Goal: Task Accomplishment & Management: Manage account settings

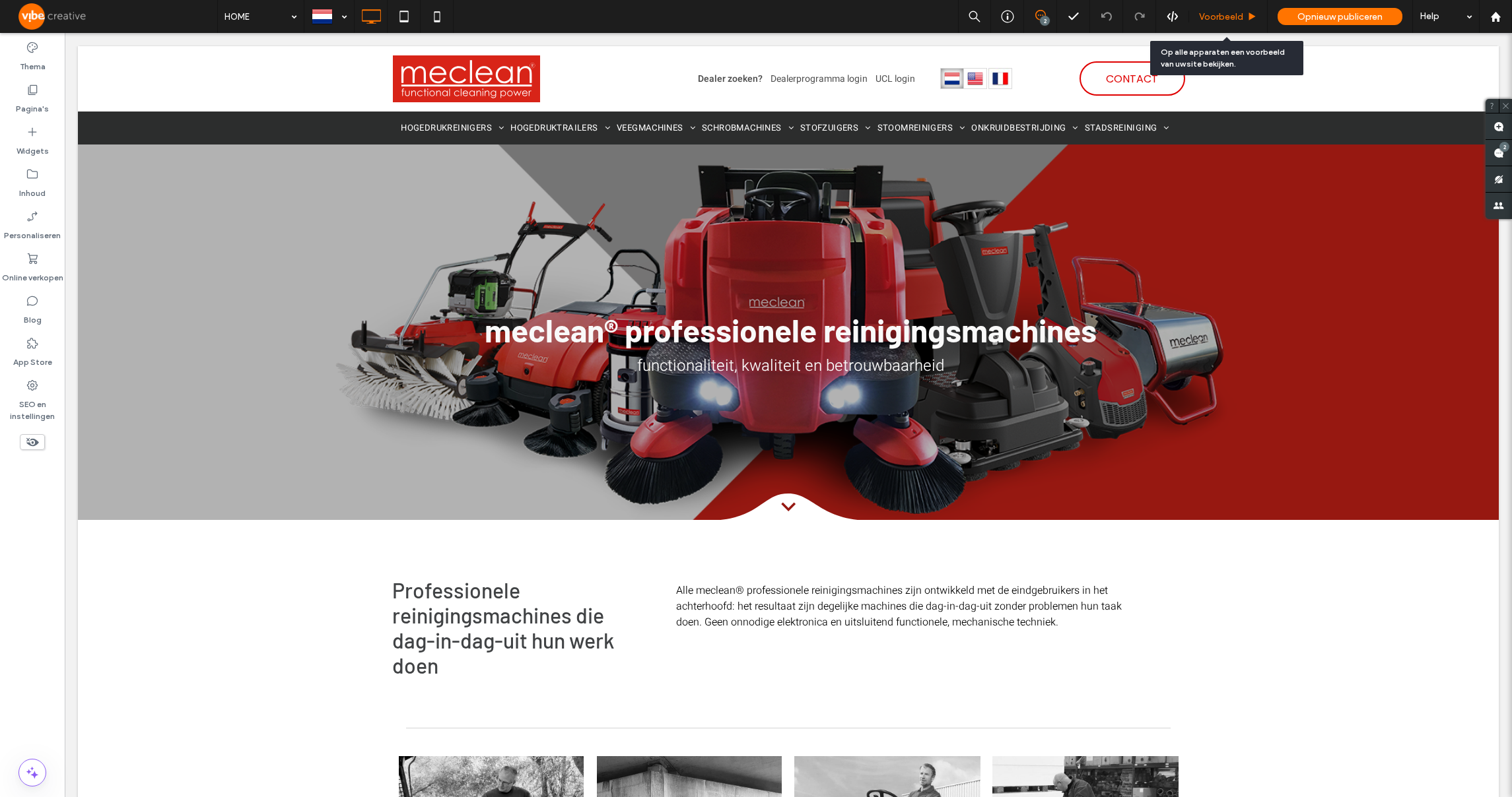
drag, startPoint x: 1201, startPoint y: 19, endPoint x: 923, endPoint y: 21, distance: 278.0
click at [1201, 19] on span "Voorbeeld" at bounding box center [1221, 16] width 44 height 11
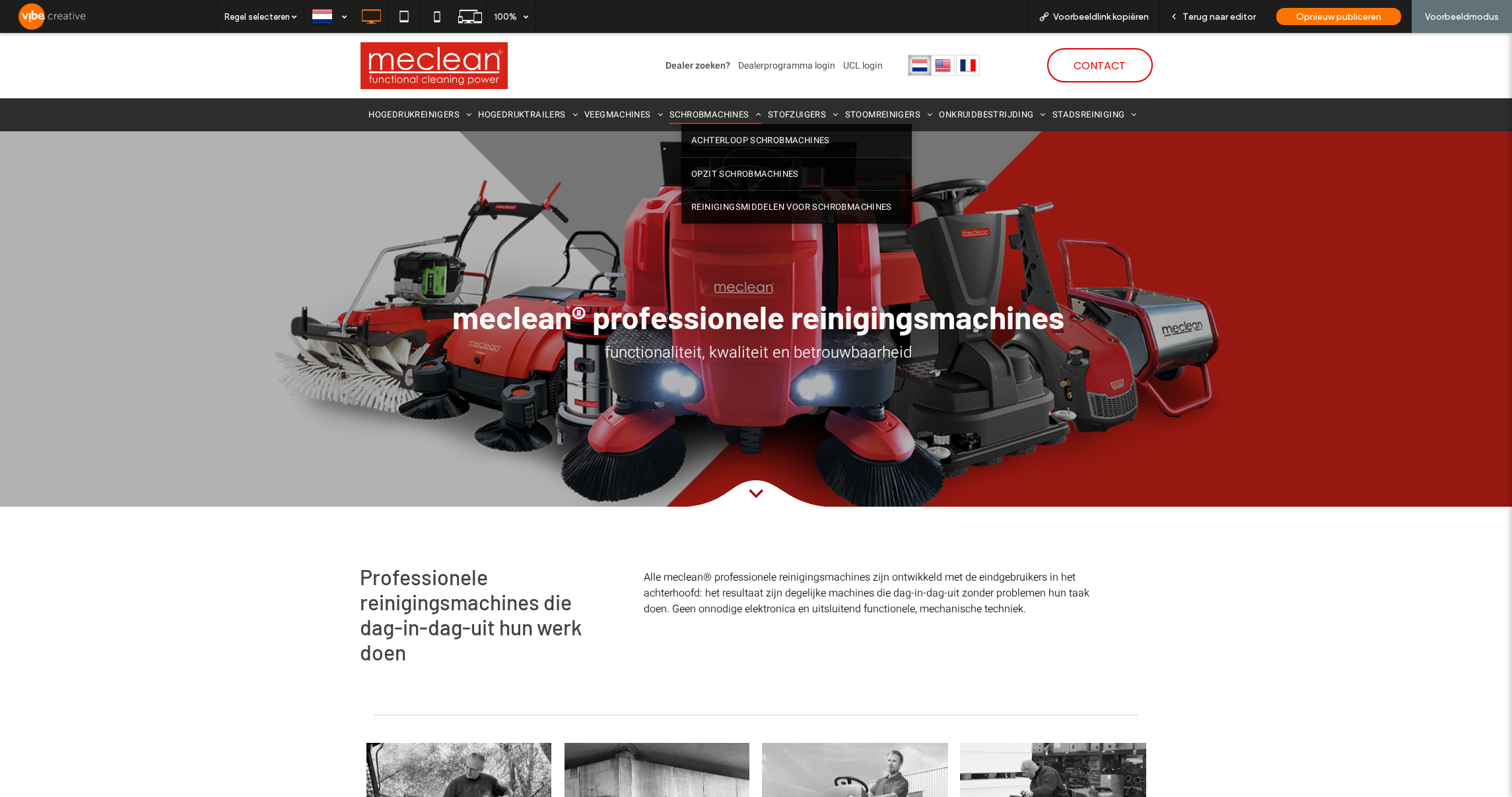
click at [709, 111] on span "SCHROBMACHINES" at bounding box center [715, 115] width 92 height 19
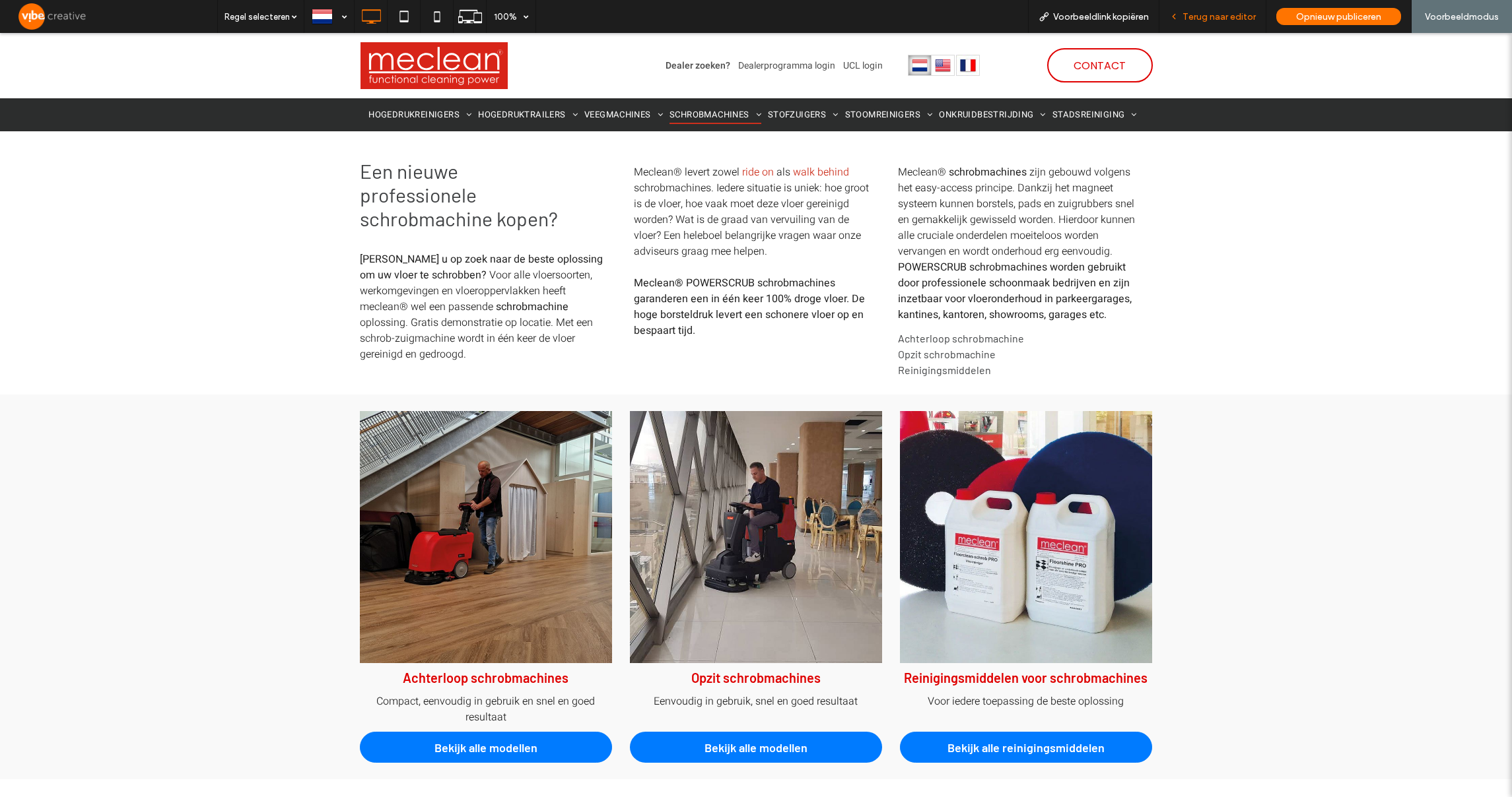
click at [1168, 21] on div "Terug naar editor" at bounding box center [1212, 16] width 106 height 11
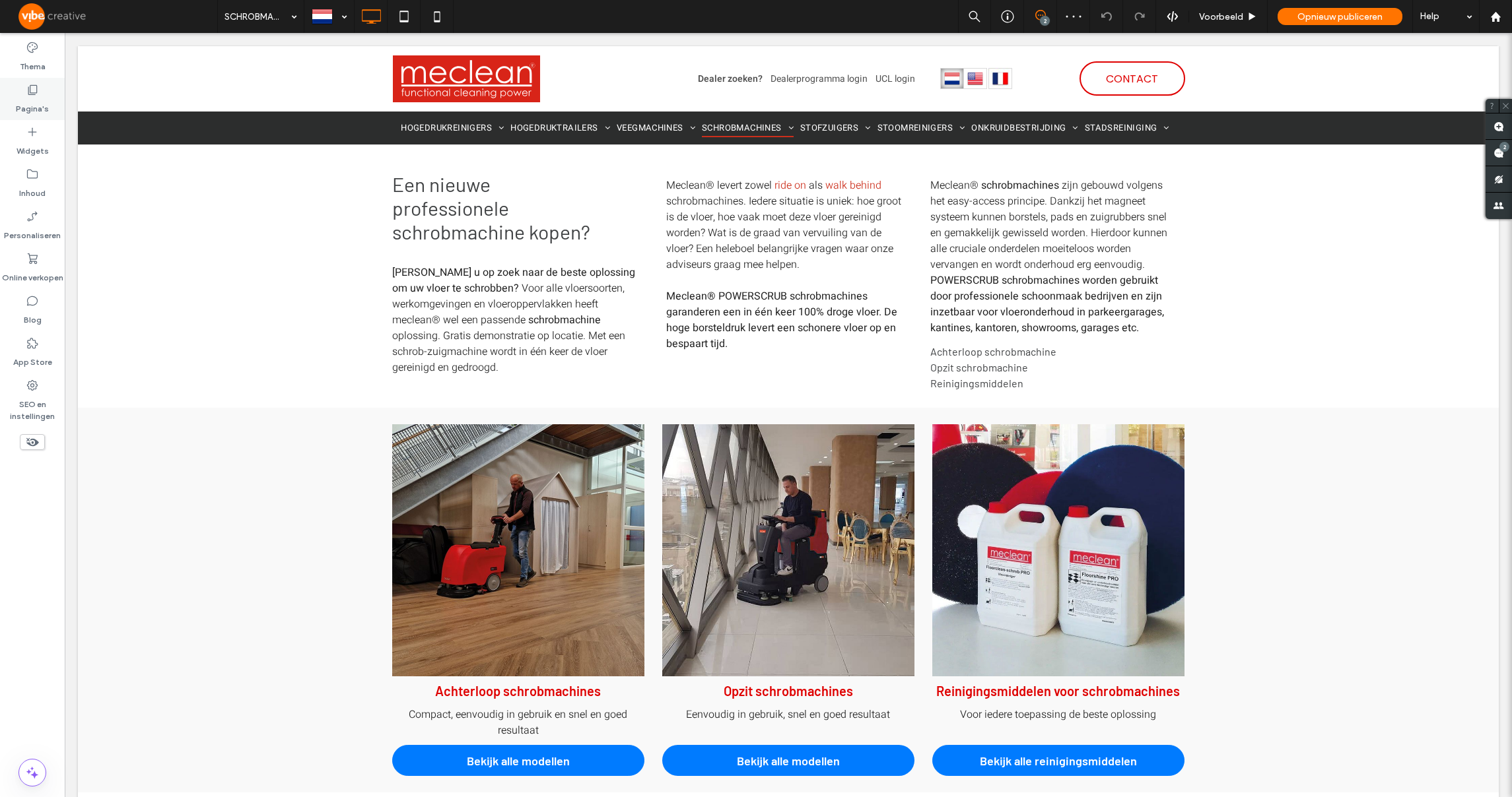
drag, startPoint x: 37, startPoint y: 81, endPoint x: 74, endPoint y: 117, distance: 51.6
click at [37, 81] on div "Pagina's" at bounding box center [32, 98] width 65 height 42
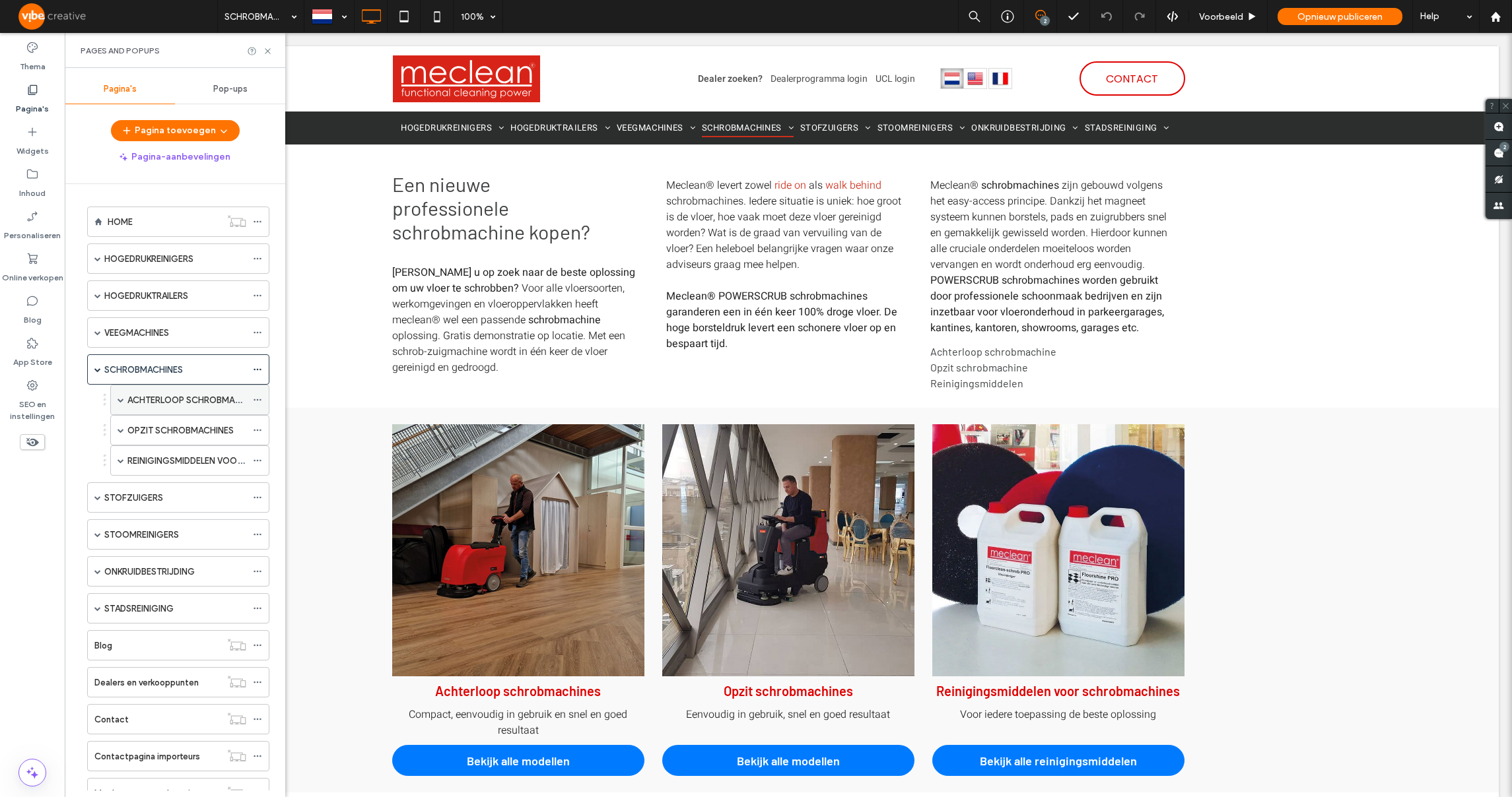
click at [123, 399] on span at bounding box center [121, 400] width 7 height 7
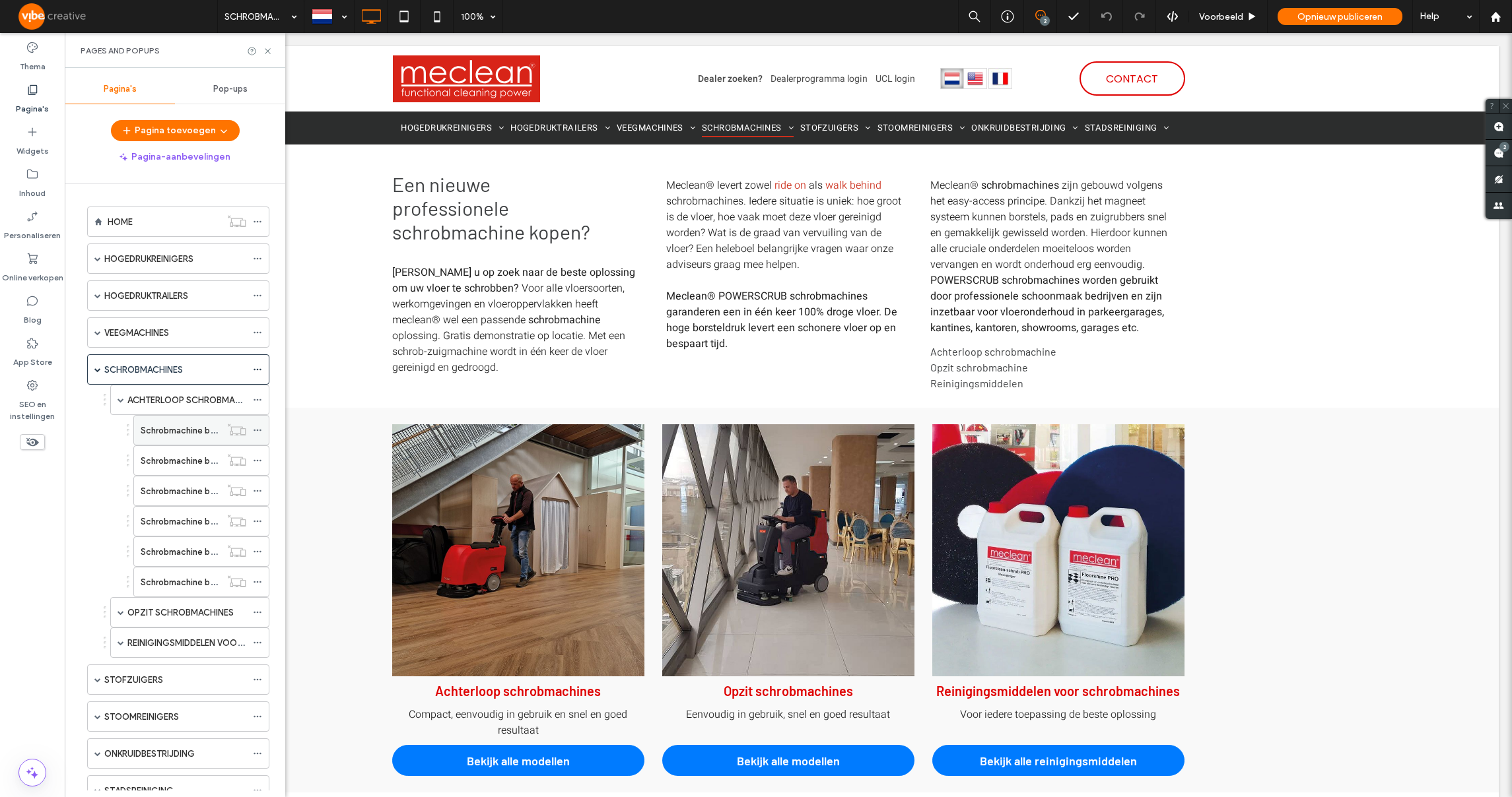
click at [169, 428] on label "Schrobmachine batterij aandrijving ROTOSCRUB" at bounding box center [235, 430] width 191 height 23
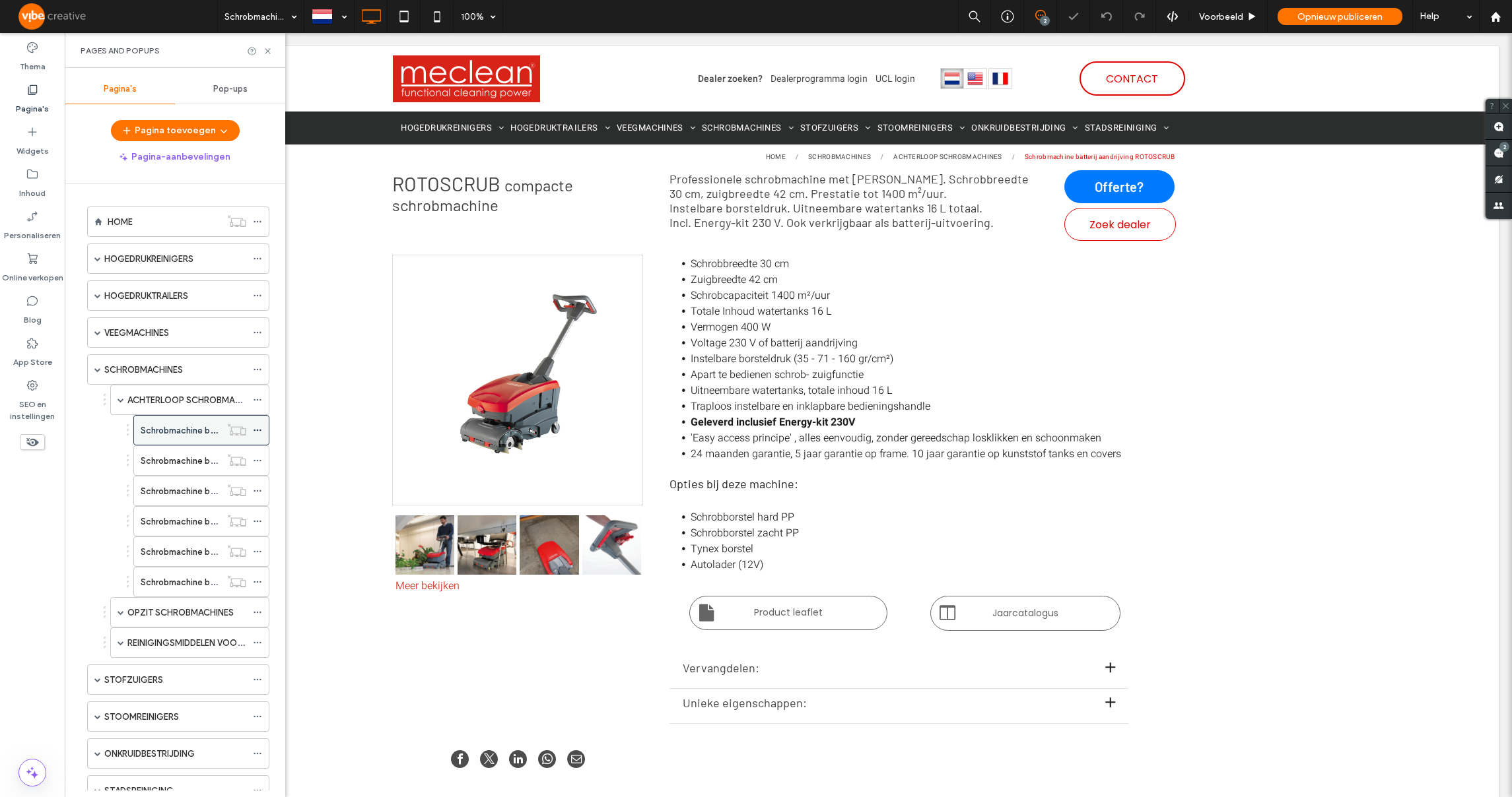
click at [261, 428] on icon at bounding box center [257, 430] width 9 height 9
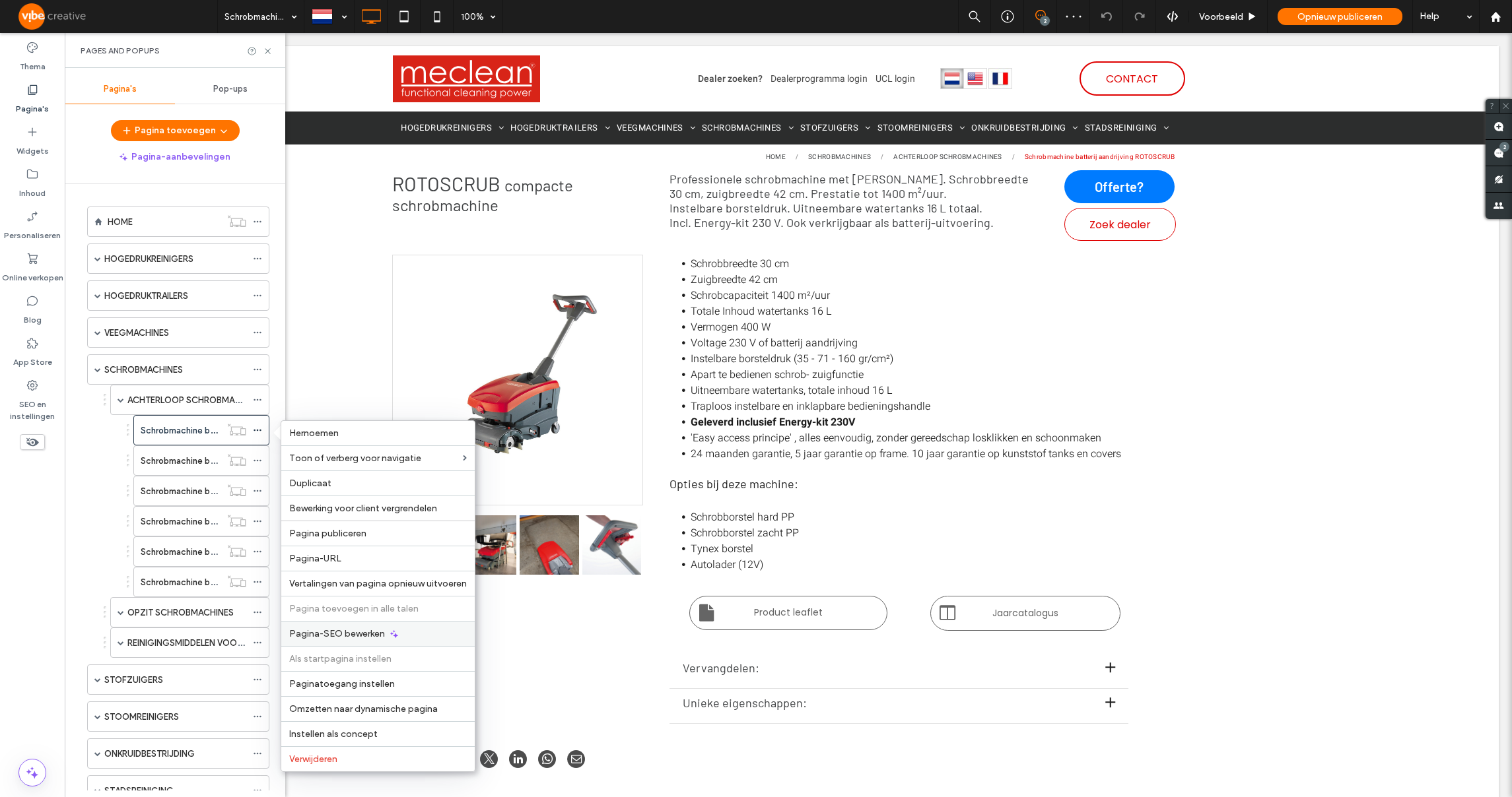
click at [343, 629] on span "Pagina-SEO bewerken" at bounding box center [337, 634] width 96 height 11
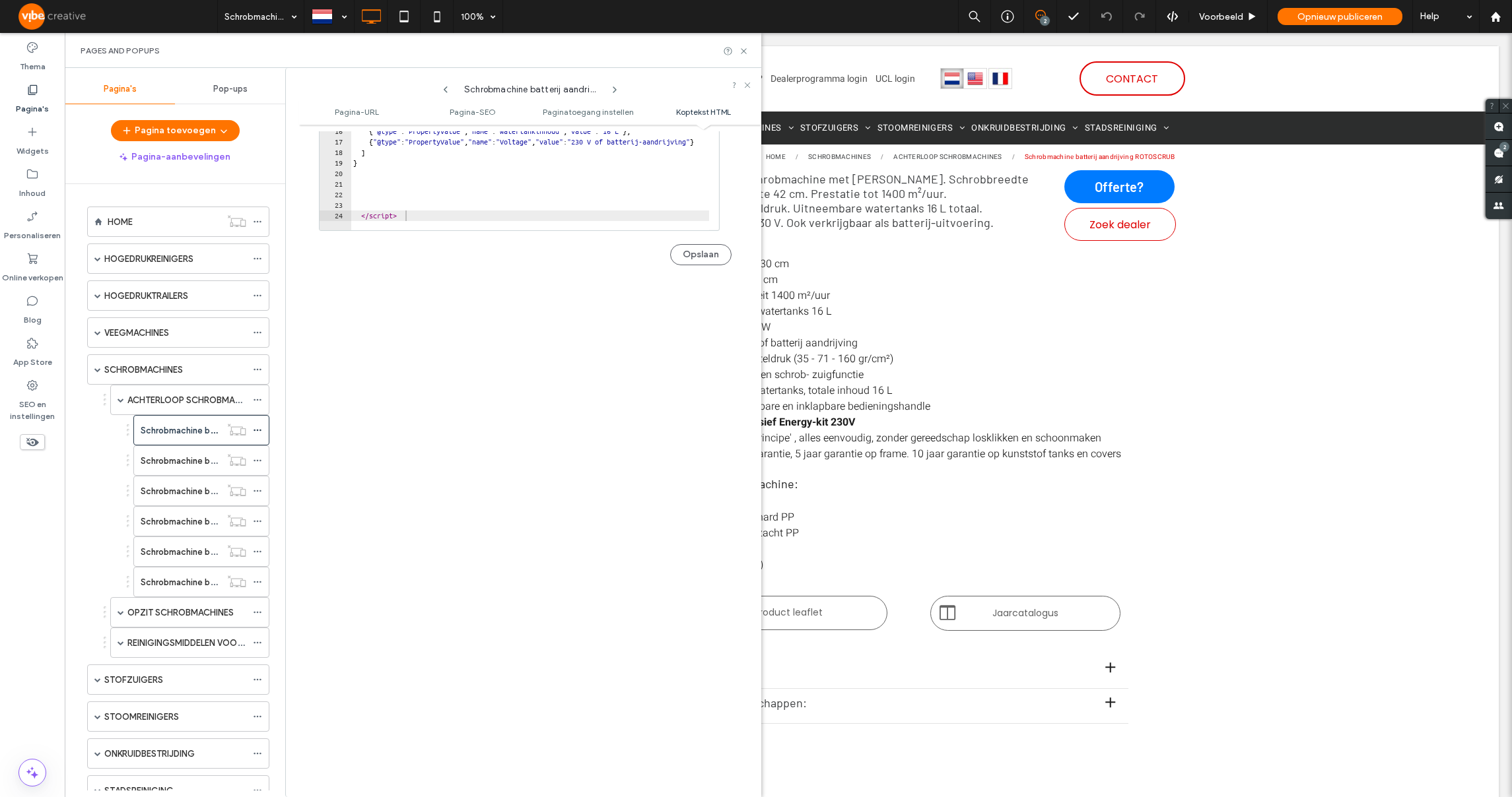
scroll to position [1100, 0]
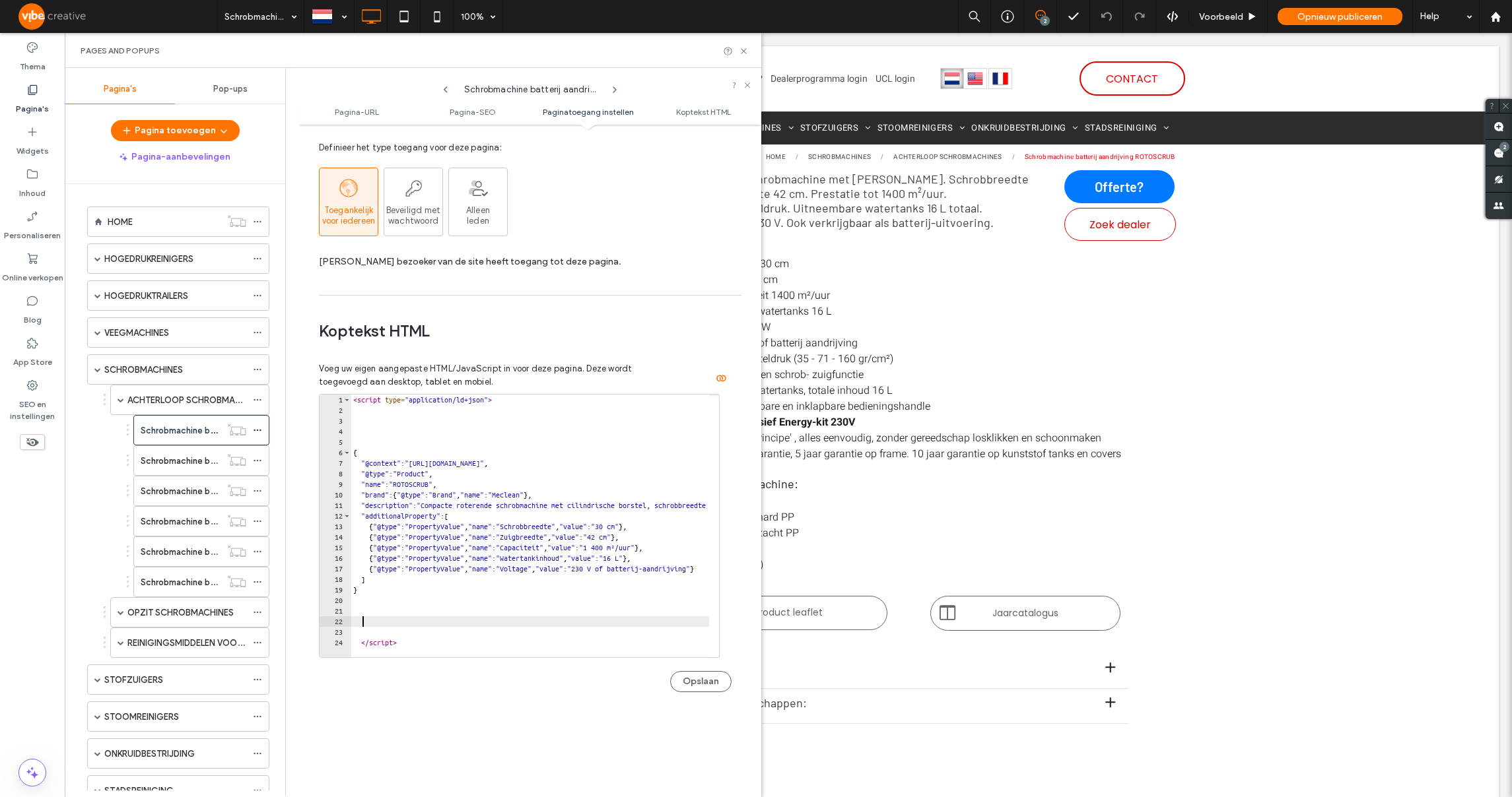
click at [462, 626] on div "< script type = "application/ld+json" > { "@context" : "[URL][DOMAIN_NAME]" , "…" at bounding box center [659, 532] width 618 height 274
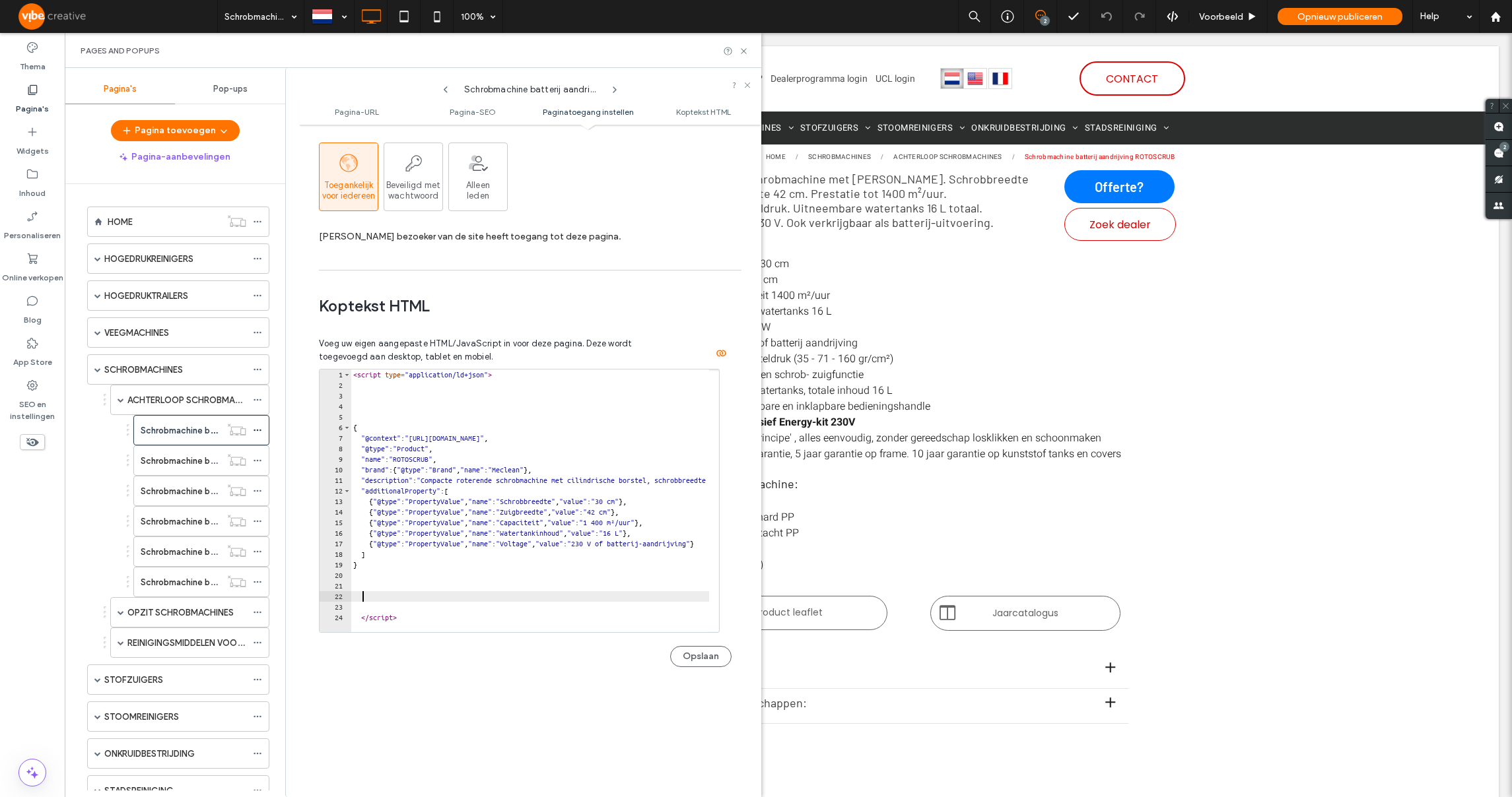
type textarea "*********"
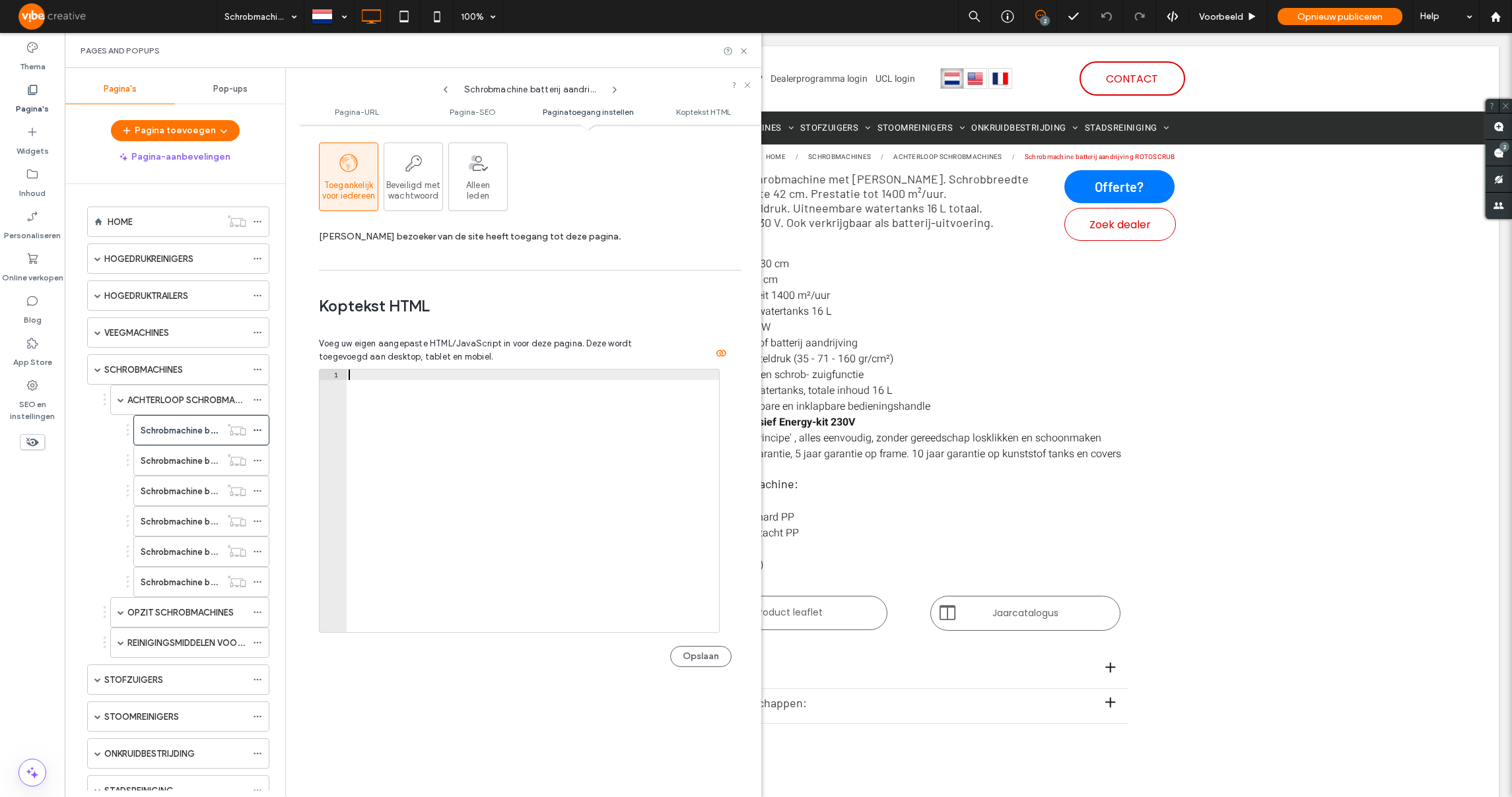
paste textarea "*********"
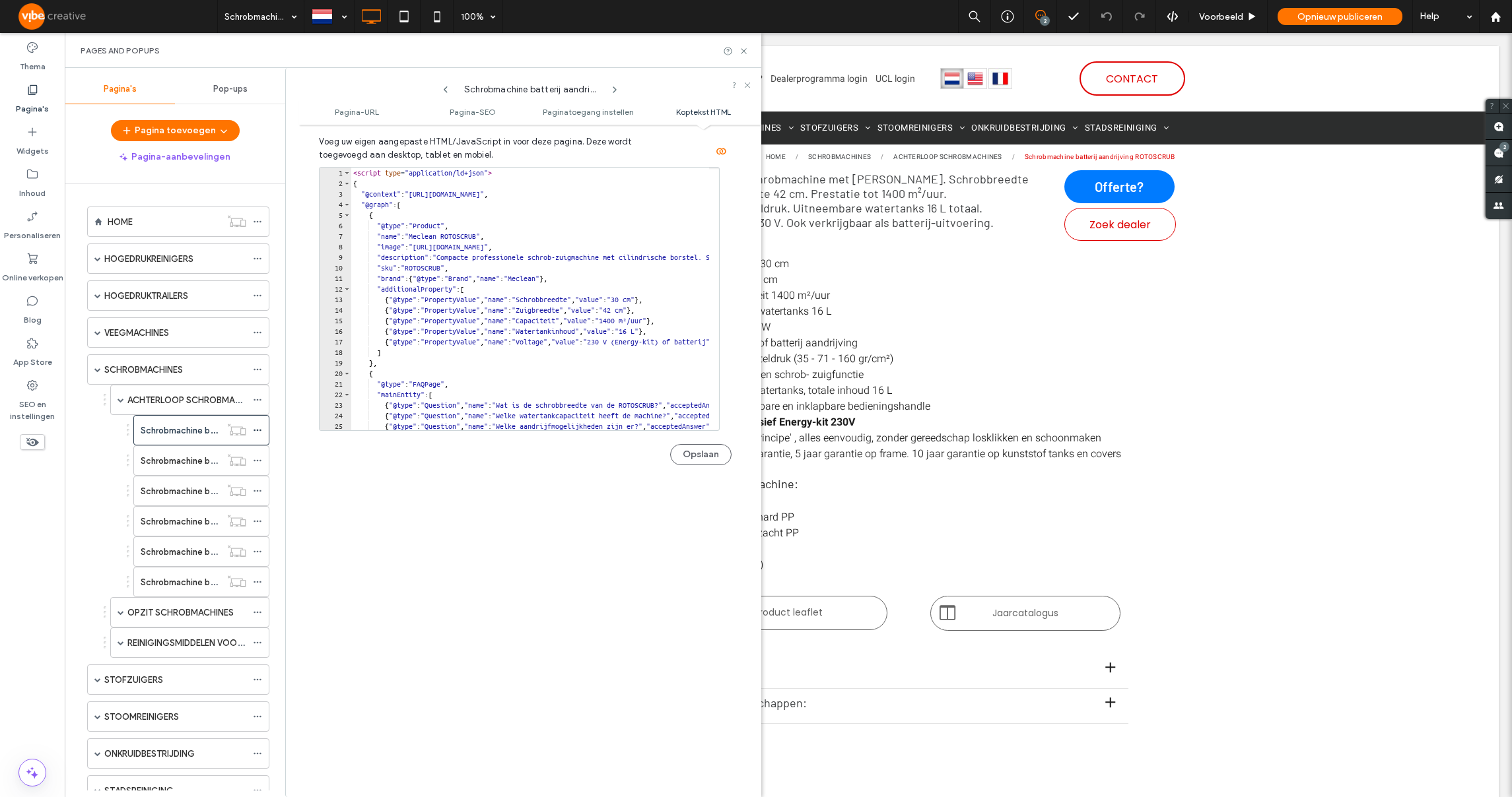
scroll to position [1320, 0]
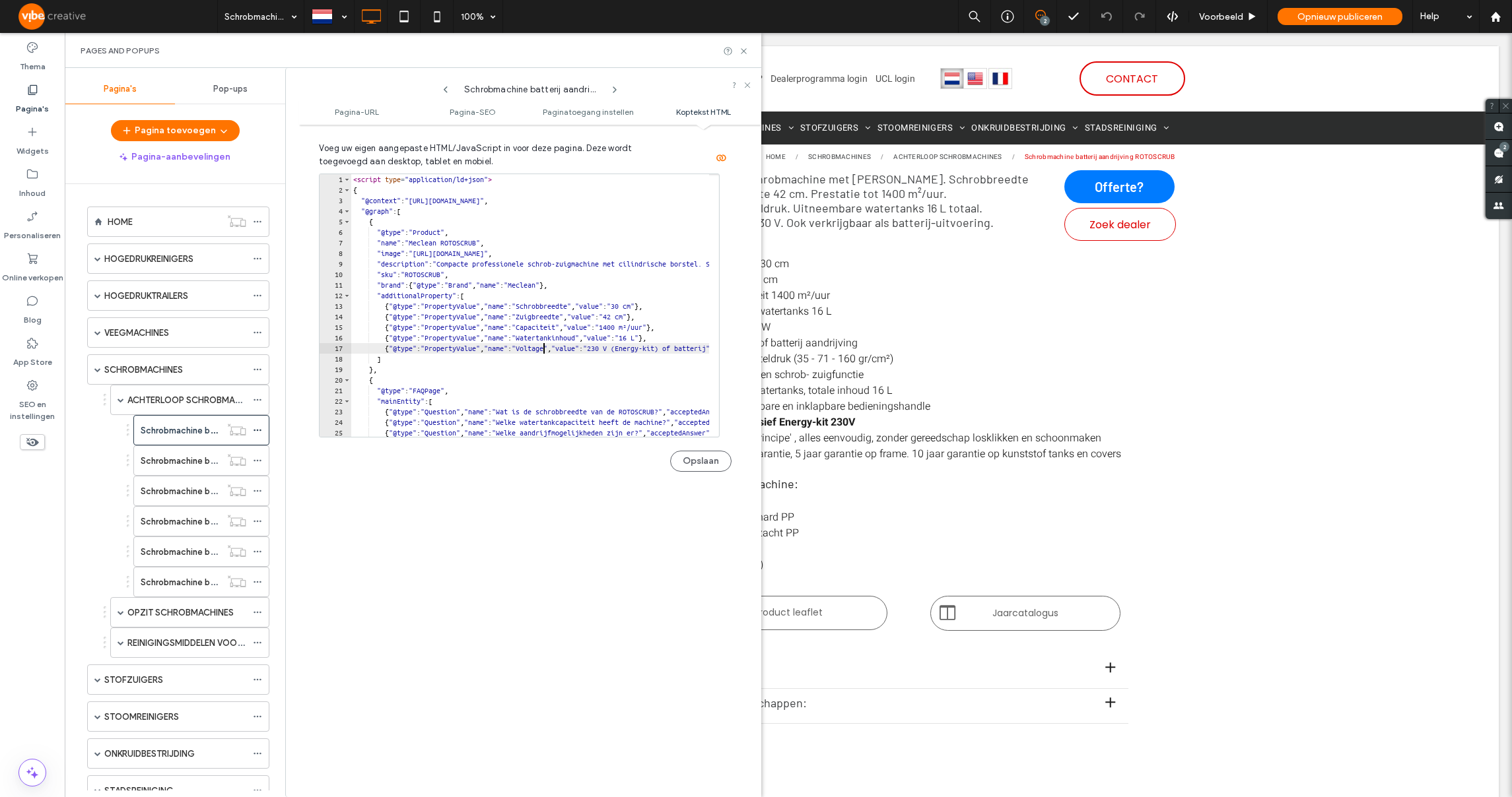
click at [543, 351] on div "< script type = "application/ld+json" > { "@context" : "[URL][DOMAIN_NAME]" , "…" at bounding box center [936, 311] width 1170 height 274
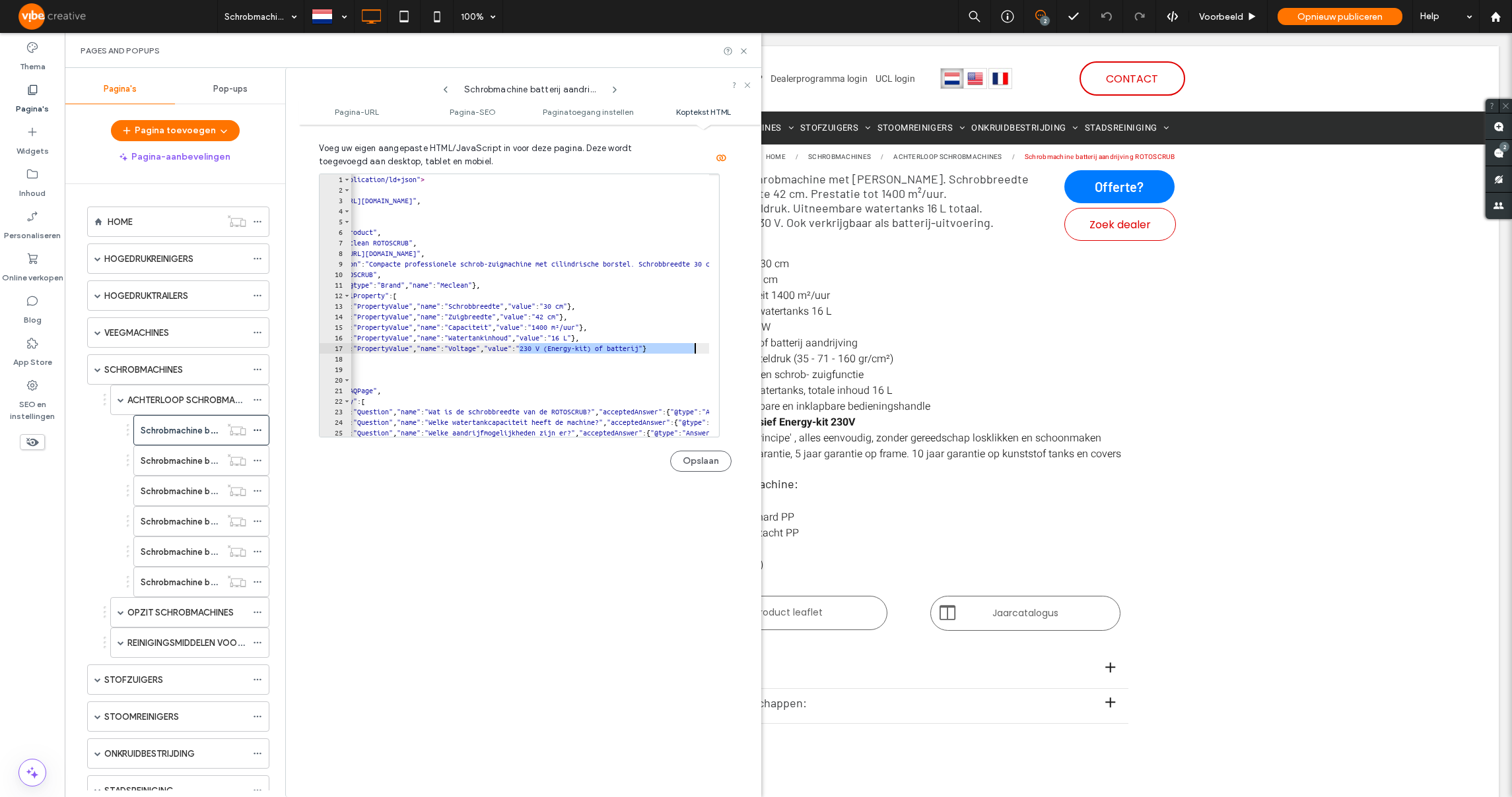
scroll to position [0, 92]
drag, startPoint x: 587, startPoint y: 351, endPoint x: 680, endPoint y: 351, distance: 93.0
click at [682, 351] on div "< script type = "application/ld+json" > { "@context" : "[URL][DOMAIN_NAME]" , "…" at bounding box center [844, 311] width 1170 height 274
click at [639, 365] on div "< script type = "application/ld+json" > { "@context" : "[URL][DOMAIN_NAME]" , "…" at bounding box center [844, 311] width 1170 height 274
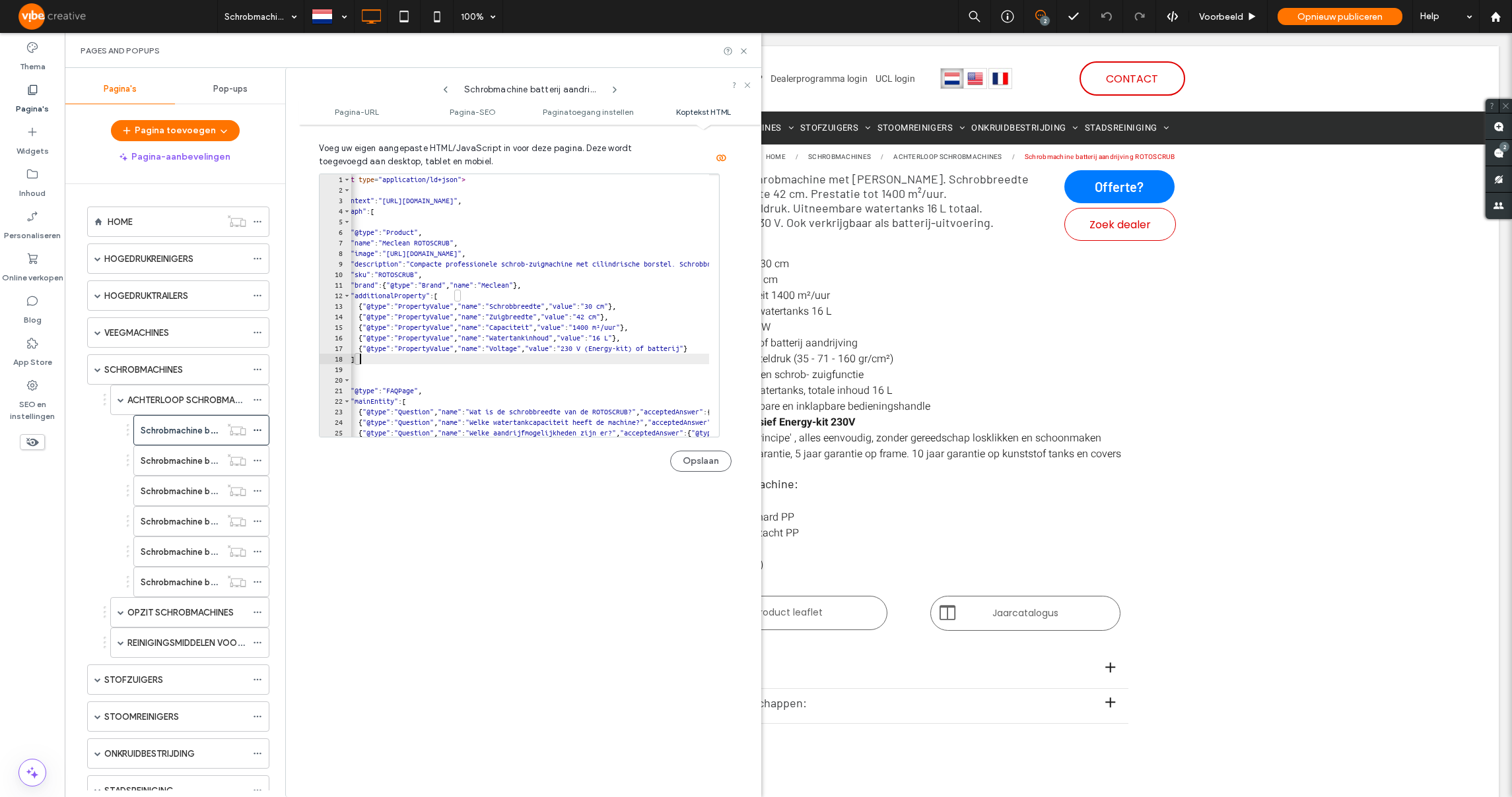
click at [450, 387] on div "< script type = "application/ld+json" > { "@context" : "[URL][DOMAIN_NAME]" , "…" at bounding box center [909, 311] width 1170 height 274
click at [501, 404] on div "< script type = "application/ld+json" > { "@context" : "[URL][DOMAIN_NAME]" , "…" at bounding box center [918, 311] width 1170 height 274
type textarea "**********"
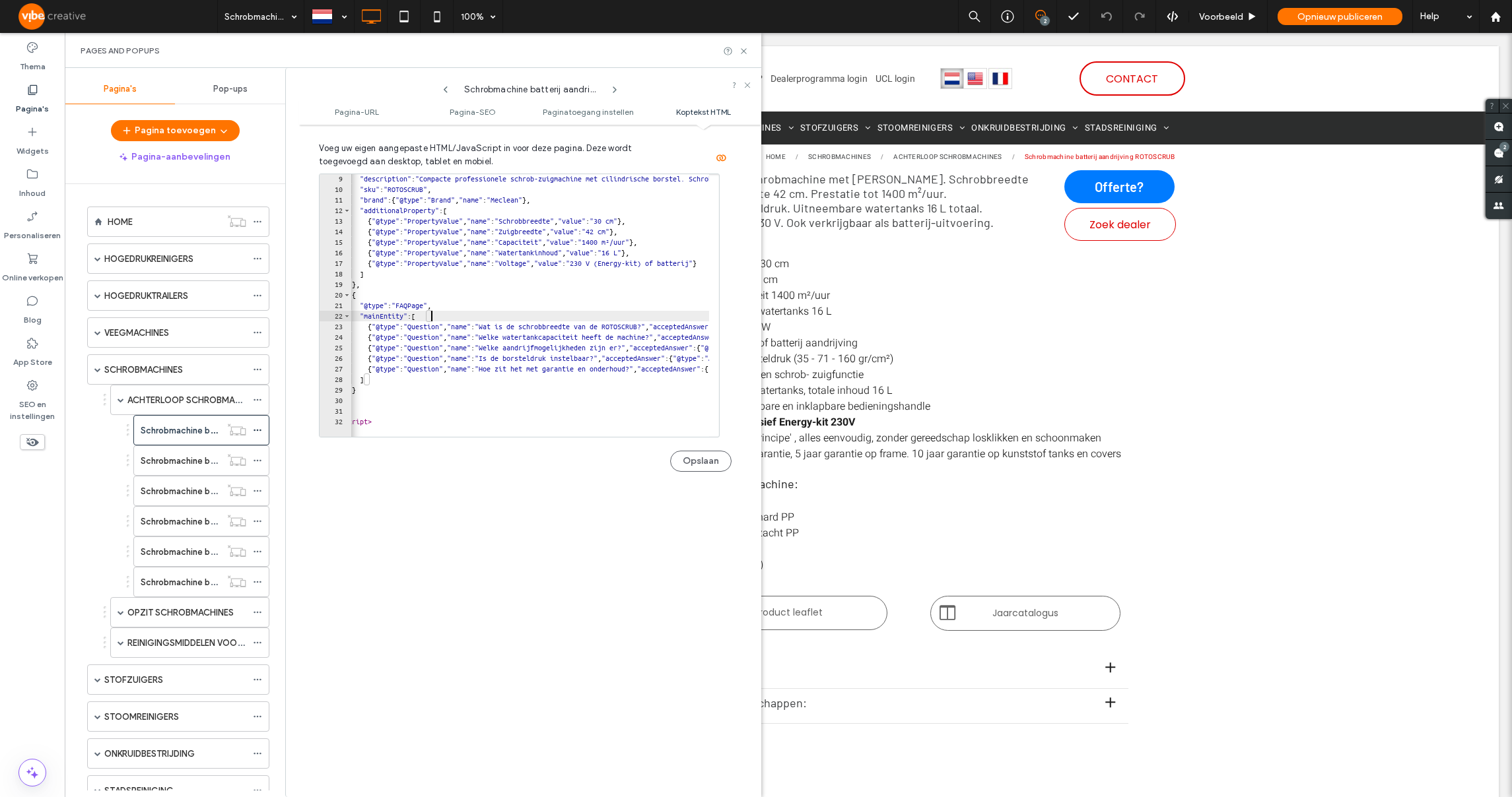
scroll to position [1449, 0]
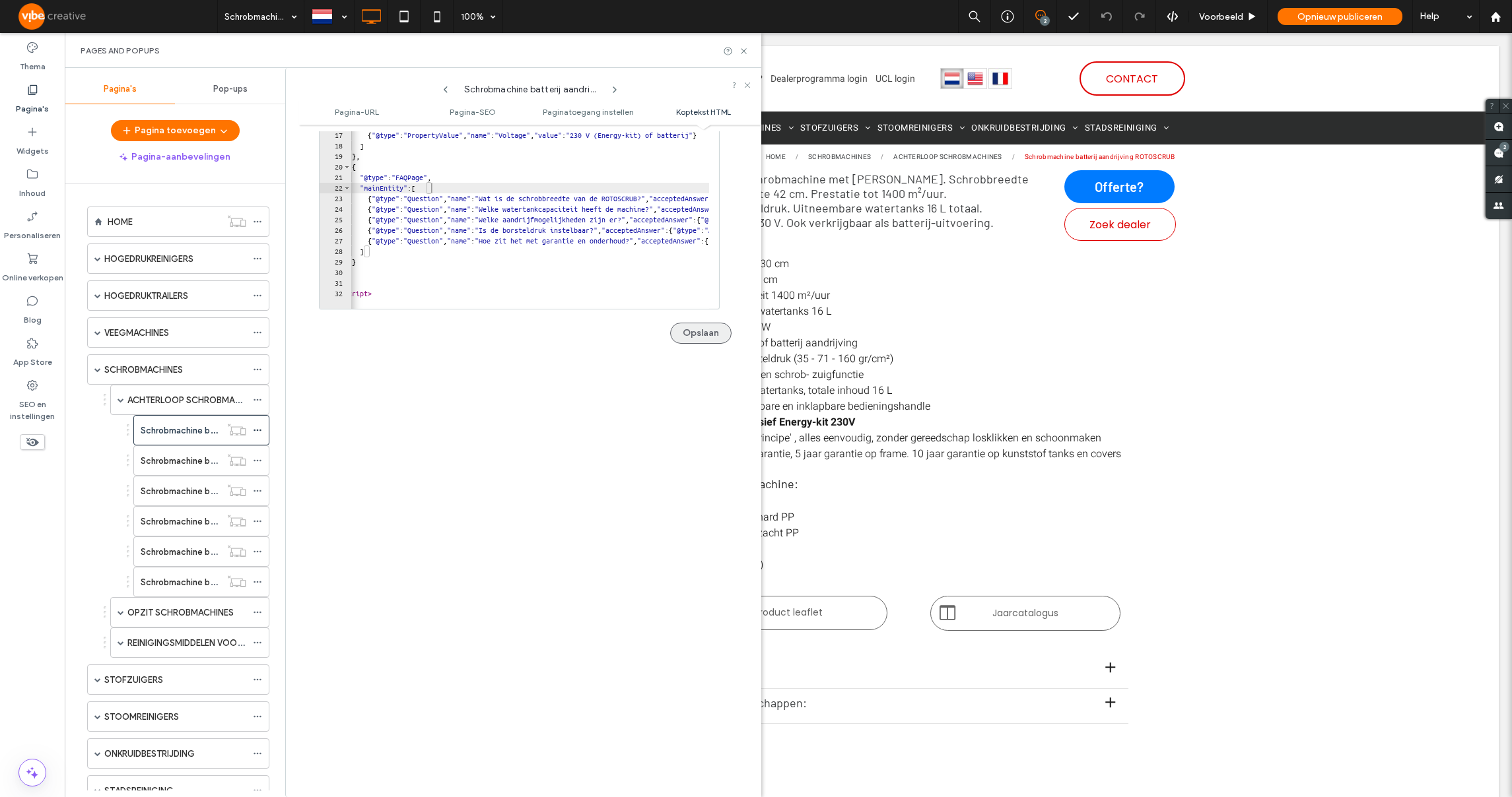
click at [713, 339] on button "Opslaan" at bounding box center [700, 333] width 62 height 21
click at [192, 457] on label "Schrobmachine batterij aandrijving POWERSCRUB 40.8" at bounding box center [248, 461] width 216 height 23
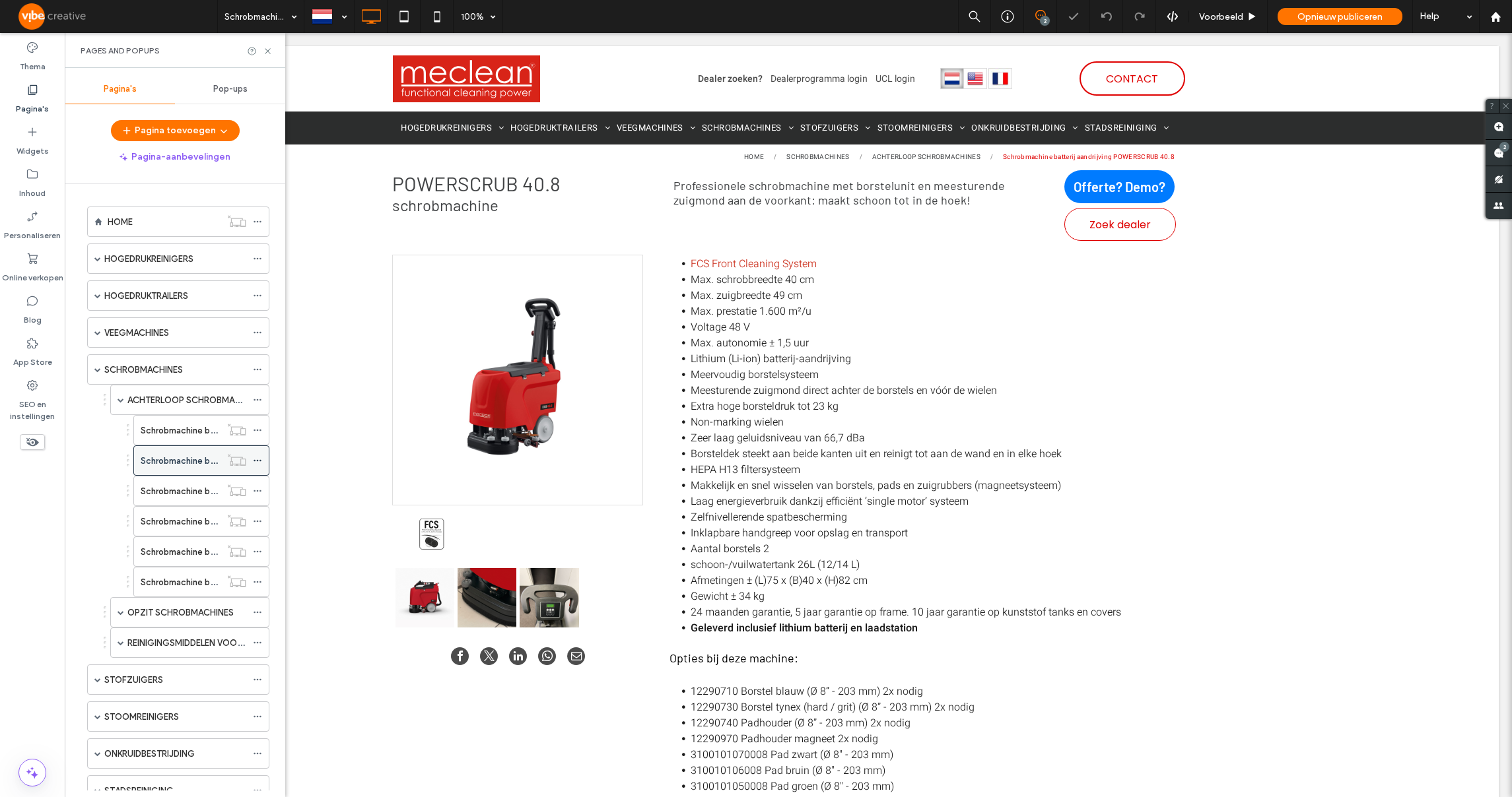
click at [257, 458] on icon at bounding box center [257, 460] width 9 height 9
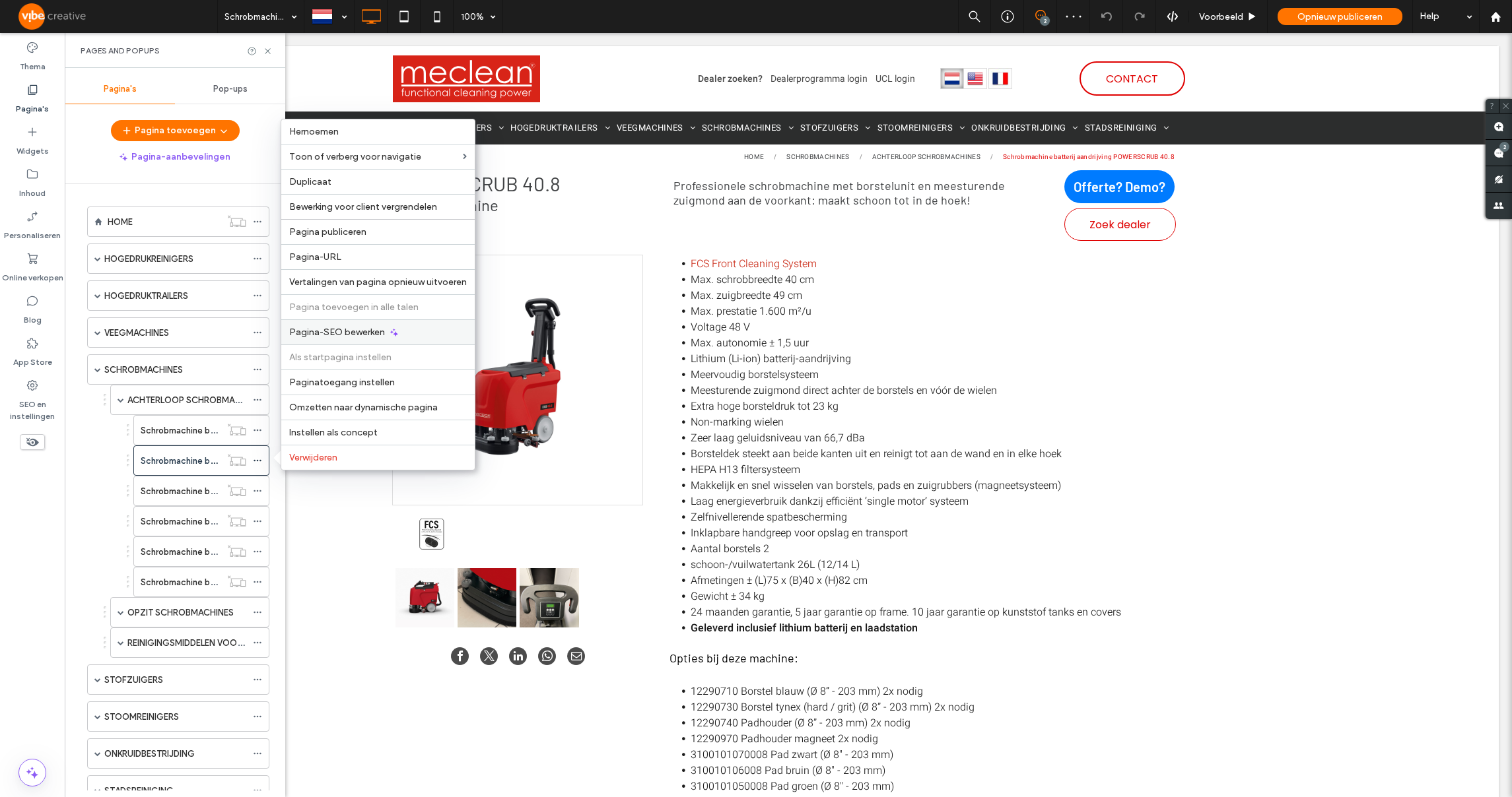
click at [346, 339] on div "Pagina-SEO bewerken" at bounding box center [378, 332] width 193 height 25
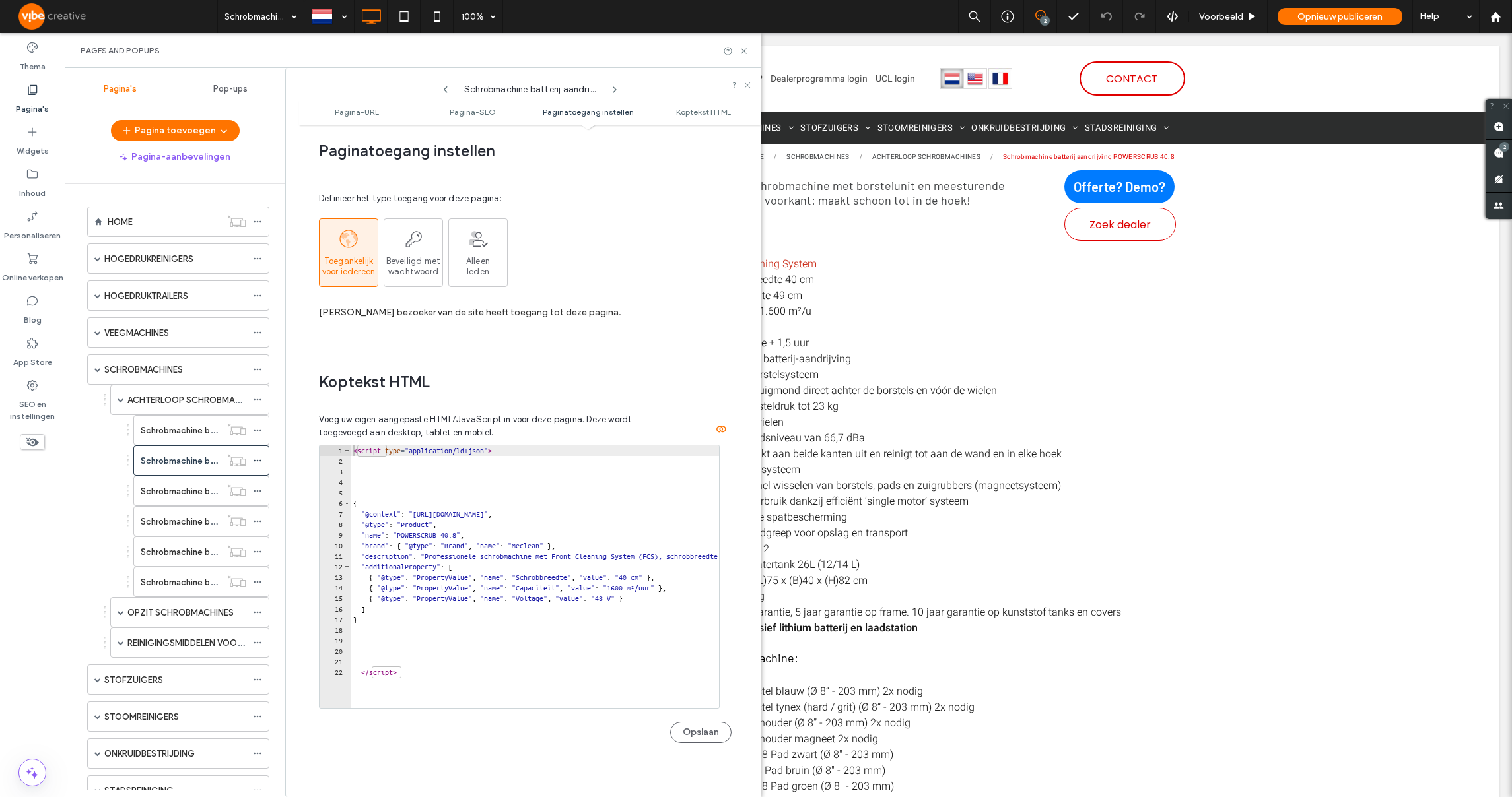
scroll to position [1101, 0]
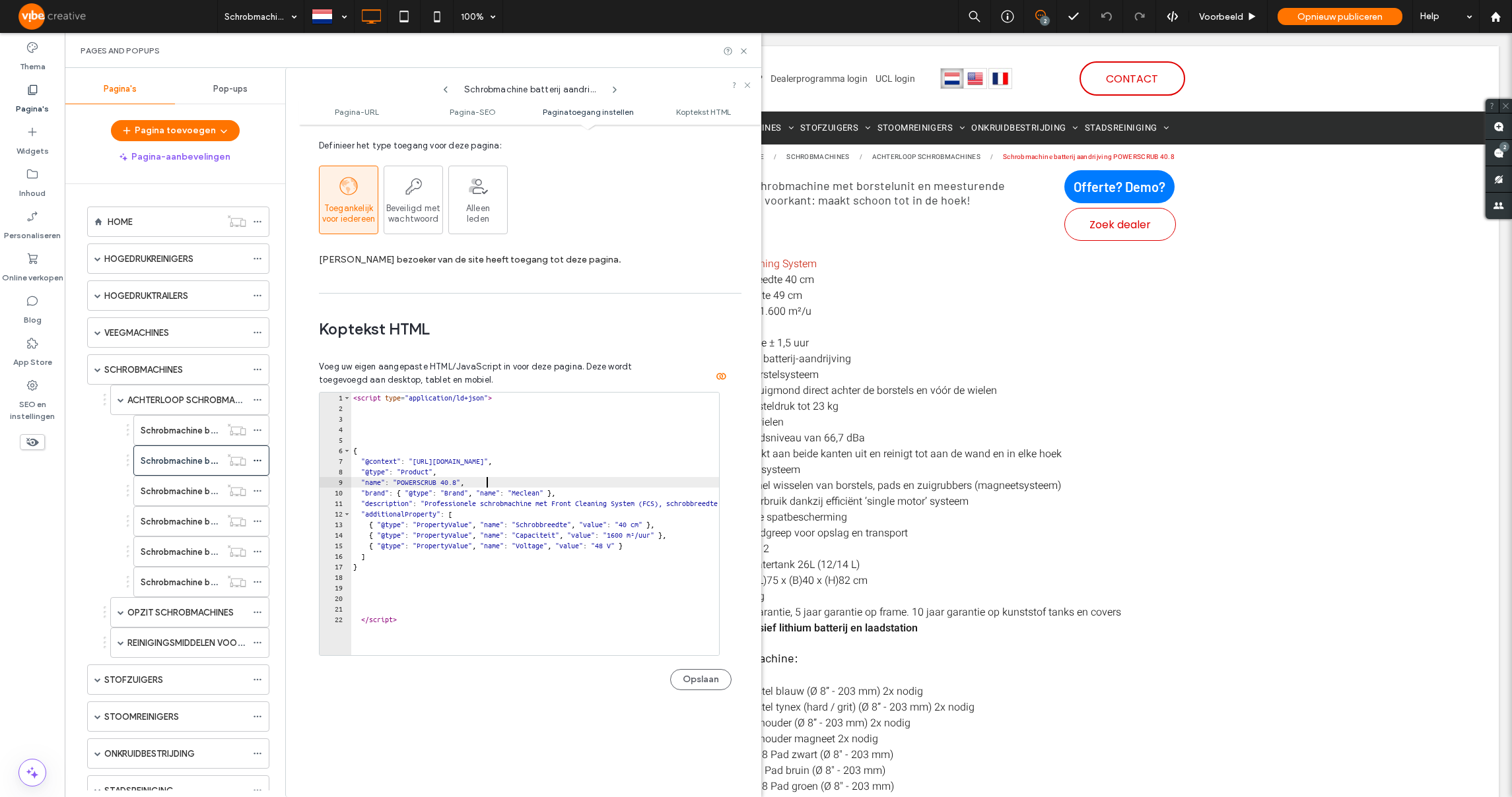
click at [501, 479] on div "< script type = "application/ld+json" > { "@context" : "[URL][DOMAIN_NAME]" , "…" at bounding box center [647, 529] width 594 height 274
type textarea "*********"
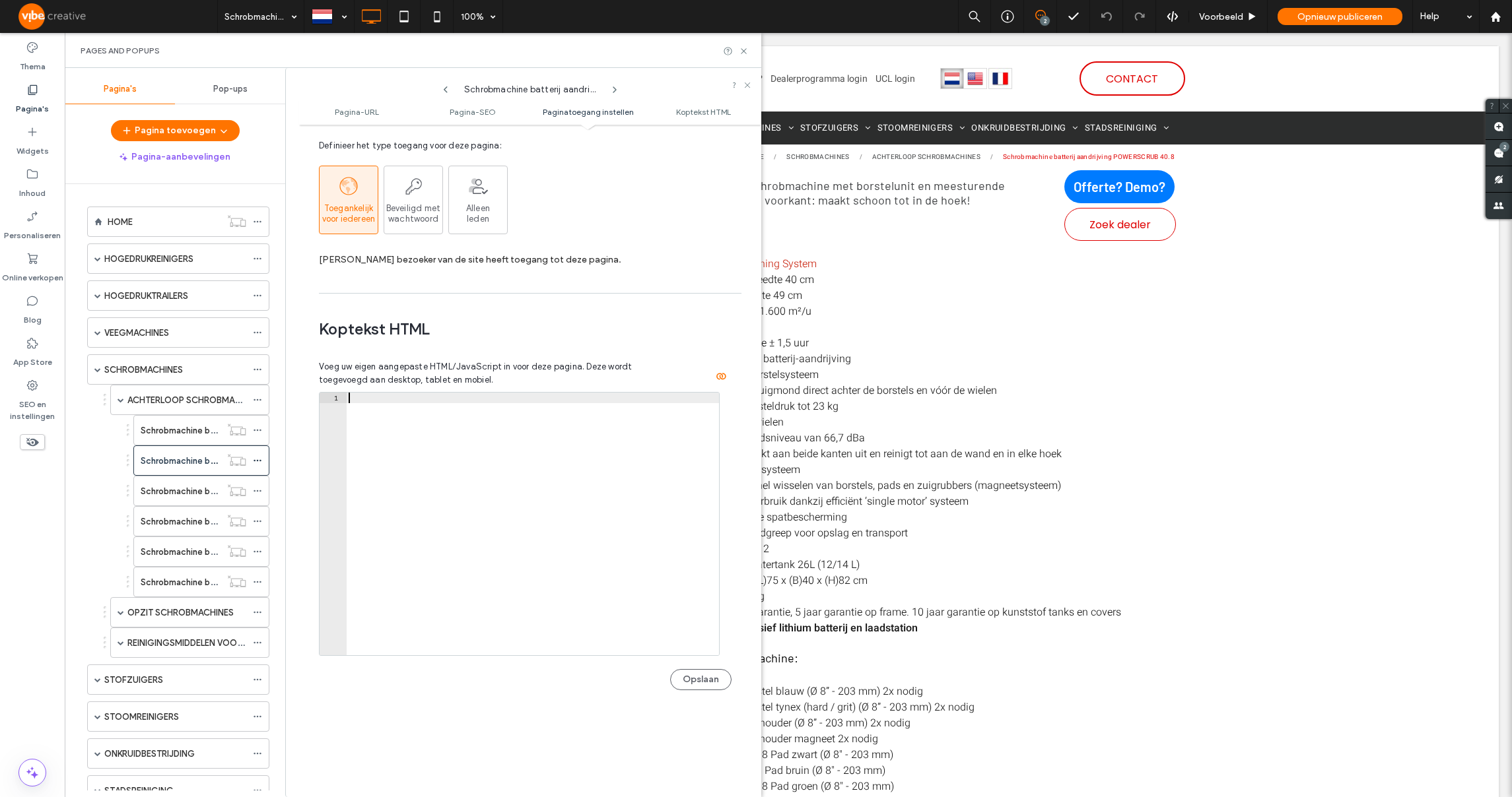
paste textarea "*********"
type textarea "*********"
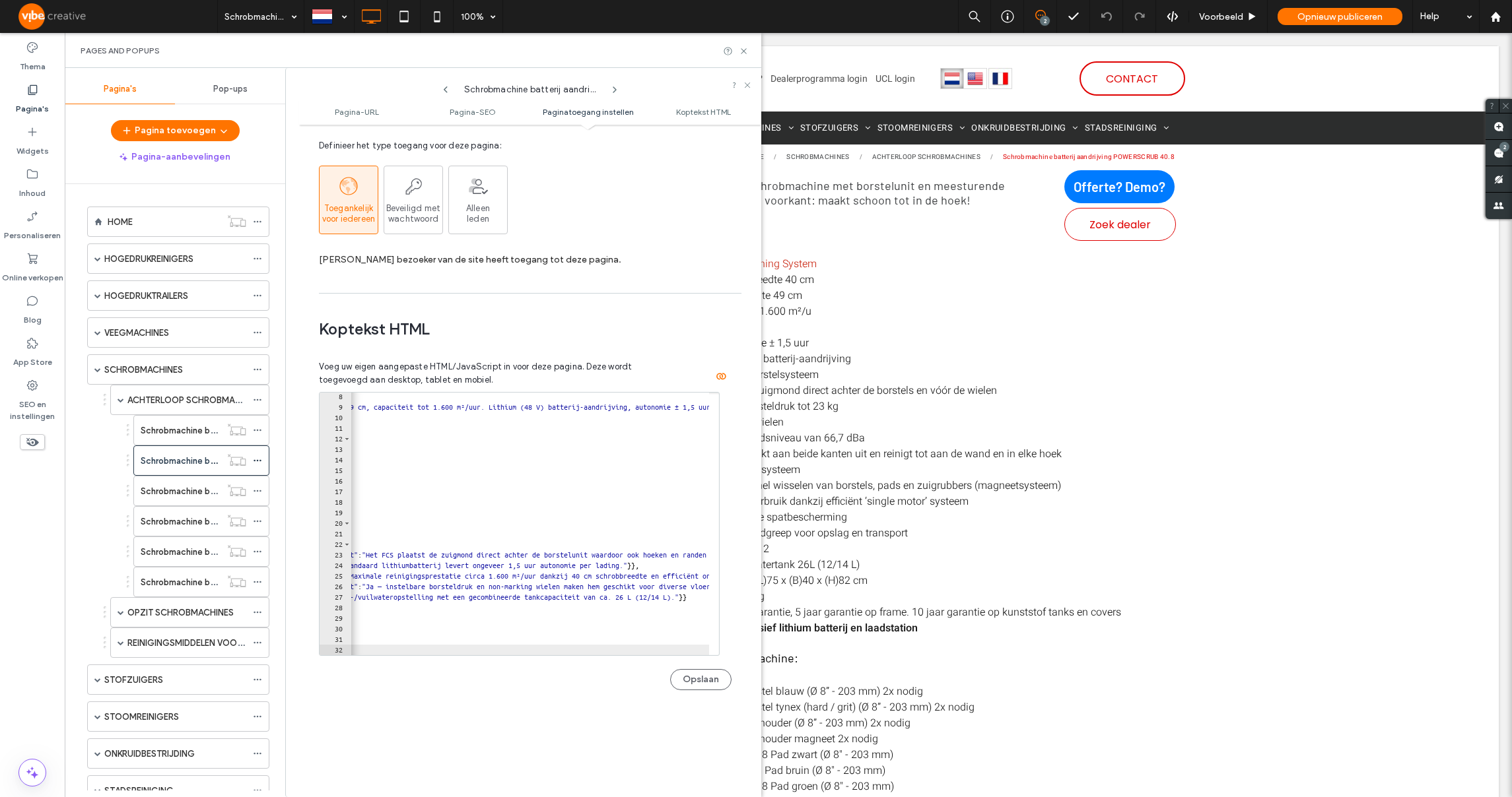
scroll to position [0, 0]
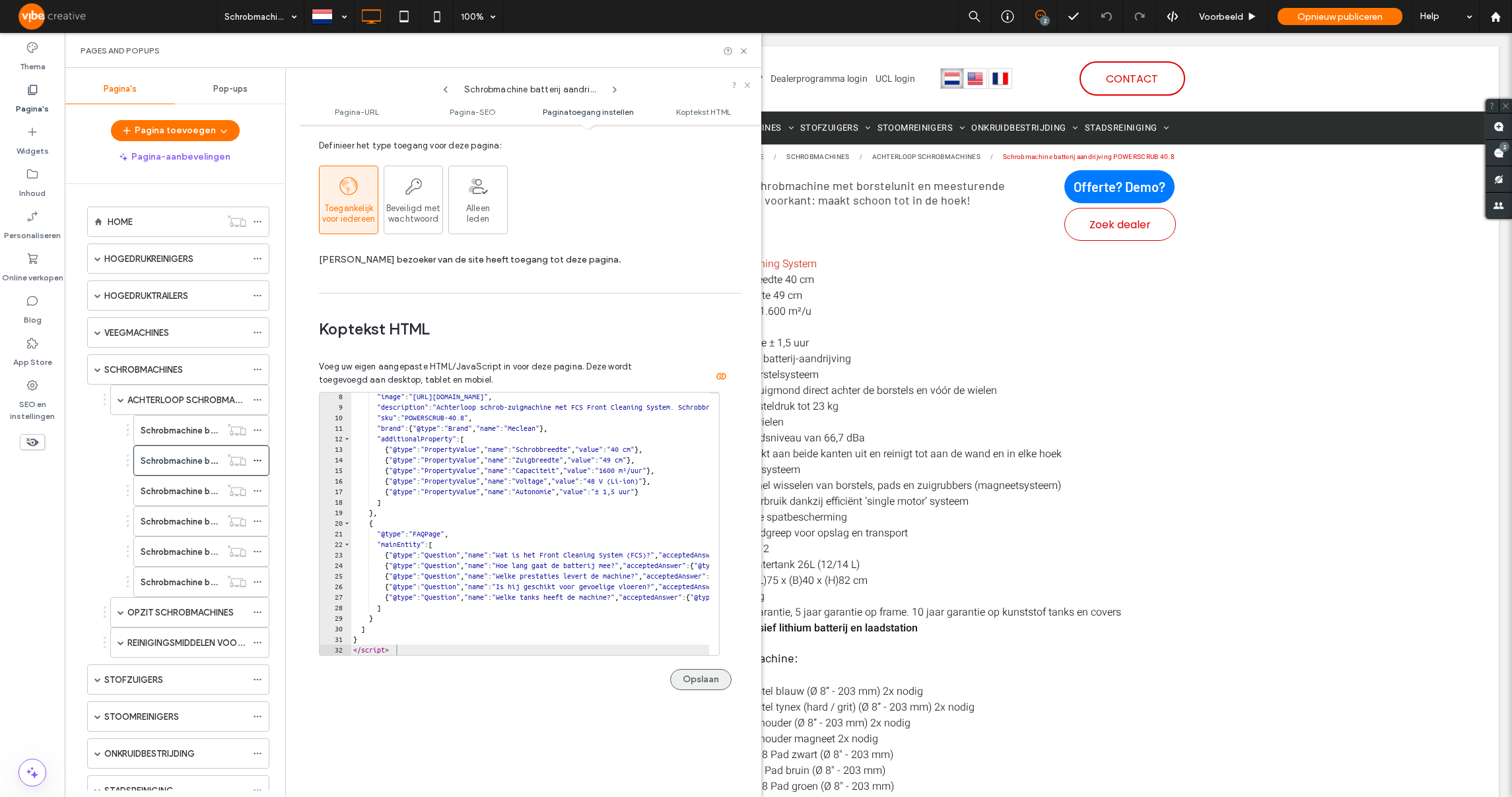
click at [691, 687] on button "Opslaan" at bounding box center [700, 680] width 62 height 21
click at [209, 491] on label "Schrobmachine batterij aandrijving POWERSCRUB 40.20 EXCENTER" at bounding box center [273, 491] width 266 height 23
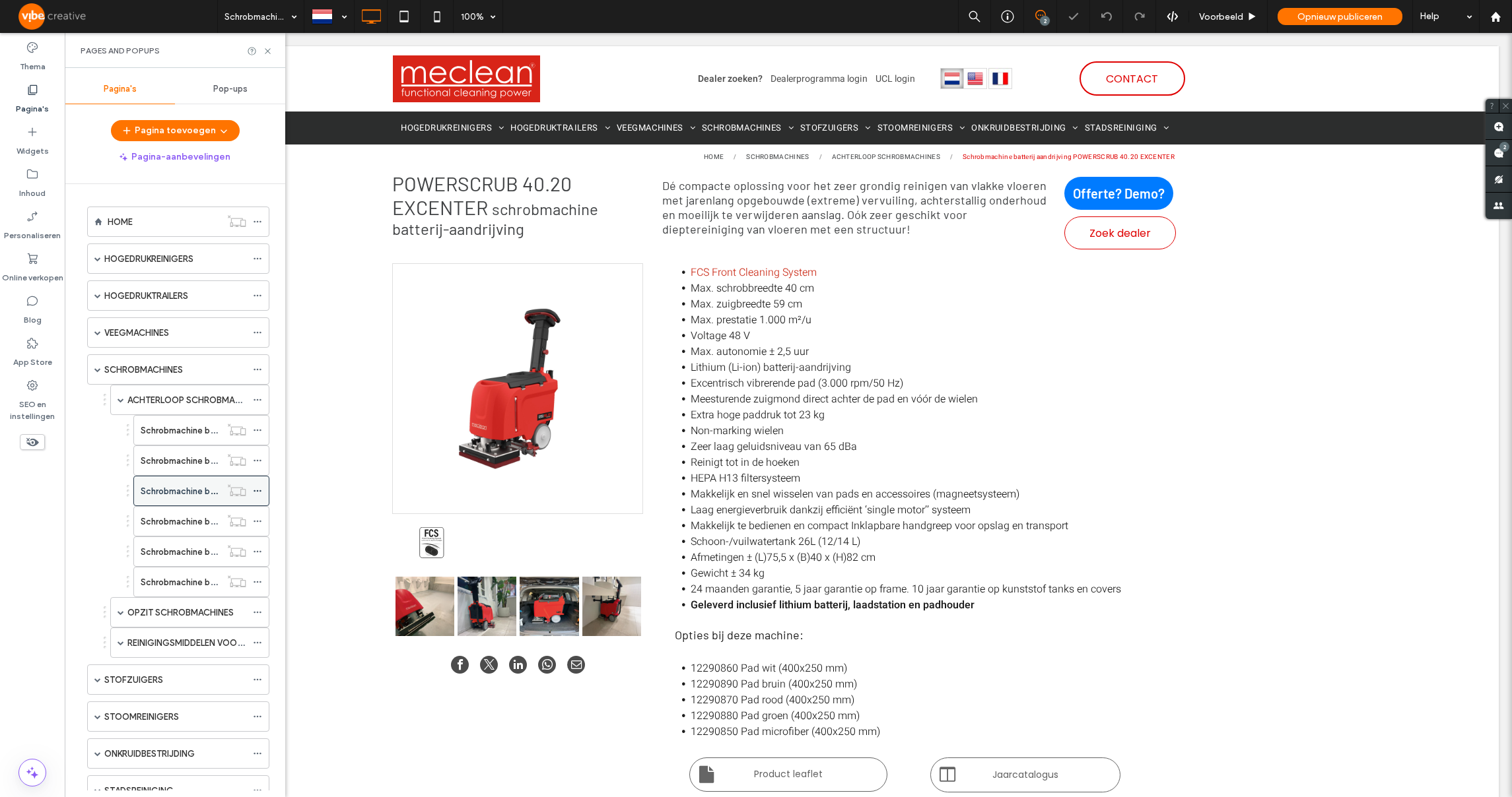
click at [257, 491] on use at bounding box center [257, 492] width 7 height 2
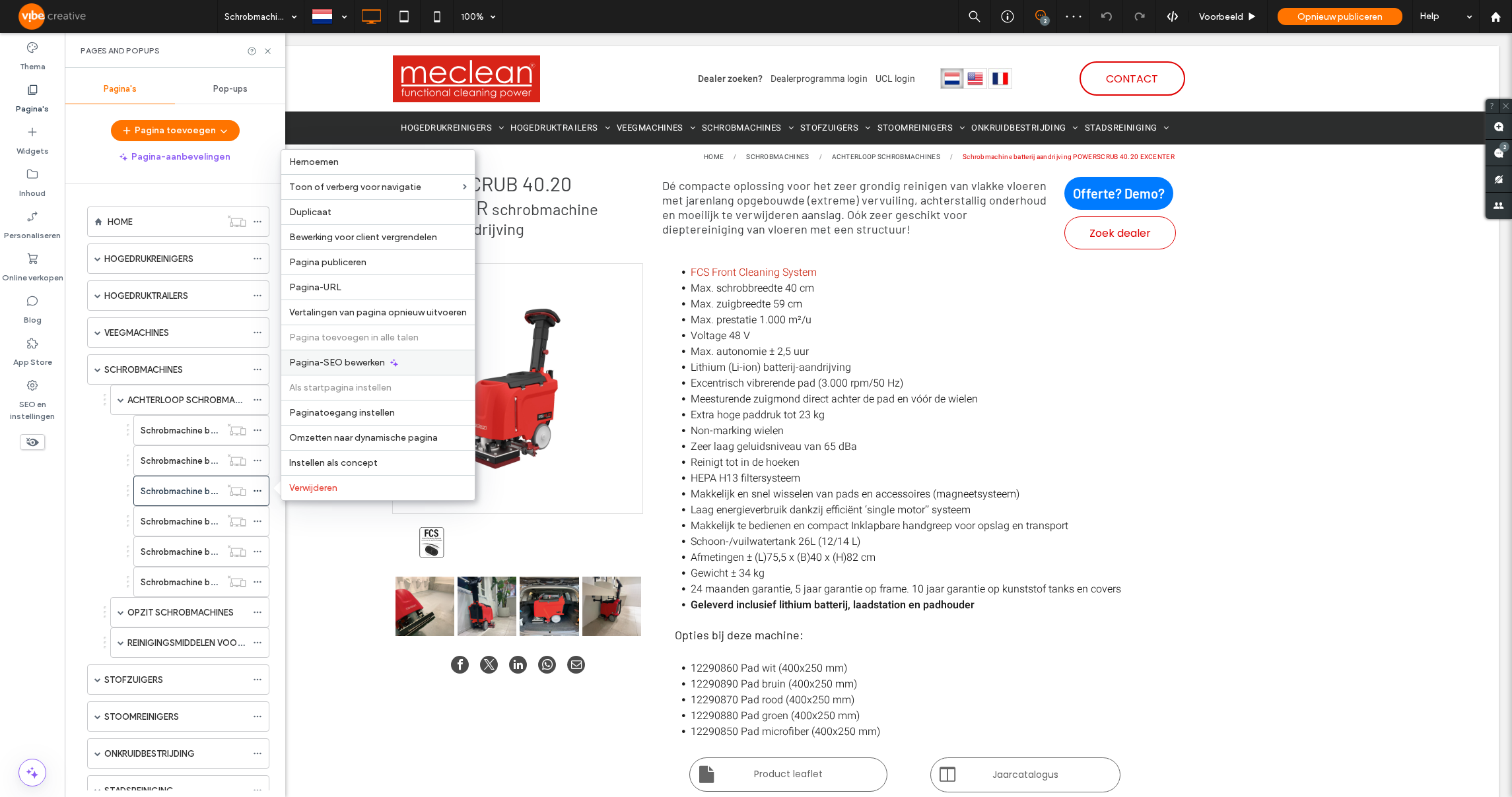
click at [334, 363] on span "Pagina-SEO bewerken" at bounding box center [337, 363] width 96 height 11
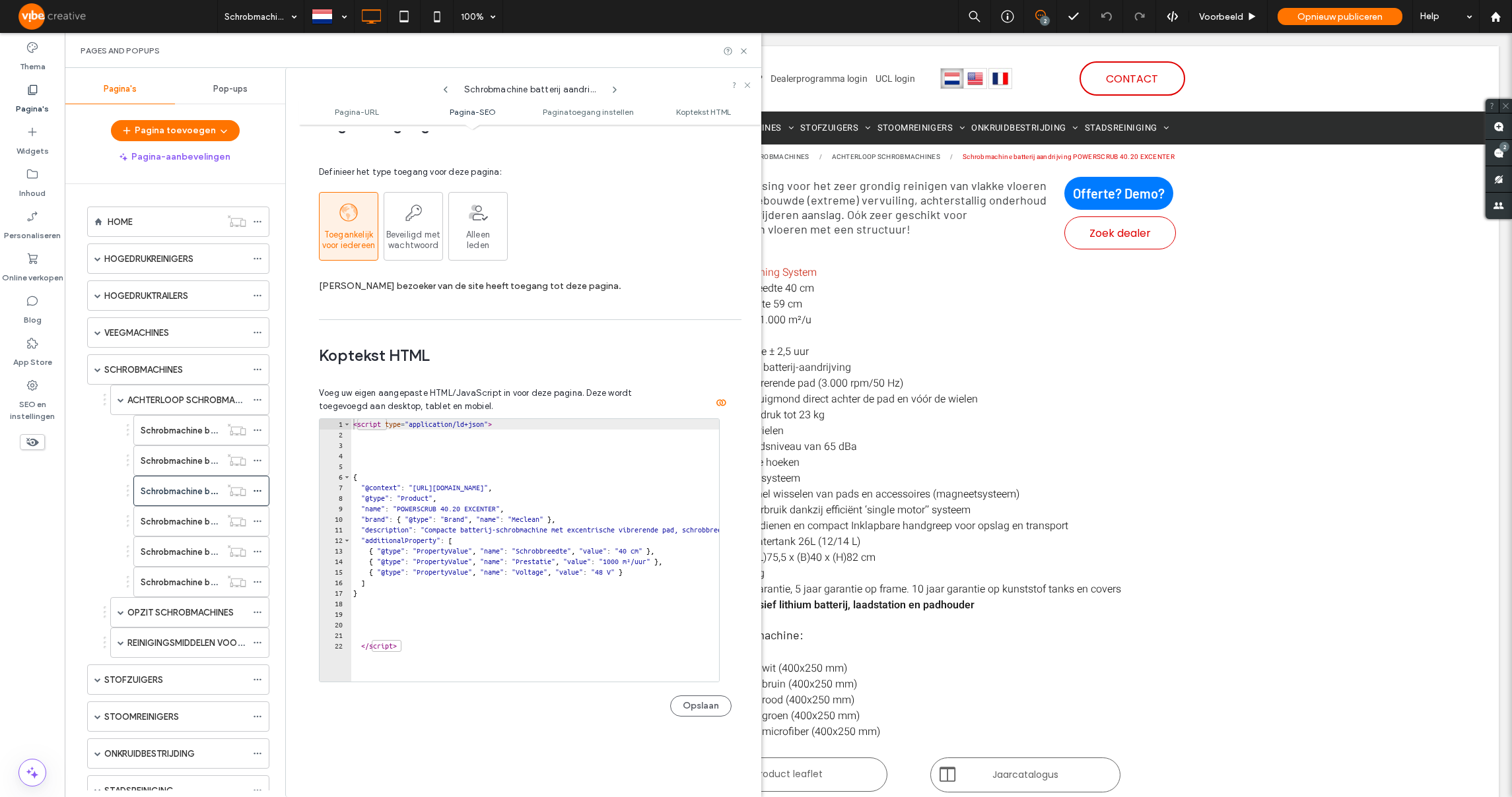
scroll to position [1228, 0]
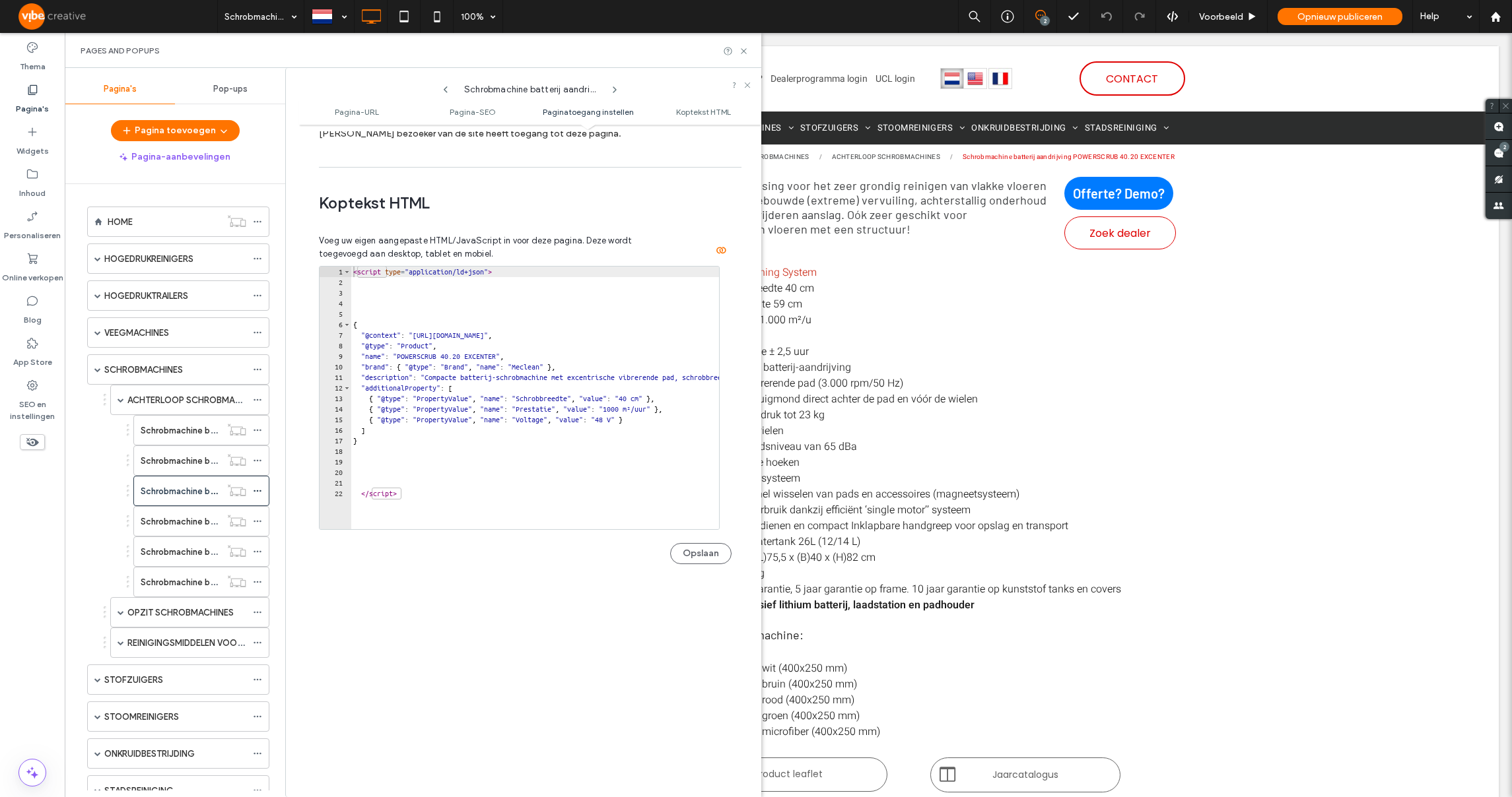
click at [571, 481] on div "< script type = "application/ld+json" > { "@context" : "[URL][DOMAIN_NAME]" , "…" at bounding box center [653, 404] width 604 height 274
type textarea "*********"
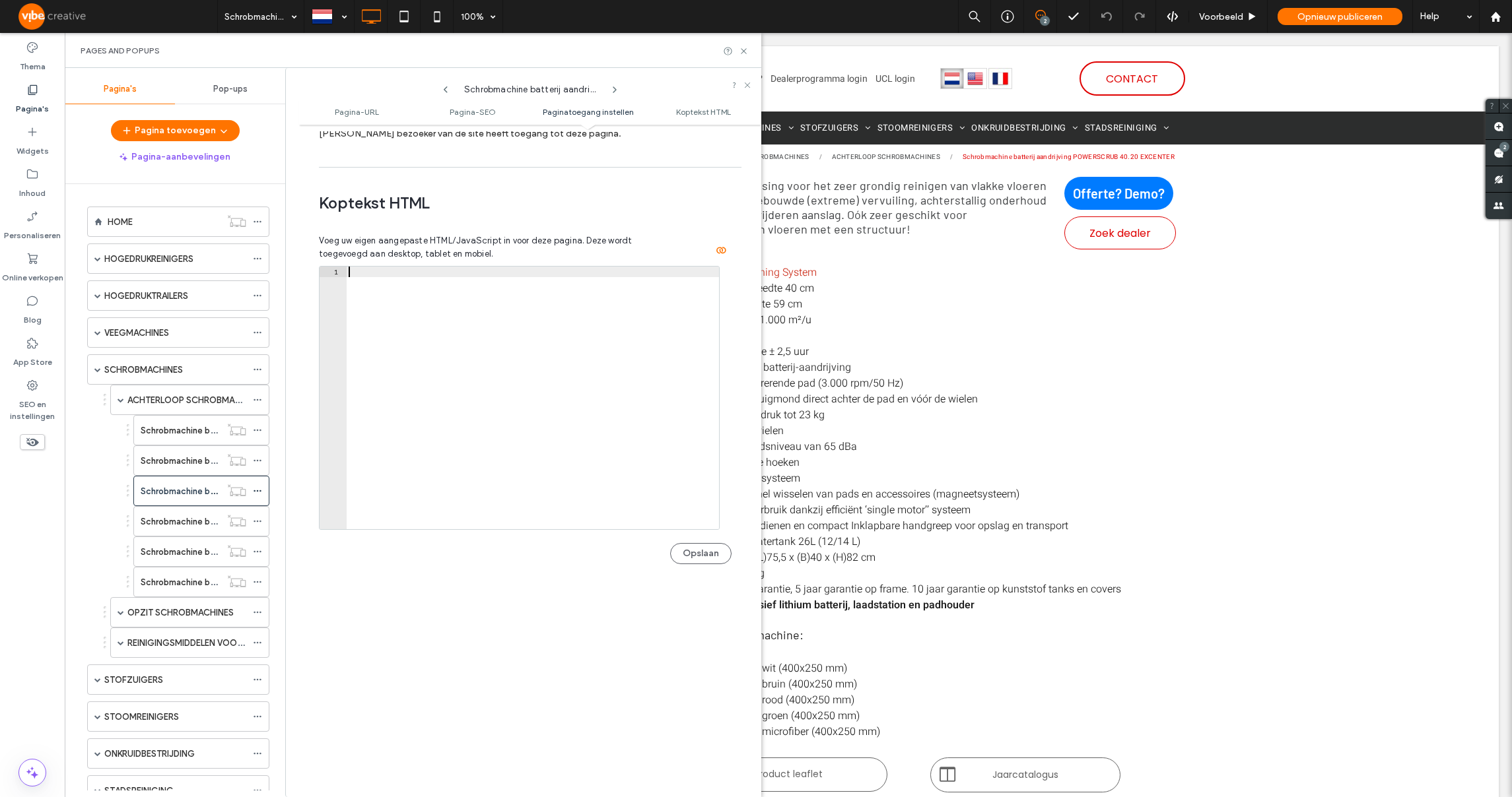
paste textarea "*********"
type textarea "*********"
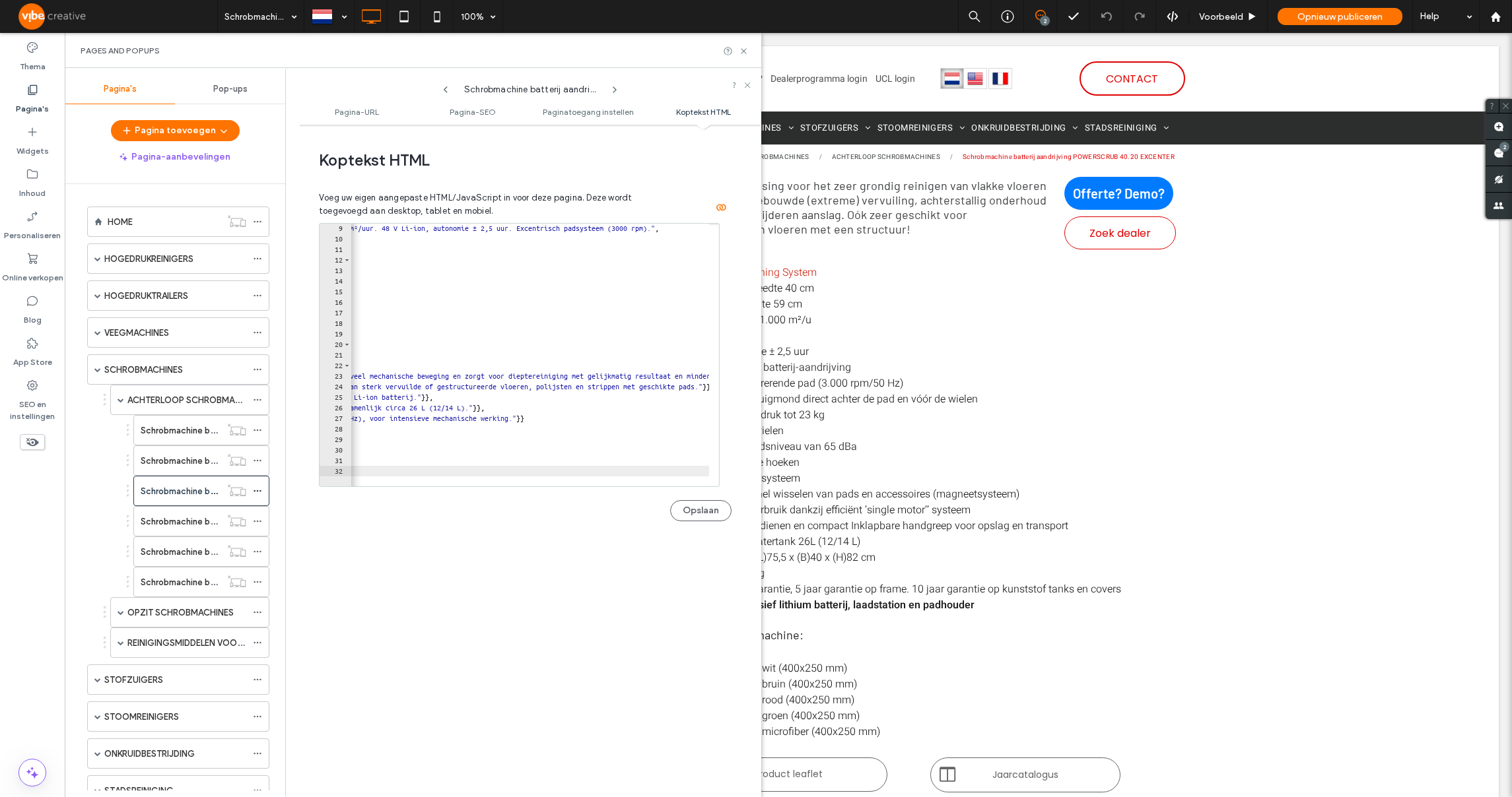
scroll to position [0, 0]
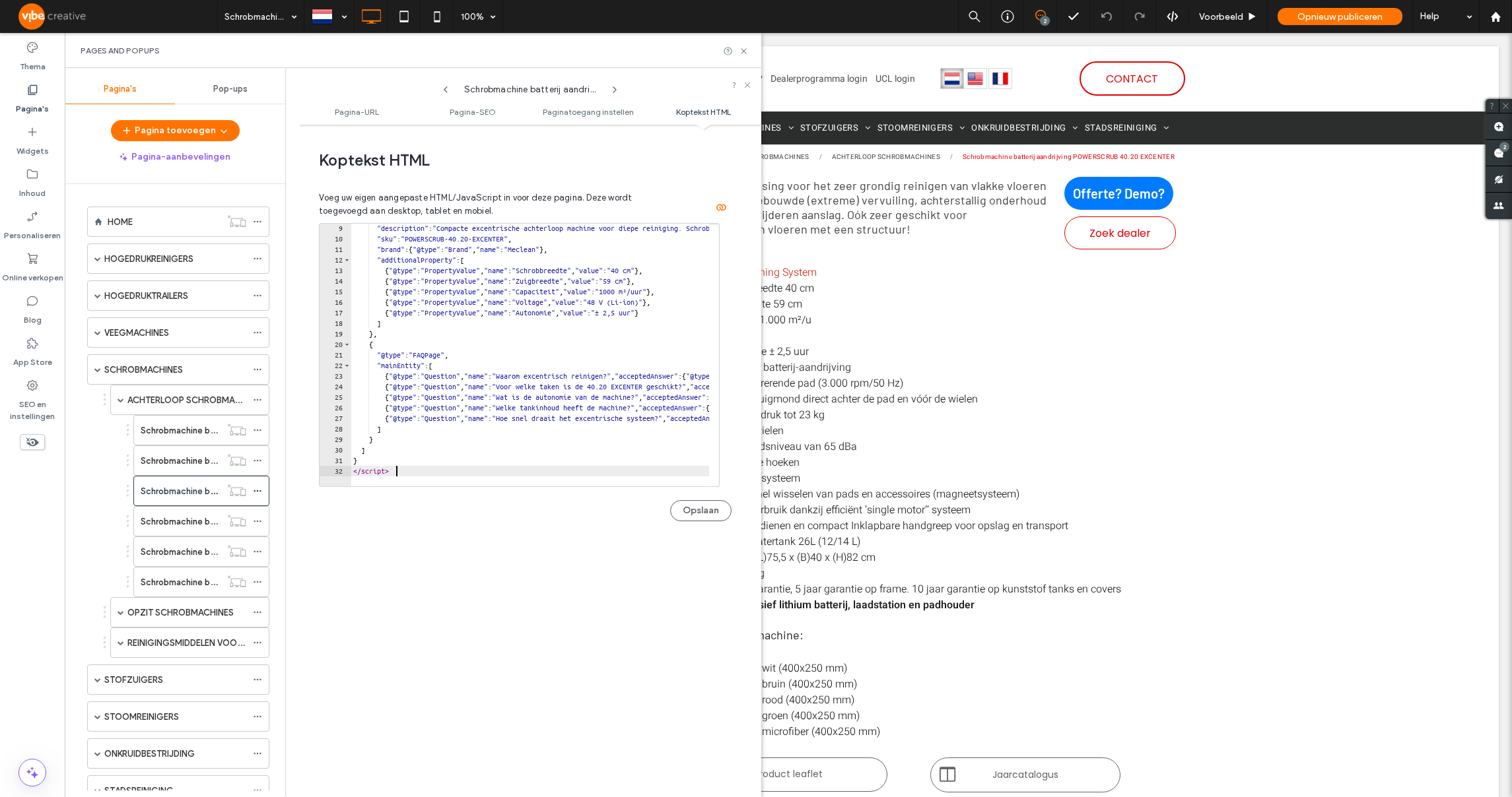
drag, startPoint x: 437, startPoint y: 482, endPoint x: 328, endPoint y: 490, distance: 109.3
click at [328, 490] on div "Opslaan" at bounding box center [525, 505] width 412 height 34
click at [696, 509] on button "Opslaan" at bounding box center [700, 511] width 62 height 21
click at [204, 517] on label "Schrobmachine batterij aandrijving POWERSCRUB 50.8" at bounding box center [248, 522] width 216 height 23
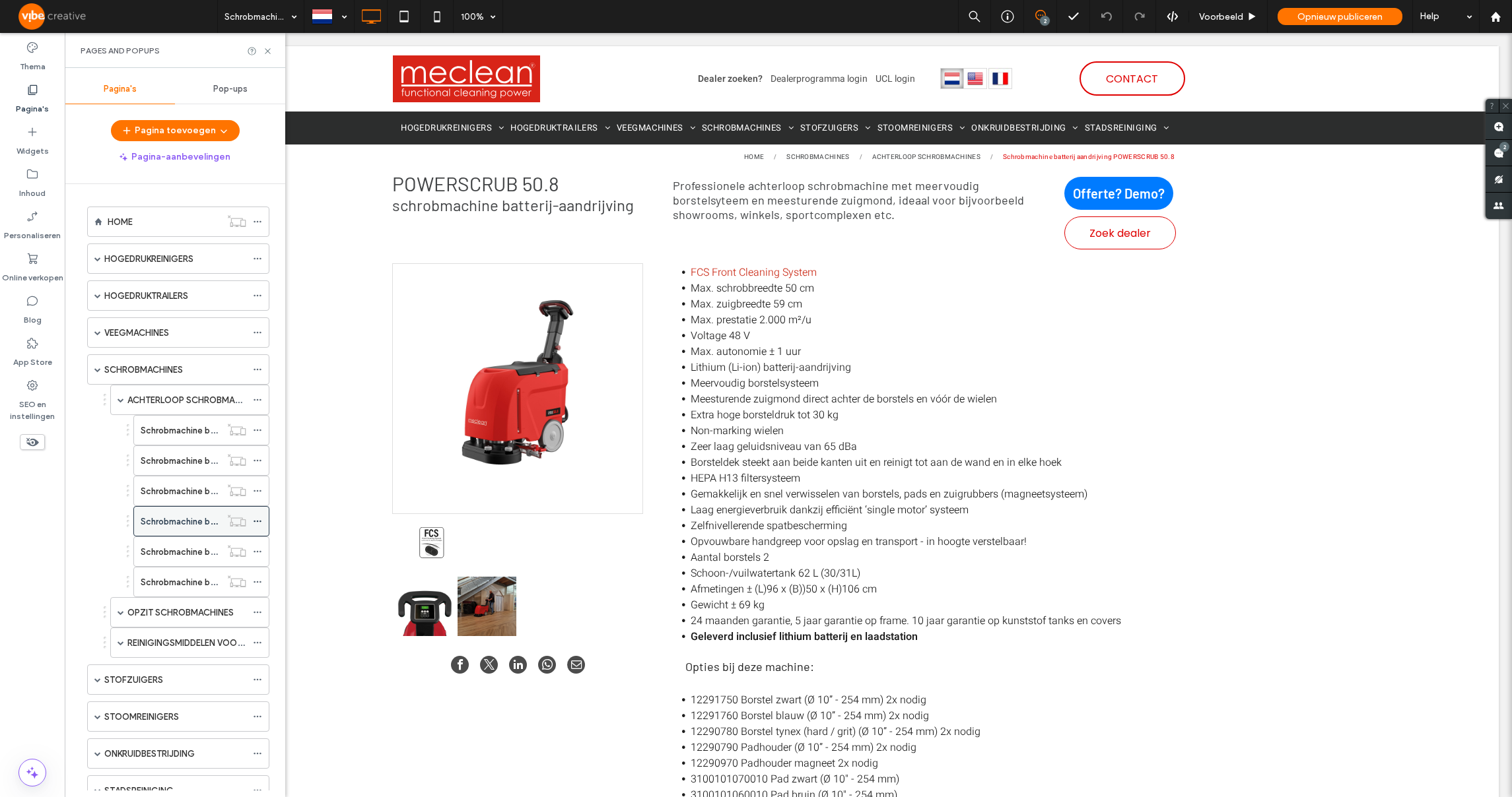
click at [259, 522] on icon at bounding box center [257, 521] width 9 height 9
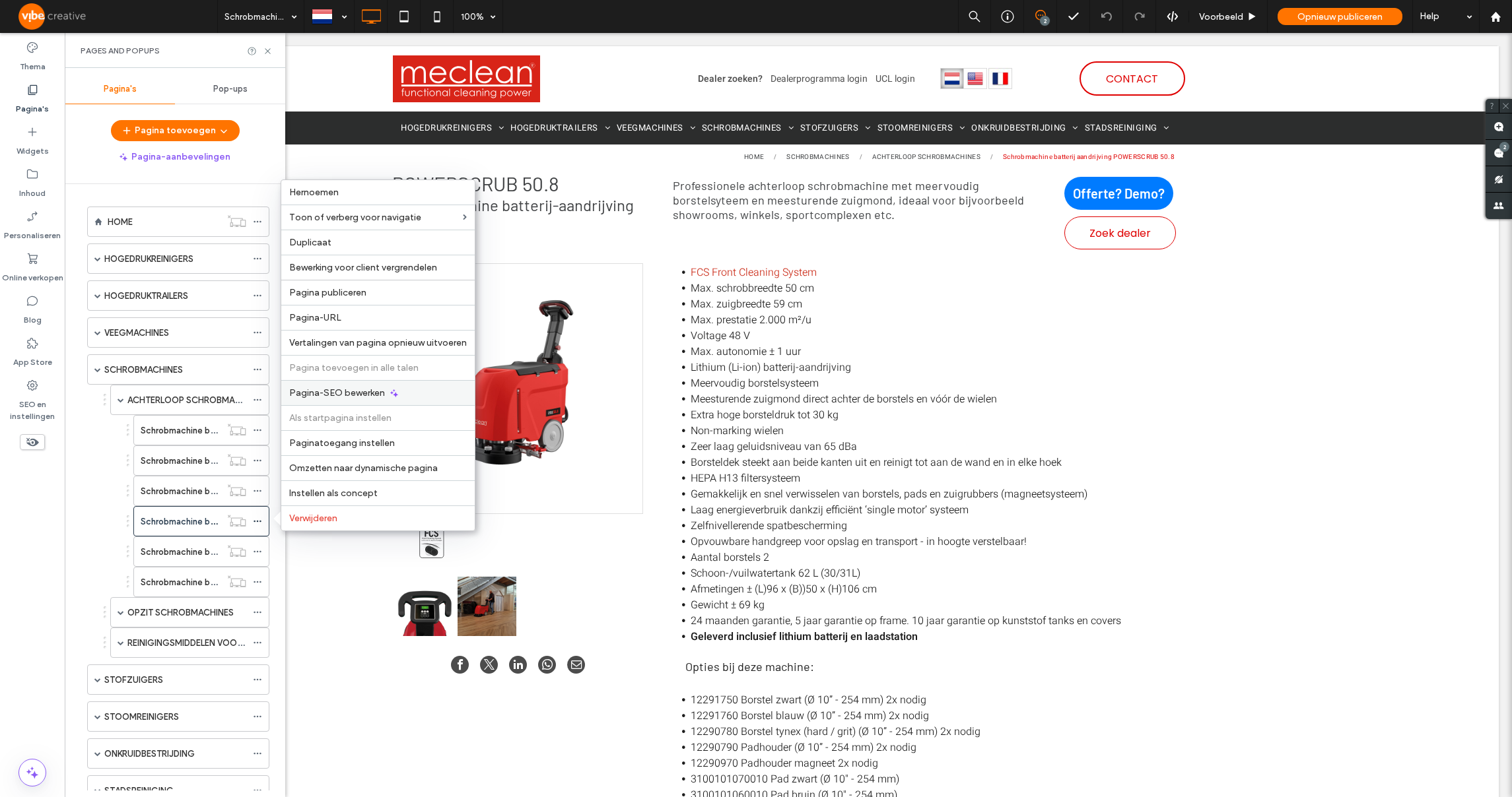
click at [323, 388] on span "Pagina-SEO bewerken" at bounding box center [337, 393] width 96 height 11
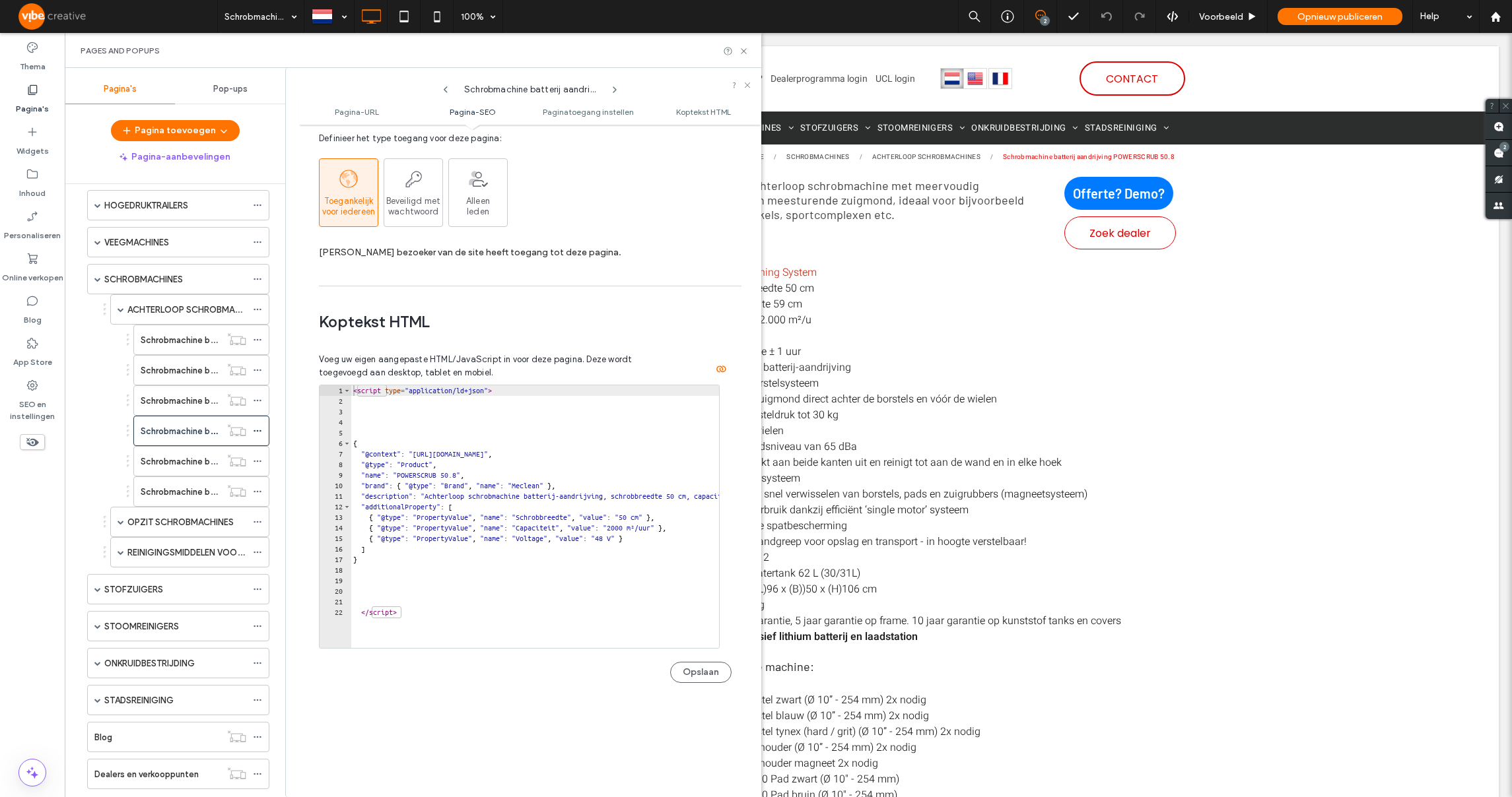
scroll to position [1114, 0]
click at [527, 568] on div "< script type = "application/ld+json" > { "@context" : "[URL][DOMAIN_NAME]" , "…" at bounding box center [626, 517] width 552 height 274
type textarea "*********"
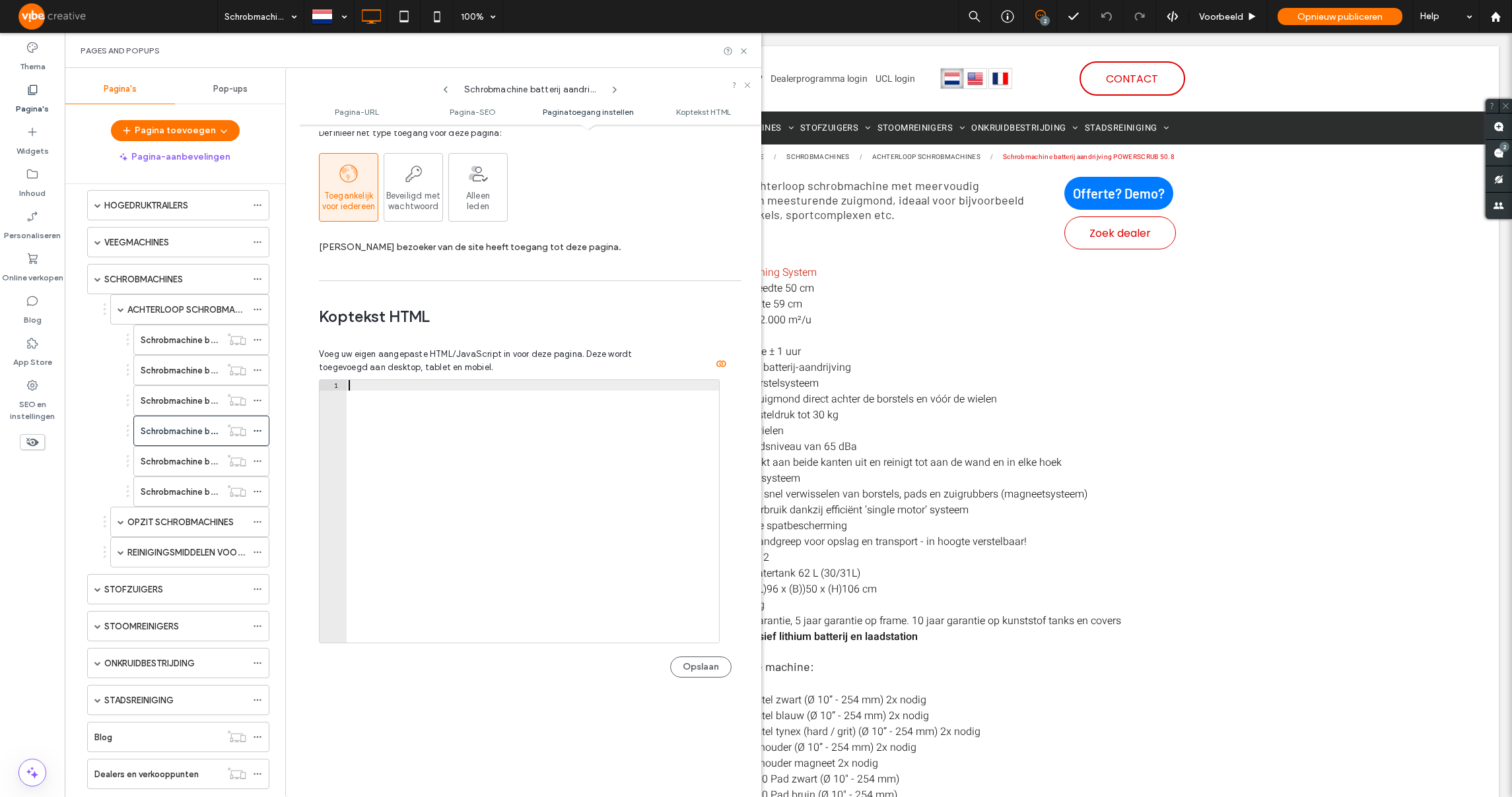
paste textarea "*********"
type textarea "*********"
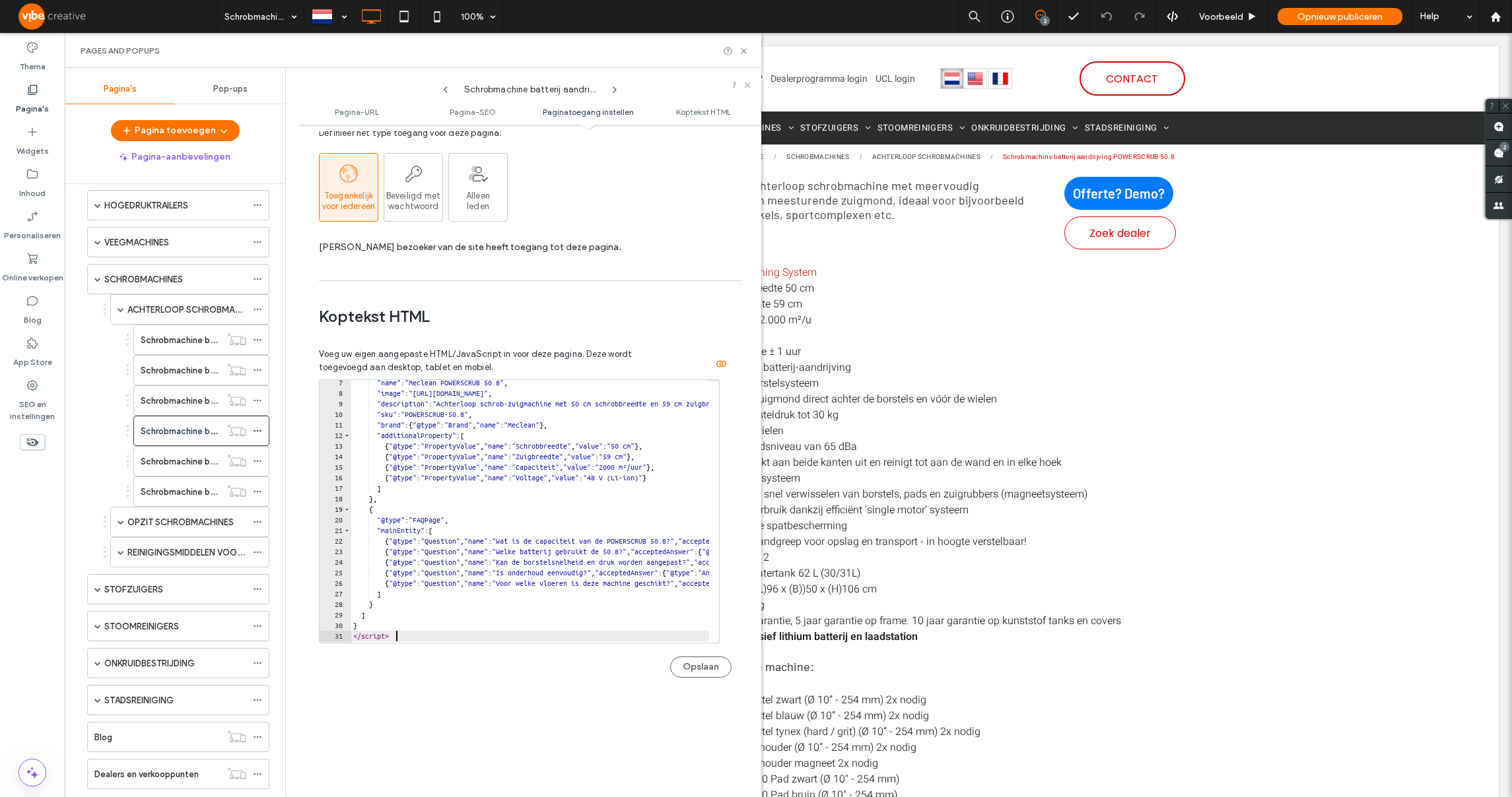
scroll to position [1272, 0]
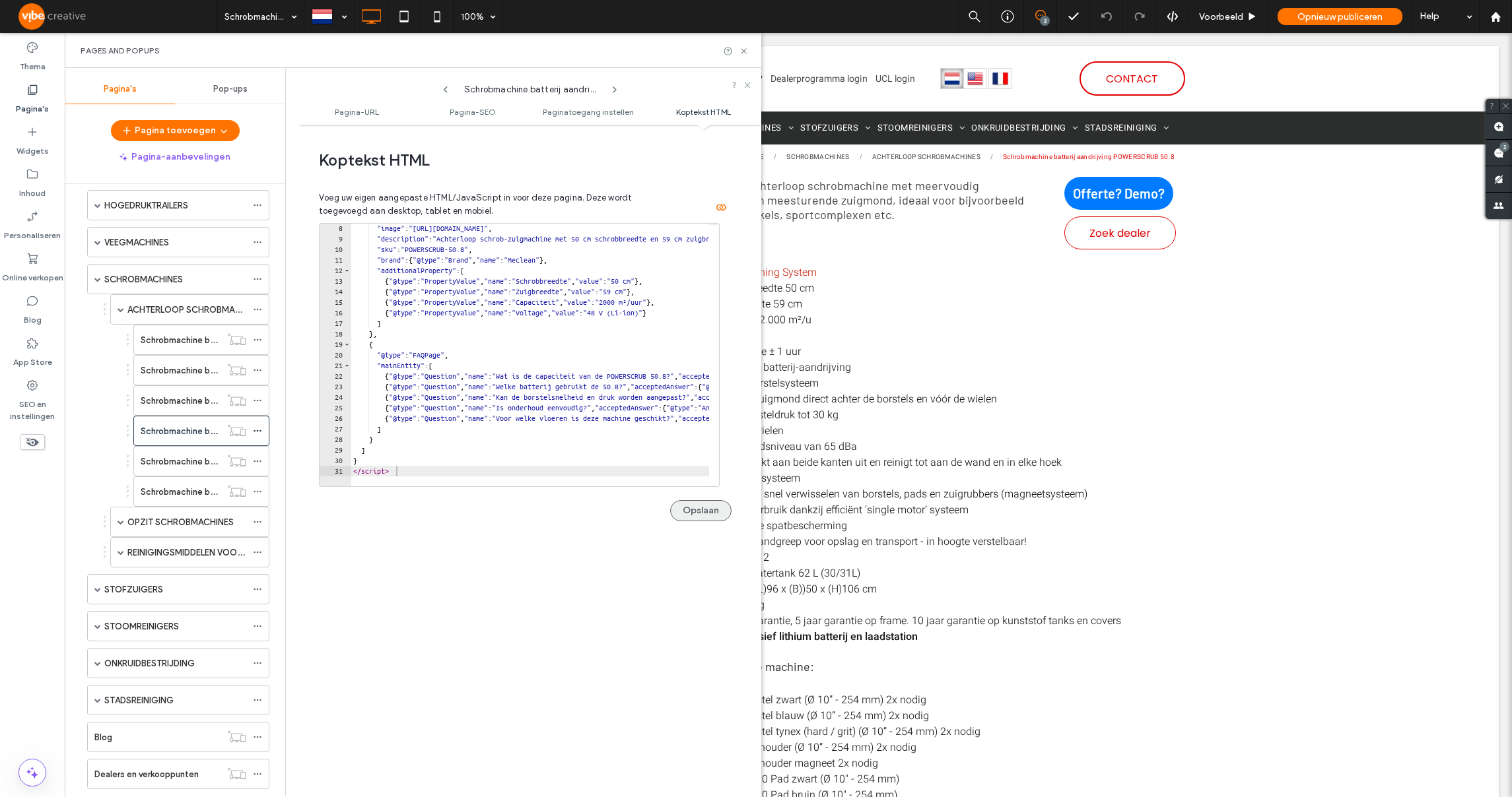
click at [678, 508] on button "Opslaan" at bounding box center [700, 511] width 62 height 21
click at [210, 462] on label "Schrobmachine batterij aandrijving POWERSCRUB 50.20" at bounding box center [251, 461] width 221 height 23
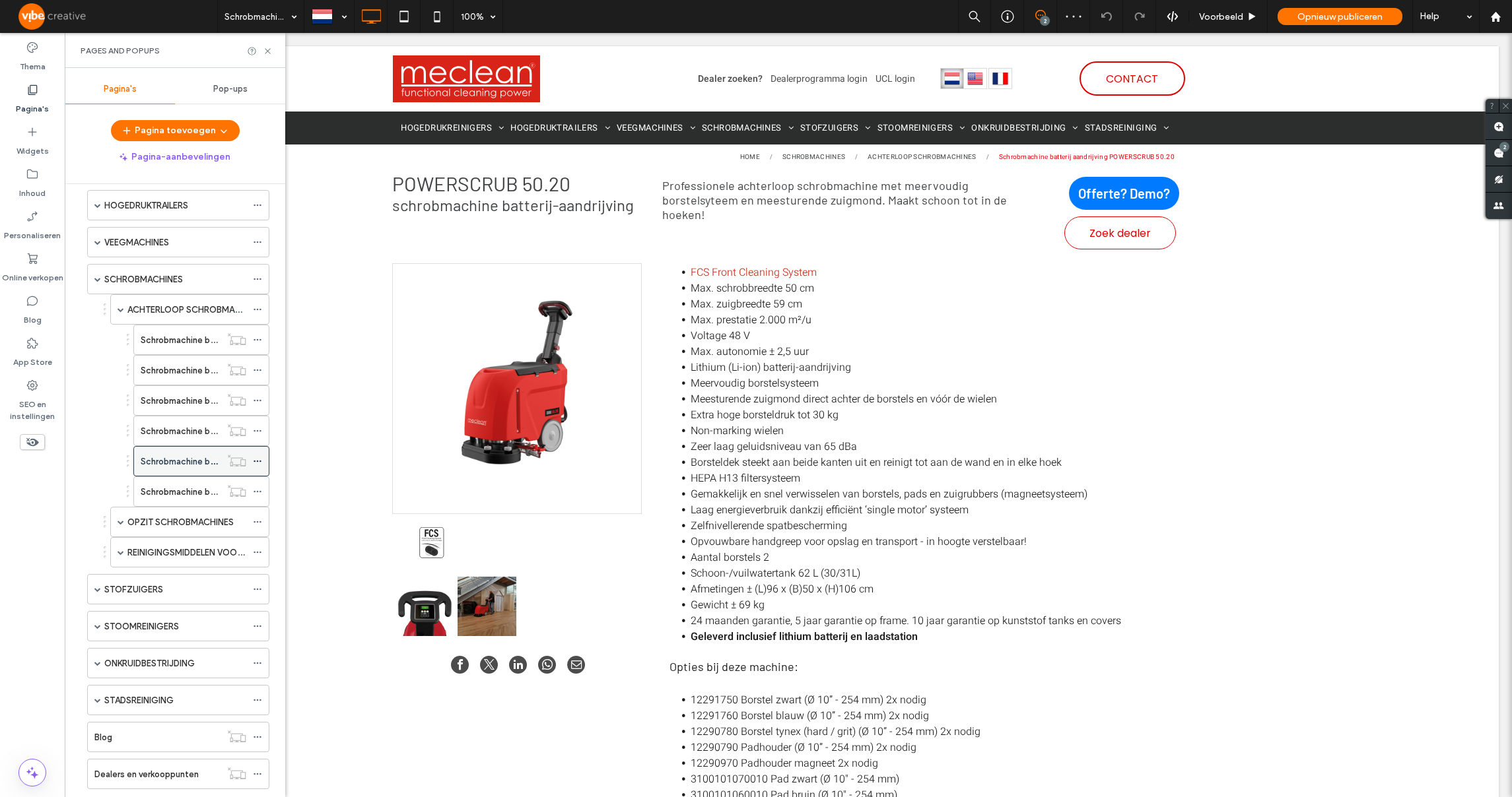
click at [260, 462] on icon at bounding box center [257, 461] width 9 height 9
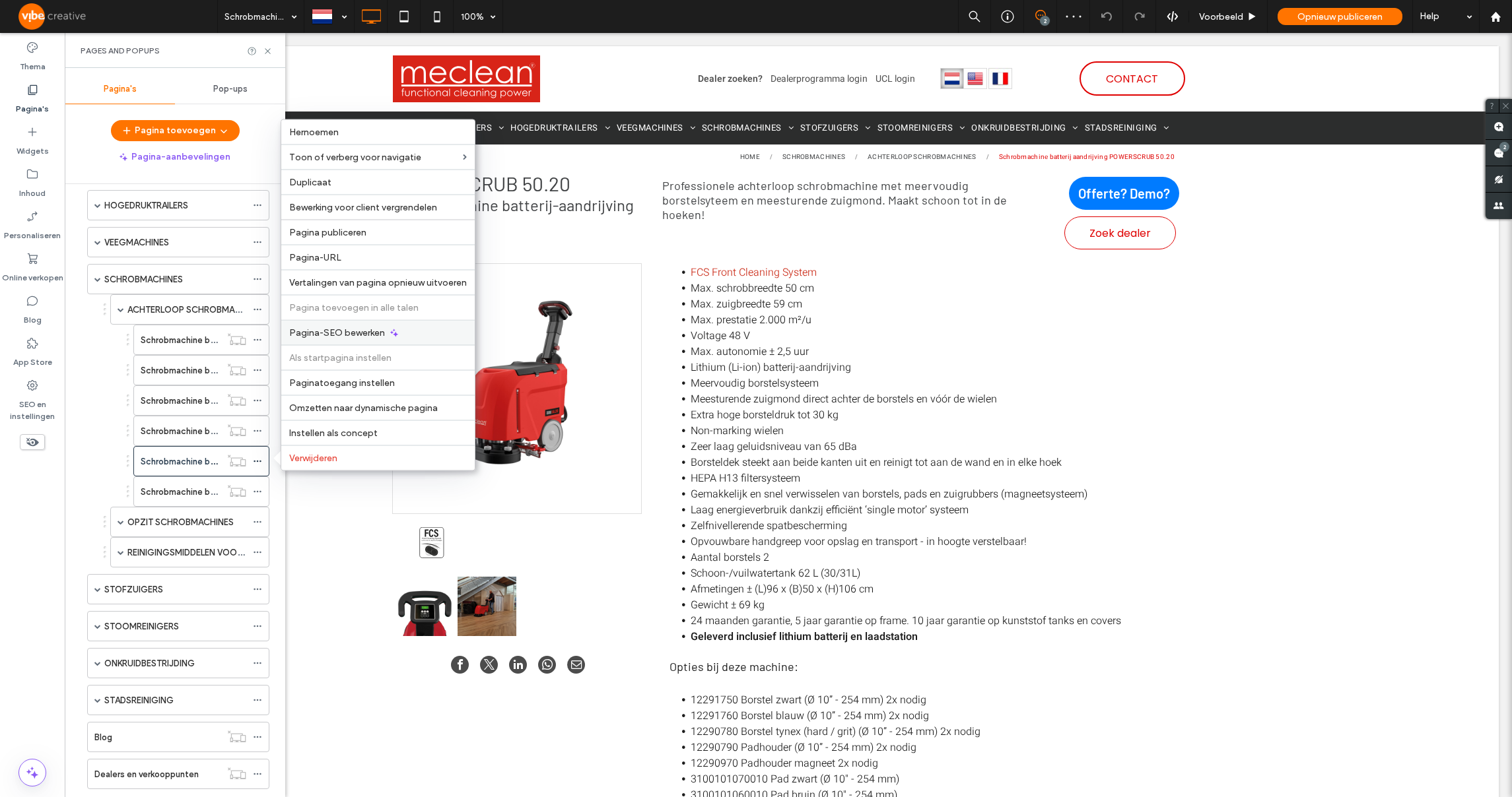
click at [357, 330] on span "Pagina-SEO bewerken" at bounding box center [337, 333] width 96 height 11
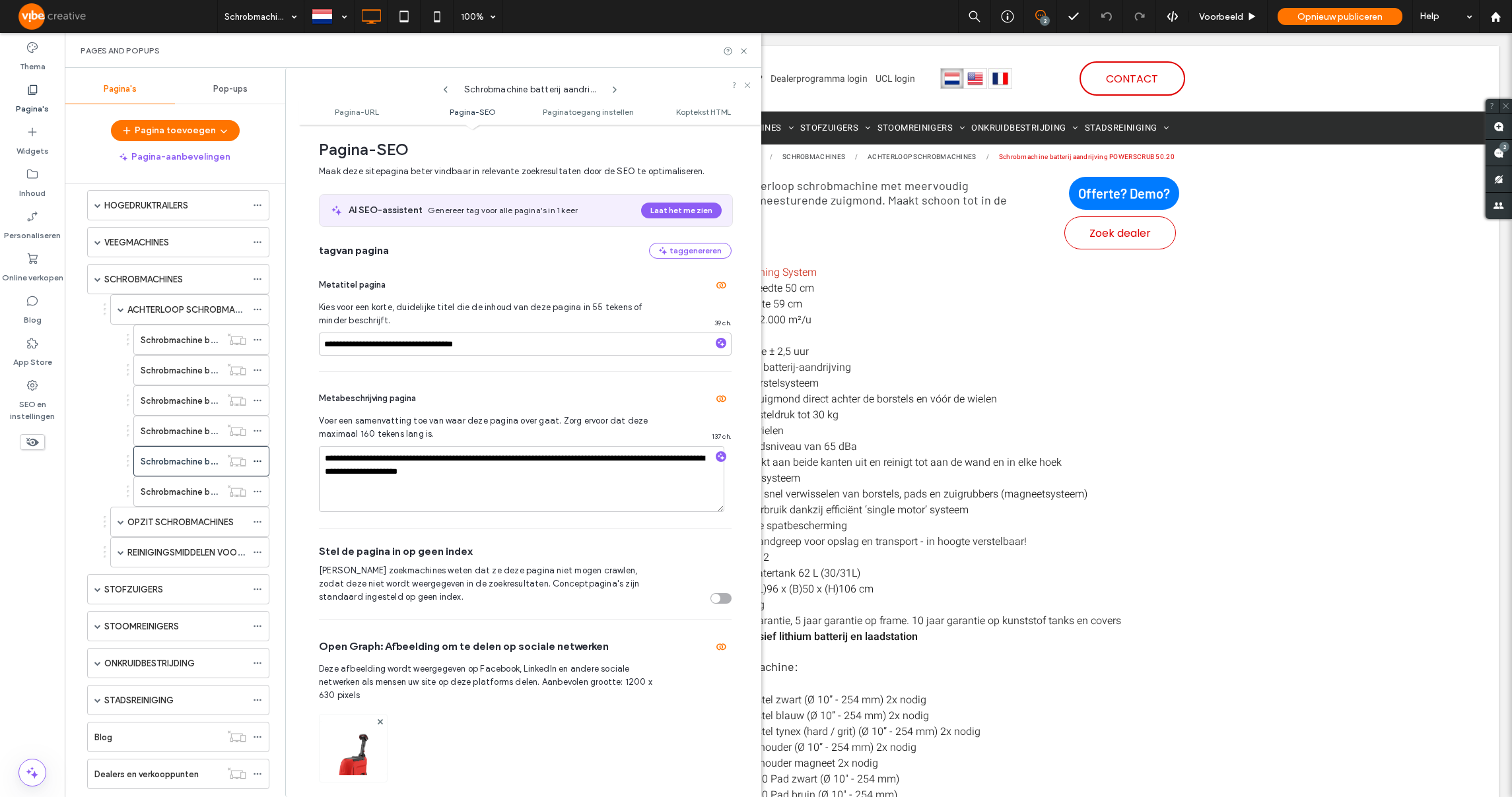
scroll to position [1047, 0]
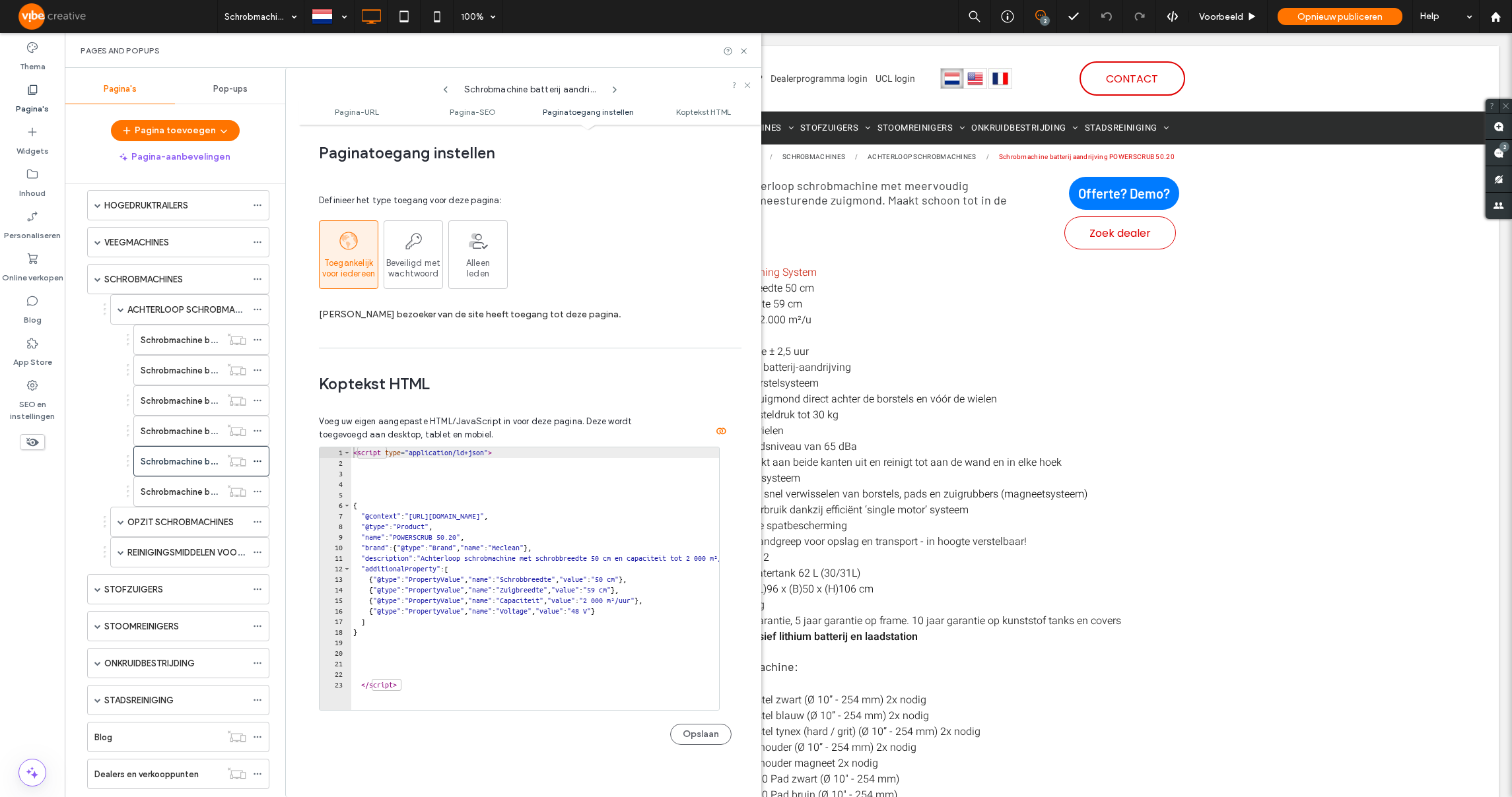
click at [471, 565] on div "< script type = "application/ld+json" > { "@context" : "[URL][DOMAIN_NAME]" , "…" at bounding box center [588, 584] width 476 height 274
type textarea "*********"
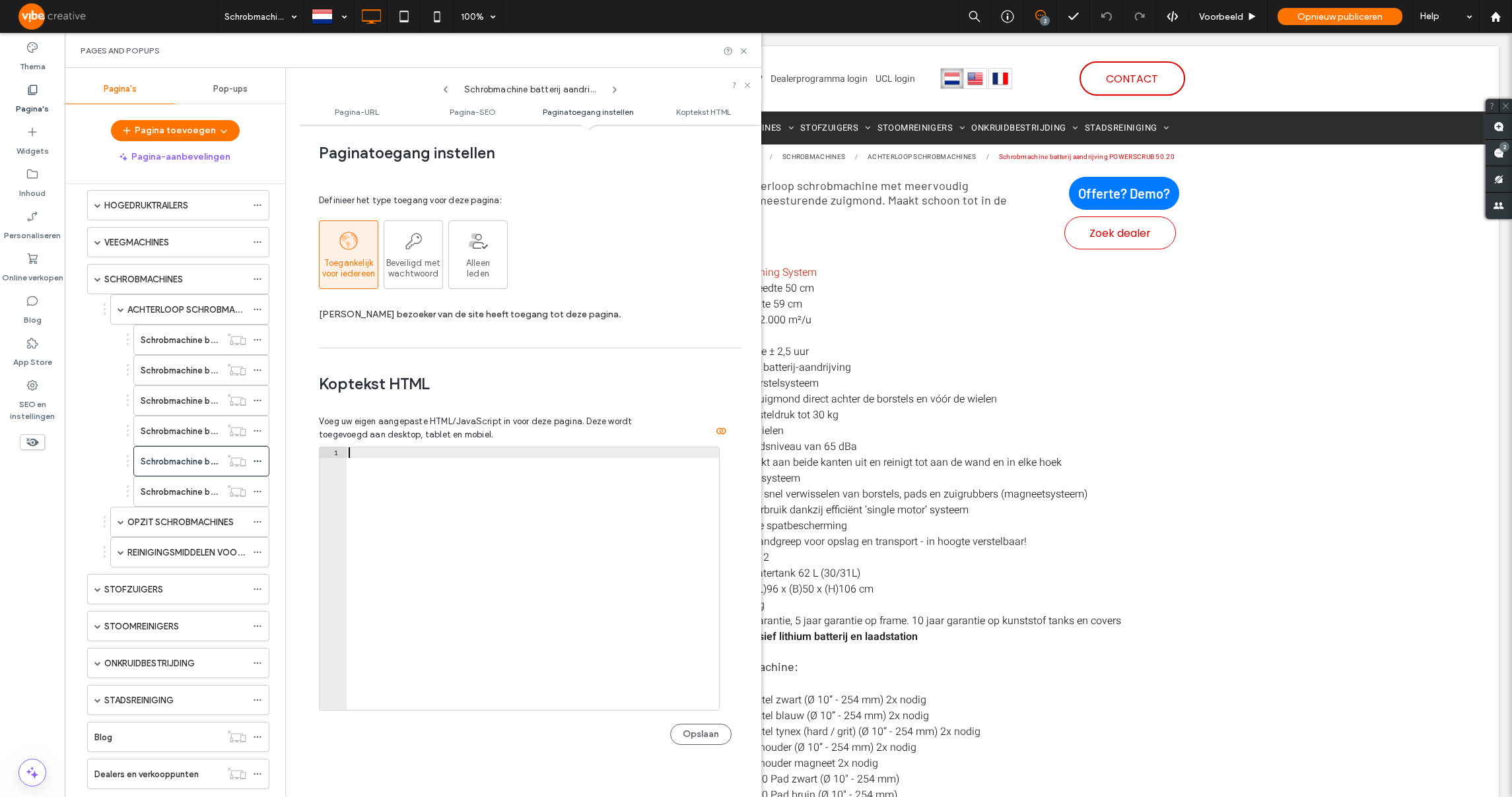
paste textarea "*********"
type textarea "*********"
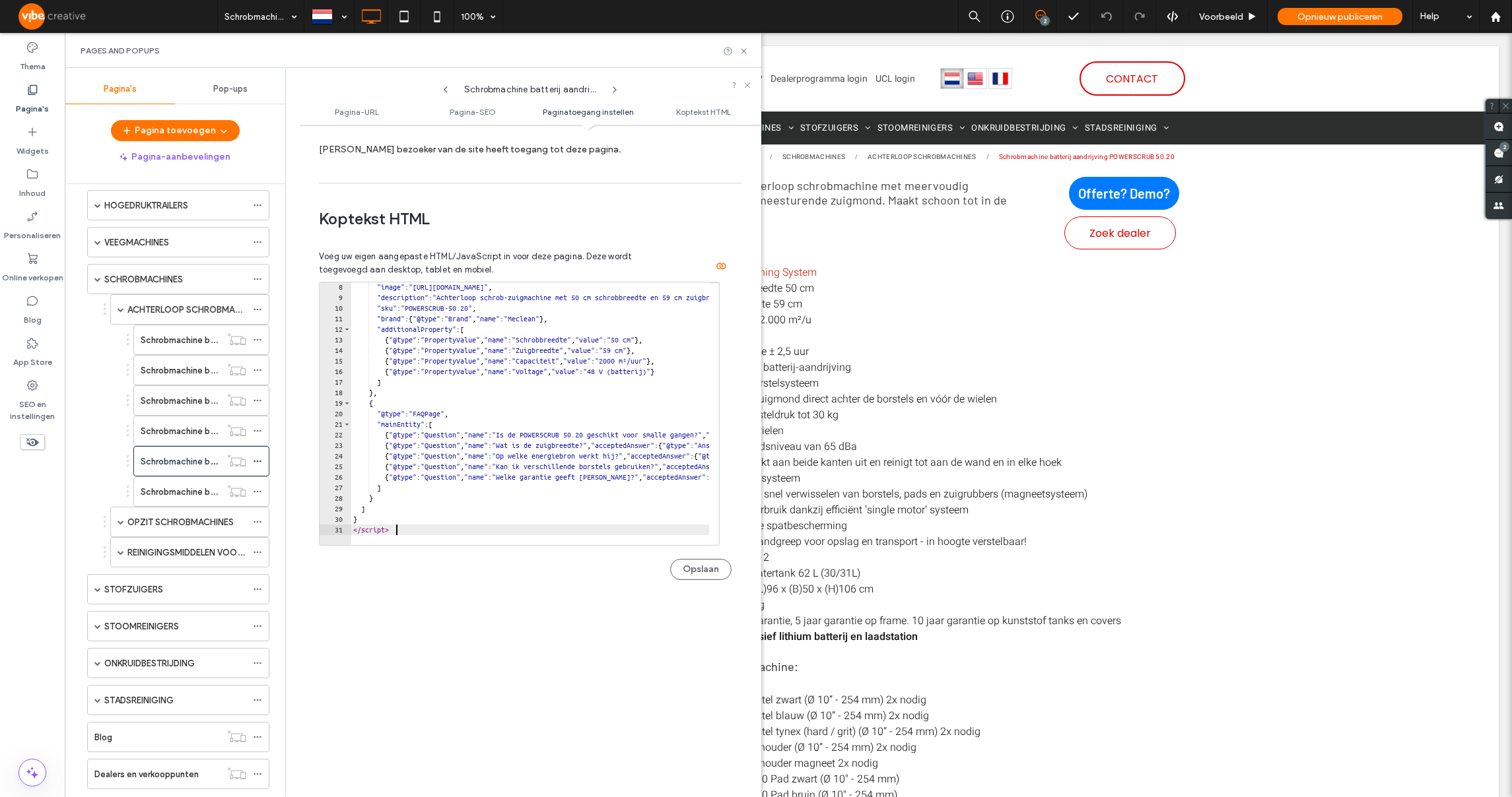
scroll to position [1237, 0]
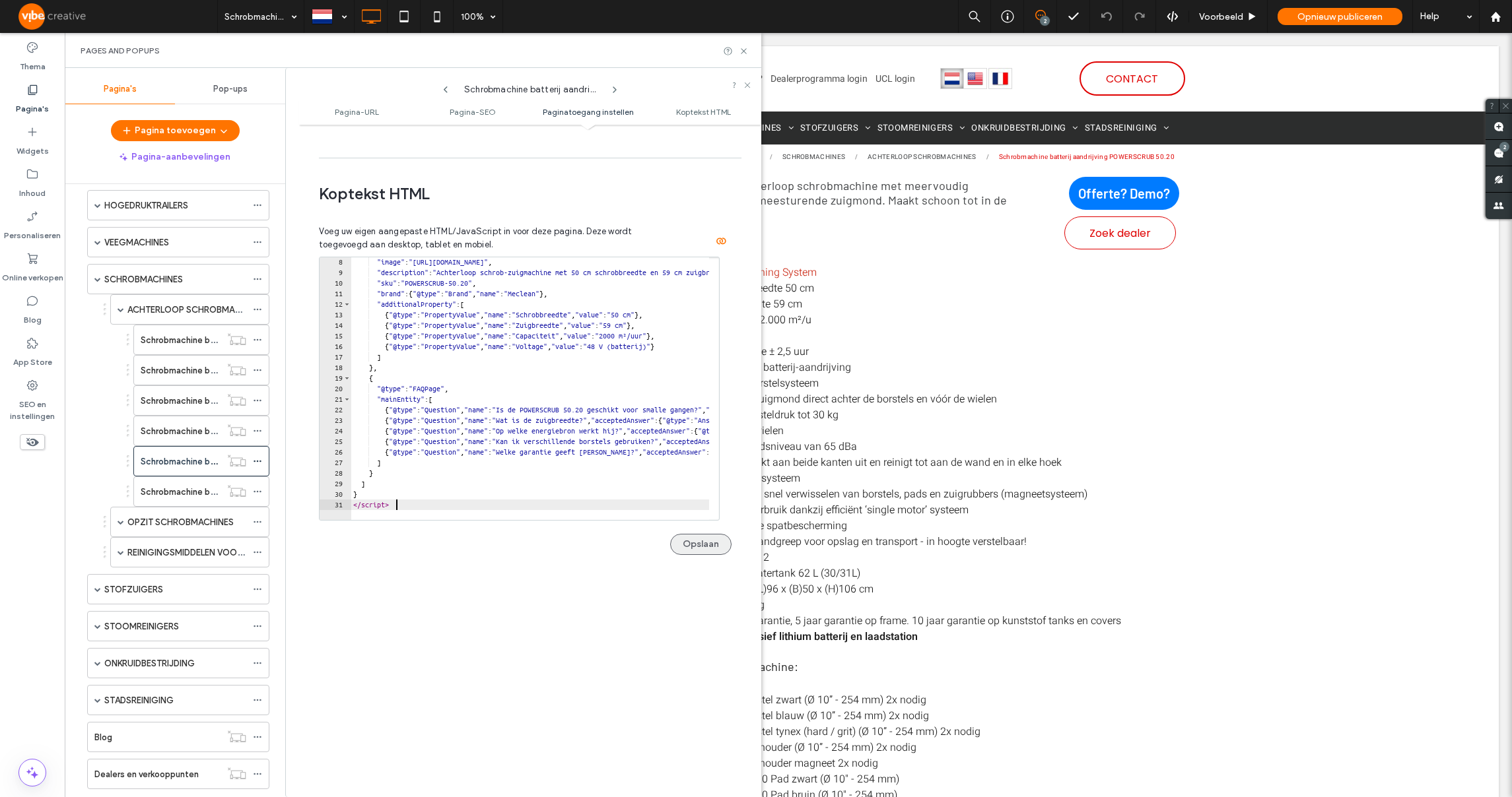
click at [696, 542] on button "Opslaan" at bounding box center [700, 544] width 62 height 21
click at [192, 499] on div "Schrobmachine batterij aandrijving POWERSCRUB 70.20D" at bounding box center [180, 492] width 80 height 29
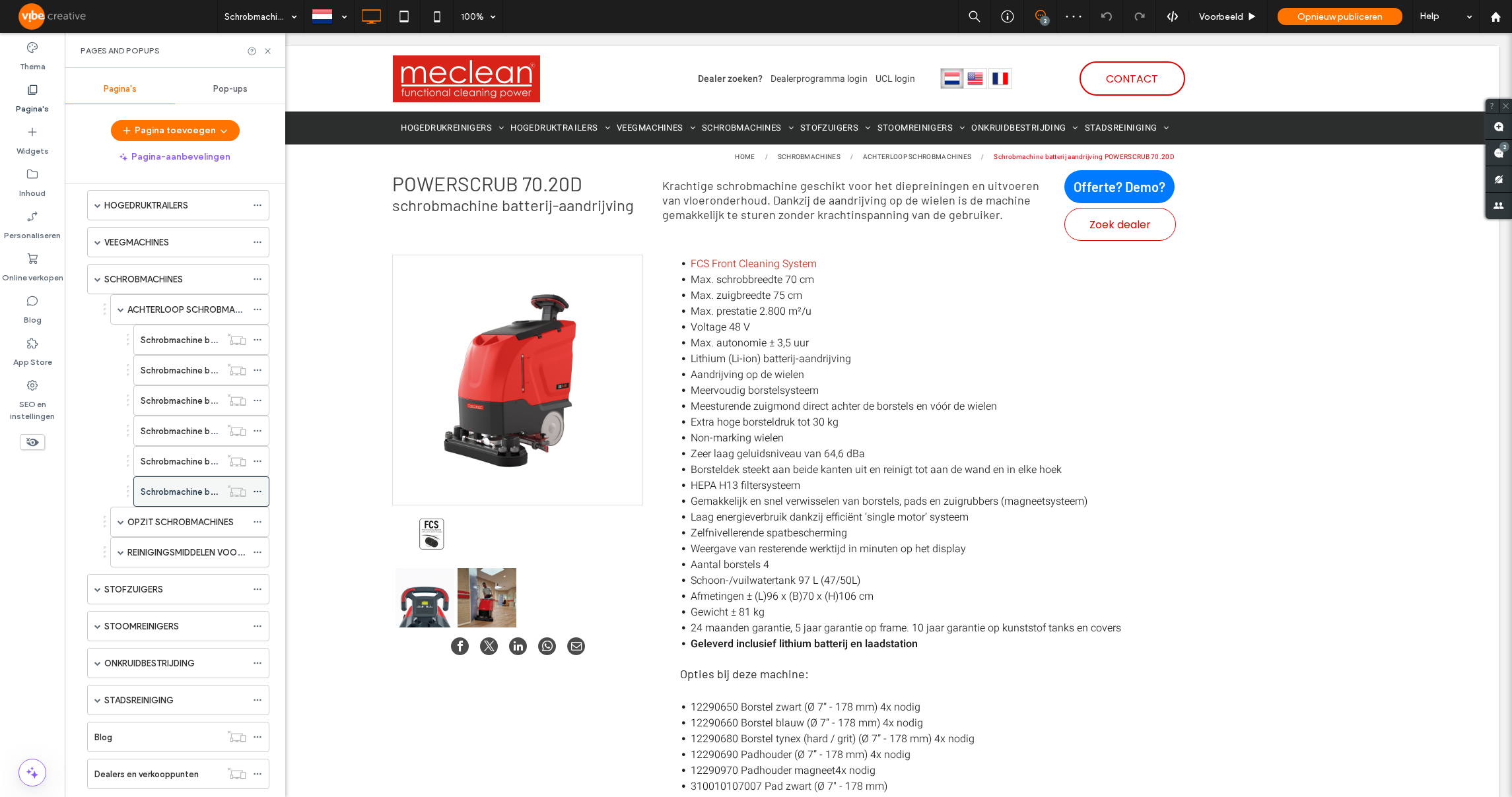
click at [262, 492] on icon at bounding box center [257, 492] width 9 height 9
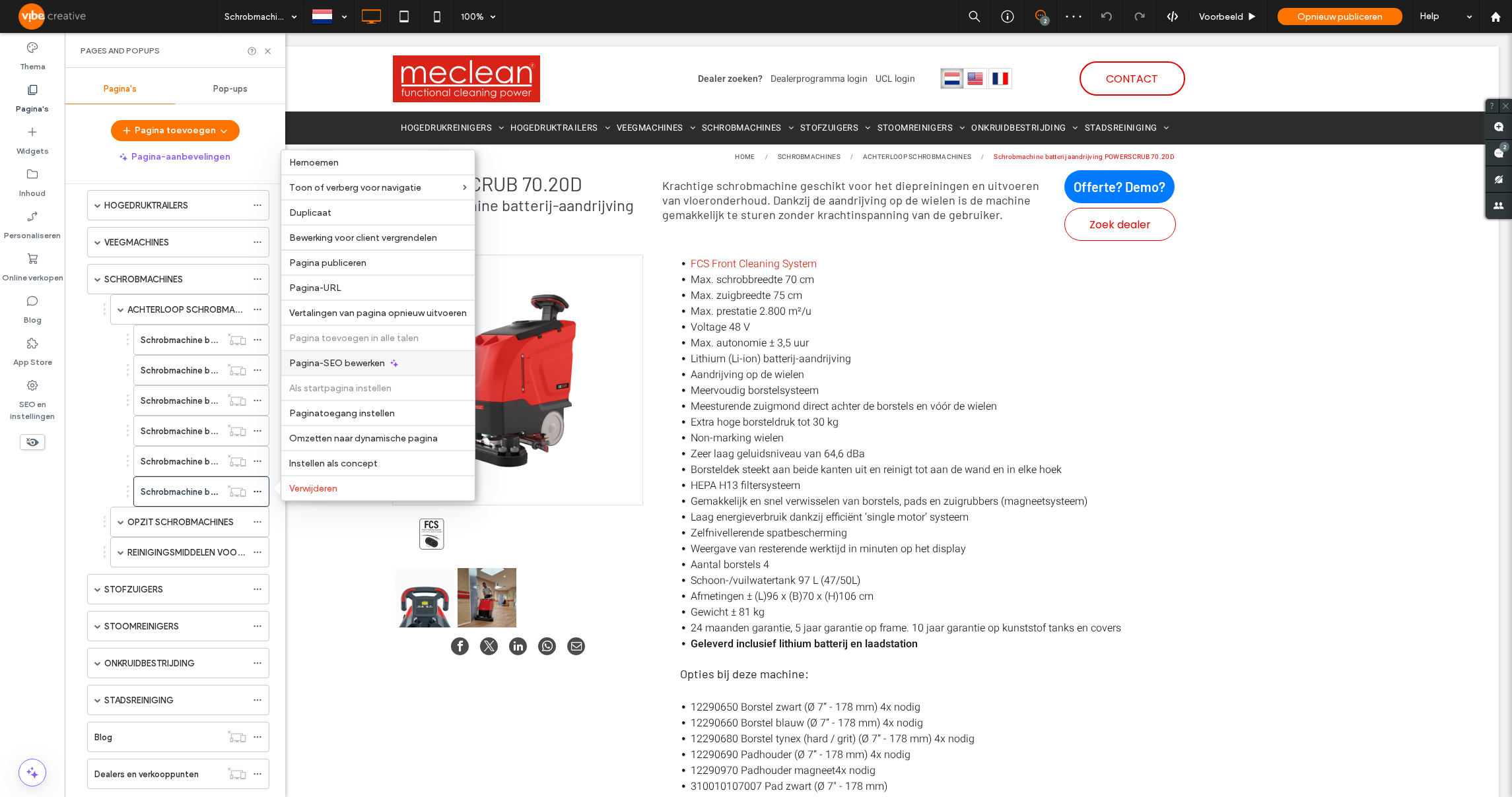
click at [318, 372] on div "Pagina-SEO bewerken" at bounding box center [378, 363] width 193 height 25
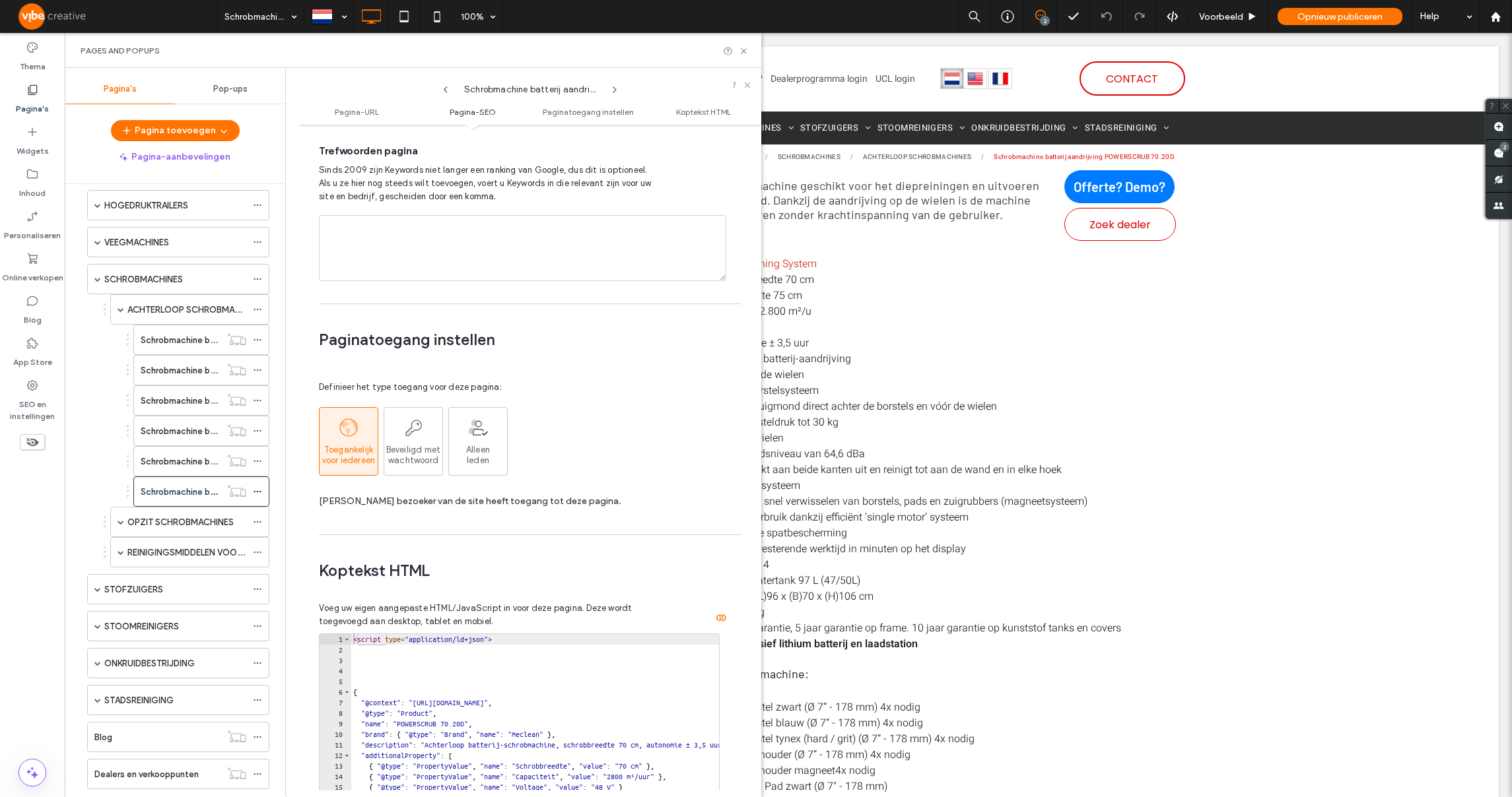
scroll to position [991, 0]
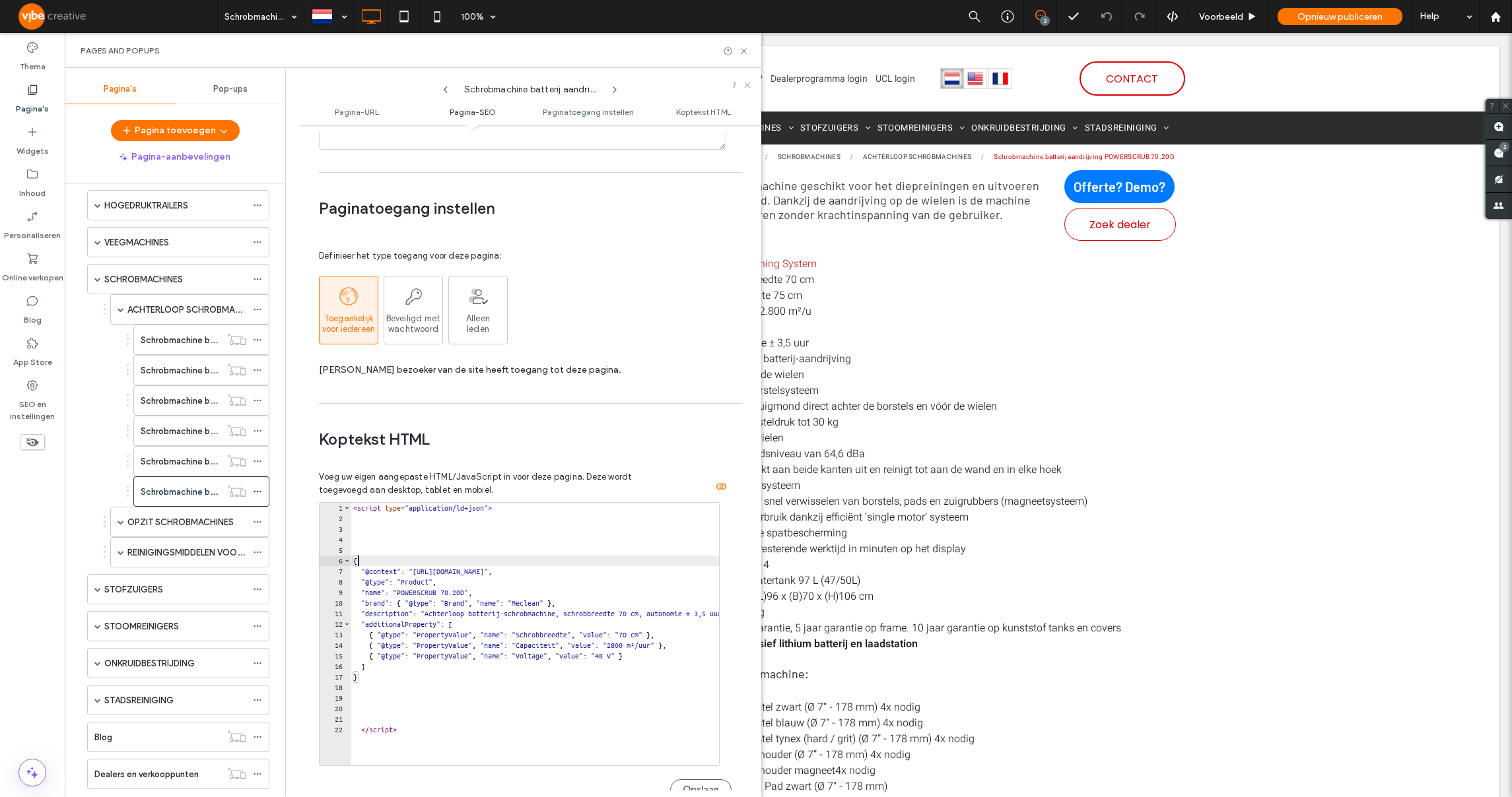
click at [629, 567] on div "< script type = "application/ld+json" > { "@context" : "[URL][DOMAIN_NAME]" , "…" at bounding box center [647, 640] width 594 height 274
type textarea "*********"
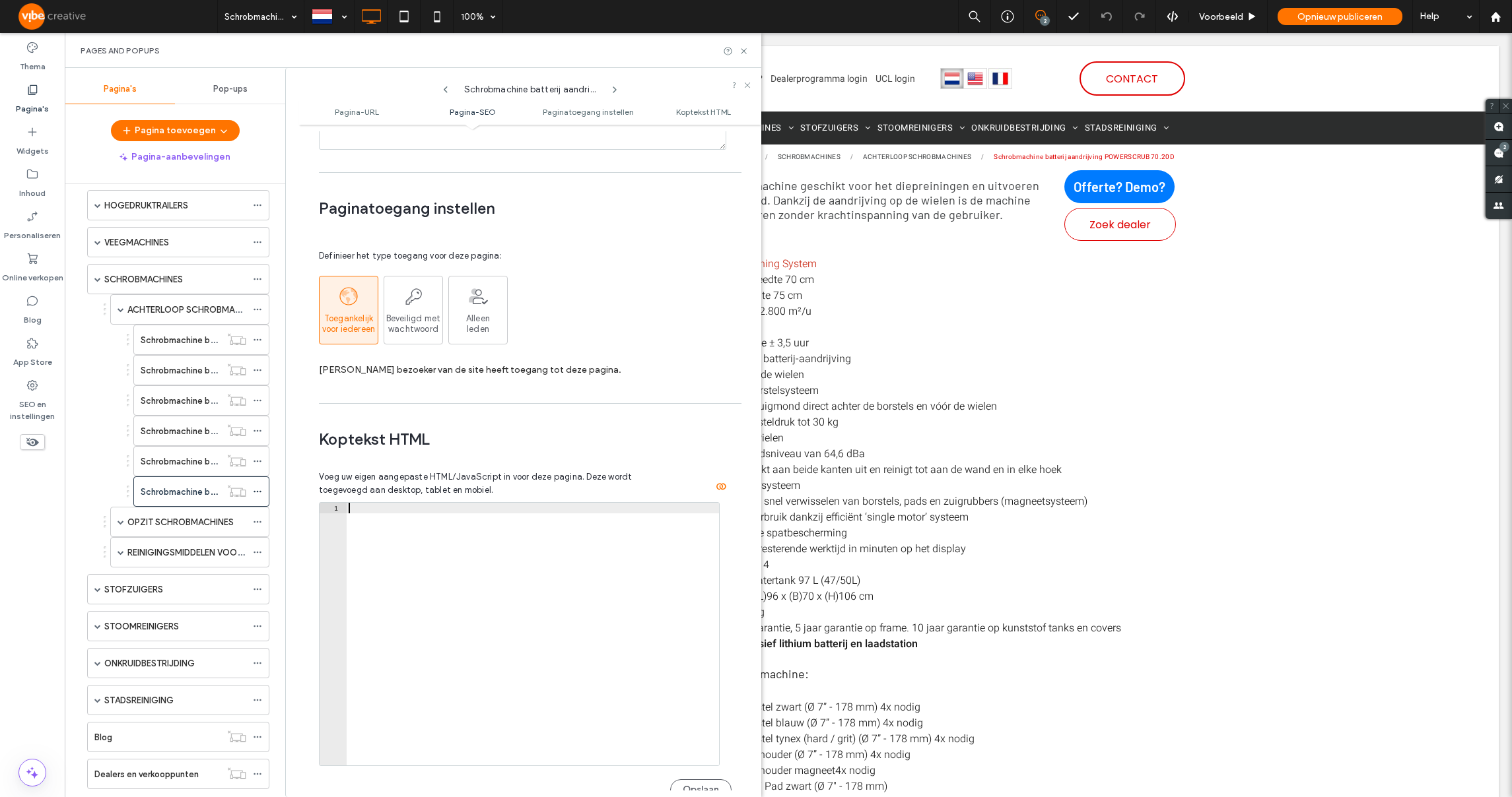
paste textarea "*********"
type textarea "*********"
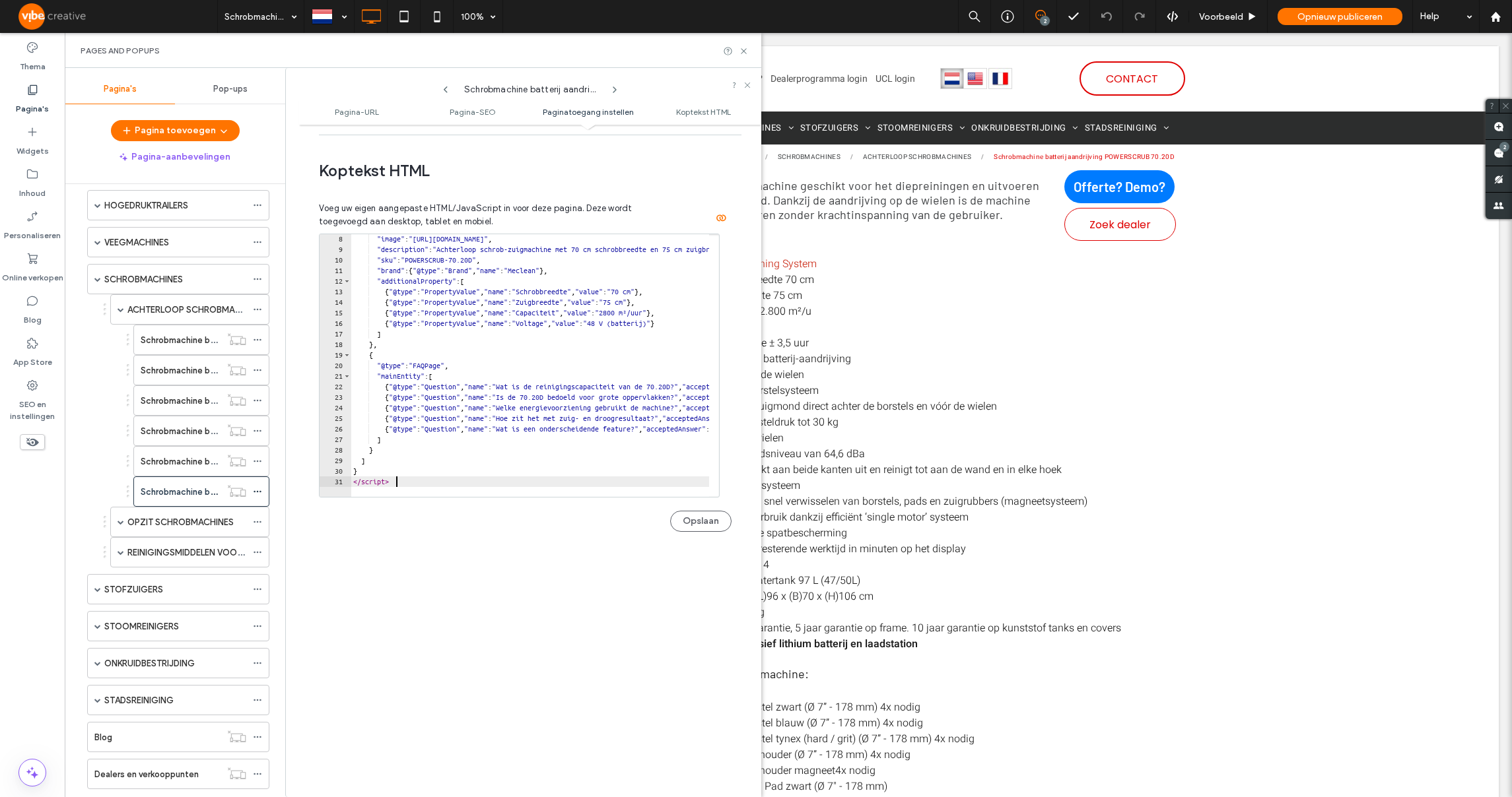
scroll to position [1272, 0]
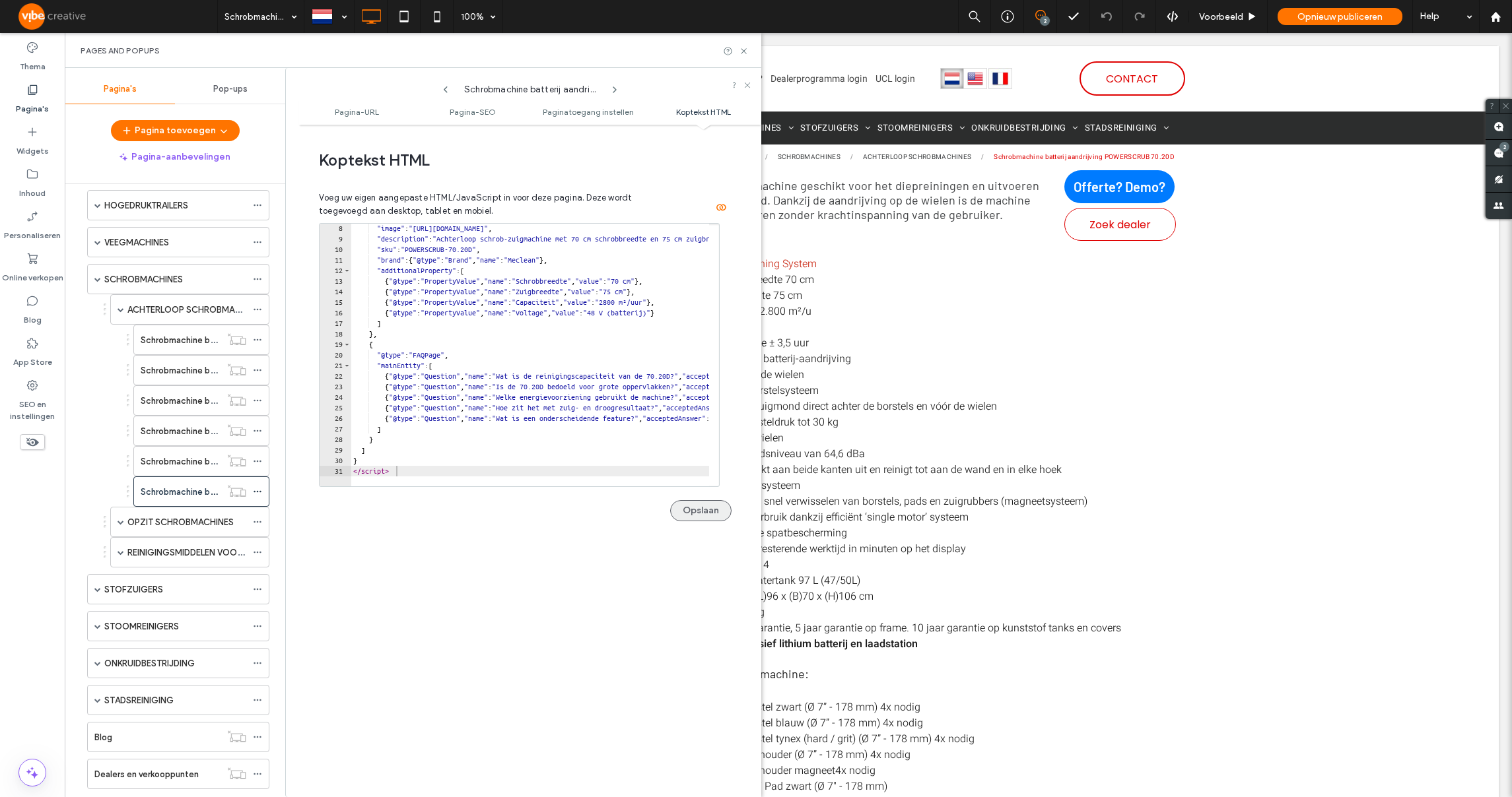
click at [702, 520] on button "Opslaan" at bounding box center [700, 511] width 62 height 21
click at [121, 522] on span at bounding box center [121, 522] width 7 height 7
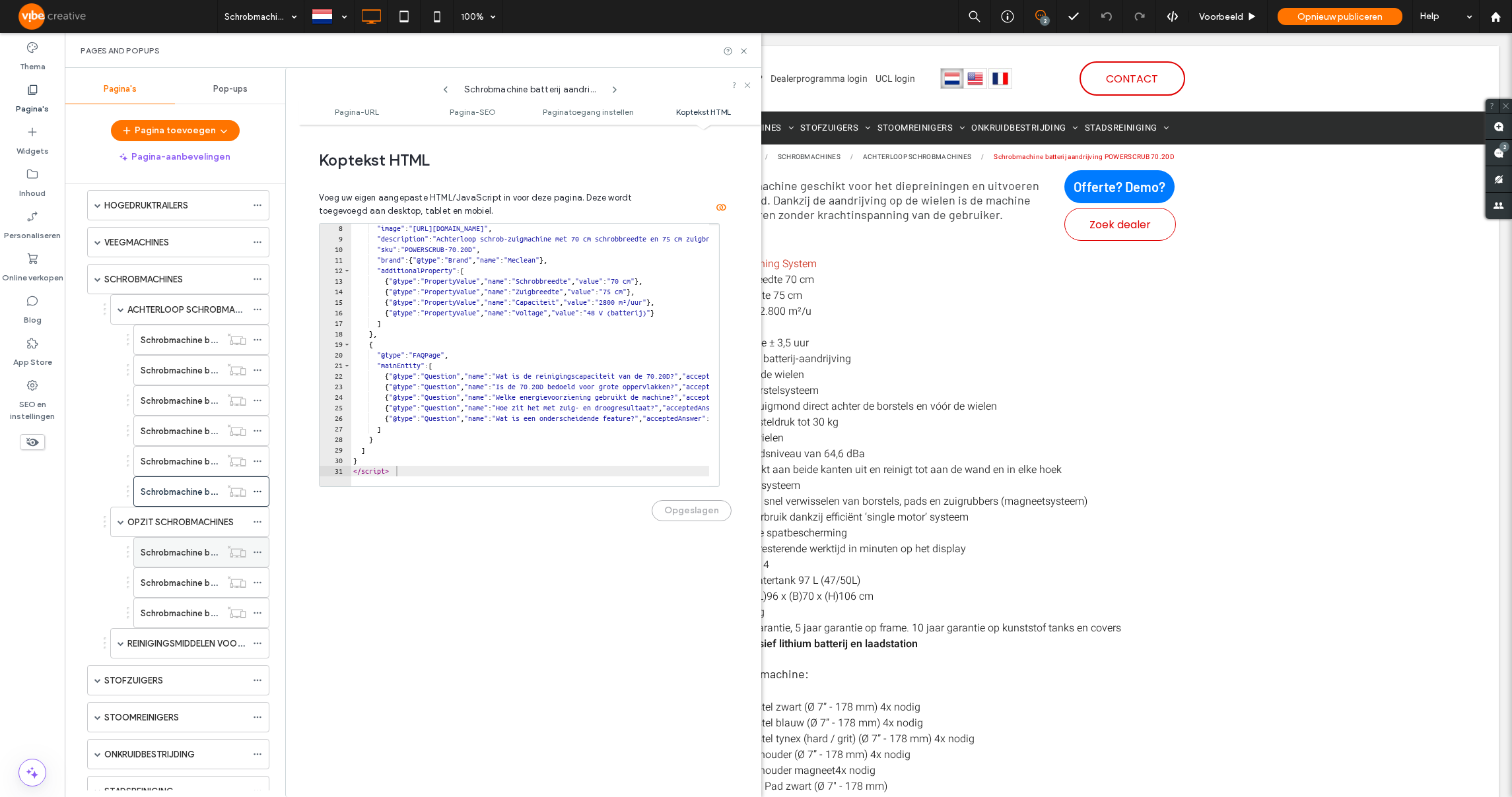
click at [180, 548] on label "Schrobmachine batterij aandrijving POWERSCRUB R65D" at bounding box center [250, 552] width 219 height 23
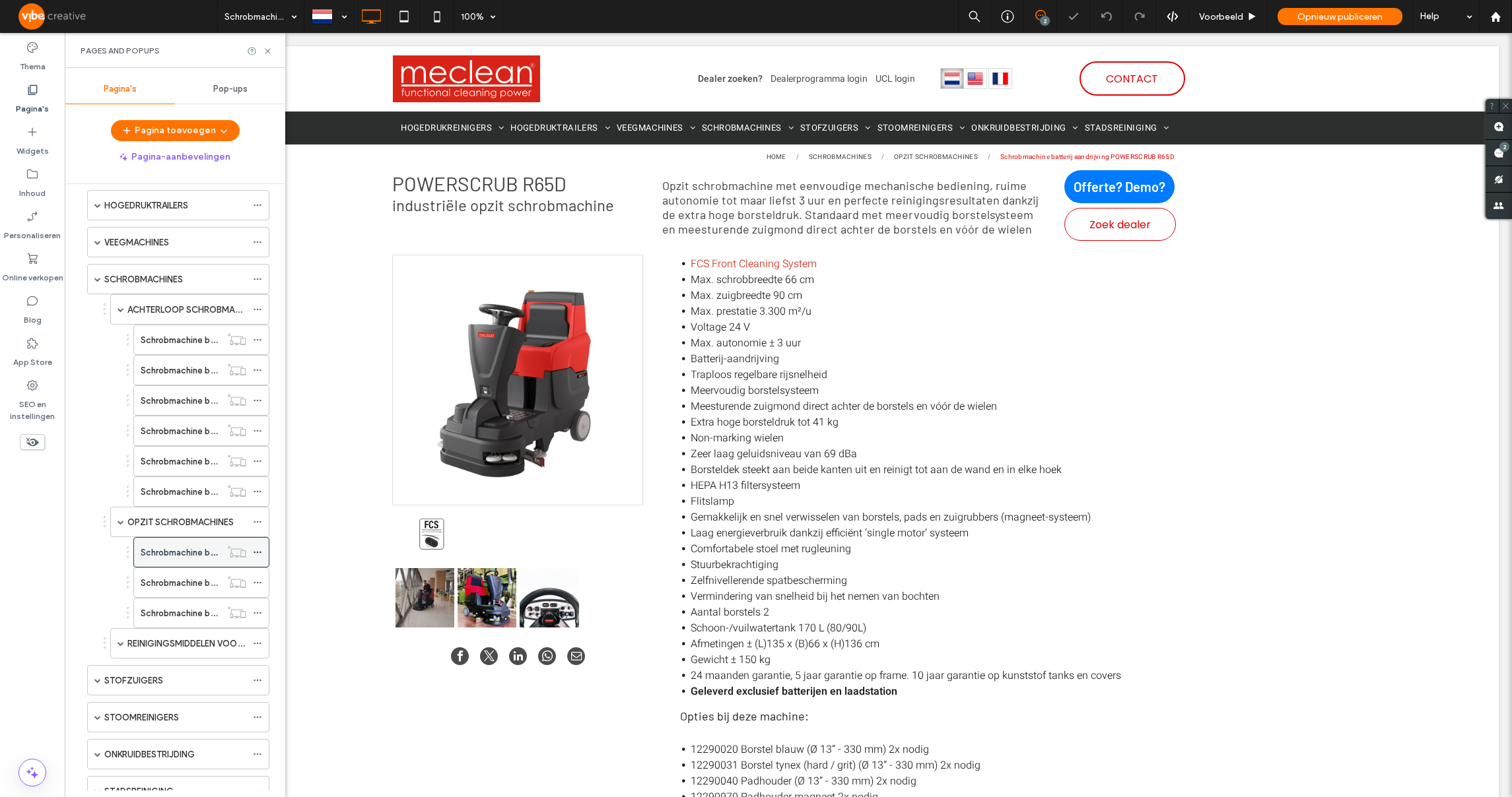
click at [257, 553] on icon at bounding box center [257, 552] width 9 height 9
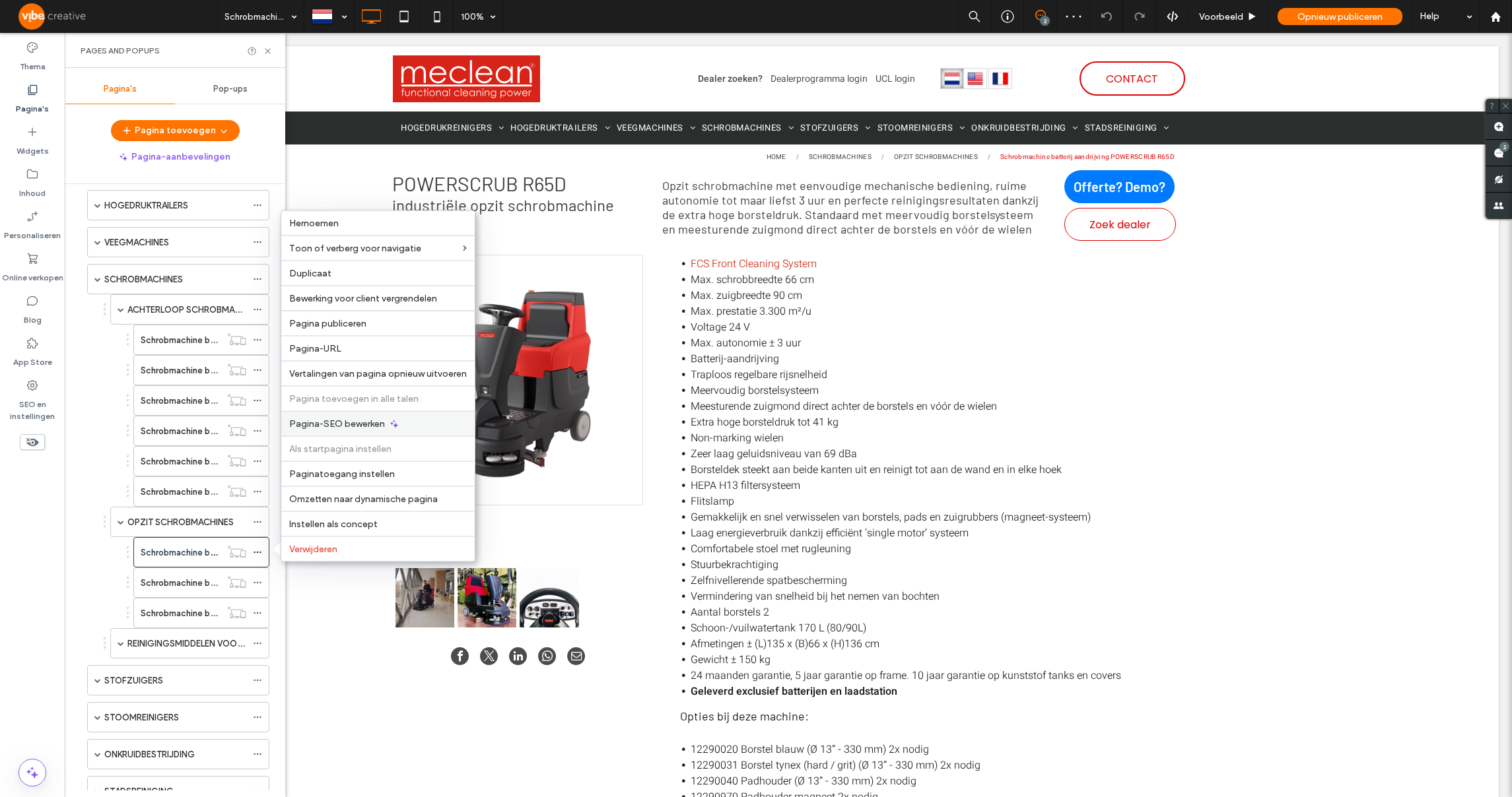
click at [331, 426] on span "Pagina-SEO bewerken" at bounding box center [337, 423] width 96 height 11
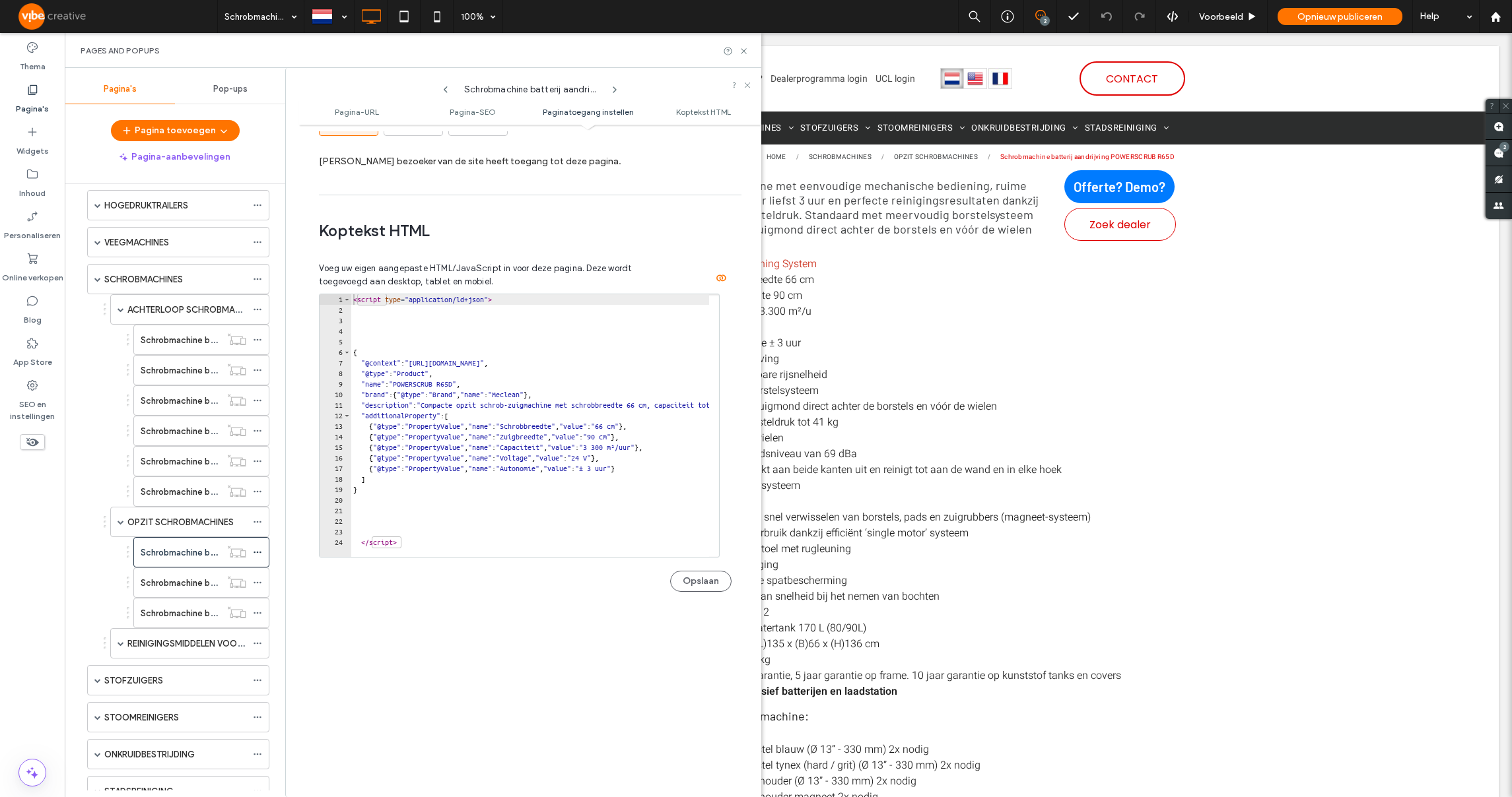
scroll to position [1203, 0]
click at [663, 492] on div "< script type = "application/ld+json" > { "@context" : "[URL][DOMAIN_NAME]" , "…" at bounding box center [659, 428] width 618 height 274
type textarea "*********"
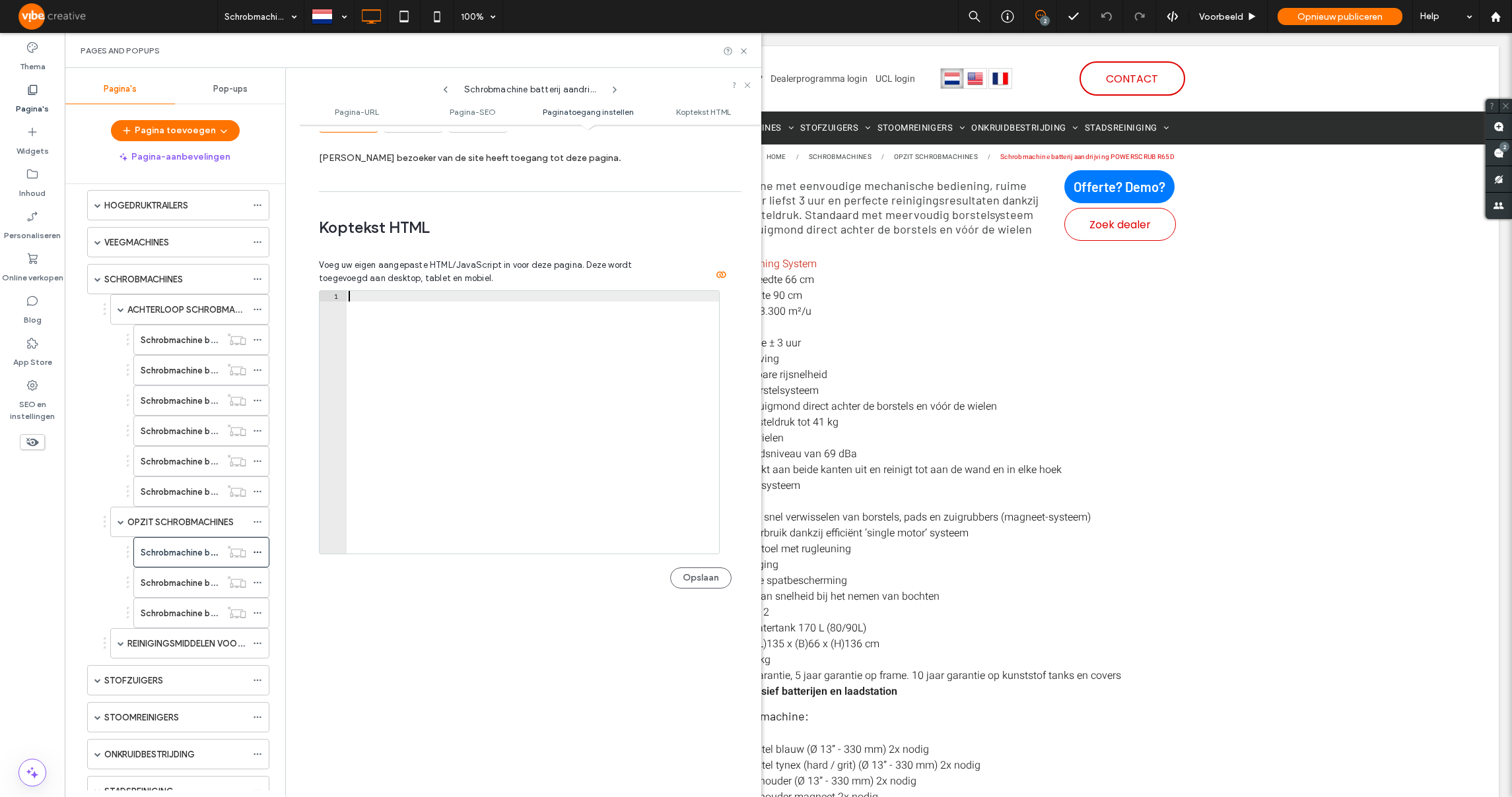
paste textarea "*********"
type textarea "*********"
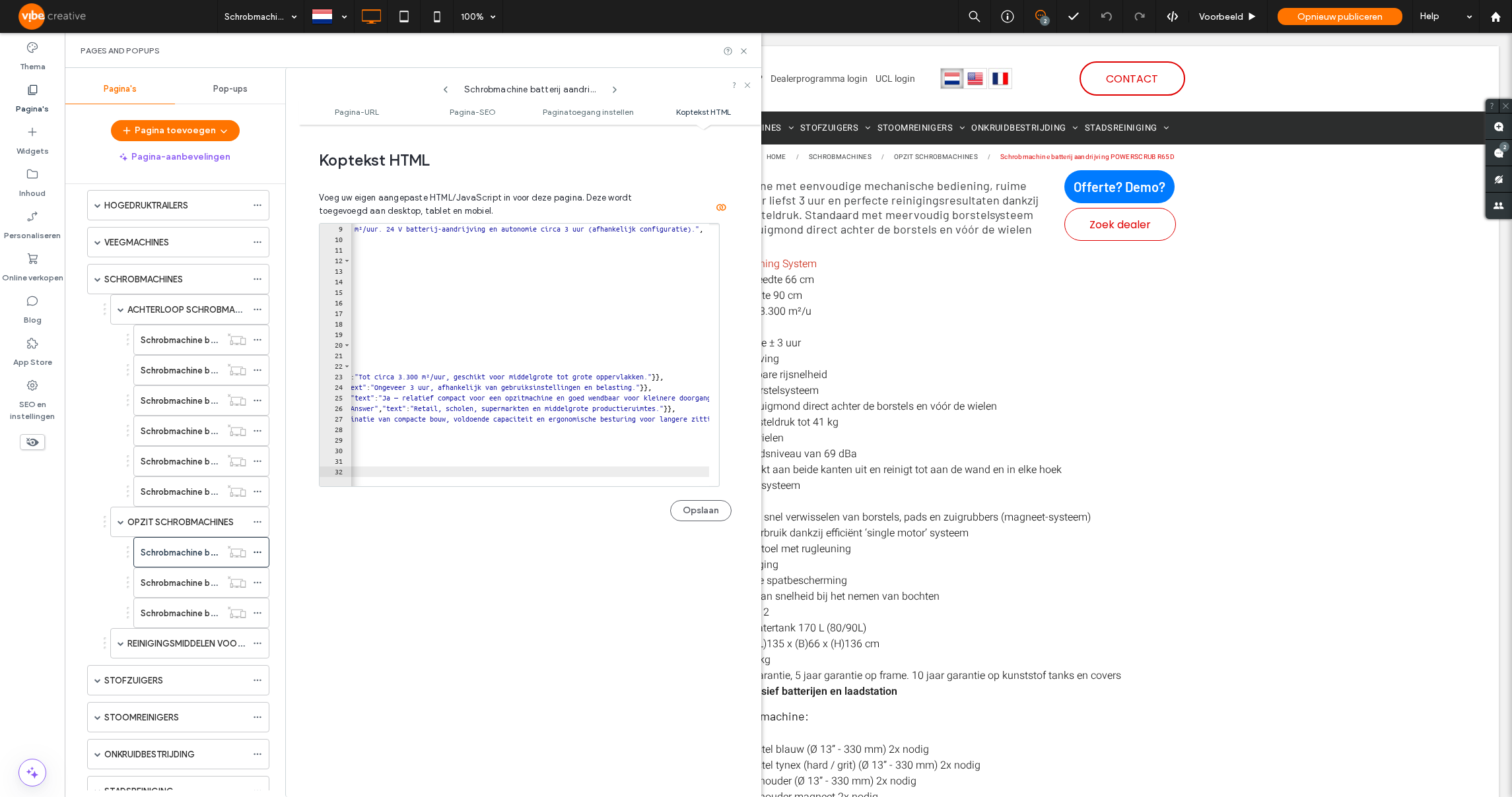
scroll to position [0, 0]
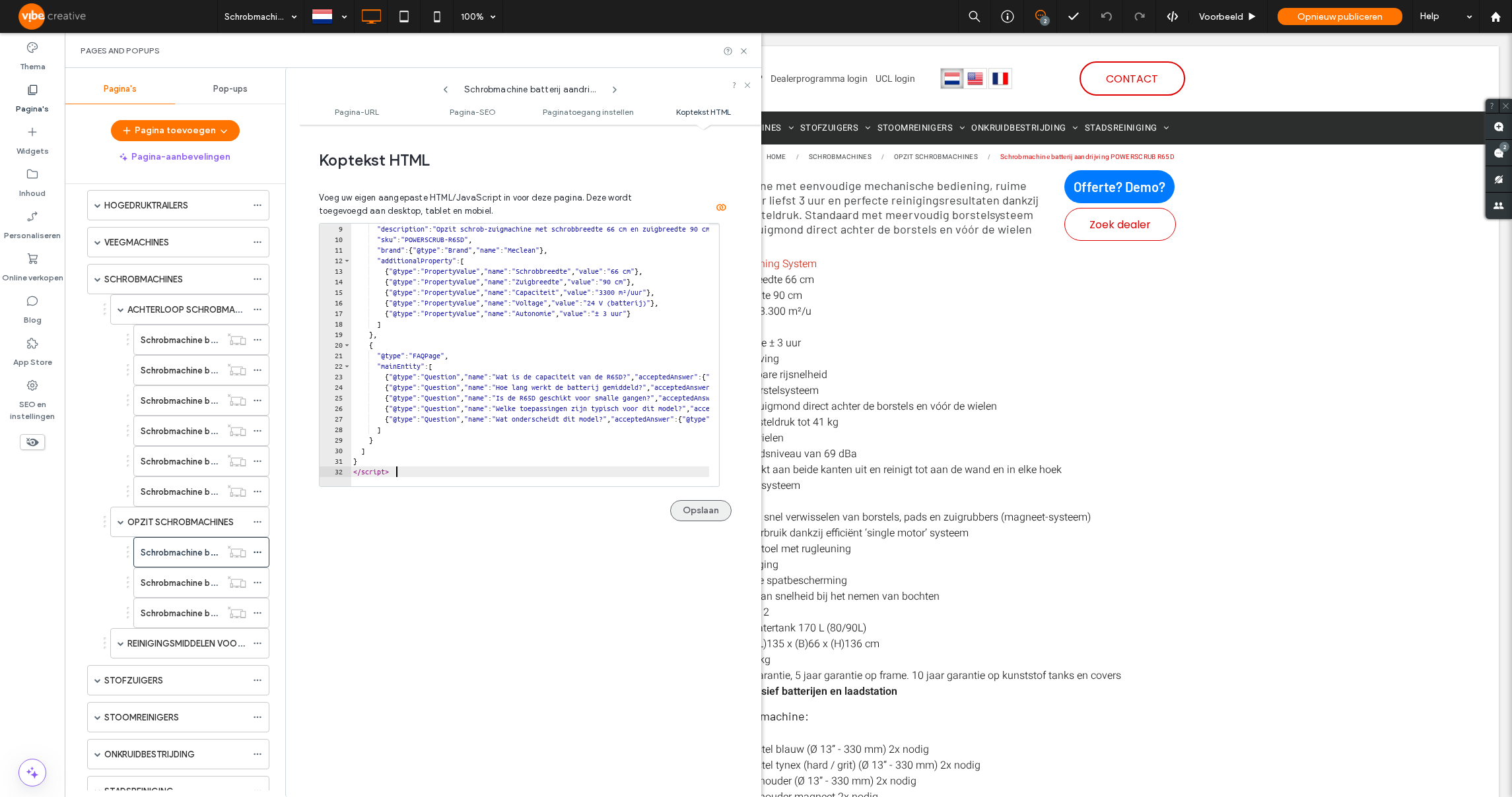
click at [679, 505] on button "Opslaan" at bounding box center [700, 511] width 62 height 21
click at [207, 577] on label "Schrobmachine batterij aandrijving POWERSCRUB R80D" at bounding box center [250, 582] width 220 height 23
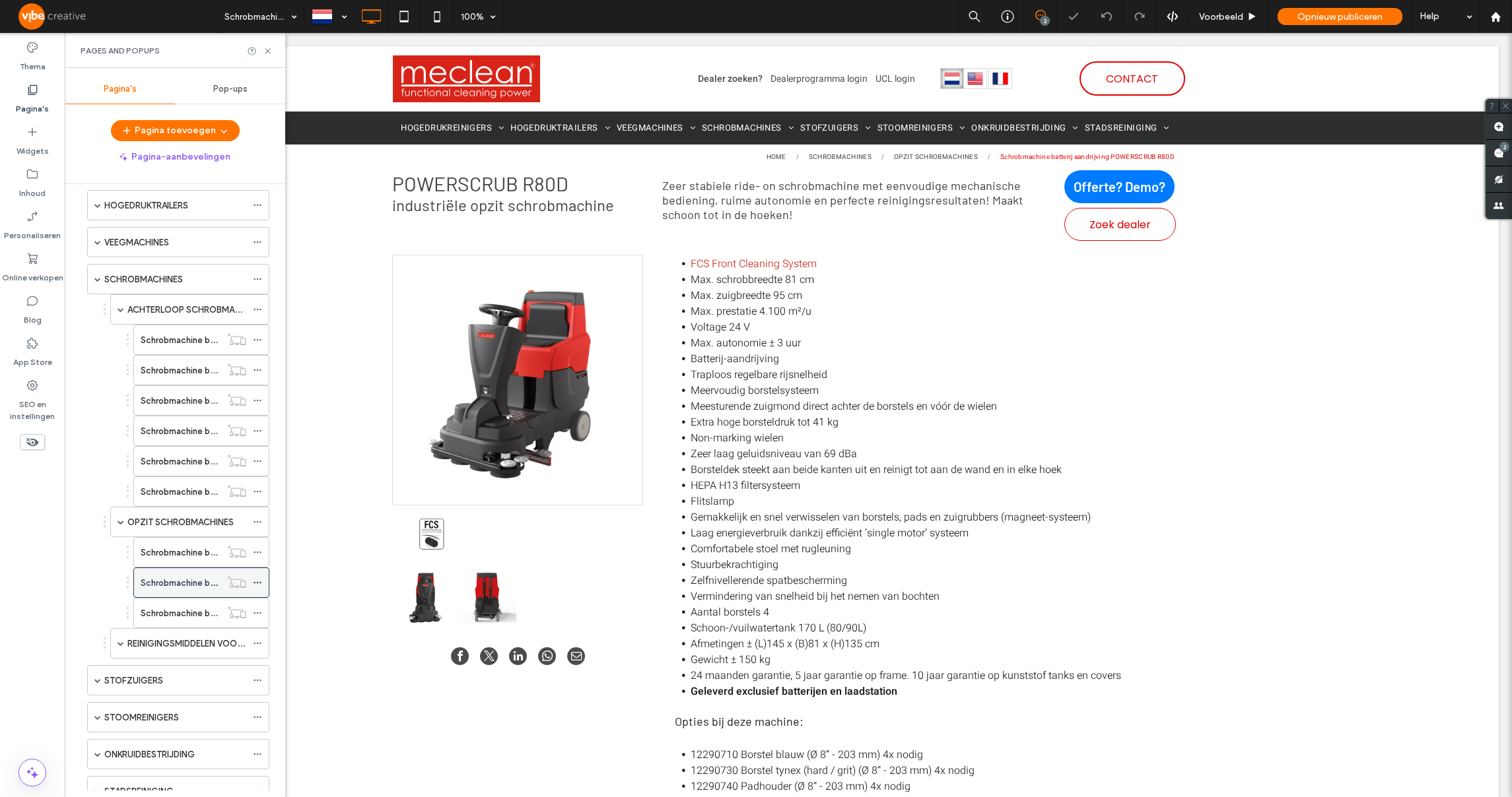
click at [256, 582] on icon at bounding box center [257, 582] width 9 height 9
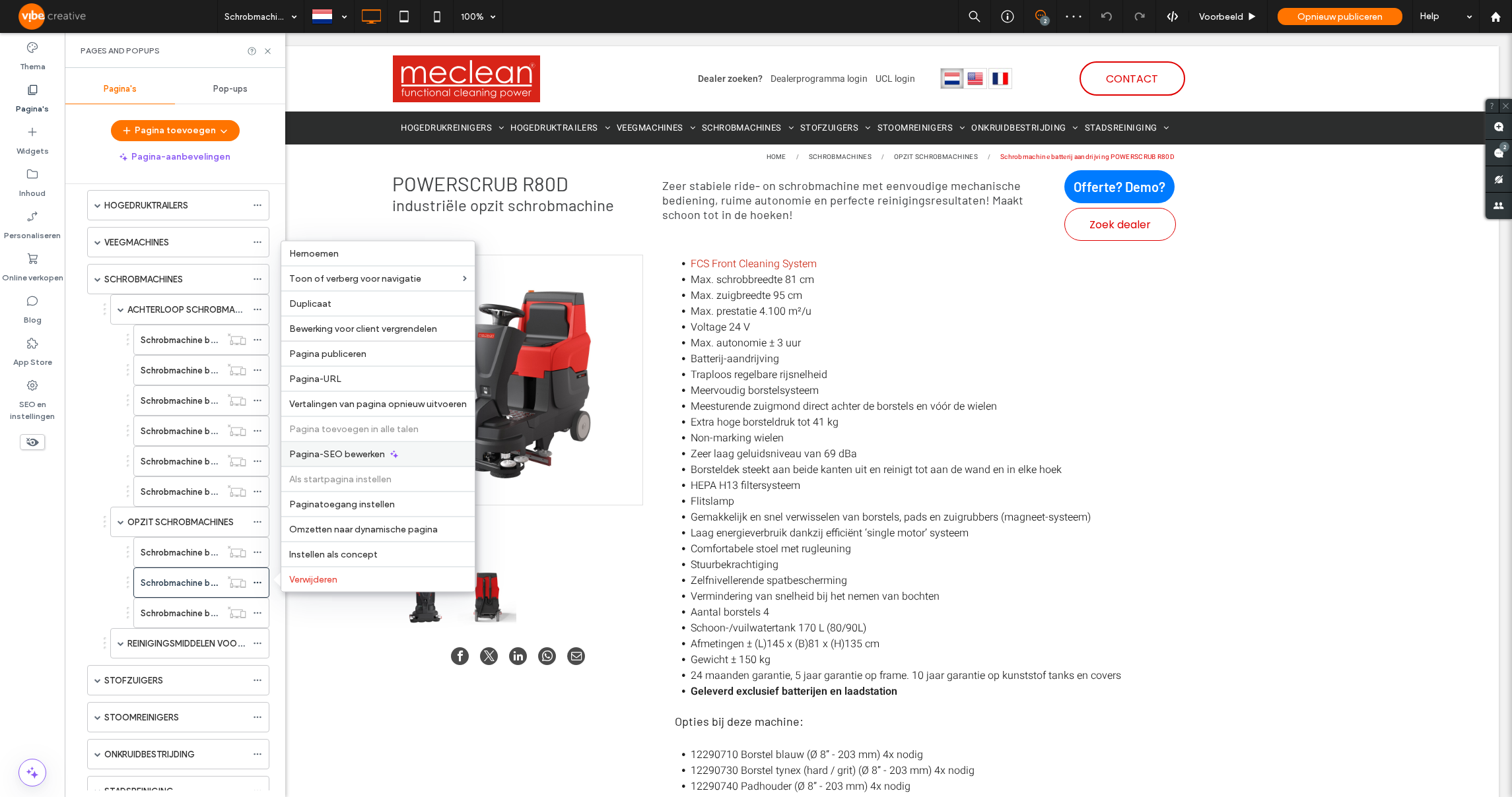
click at [340, 458] on span "Pagina-SEO bewerken" at bounding box center [337, 454] width 96 height 11
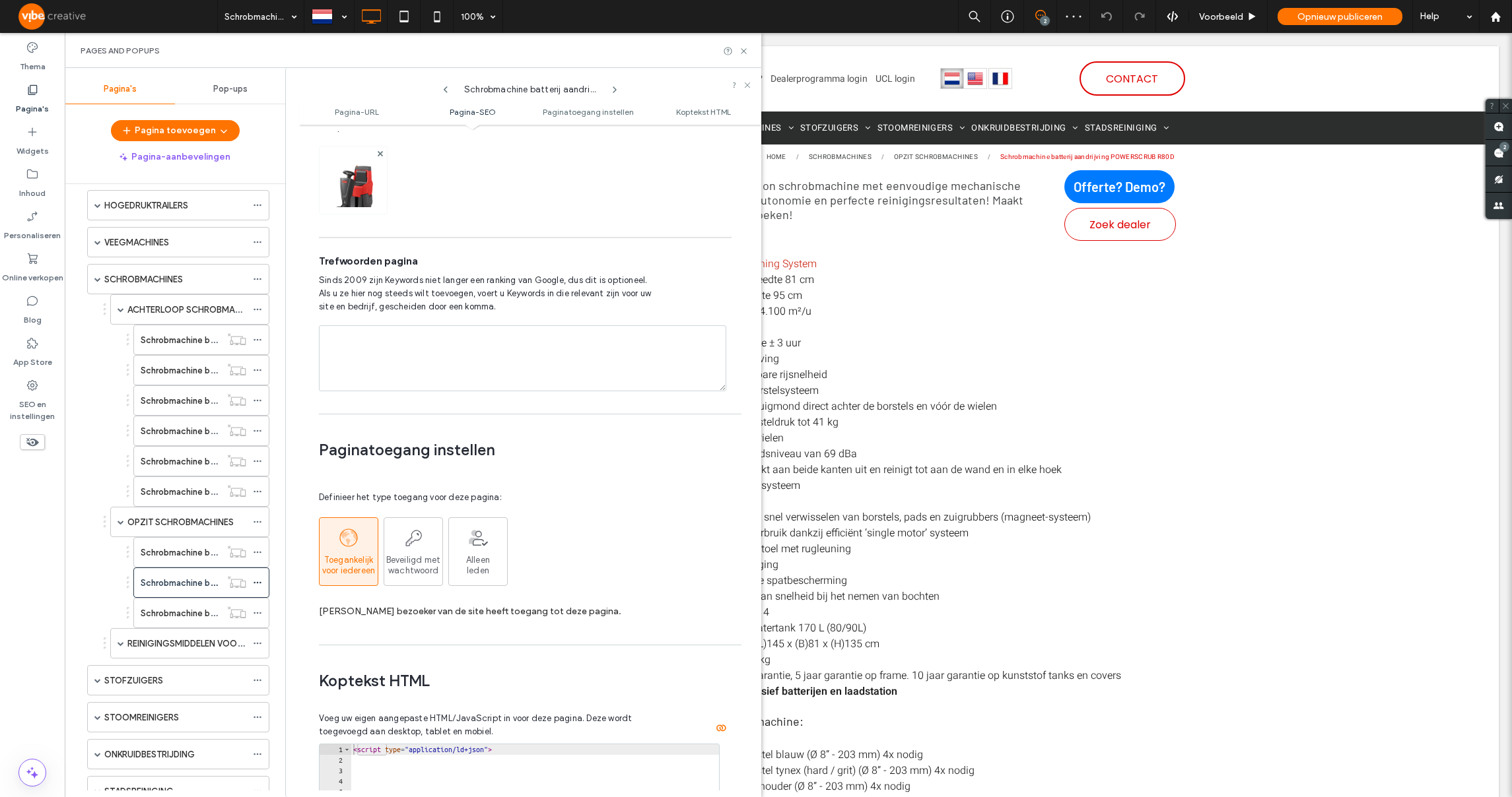
scroll to position [1272, 0]
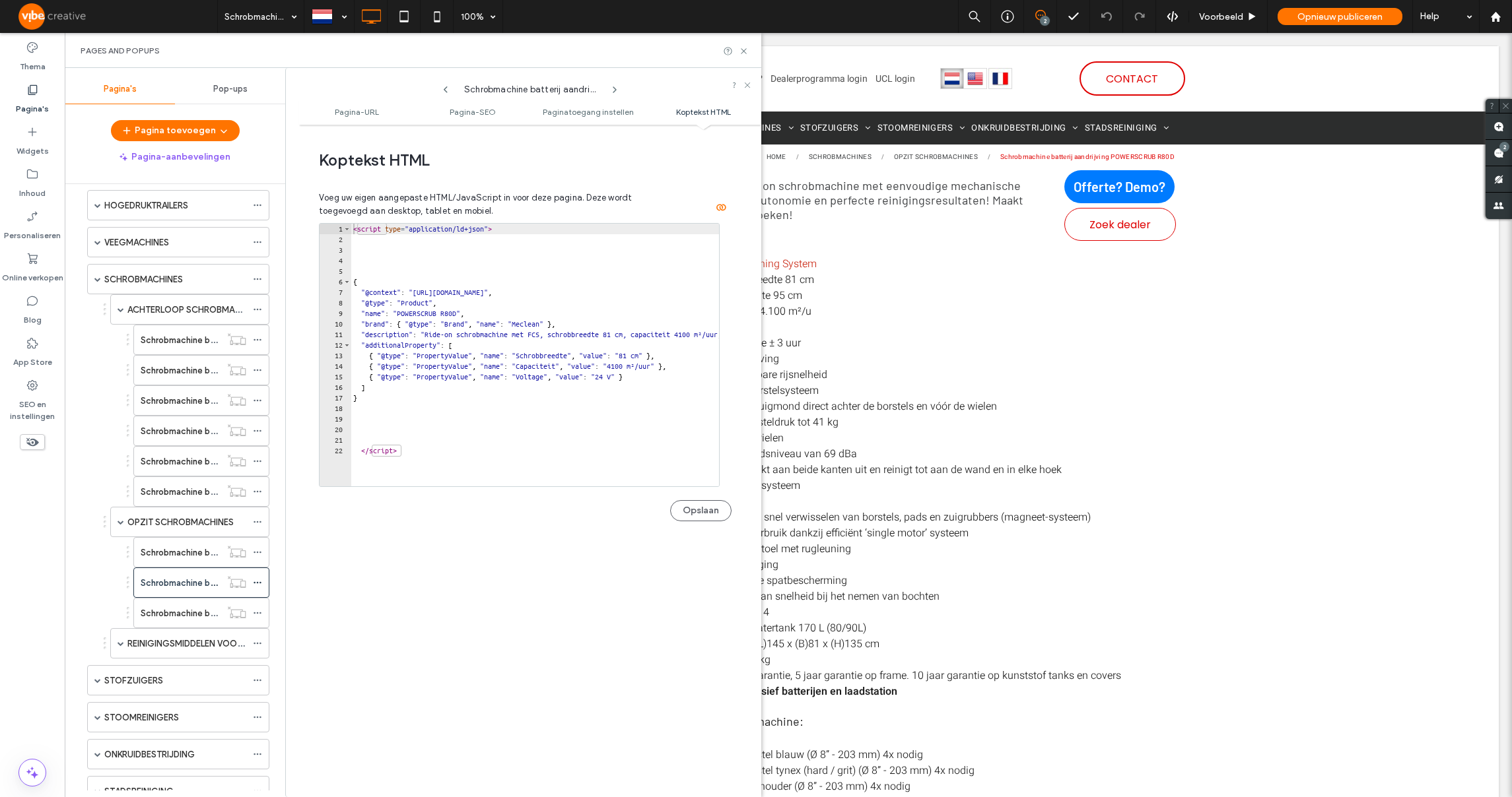
click at [547, 414] on div "< script type = "application/ld+json" > { "@context" : "[URL][DOMAIN_NAME]" , "…" at bounding box center [624, 361] width 547 height 274
type textarea "*********"
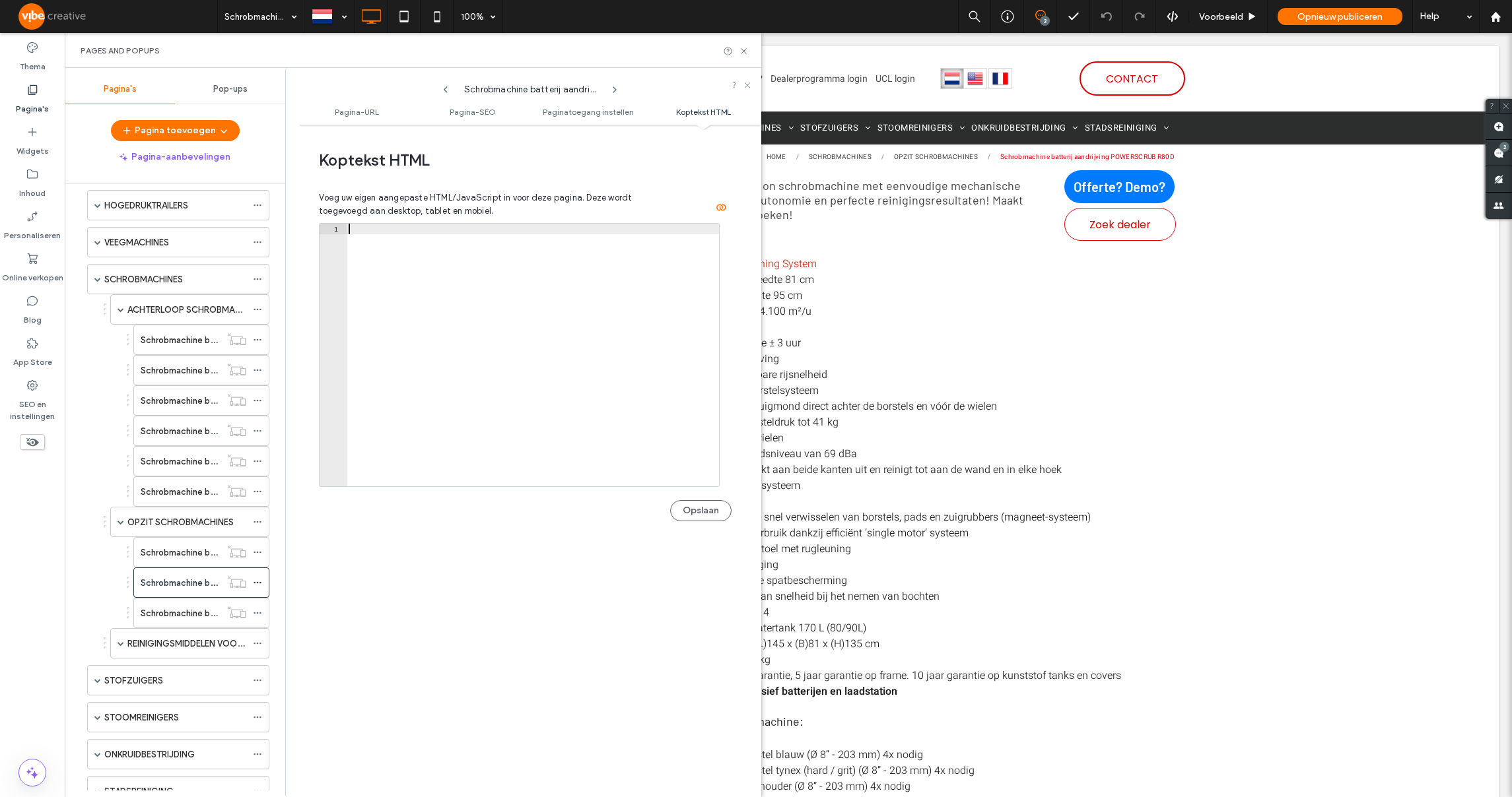
paste textarea "*********"
type textarea "*********"
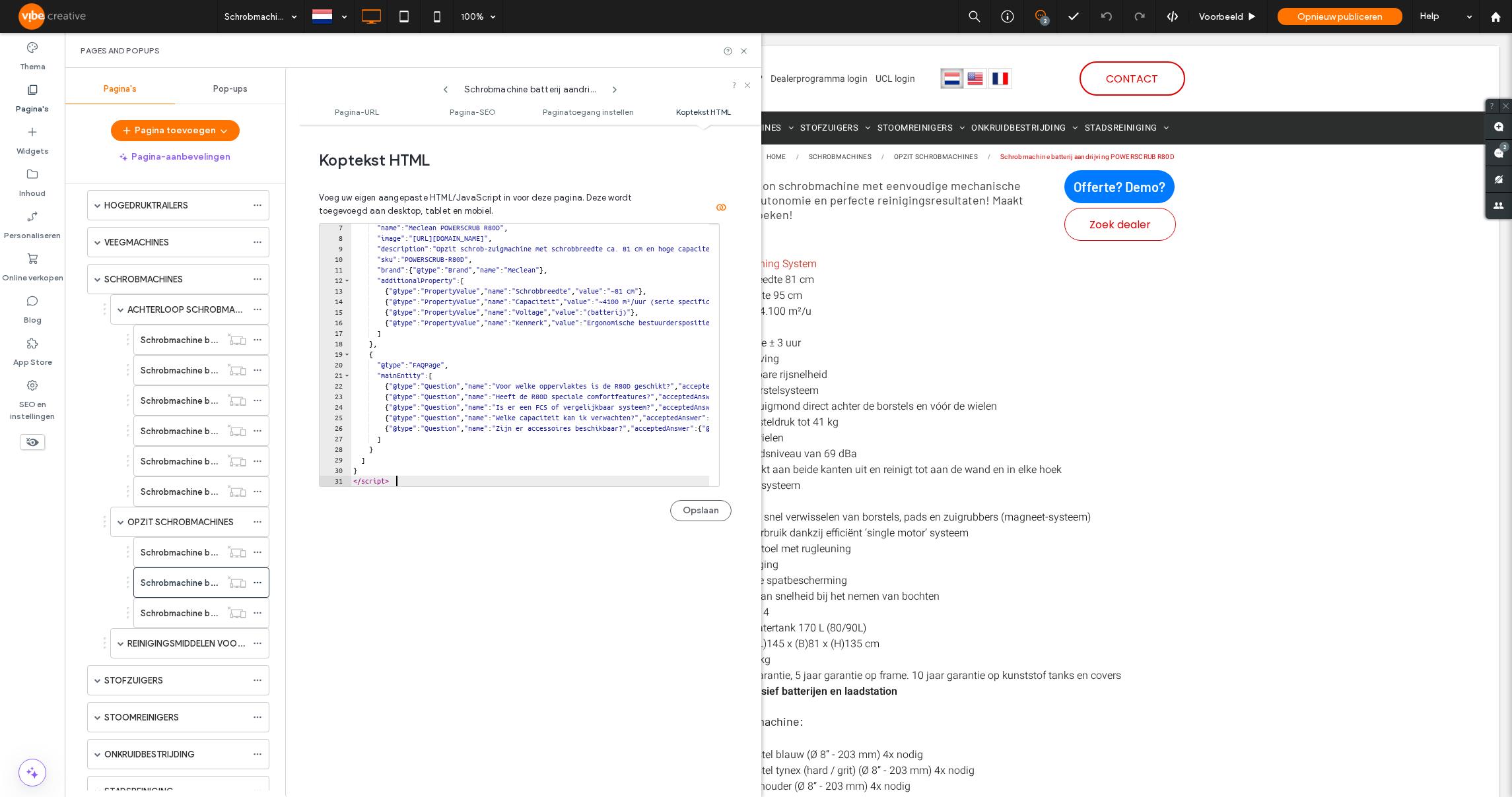
scroll to position [0, 0]
click at [705, 516] on button "Opslaan" at bounding box center [700, 511] width 62 height 21
click at [165, 618] on label "Schrobmachine batterij aandrijving POWERSCRUB R100D" at bounding box center [252, 613] width 224 height 23
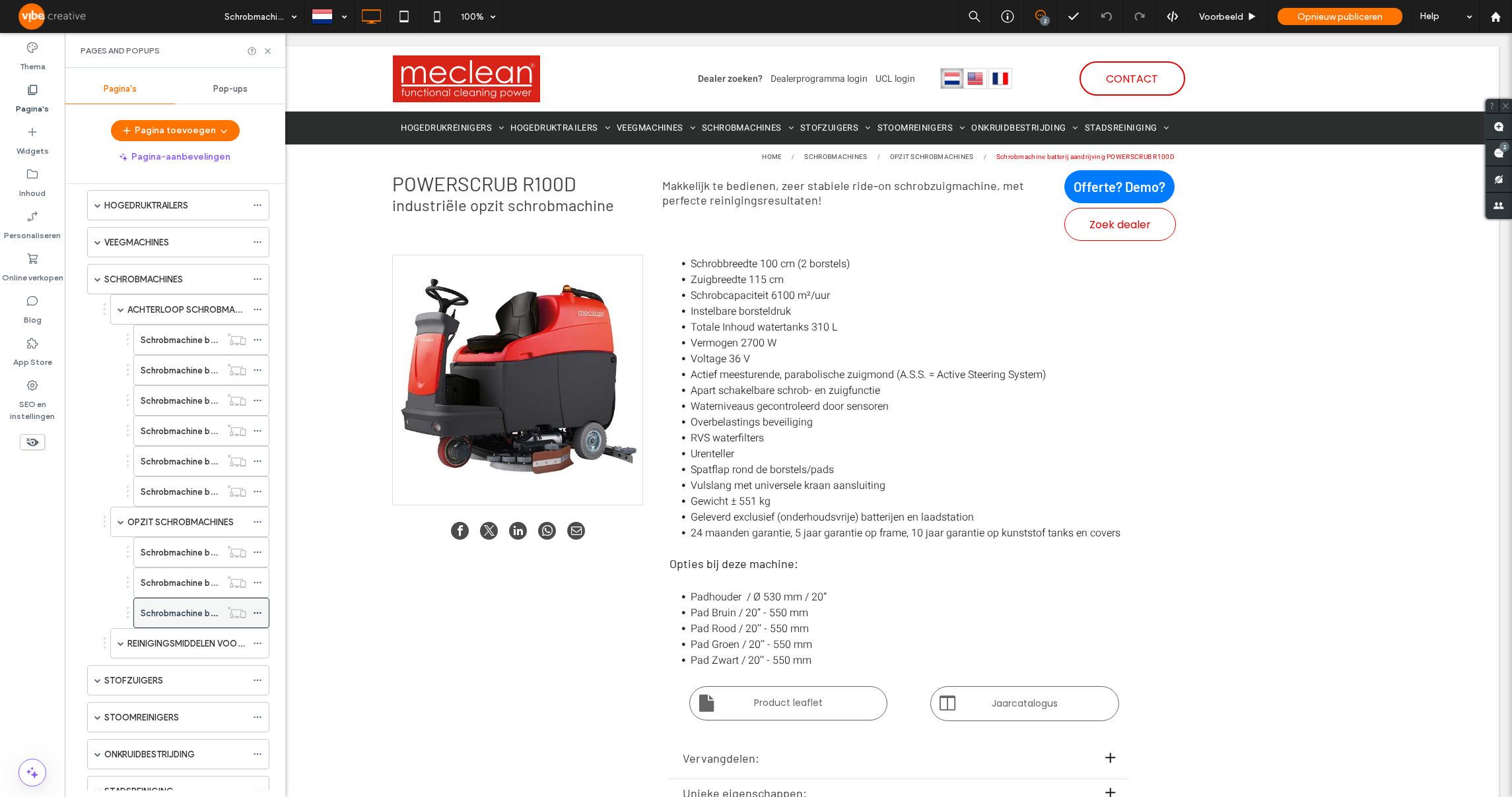
click at [257, 614] on icon at bounding box center [257, 613] width 9 height 9
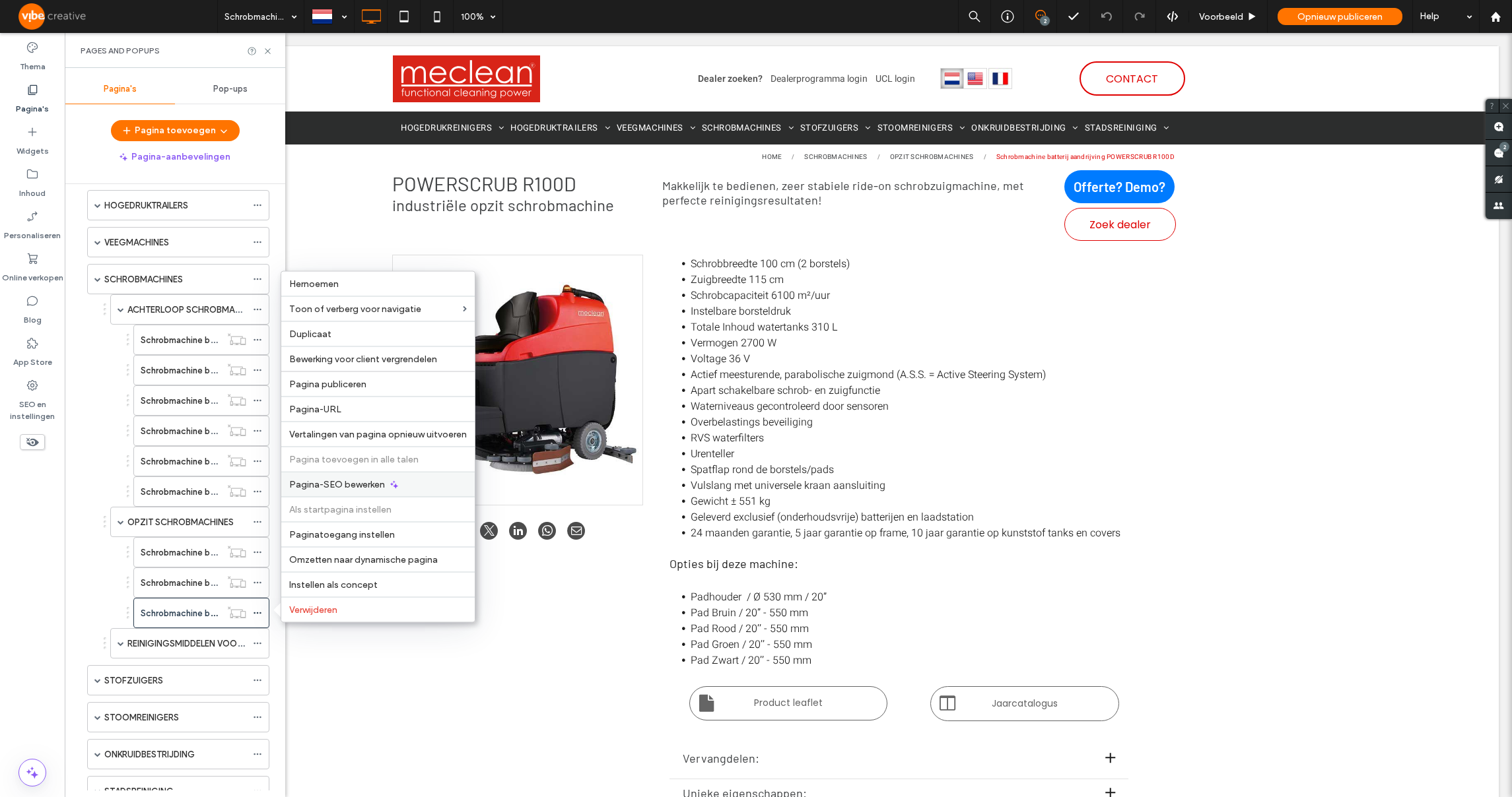
click at [351, 479] on span "Pagina-SEO bewerken" at bounding box center [337, 484] width 96 height 11
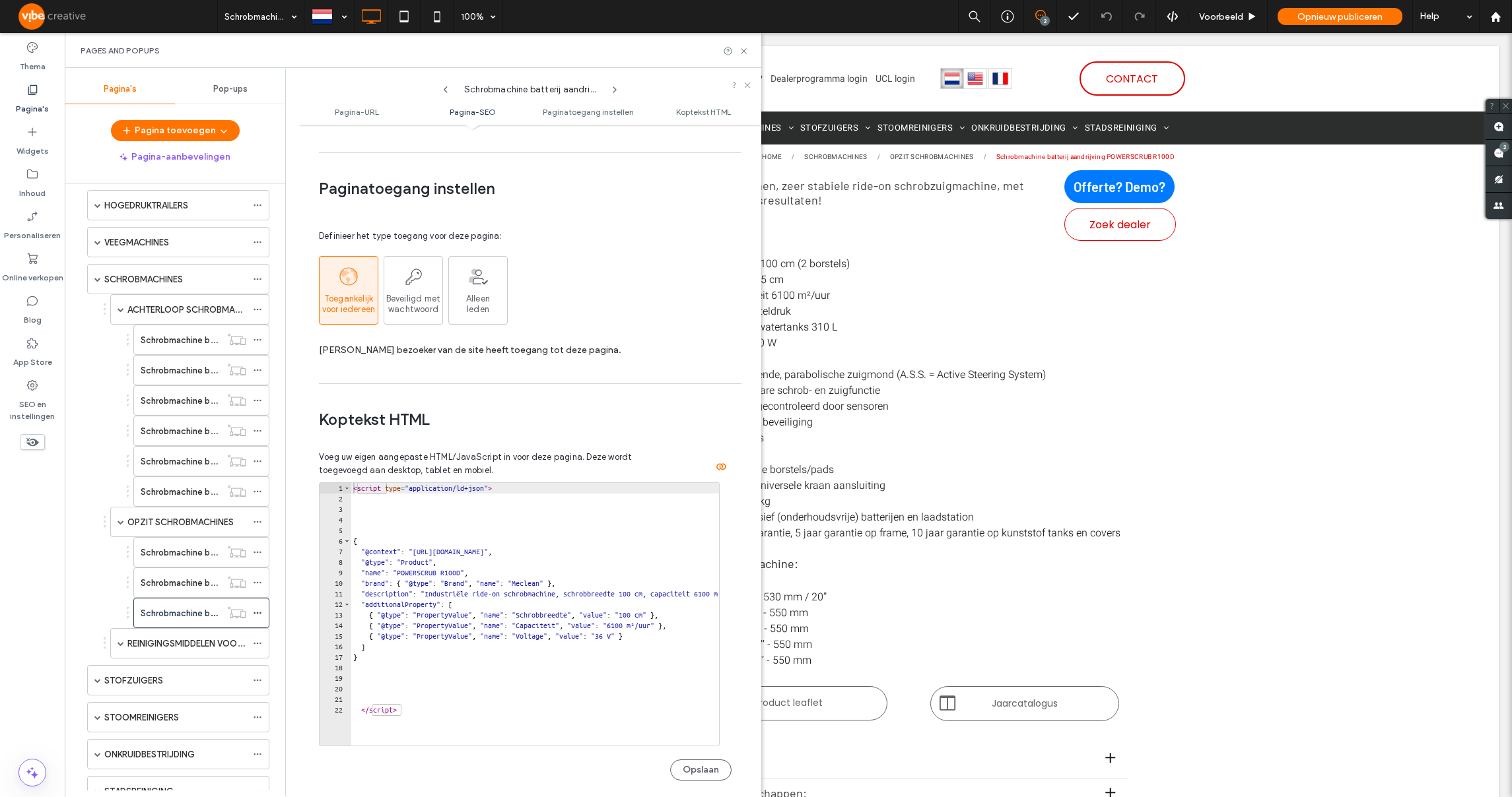
scroll to position [1231, 0]
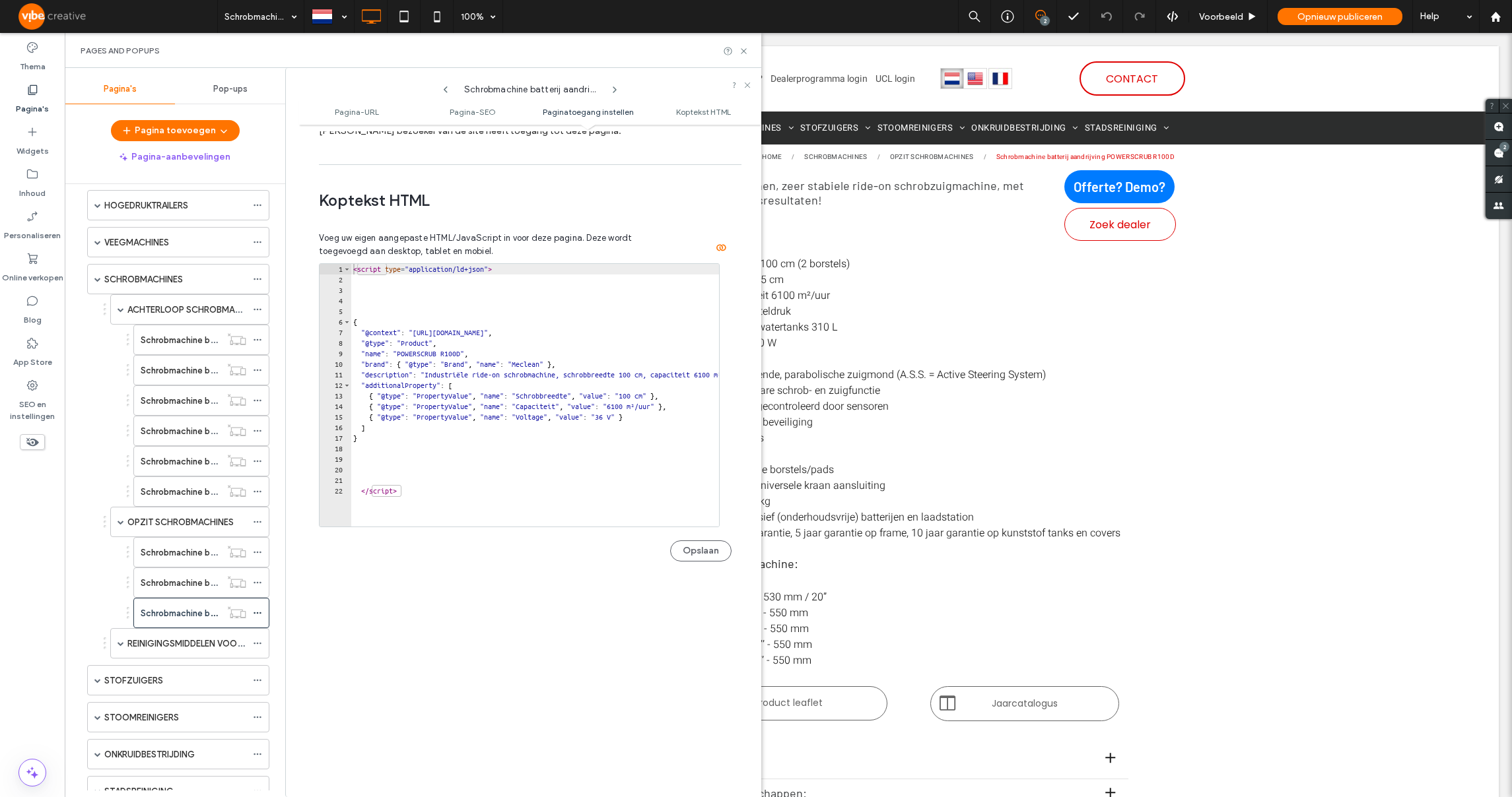
click at [517, 493] on div "< script type = "application/ld+json" > { "@context" : "[URL][DOMAIN_NAME]" , "…" at bounding box center [634, 401] width 566 height 274
type textarea "*********"
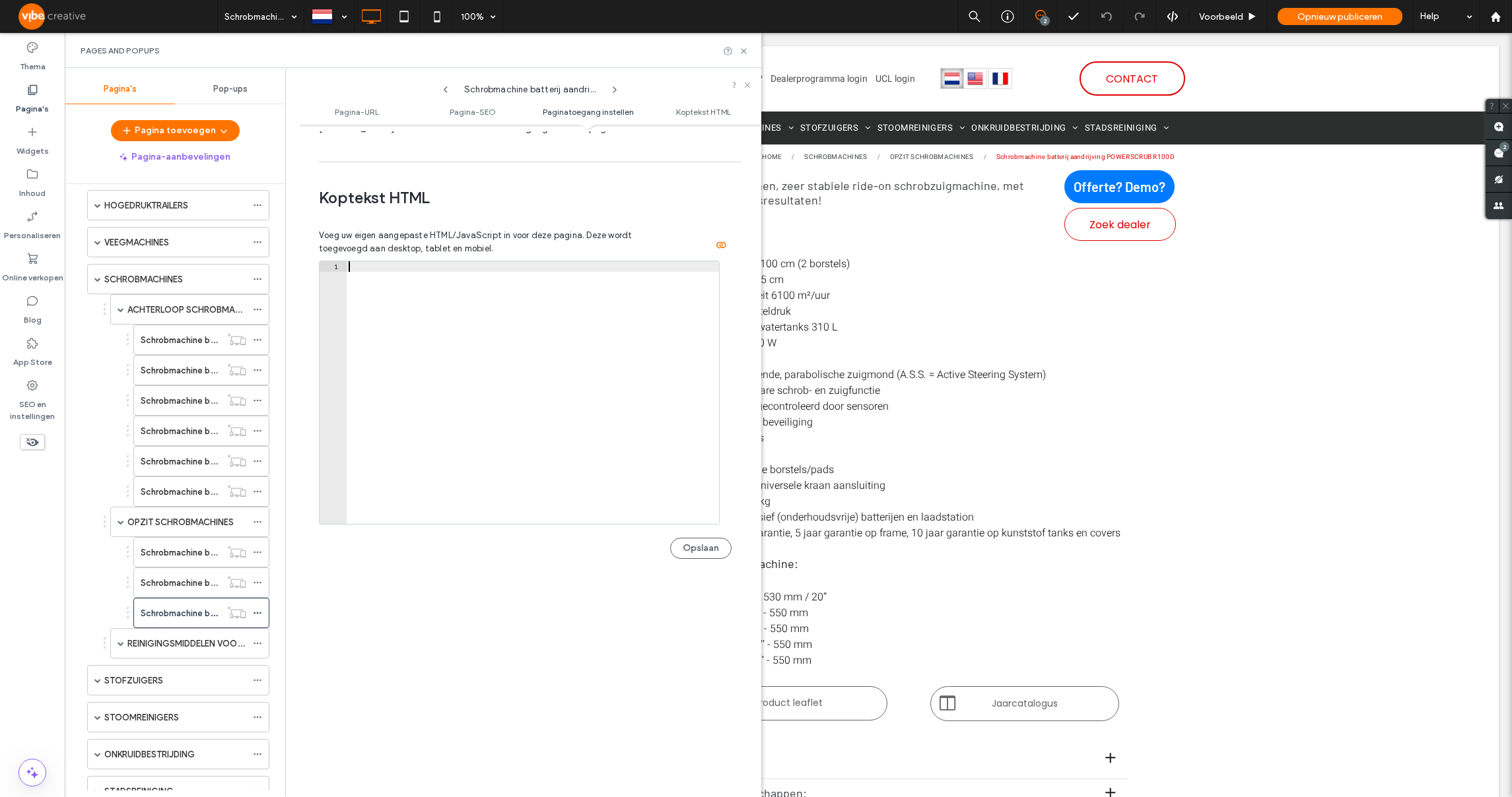
paste textarea "*********"
type textarea "*********"
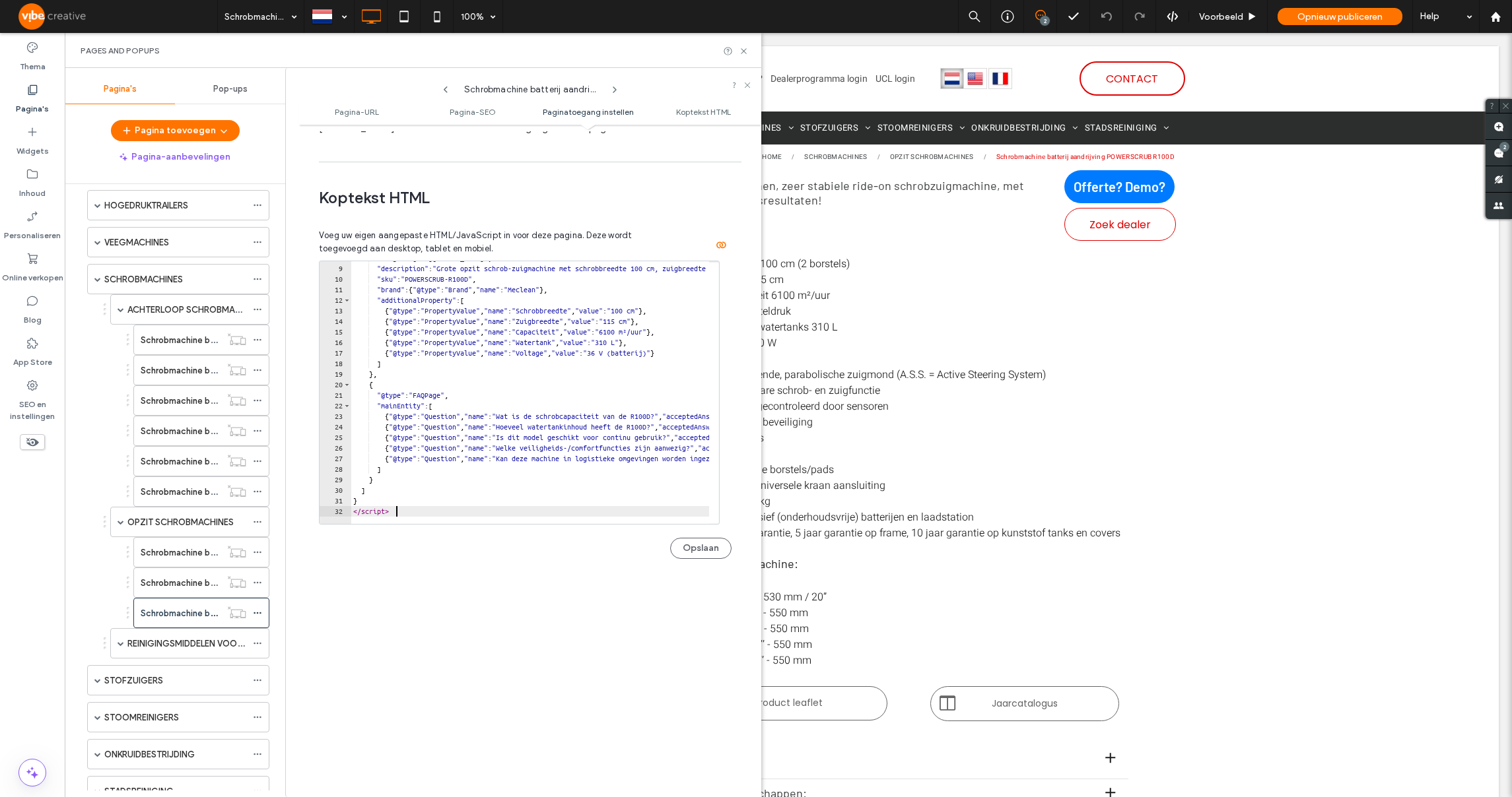
scroll to position [86, 0]
click at [704, 546] on button "Opslaan" at bounding box center [700, 548] width 62 height 21
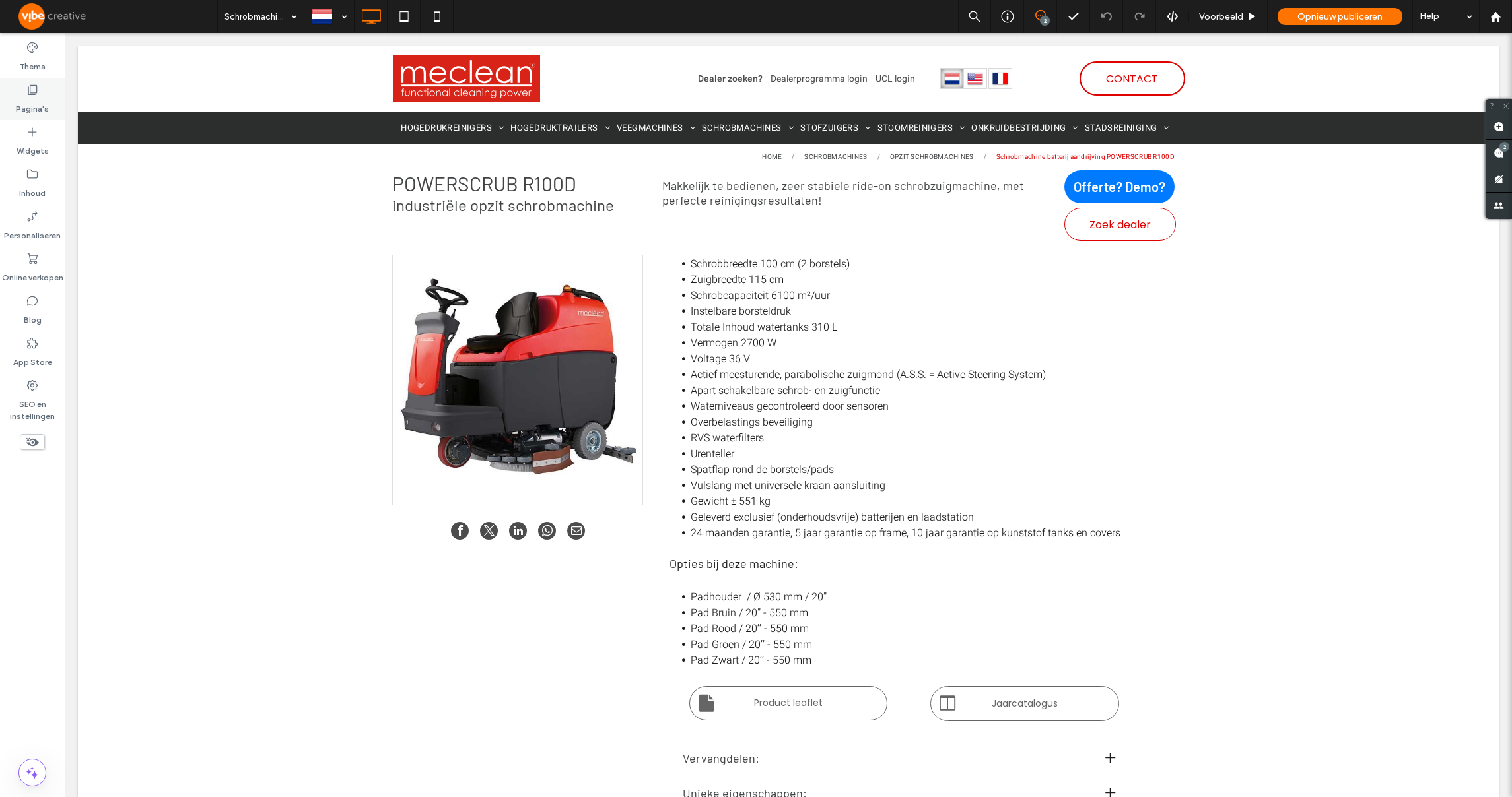
click at [43, 100] on label "Pagina's" at bounding box center [32, 106] width 33 height 19
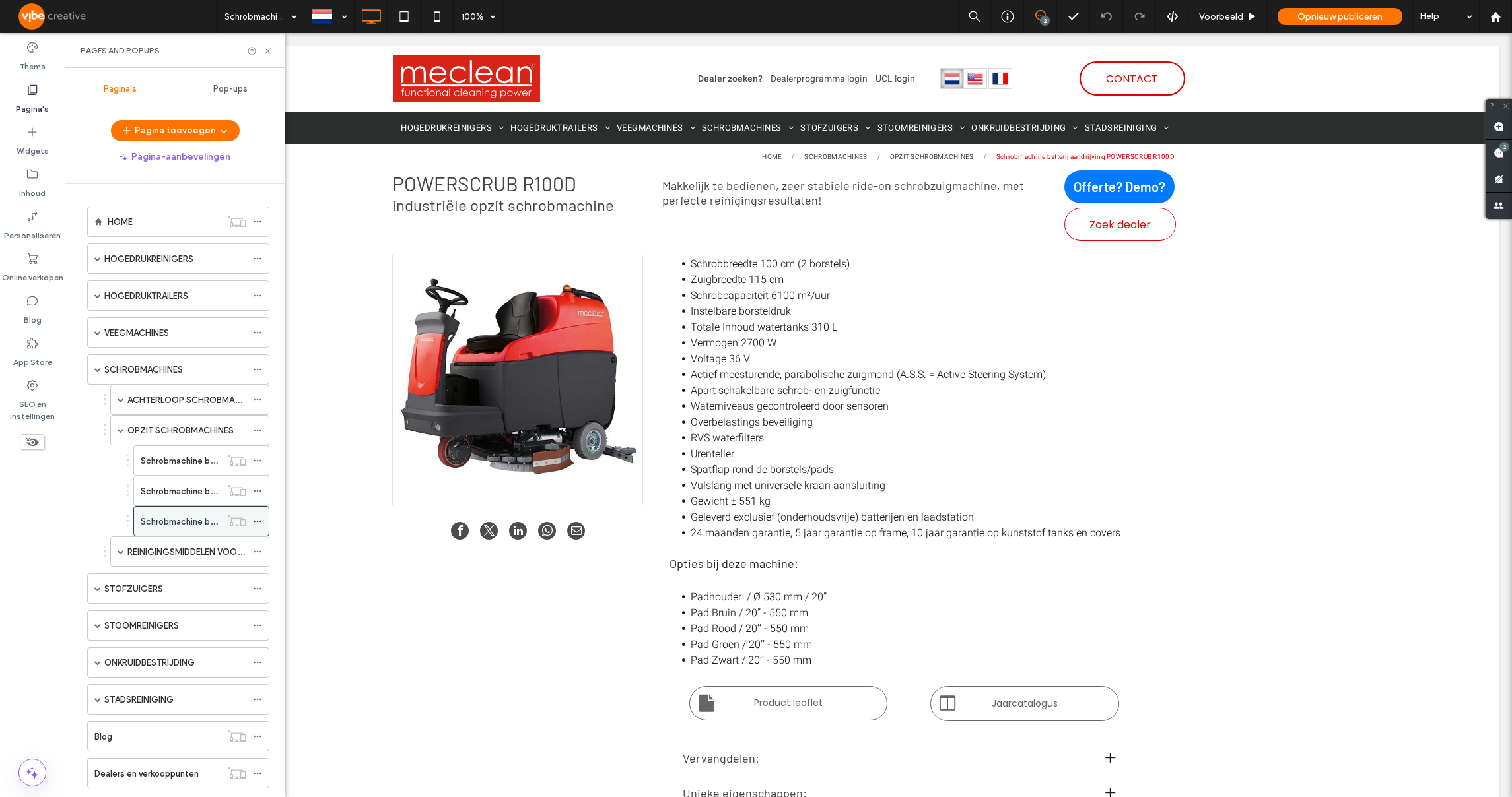
click at [257, 519] on icon at bounding box center [257, 521] width 9 height 9
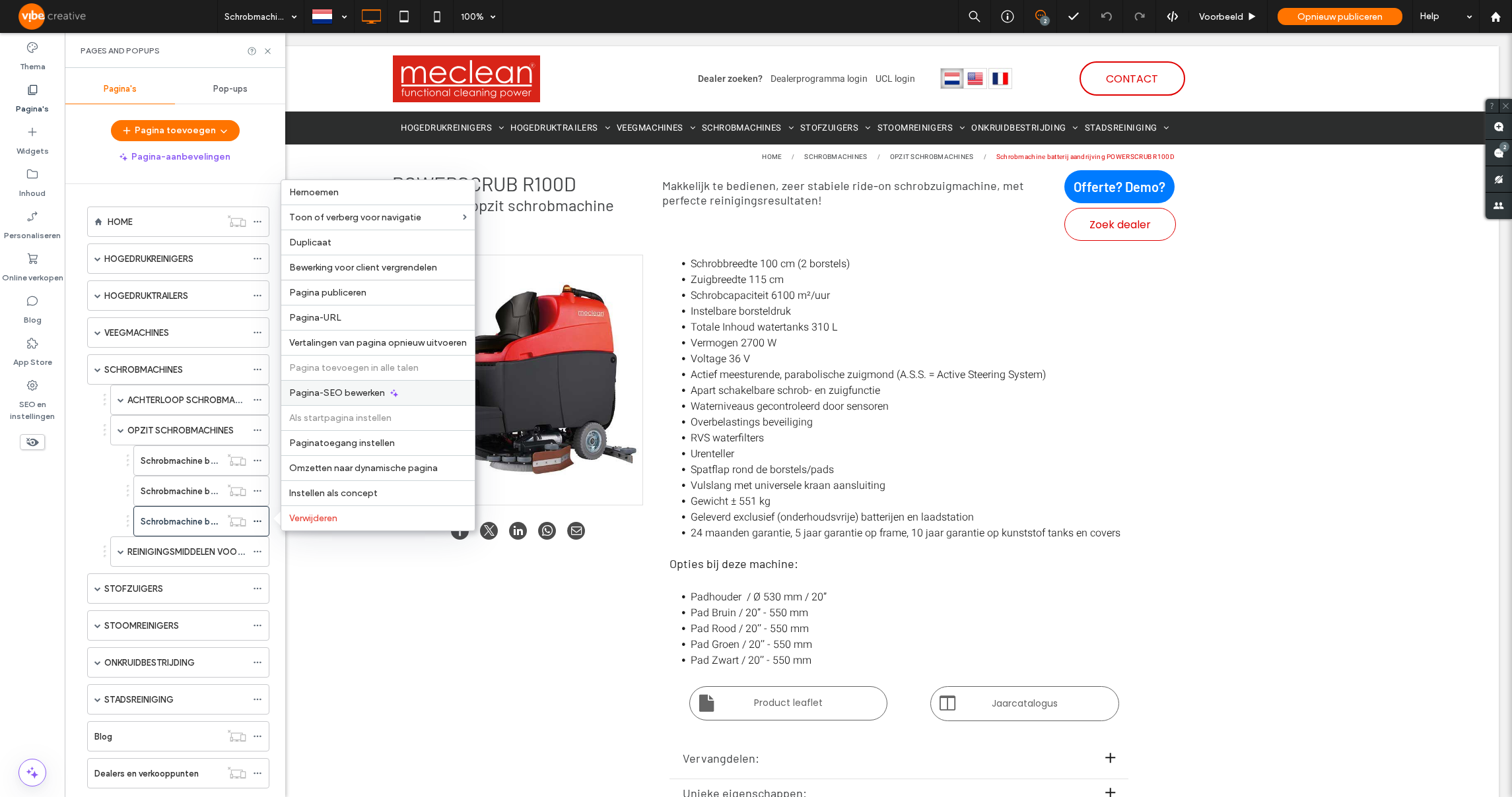
click at [348, 398] on span "Pagina-SEO bewerken" at bounding box center [337, 393] width 96 height 11
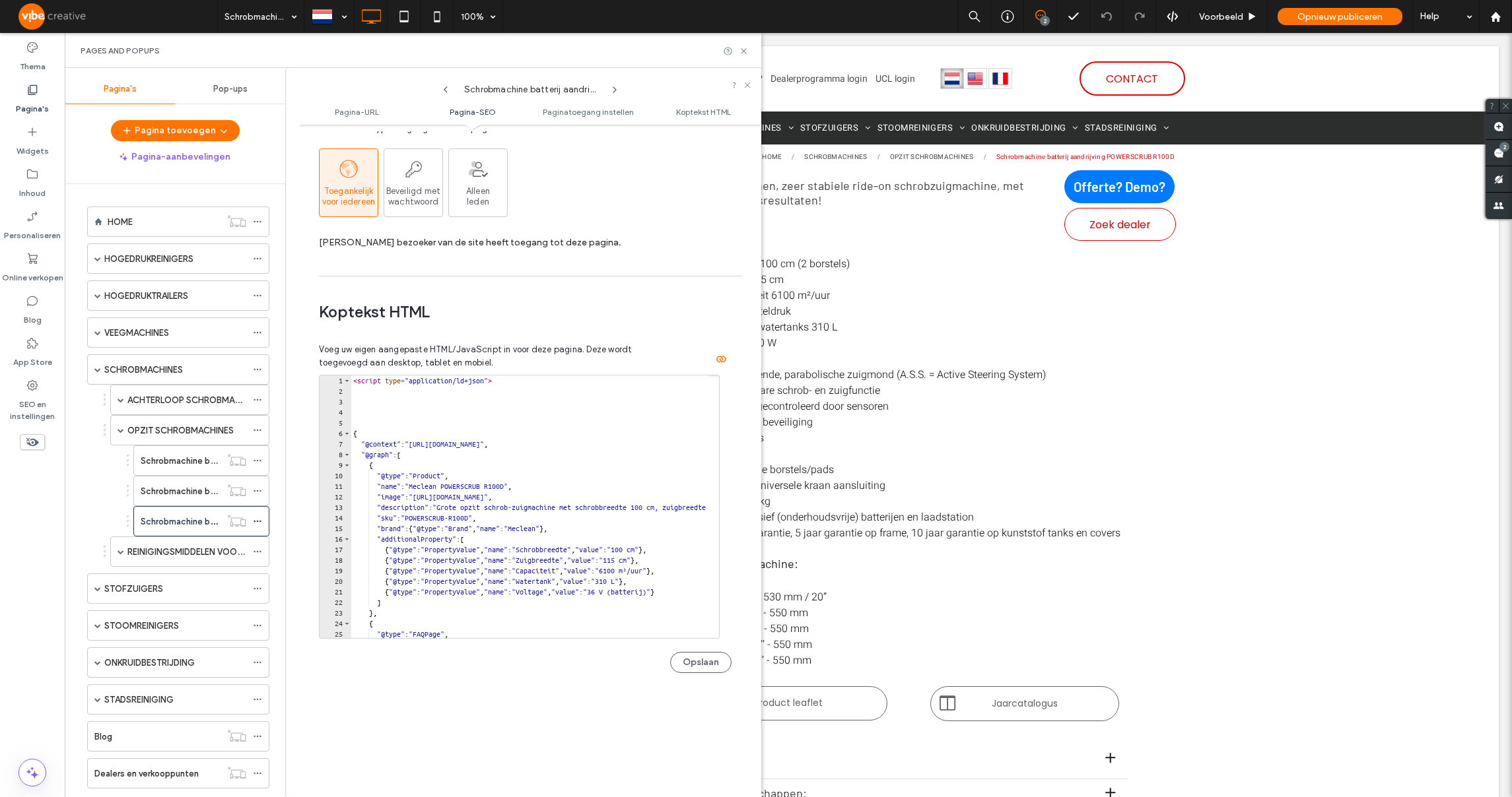
scroll to position [1008, 0]
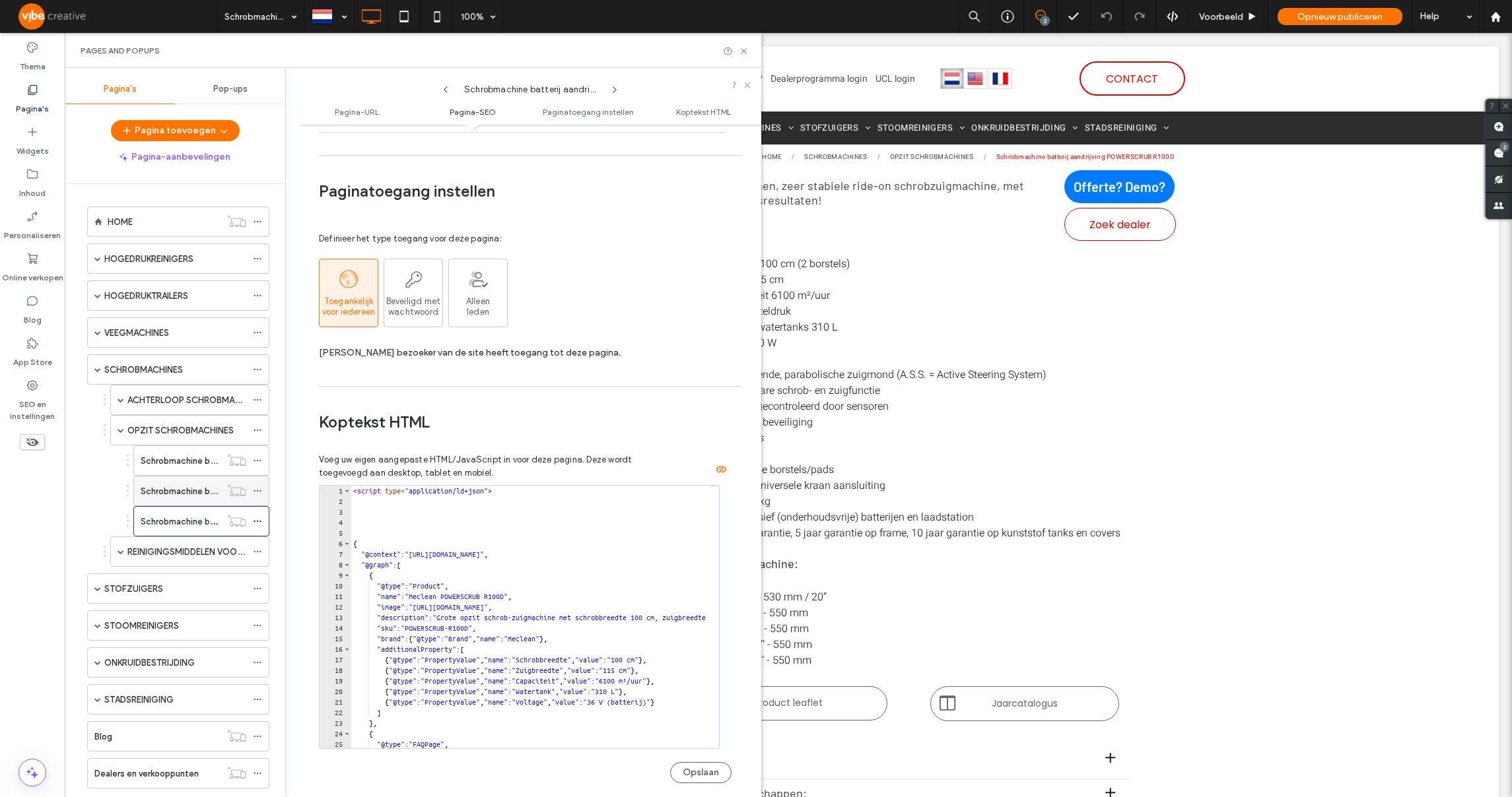
click at [211, 490] on label "Schrobmachine batterij aandrijving POWERSCRUB R80D" at bounding box center [250, 491] width 220 height 23
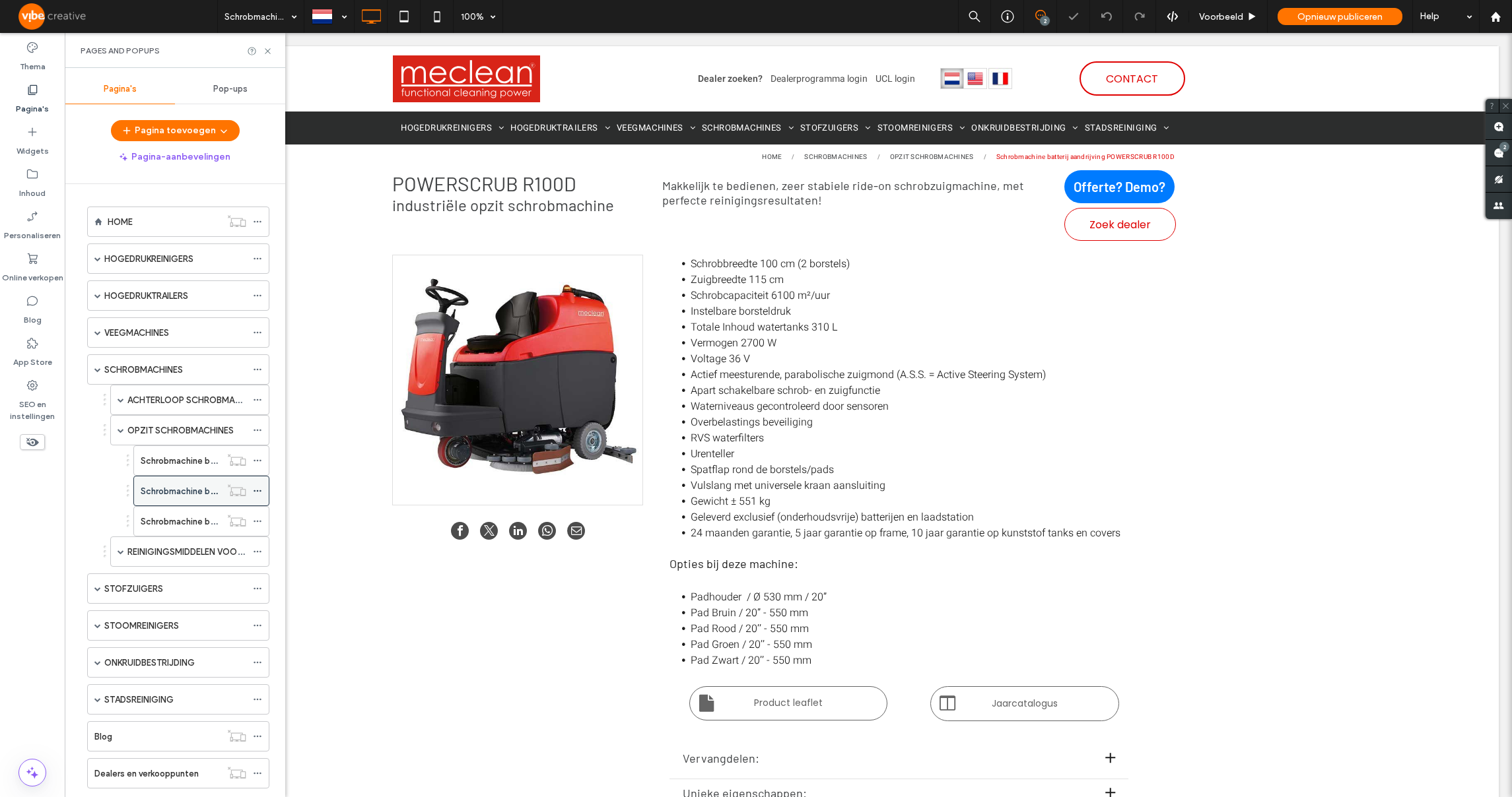
click at [261, 489] on icon at bounding box center [257, 491] width 9 height 9
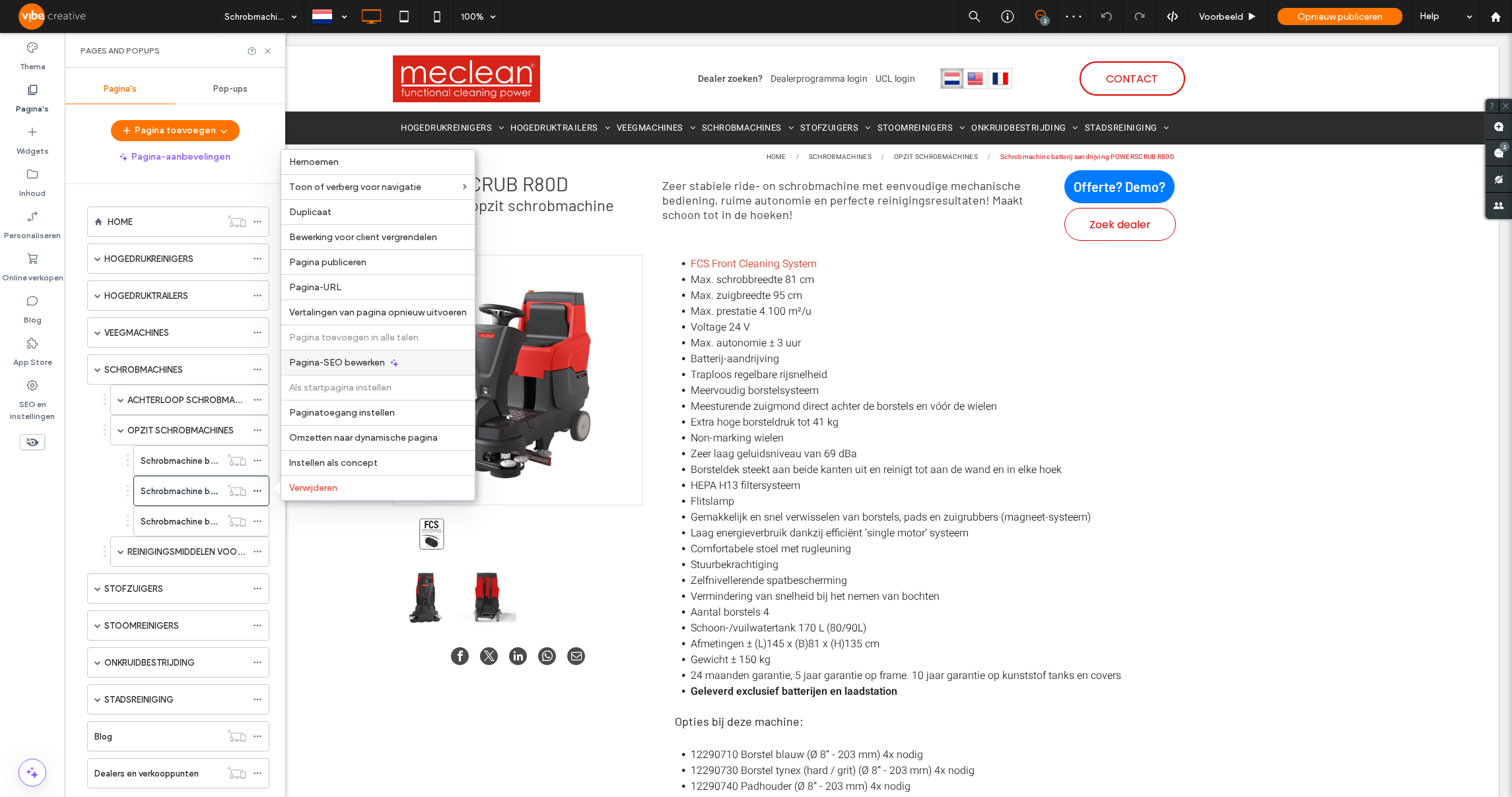
click at [345, 366] on span "Pagina-SEO bewerken" at bounding box center [337, 363] width 96 height 11
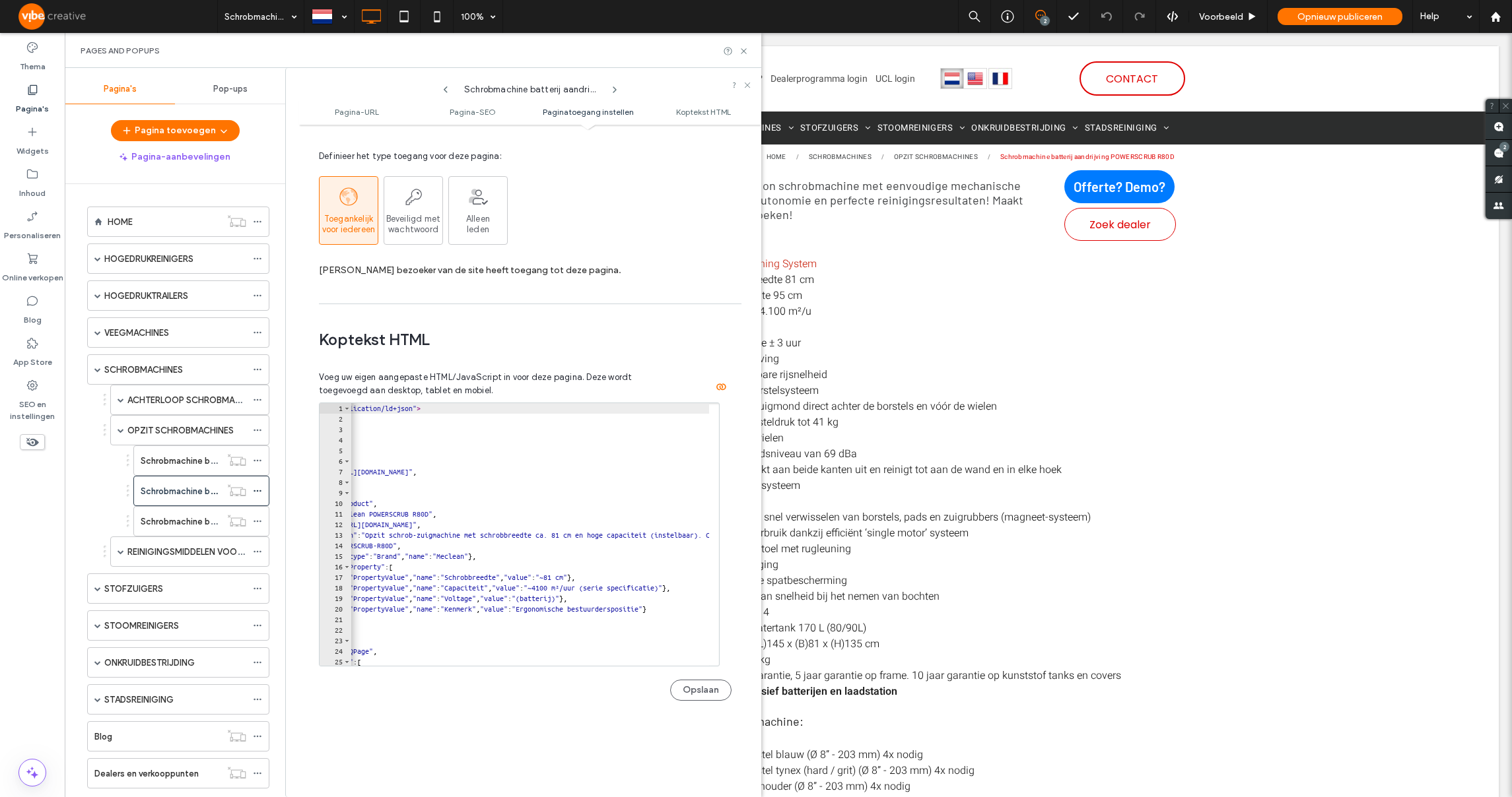
scroll to position [0, 71]
click at [594, 579] on div "< script type = "application/ld+json" > { "@context" : "https://schema.org" , "…" at bounding box center [846, 540] width 1132 height 274
click at [582, 590] on div "< script type = "application/ld+json" > { "@context" : "https://schema.org" , "…" at bounding box center [846, 540] width 1132 height 274
click at [685, 589] on div "< script type = "application/ld+json" > { "@context" : "https://schema.org" , "…" at bounding box center [801, 540] width 1132 height 274
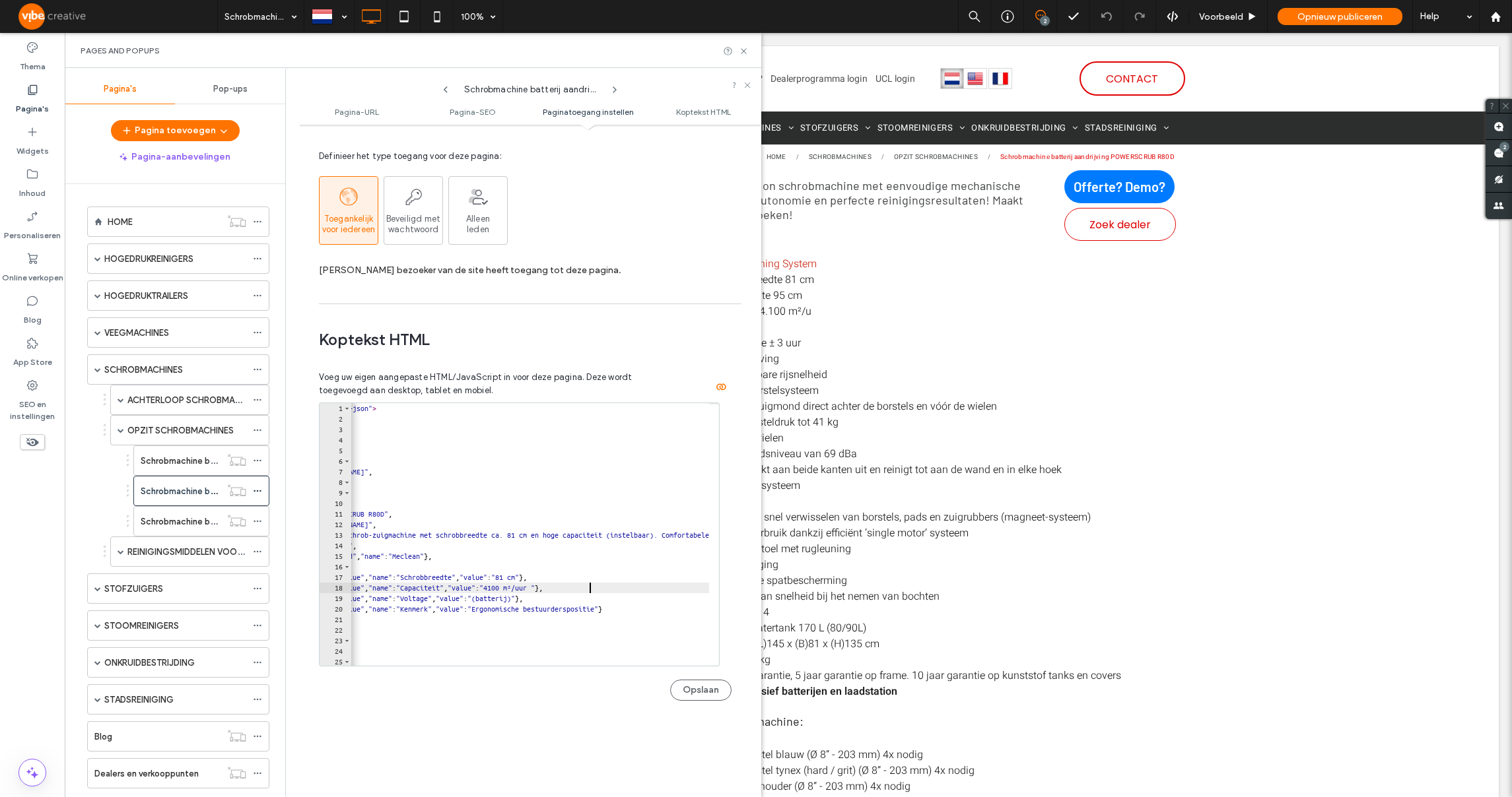
type textarea "**********"
click at [706, 689] on button "Opslaan" at bounding box center [700, 690] width 62 height 21
click at [745, 49] on use at bounding box center [743, 50] width 5 height 5
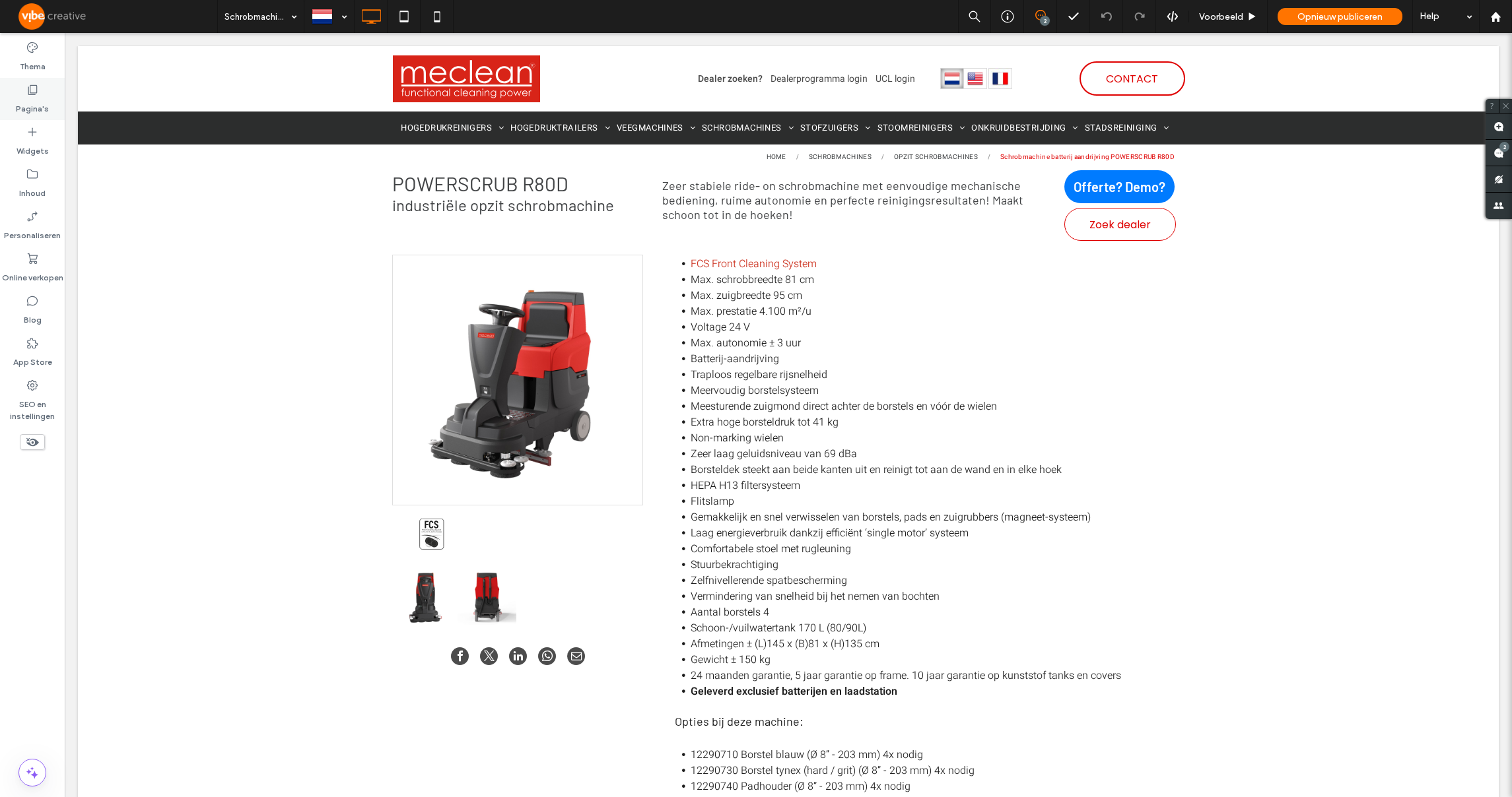
click at [37, 101] on label "Pagina's" at bounding box center [32, 106] width 33 height 19
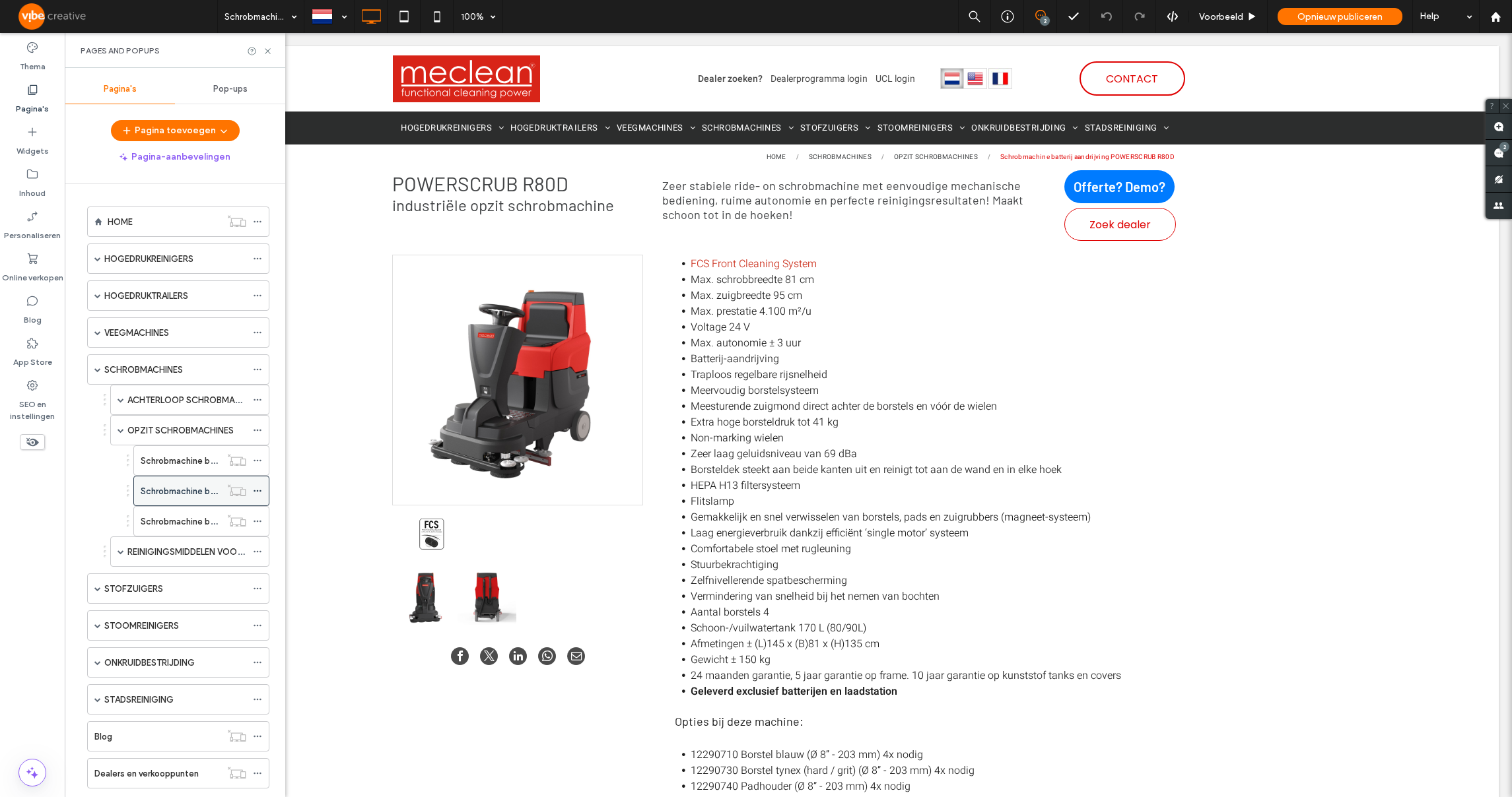
click at [257, 493] on icon at bounding box center [257, 491] width 9 height 9
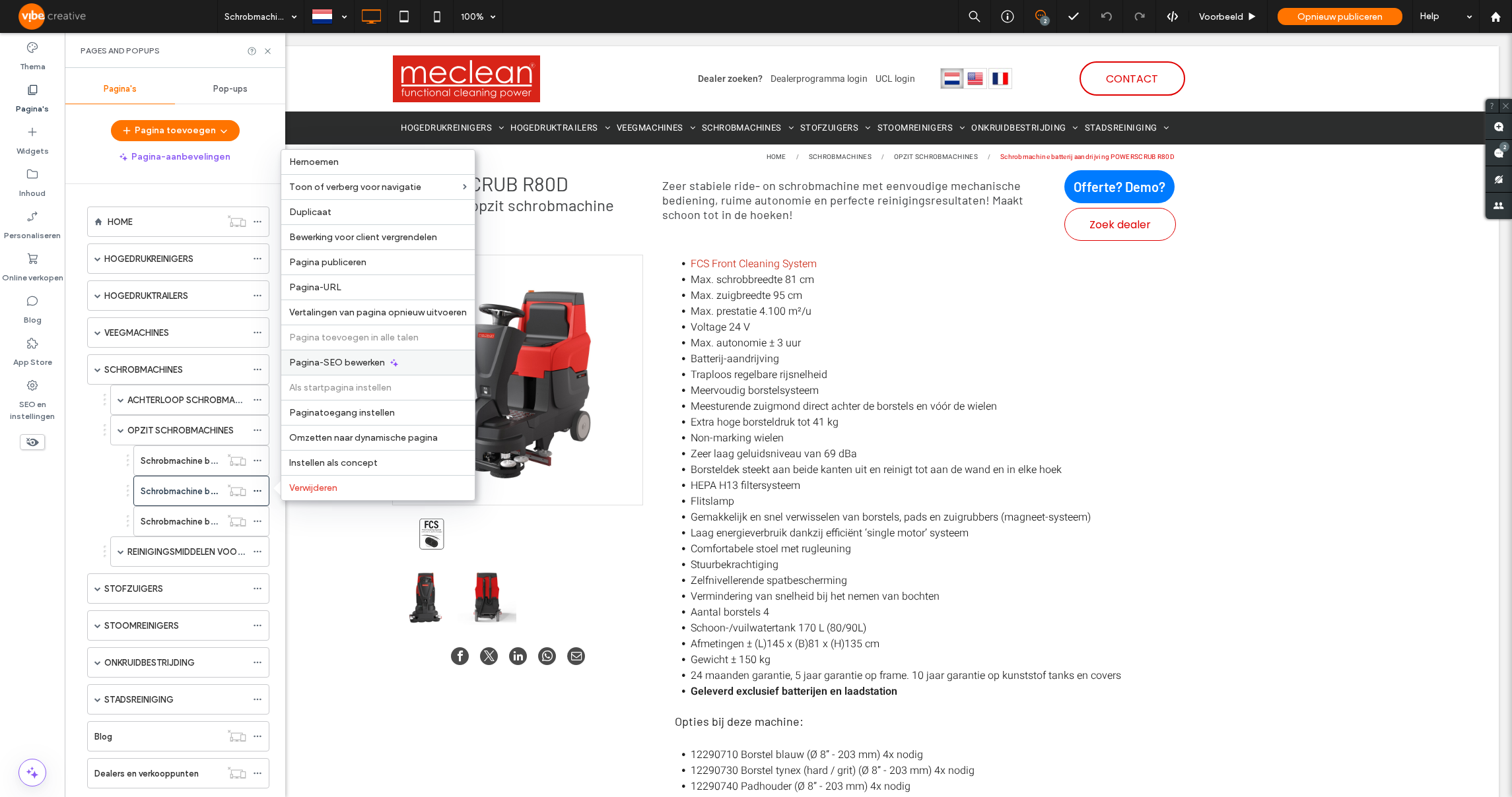
click at [334, 366] on span "Pagina-SEO bewerken" at bounding box center [337, 363] width 96 height 11
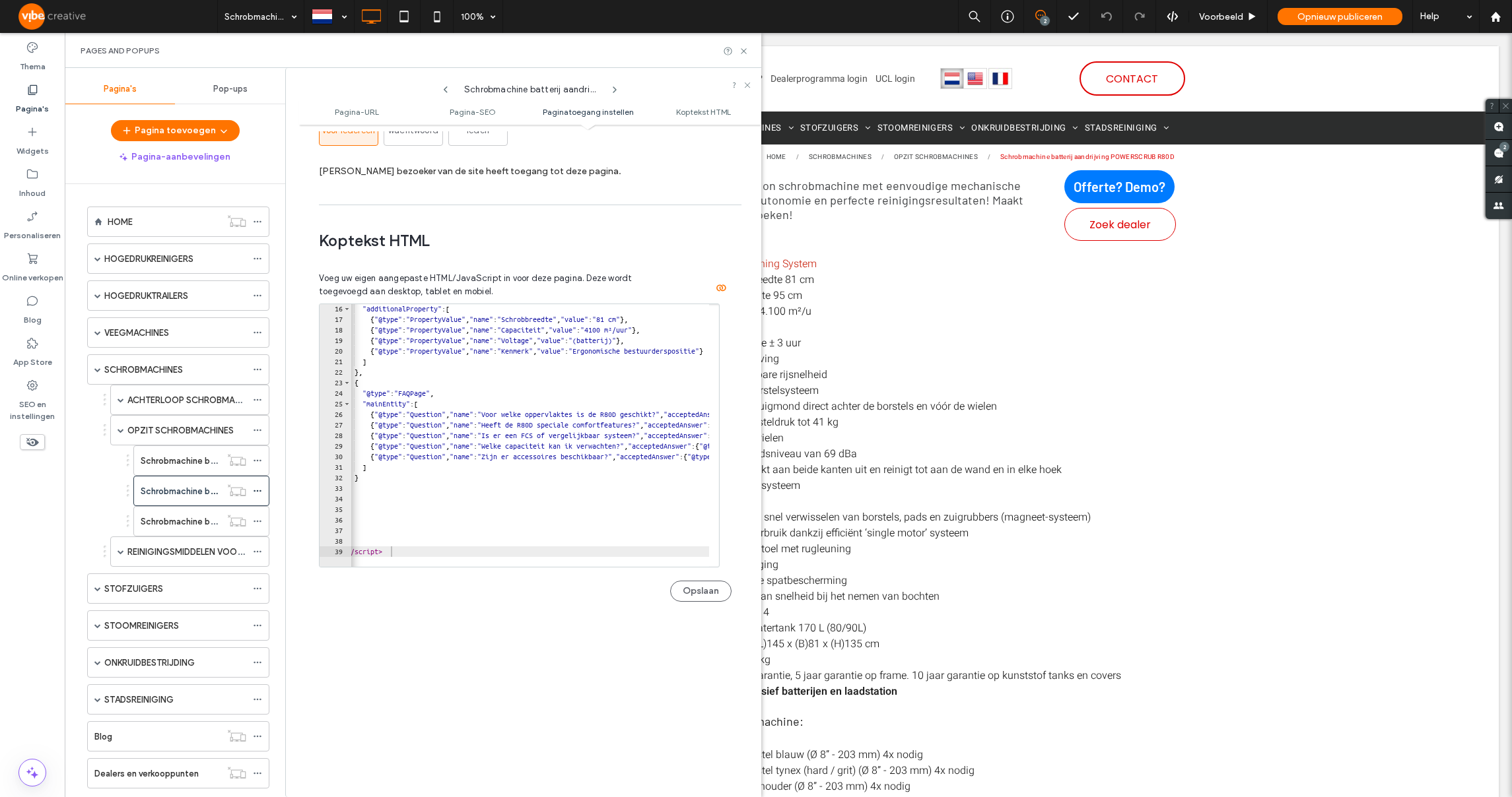
scroll to position [0, 0]
click at [190, 458] on label "Schrobmachine batterij aandrijving POWERSCRUB R65D" at bounding box center [250, 461] width 219 height 23
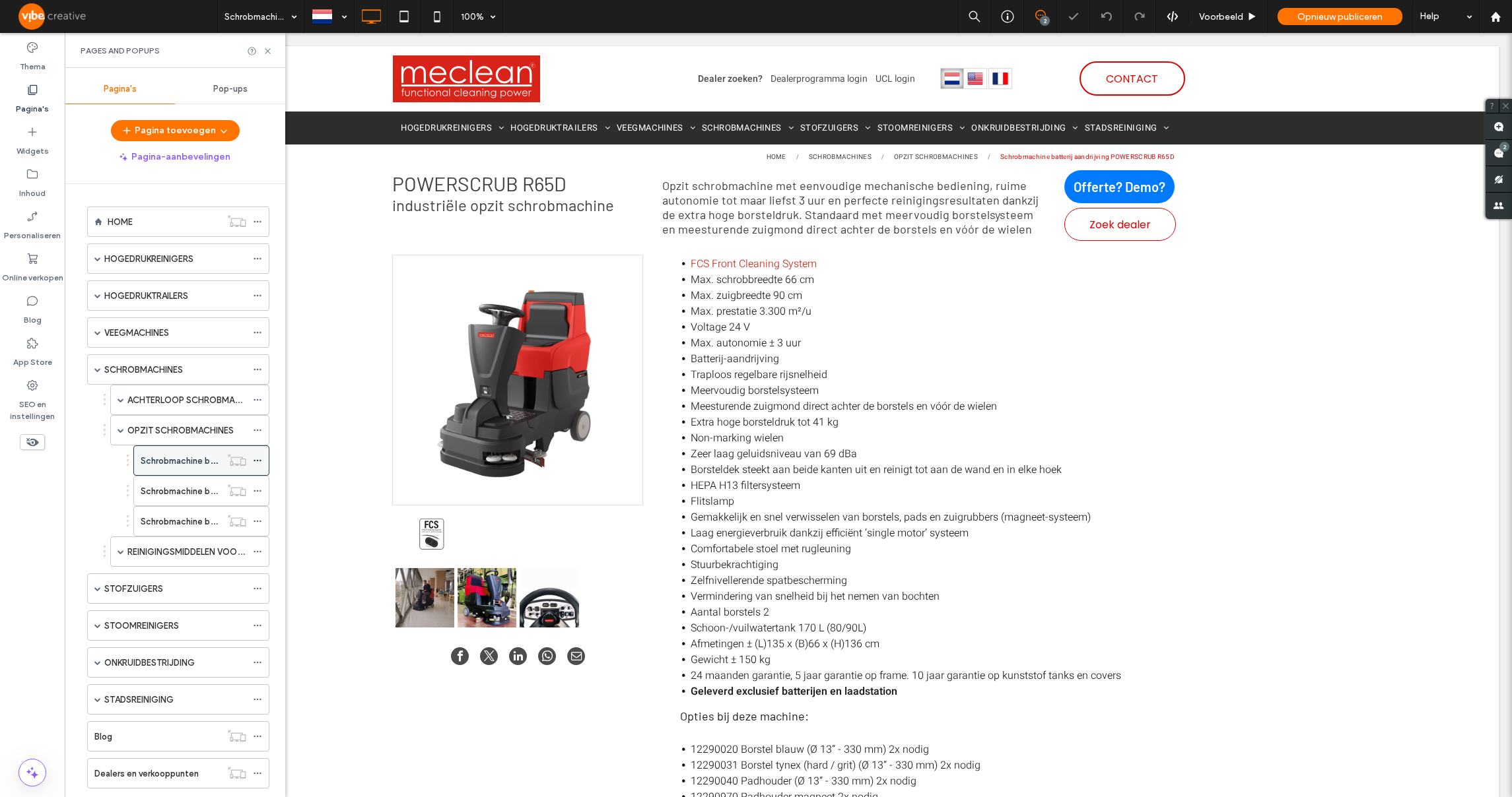
click at [258, 460] on icon at bounding box center [257, 460] width 9 height 9
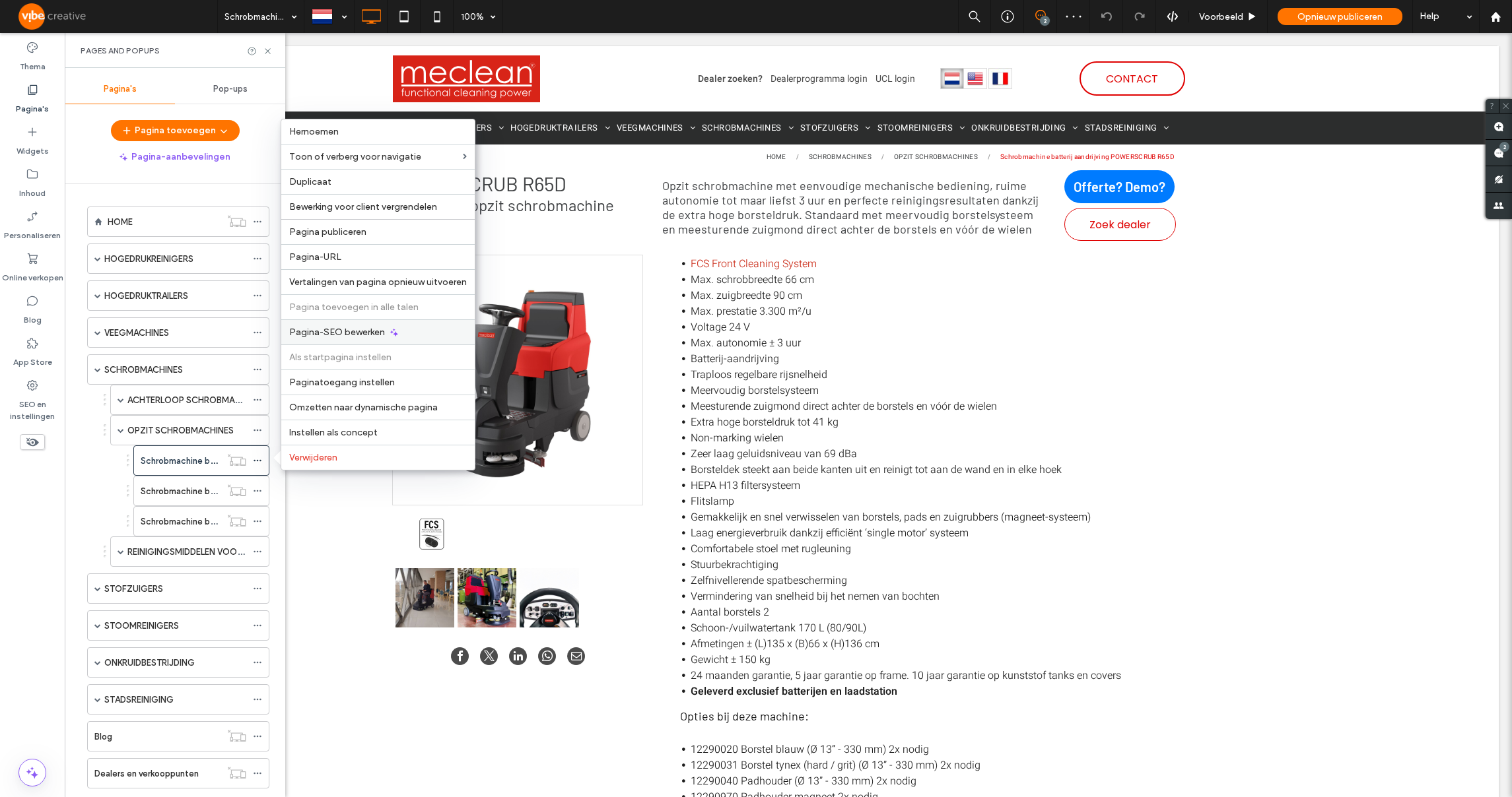
click at [347, 329] on span "Pagina-SEO bewerken" at bounding box center [337, 332] width 96 height 11
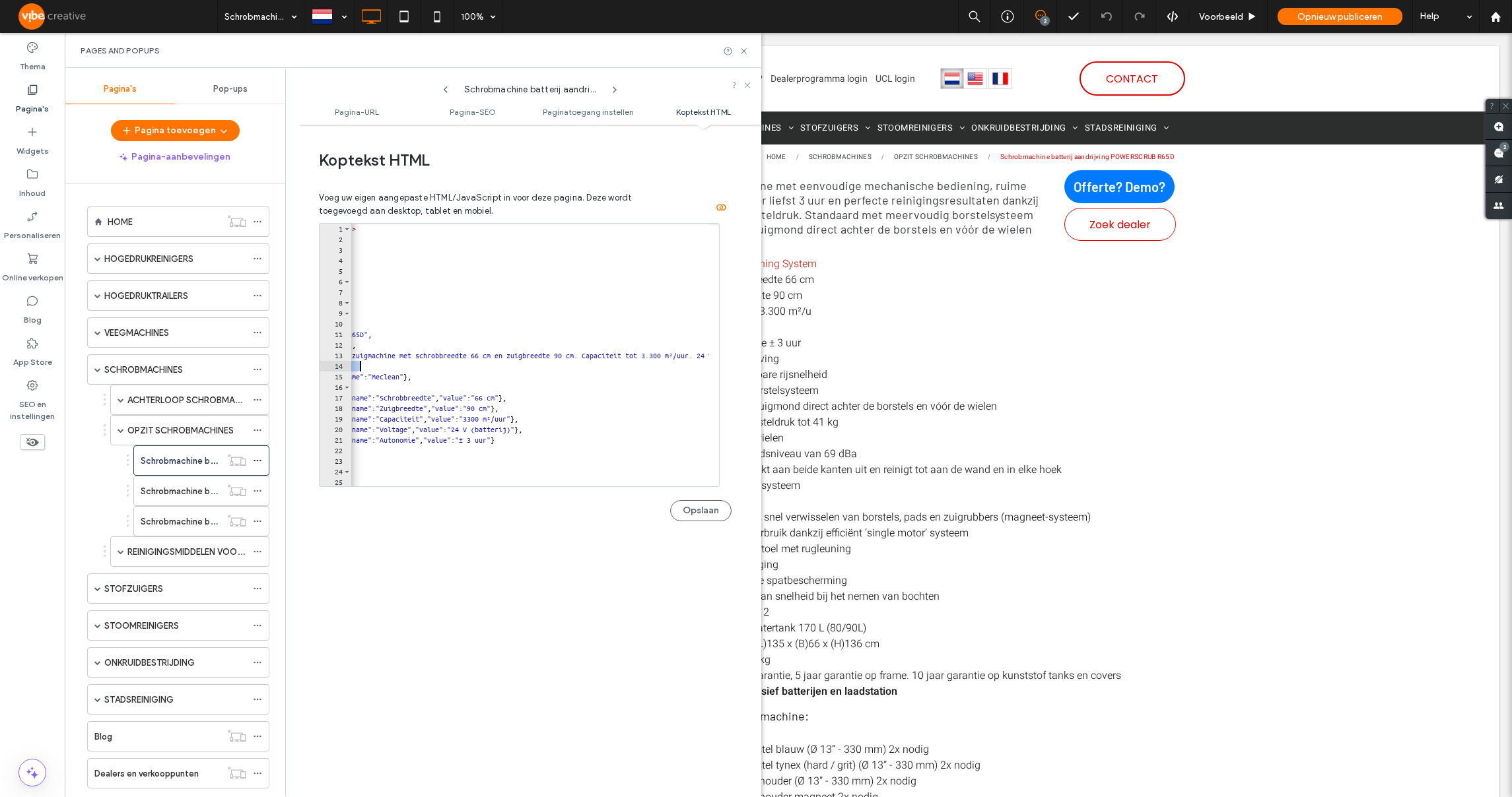
scroll to position [0, 135]
drag, startPoint x: 670, startPoint y: 357, endPoint x: 591, endPoint y: 369, distance: 79.9
click at [591, 369] on div "< script type = "application/ld+json" > { "@context" : "https://schema.org" , "…" at bounding box center [716, 361] width 1003 height 274
click at [665, 355] on div "< script type = "application/ld+json" > { "@context" : "https://schema.org" , "…" at bounding box center [219, 361] width 1003 height 274
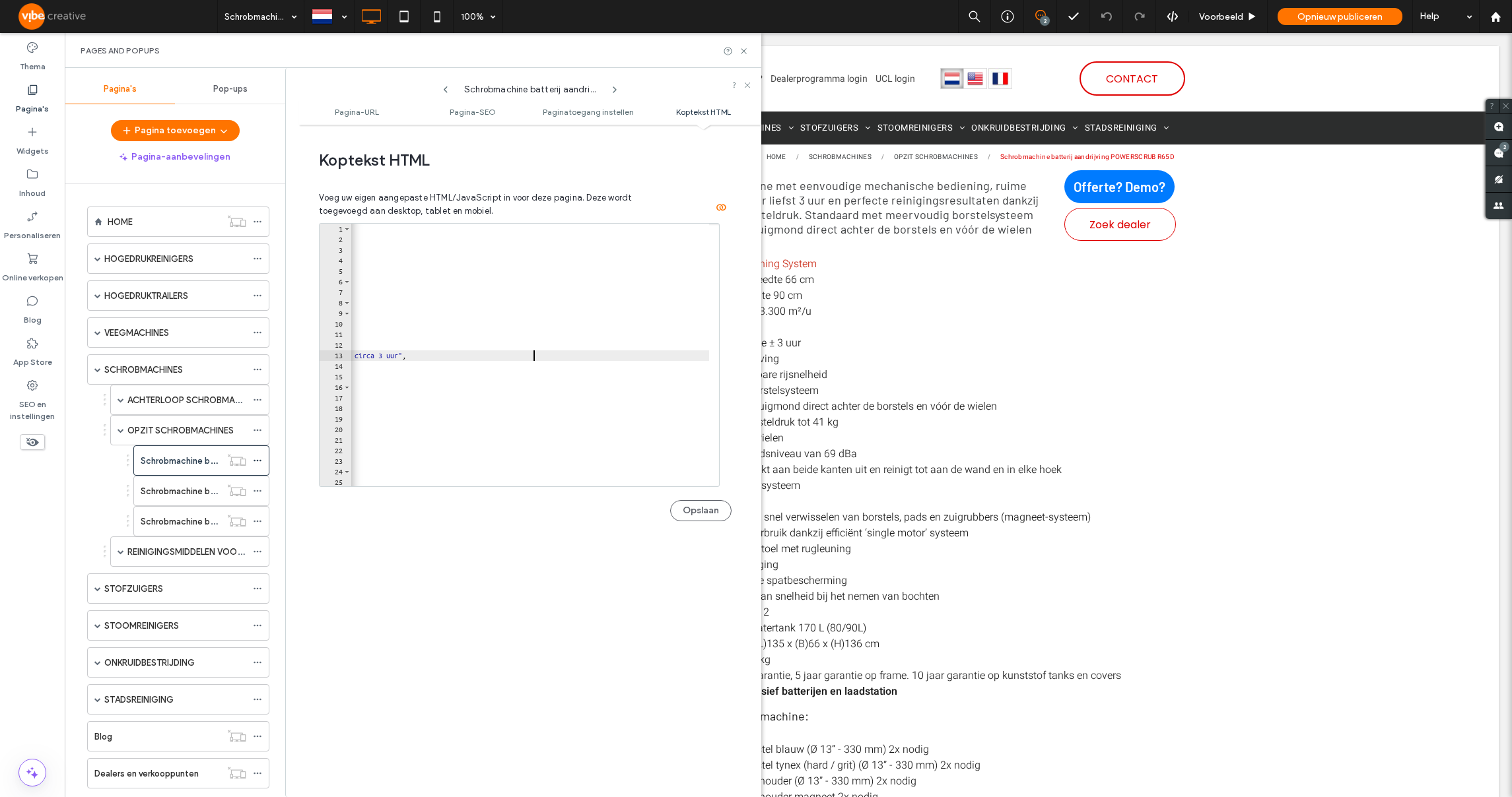
scroll to position [0, 68]
type textarea "**********"
click at [678, 511] on button "Opslaan" at bounding box center [700, 511] width 62 height 21
click at [120, 433] on span at bounding box center [121, 430] width 7 height 7
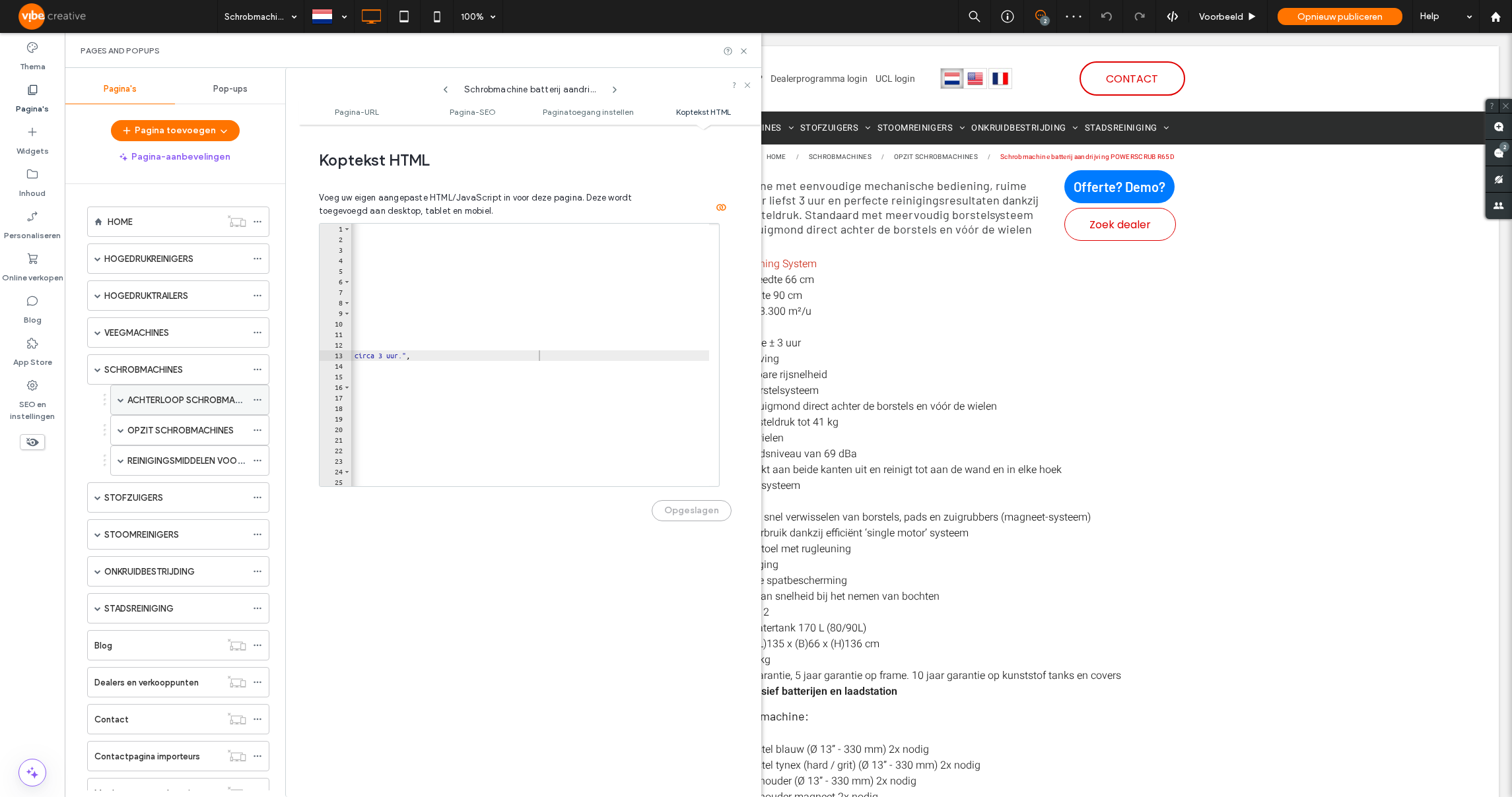
click at [123, 399] on span at bounding box center [121, 400] width 7 height 7
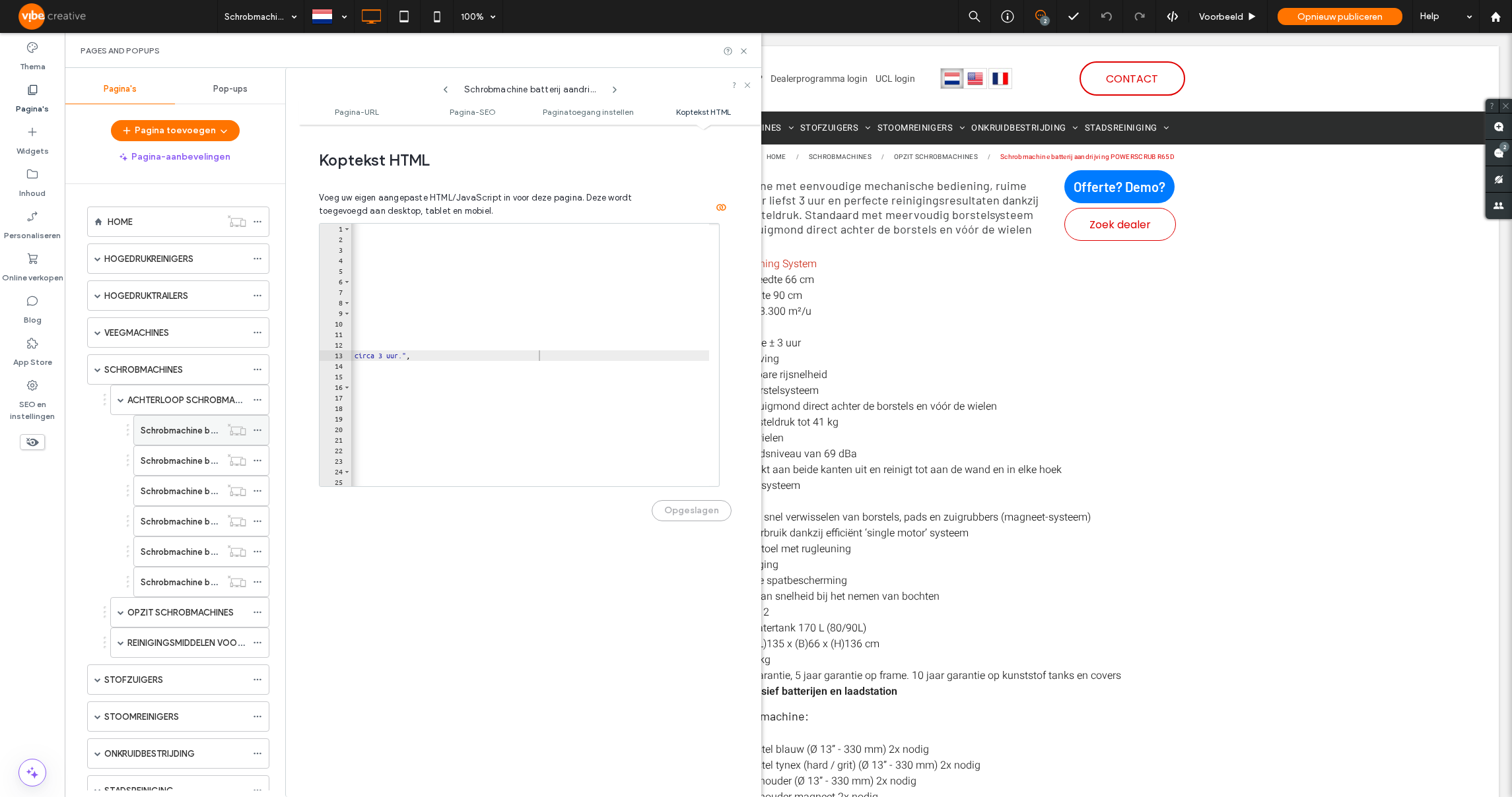
click at [257, 430] on use at bounding box center [257, 431] width 7 height 2
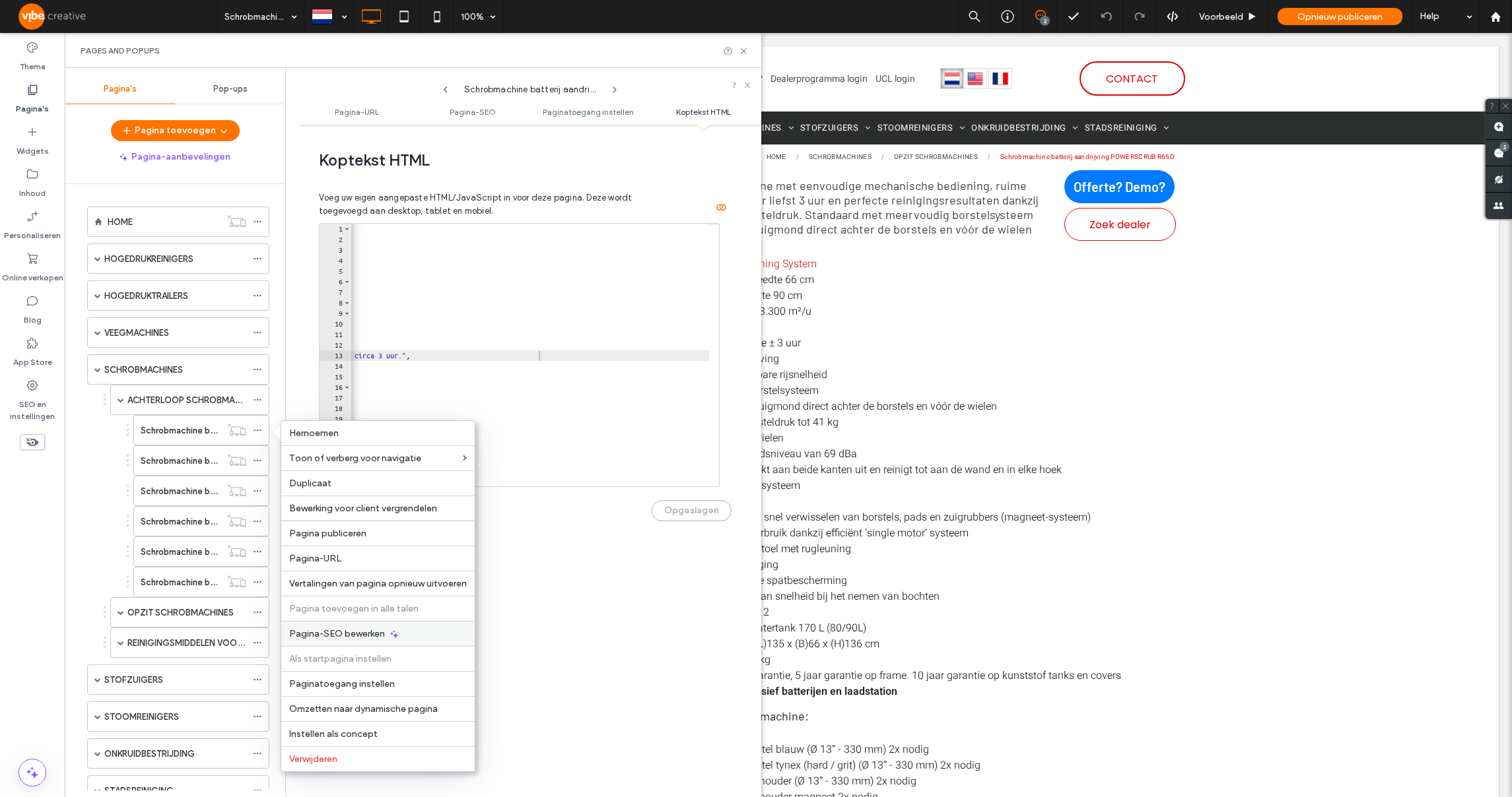
click at [340, 629] on span "Pagina-SEO bewerken" at bounding box center [337, 634] width 96 height 11
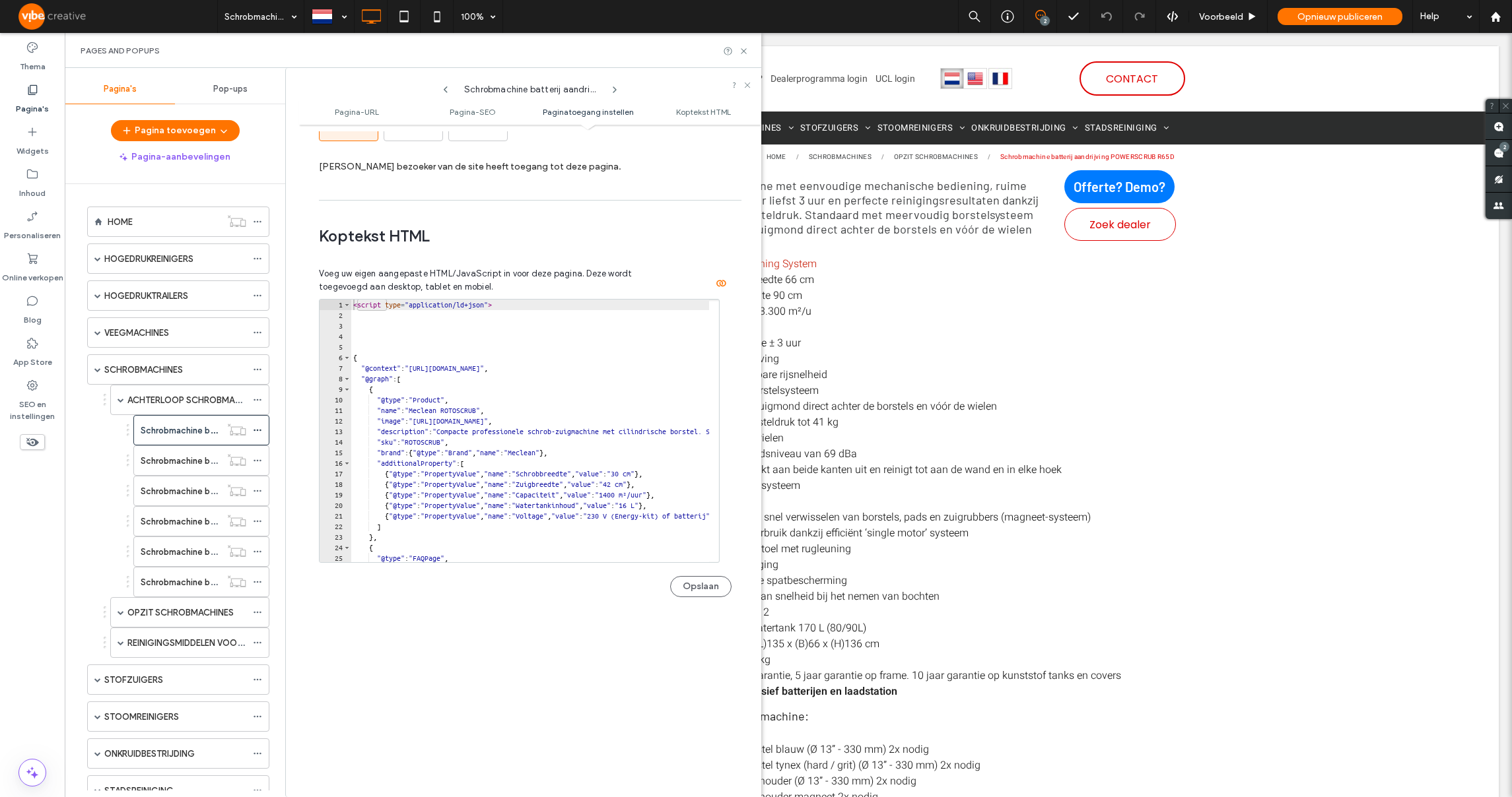
scroll to position [0, 0]
click at [191, 459] on label "Schrobmachine batterij aandrijving POWERSCRUB 40.8" at bounding box center [248, 461] width 216 height 23
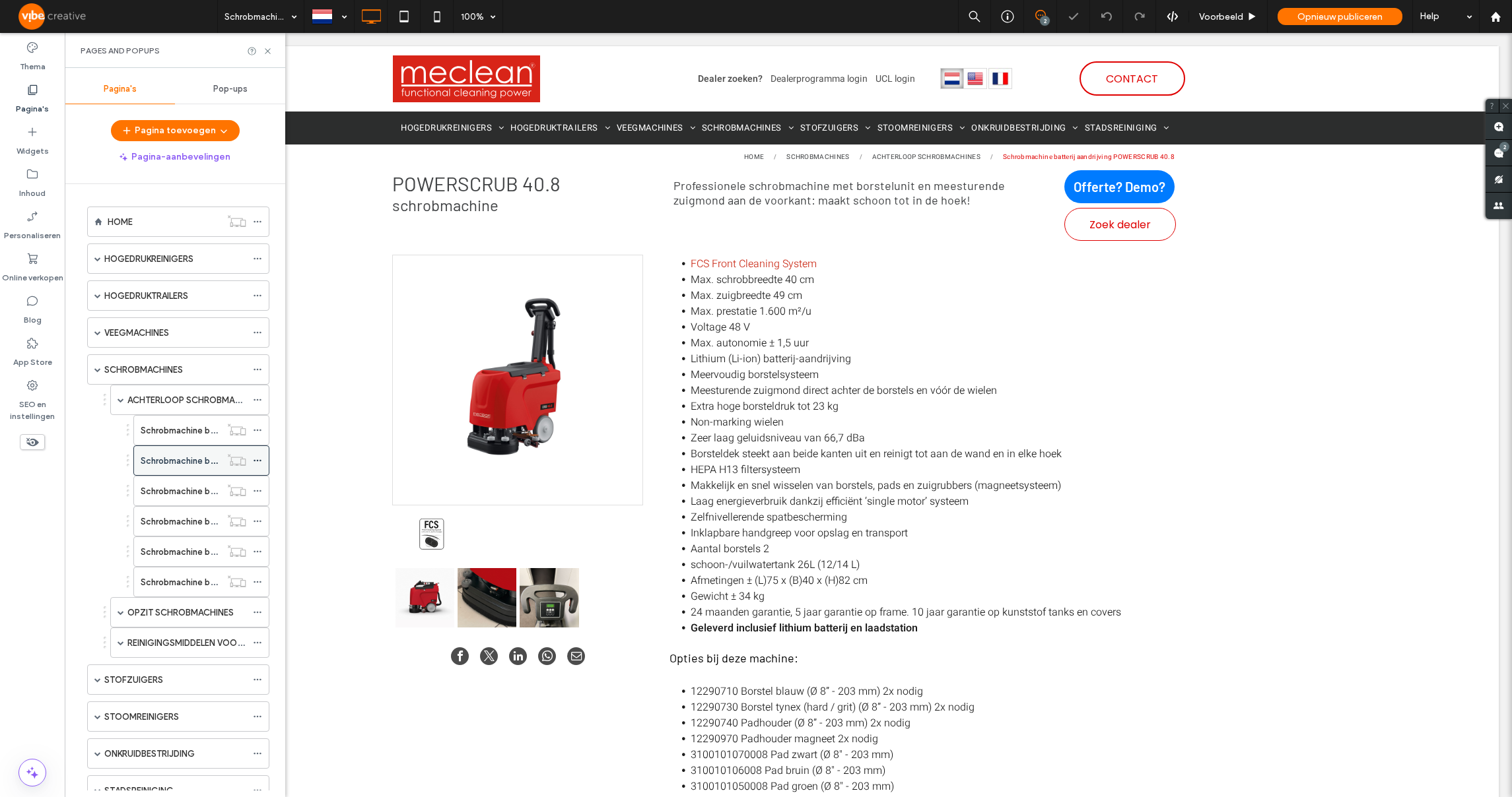
click at [257, 461] on icon at bounding box center [257, 460] width 9 height 9
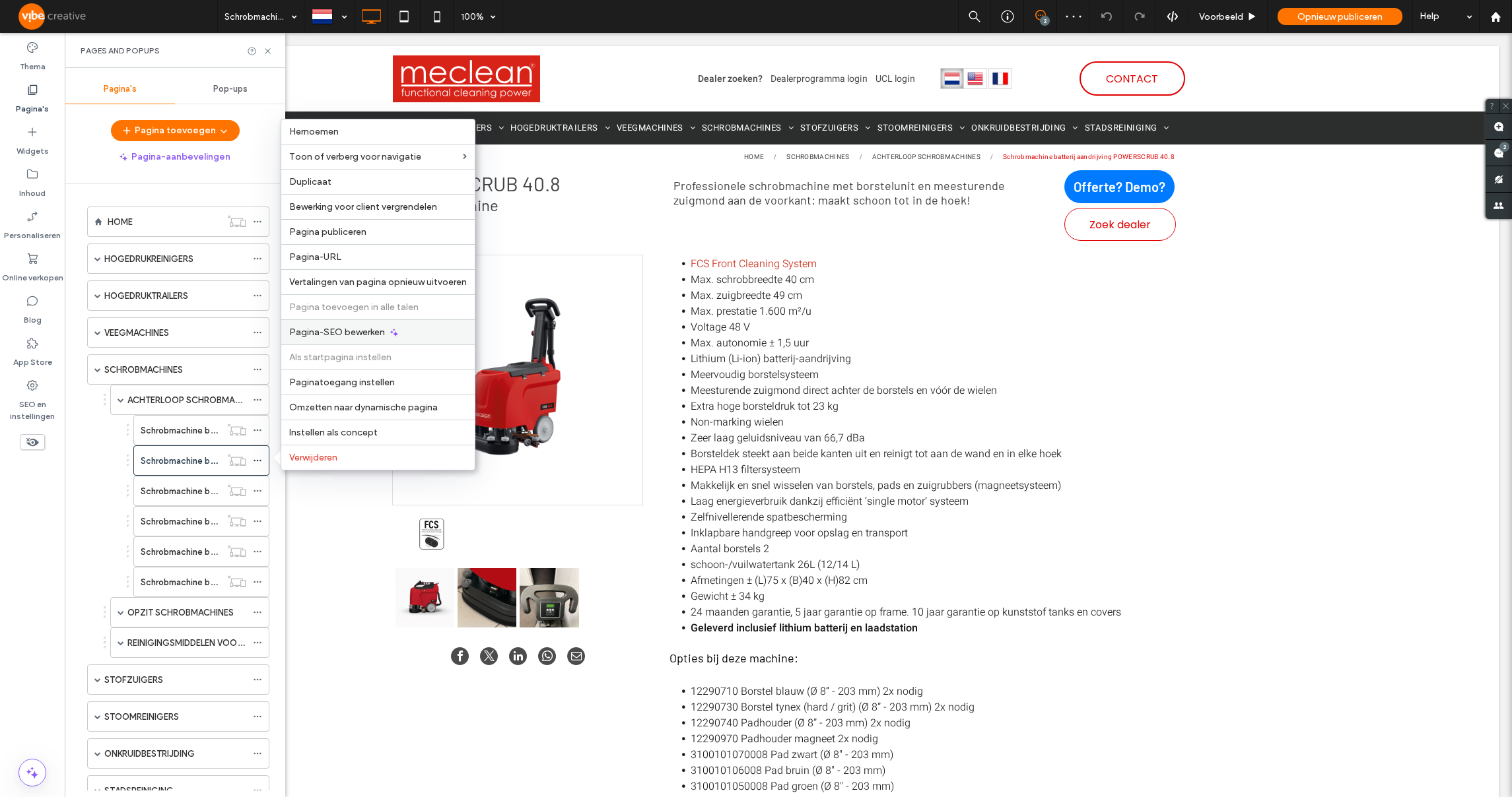
click at [353, 332] on span "Pagina-SEO bewerken" at bounding box center [337, 332] width 96 height 11
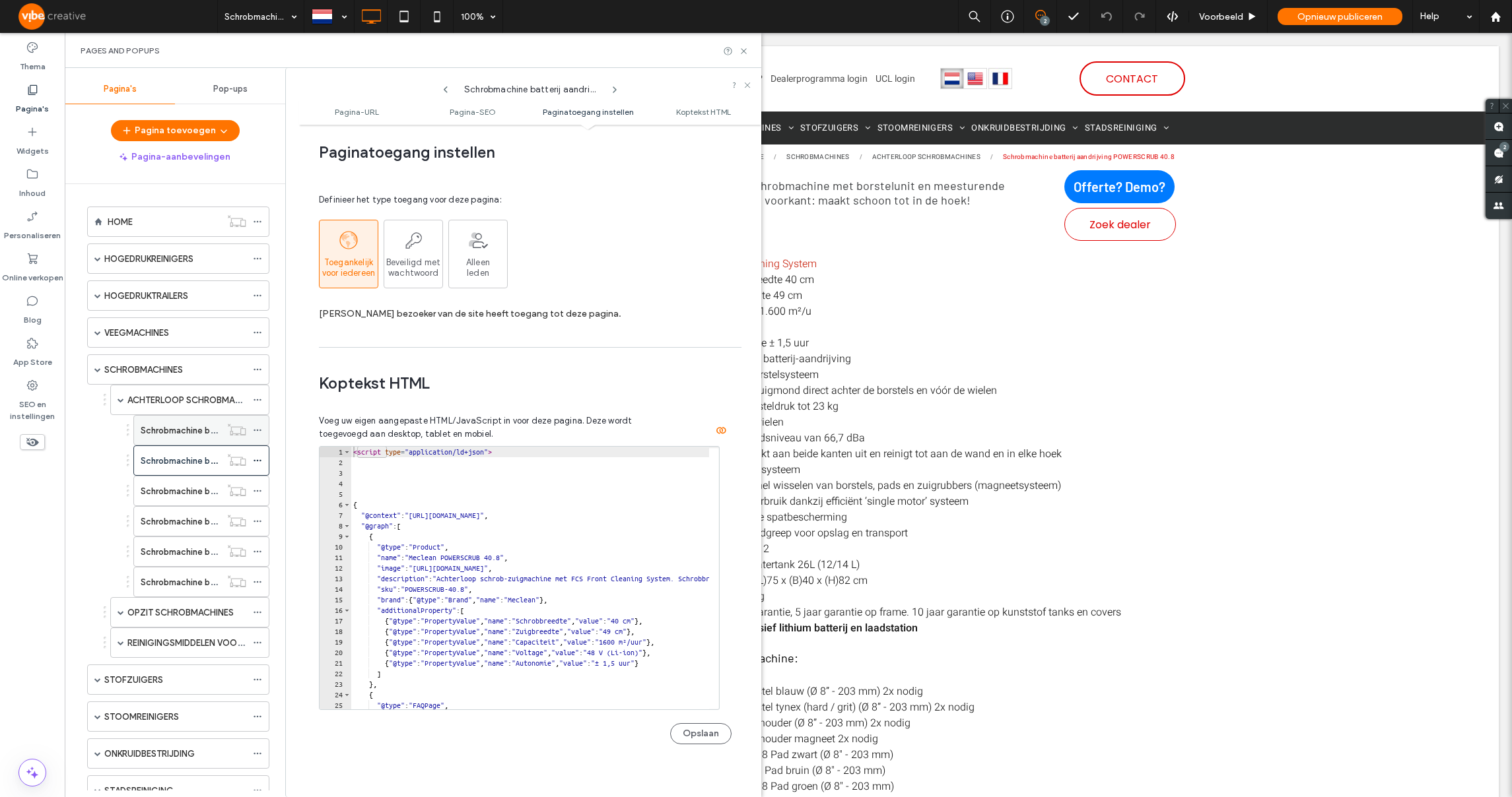
click at [204, 427] on label "Schrobmachine batterij aandrijving ROTOSCRUB" at bounding box center [235, 430] width 191 height 23
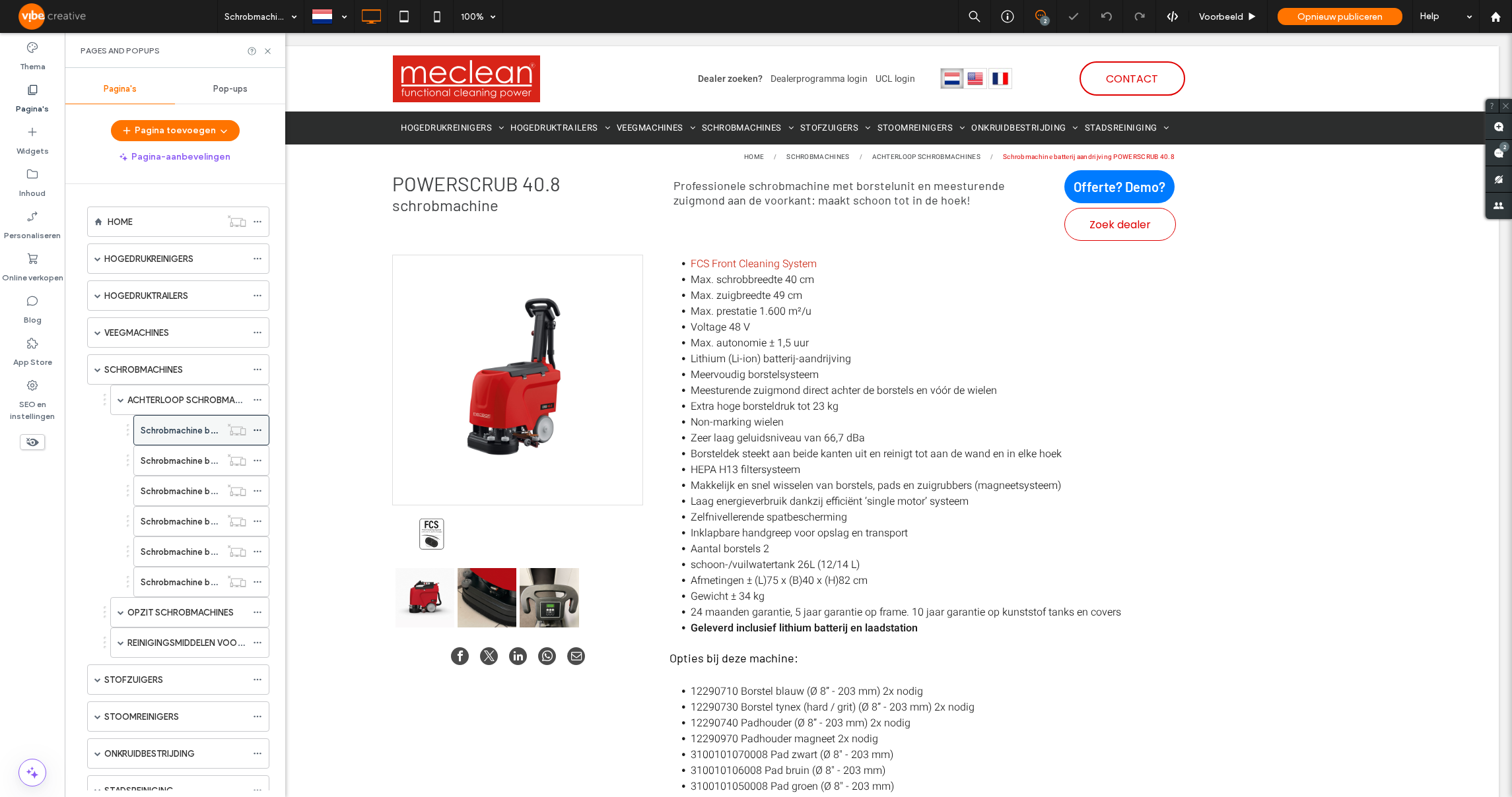
click at [260, 428] on icon at bounding box center [257, 430] width 9 height 9
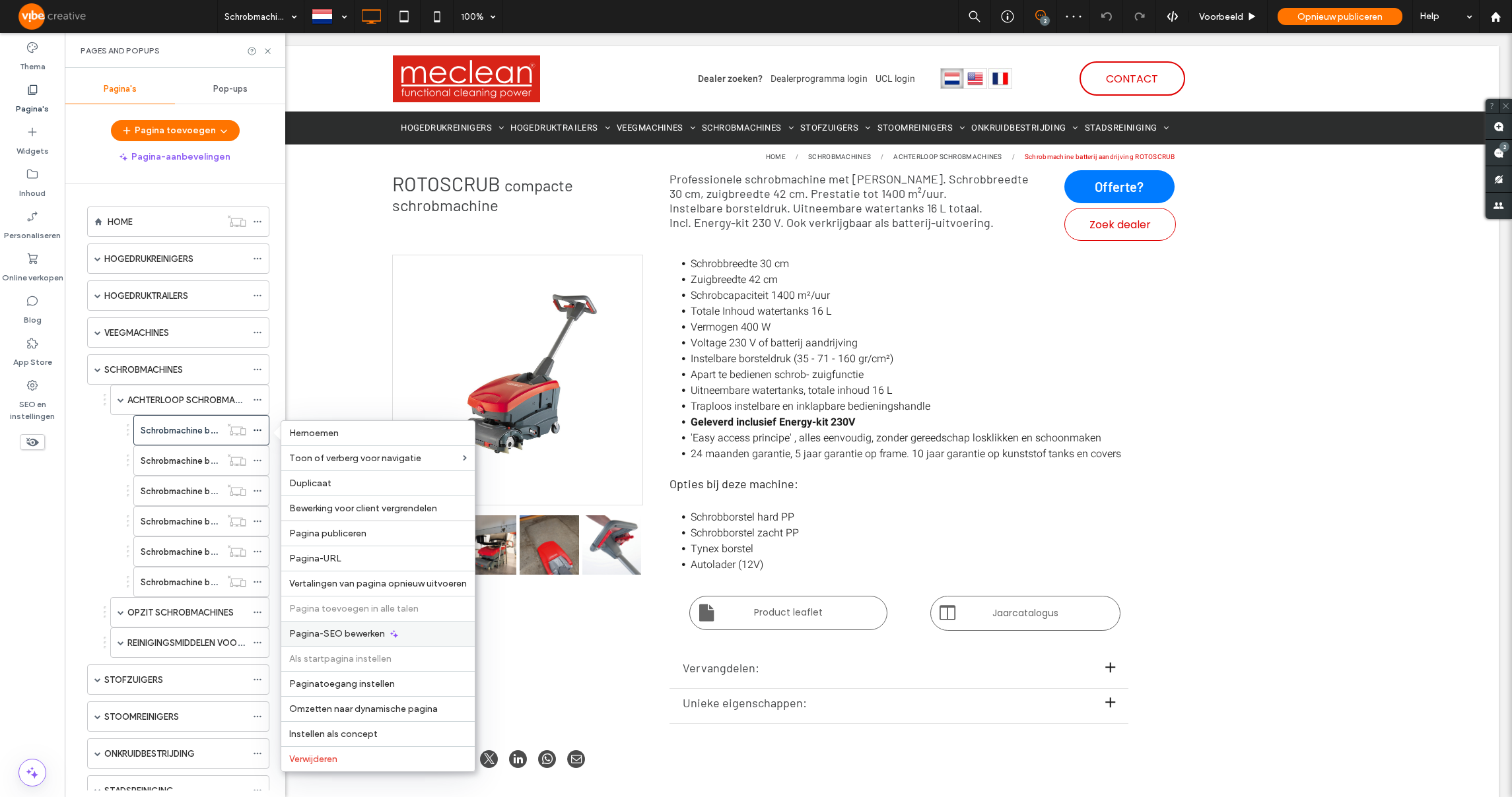
click at [330, 635] on span "Pagina-SEO bewerken" at bounding box center [337, 634] width 96 height 11
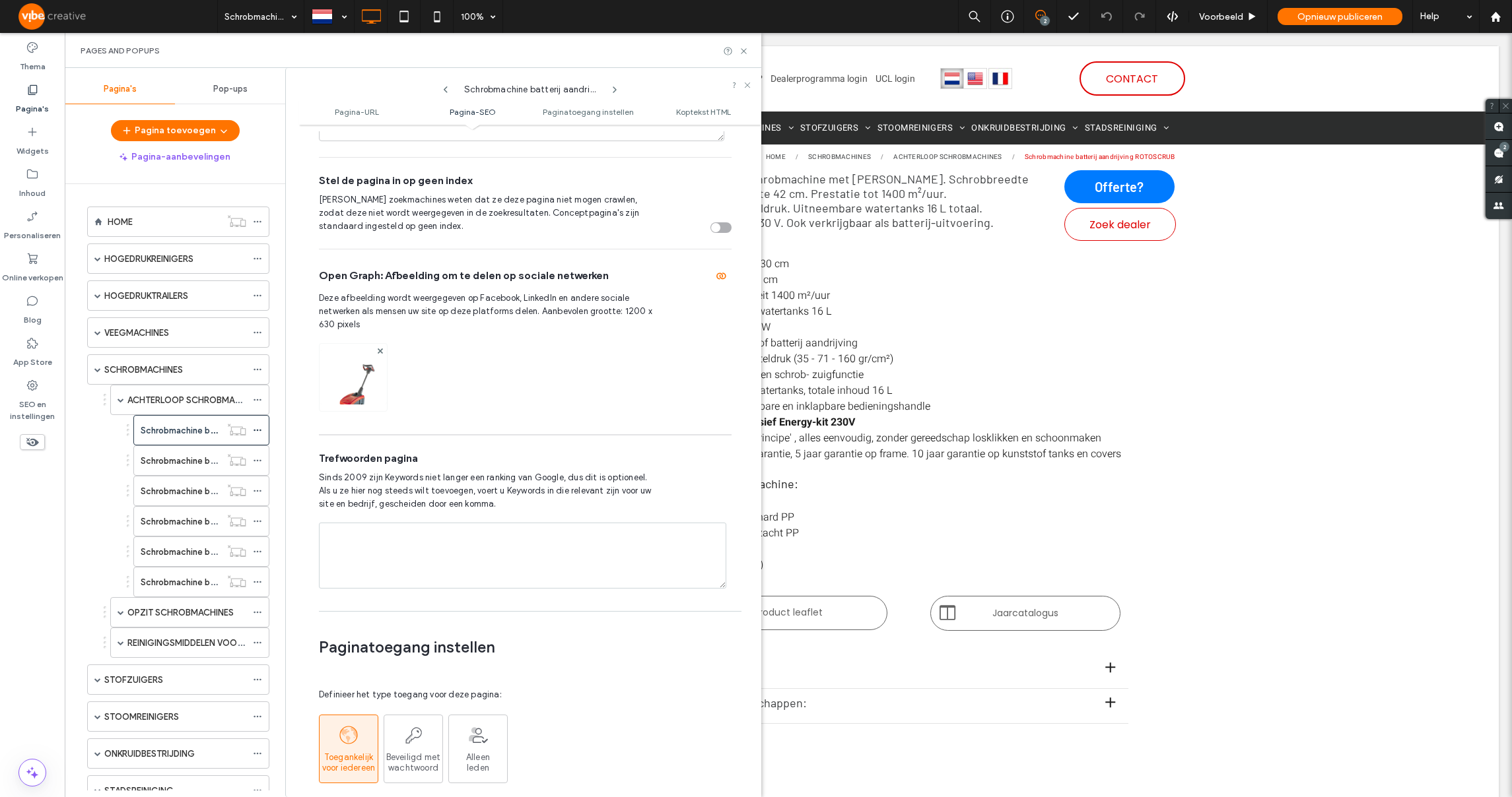
scroll to position [1272, 0]
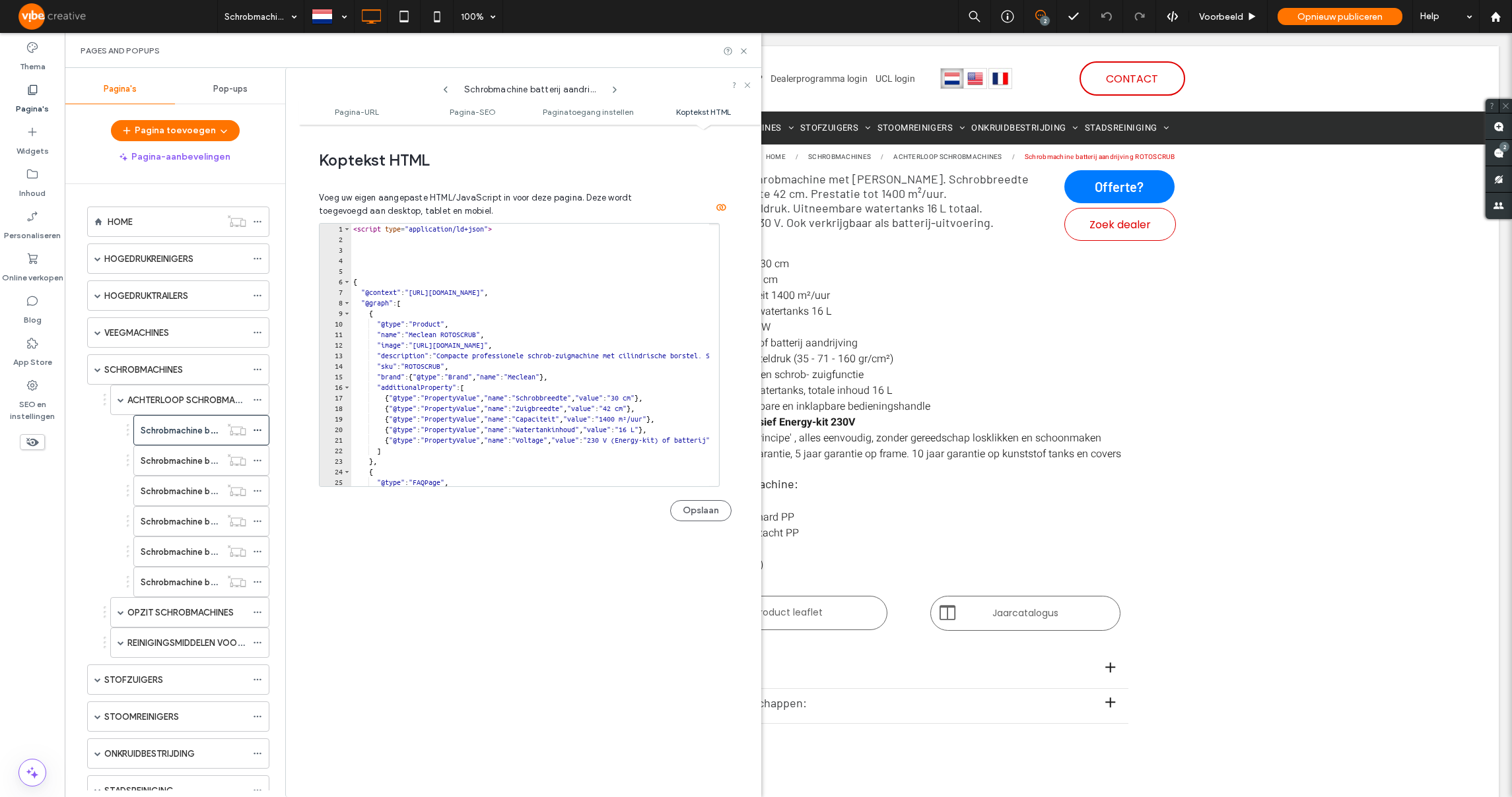
type textarea "**********"
drag, startPoint x: 435, startPoint y: 357, endPoint x: 546, endPoint y: 360, distance: 111.0
click at [546, 360] on div "< script type = "application/ld+json" > { "@context" : "[URL][DOMAIN_NAME]" , "…" at bounding box center [936, 361] width 1170 height 274
click at [181, 498] on div "Schrobmachine batterij aandrijving POWERSCRUB 40.20 EXCENTER" at bounding box center [180, 491] width 80 height 29
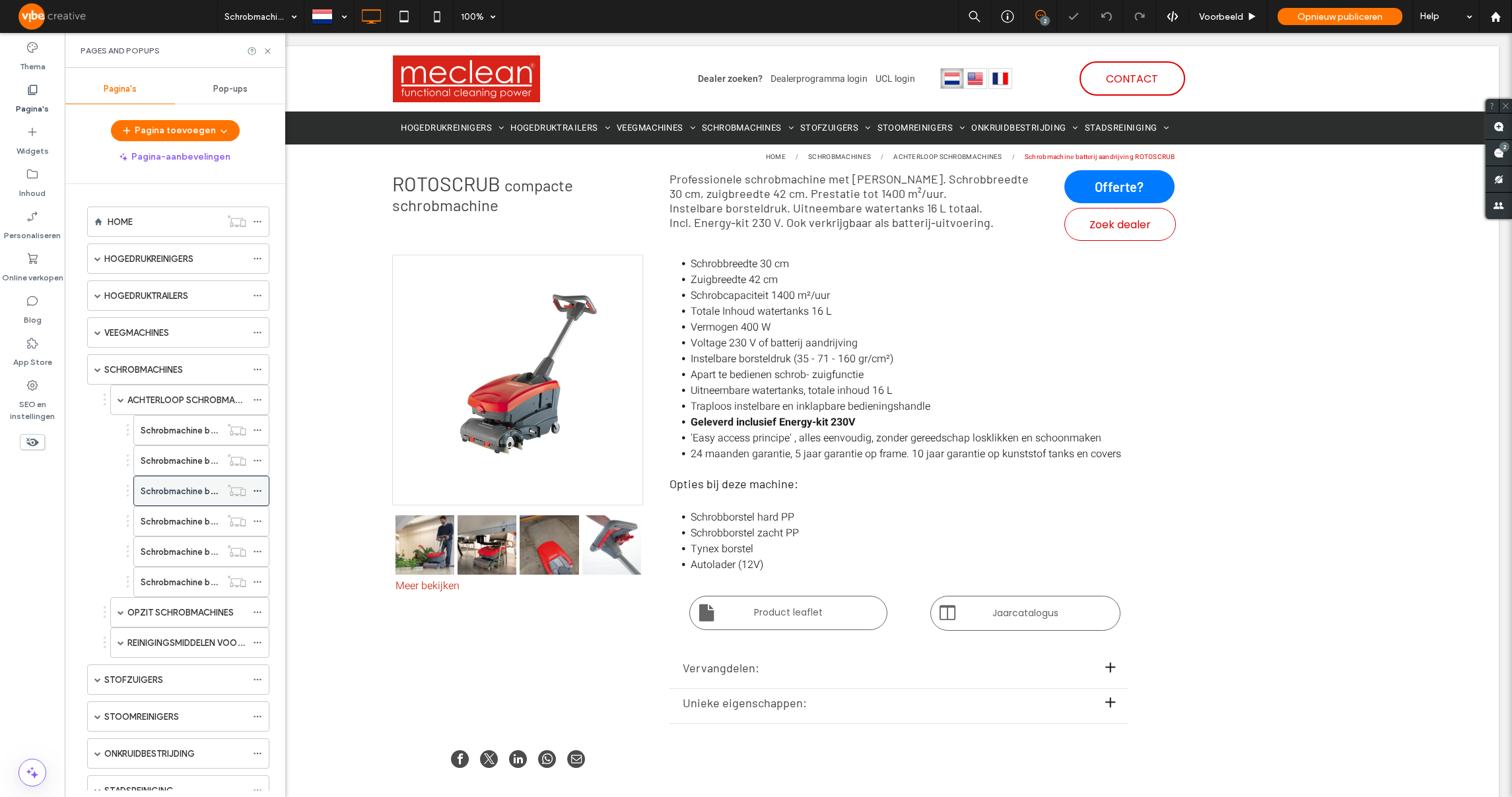
click at [260, 491] on use at bounding box center [257, 492] width 7 height 2
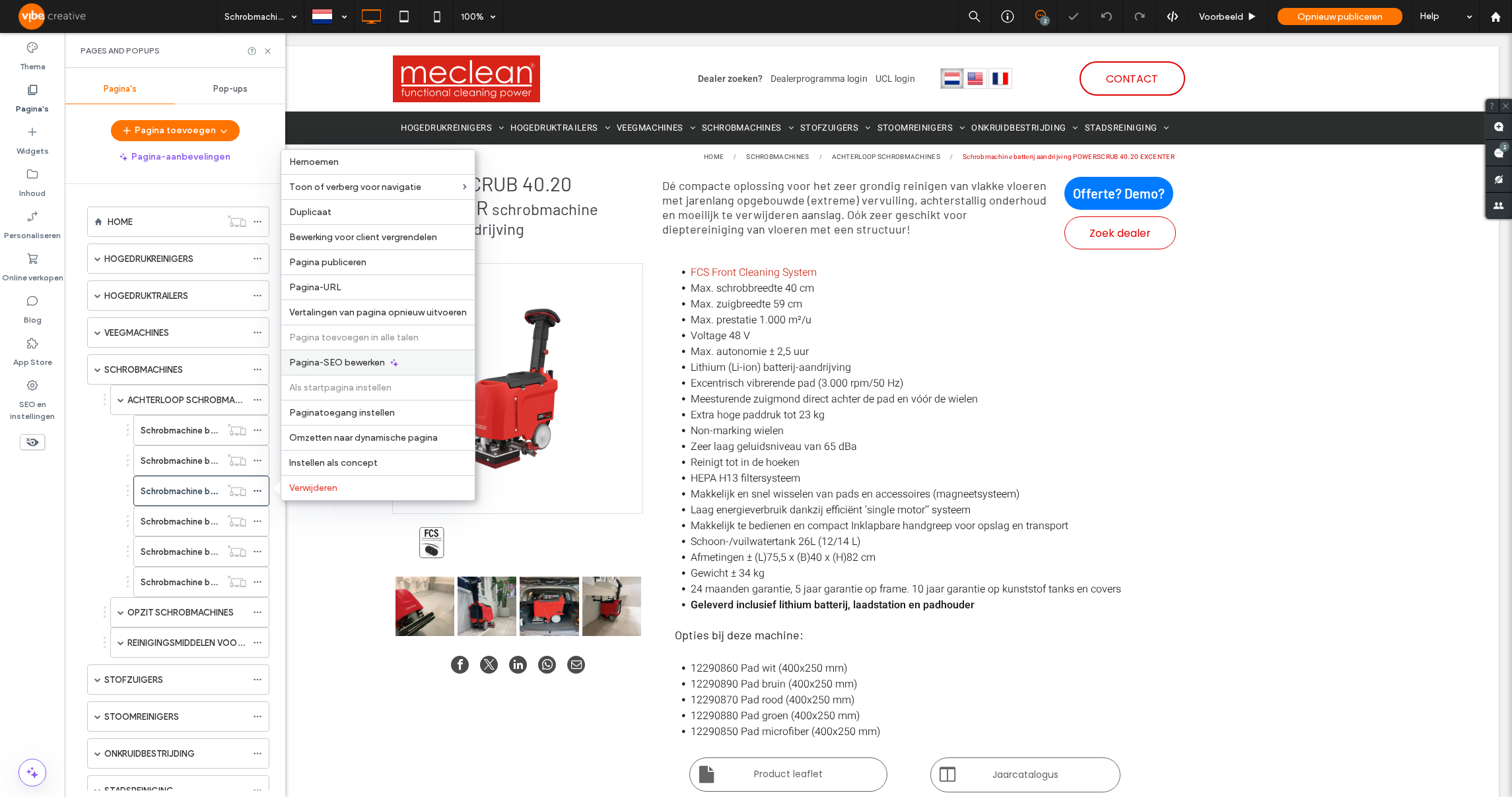
click at [372, 364] on span "Pagina-SEO bewerken" at bounding box center [337, 363] width 96 height 11
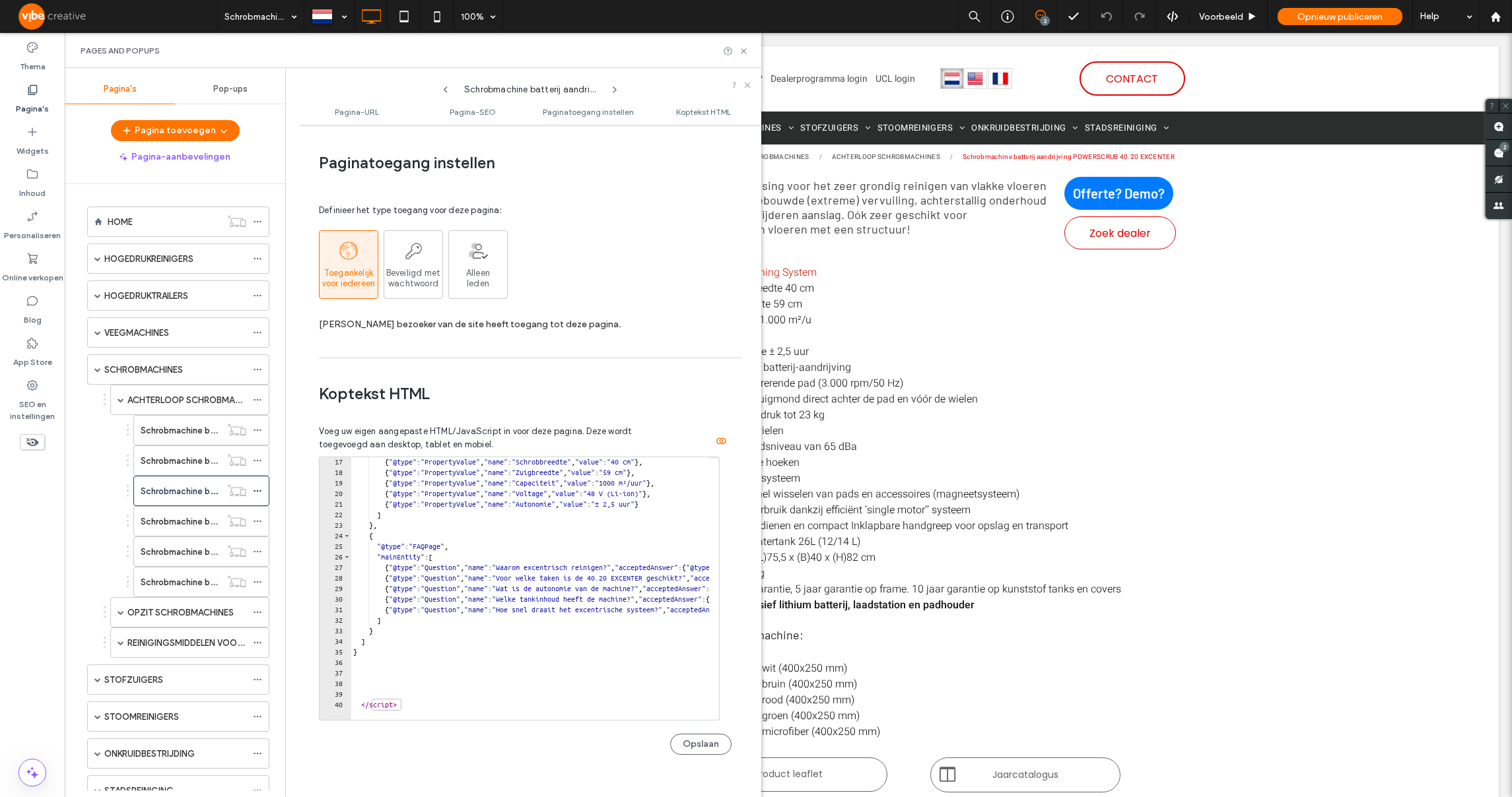
scroll to position [155, 0]
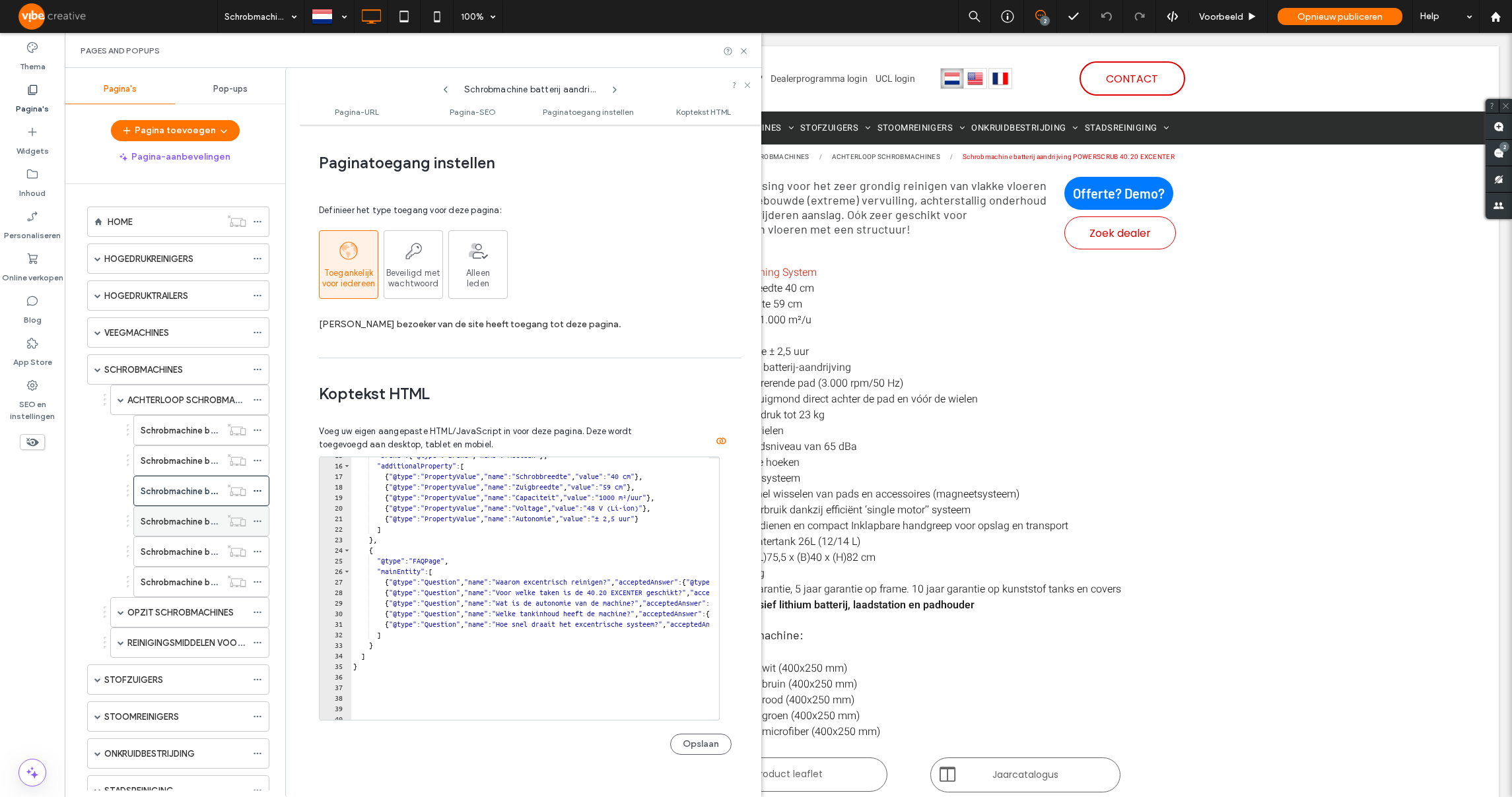
click at [200, 517] on label "Schrobmachine batterij aandrijving POWERSCRUB 50.8" at bounding box center [248, 522] width 216 height 23
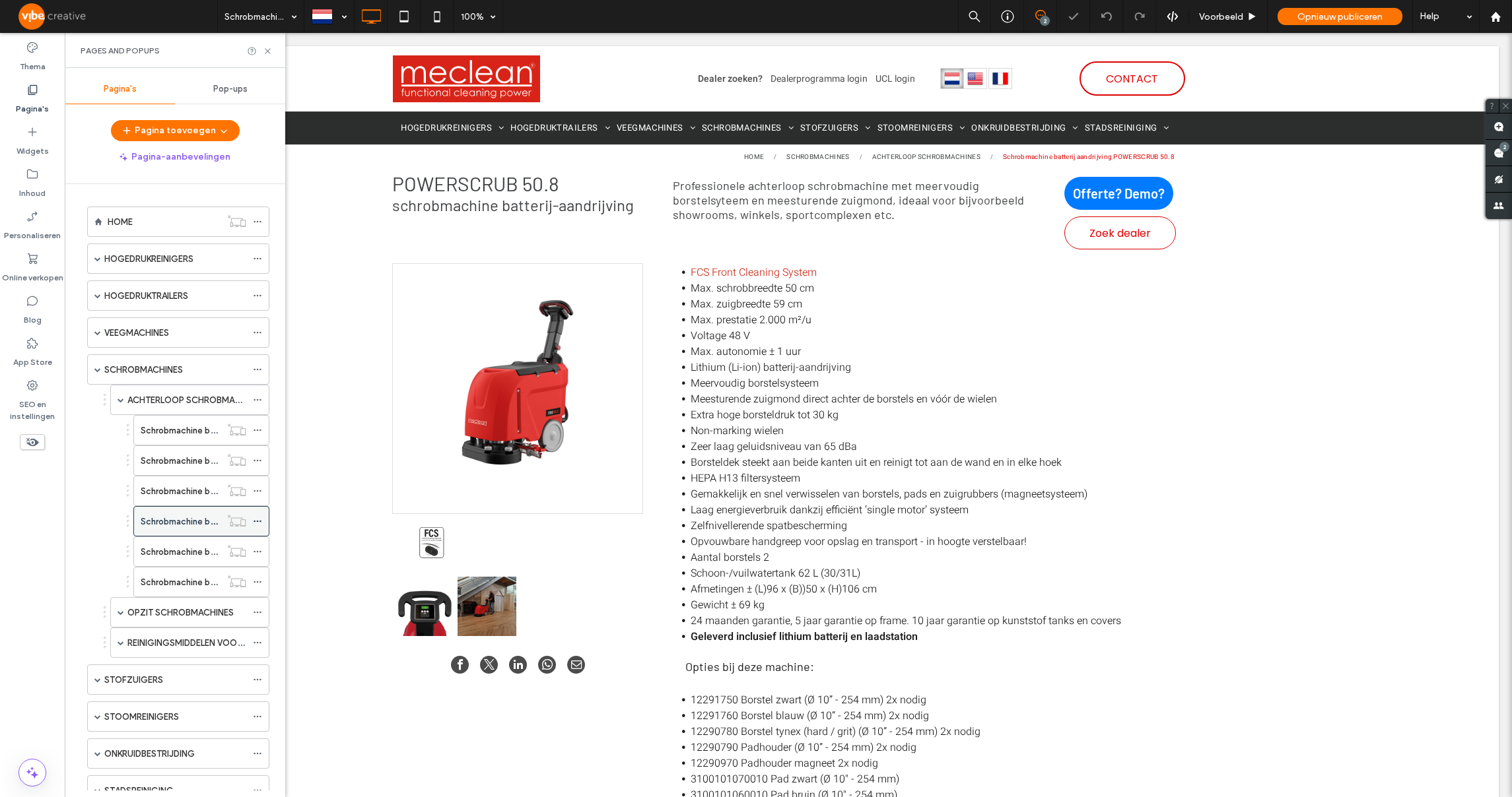
click at [259, 523] on icon at bounding box center [257, 521] width 9 height 9
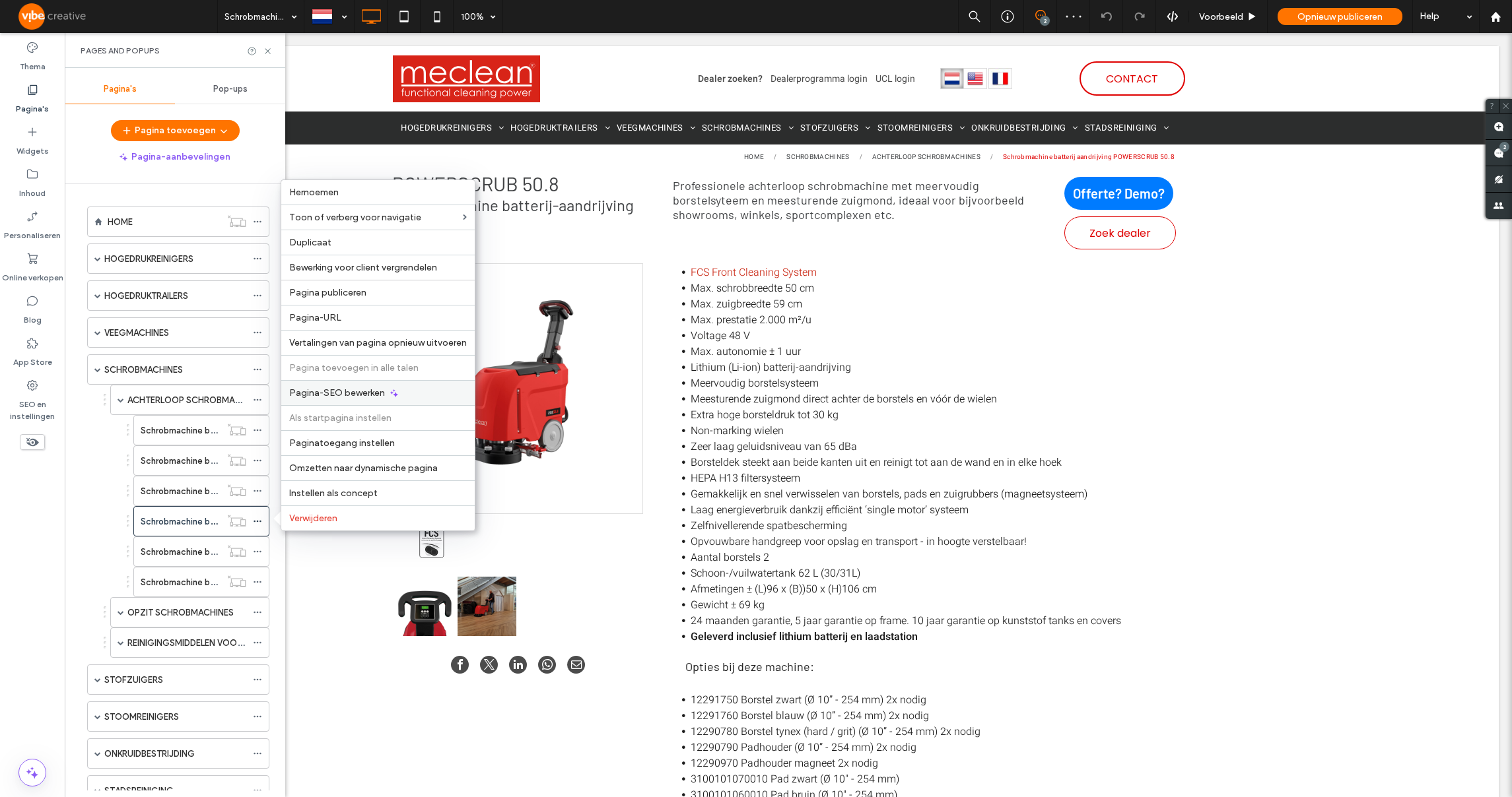
click at [362, 392] on span "Pagina-SEO bewerken" at bounding box center [337, 393] width 96 height 11
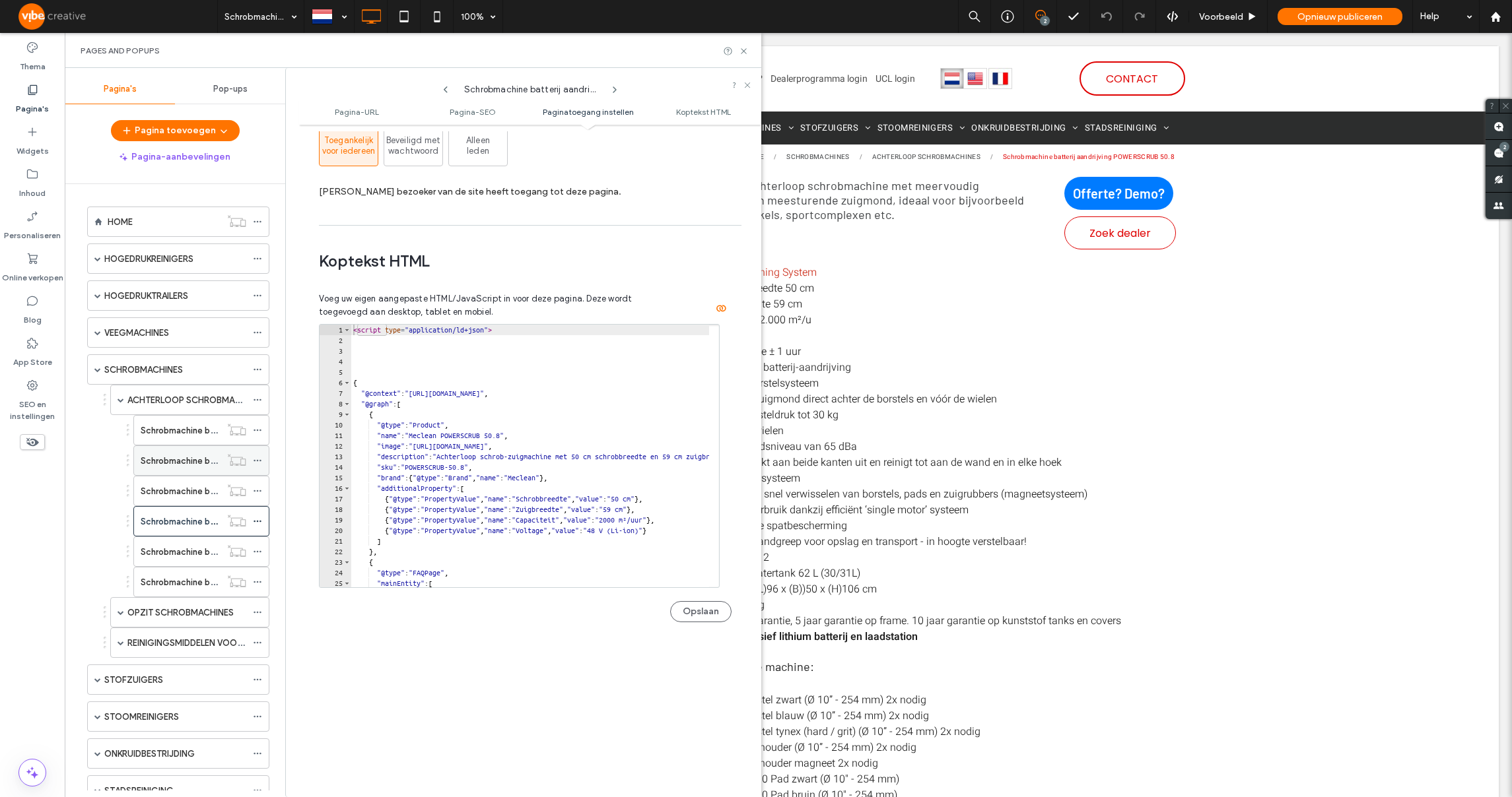
click at [193, 453] on label "Schrobmachine batterij aandrijving POWERSCRUB 40.8" at bounding box center [248, 461] width 216 height 23
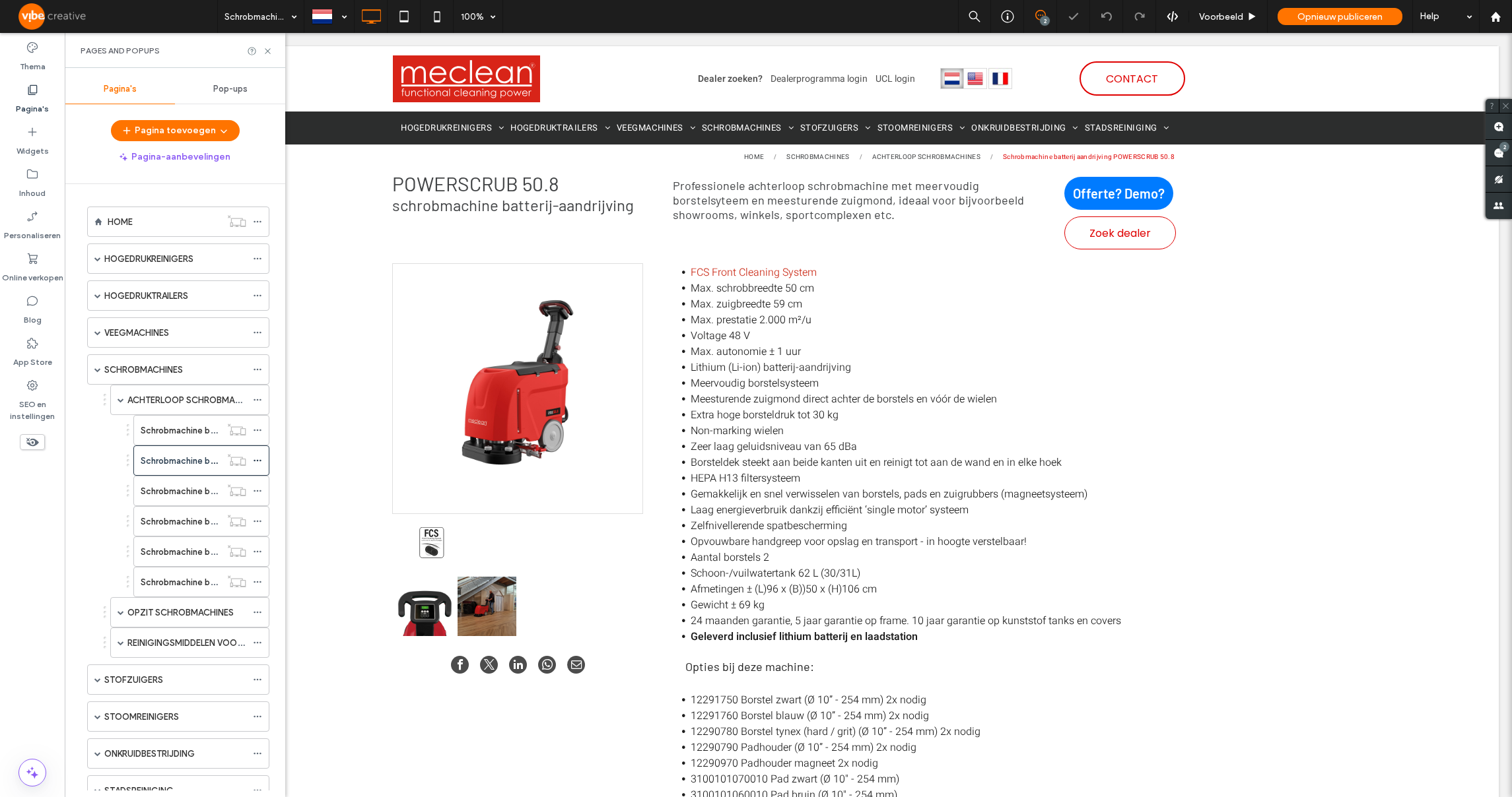
click at [259, 460] on use at bounding box center [257, 461] width 7 height 2
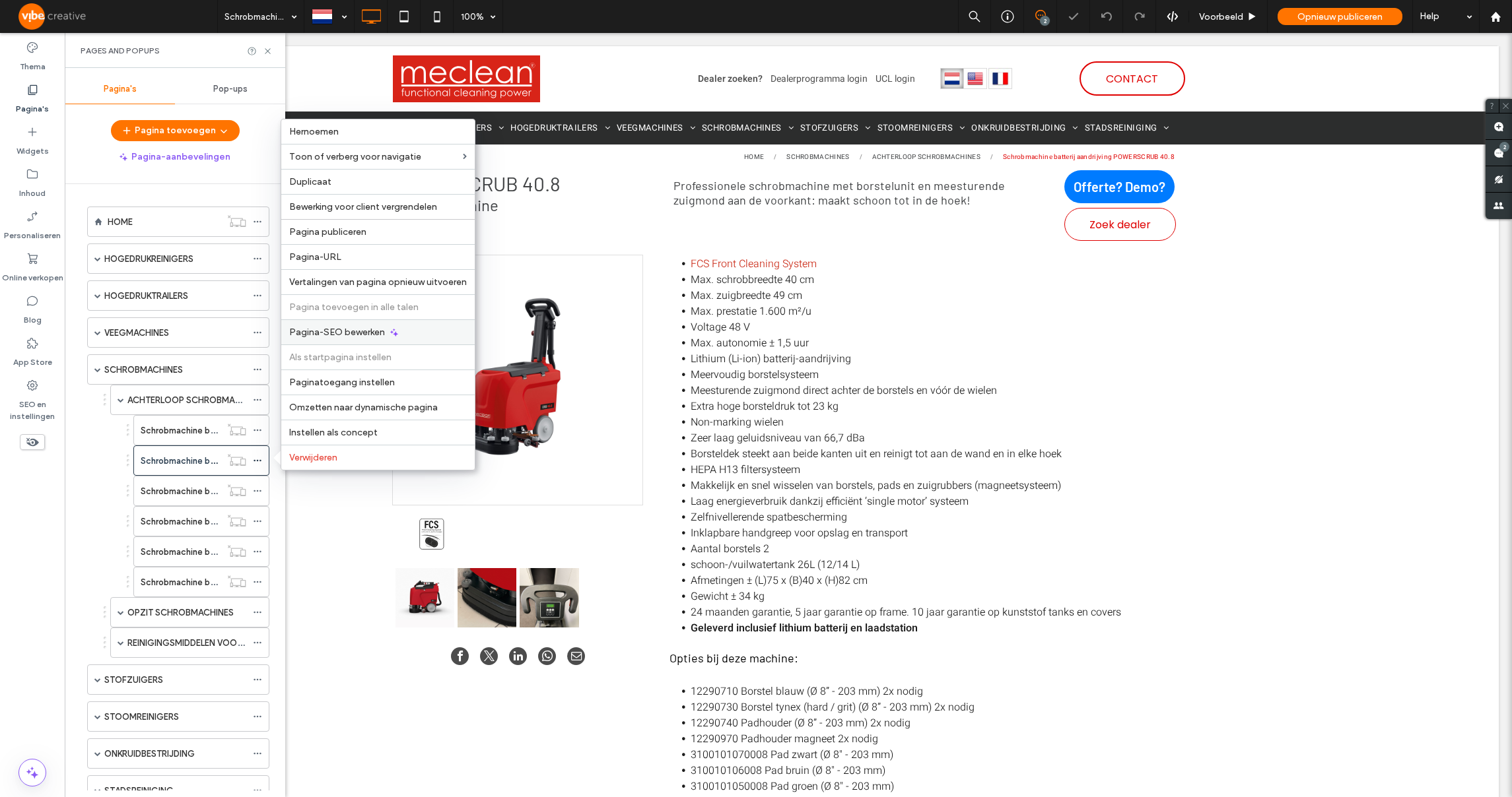
click at [341, 334] on span "Pagina-SEO bewerken" at bounding box center [337, 332] width 96 height 11
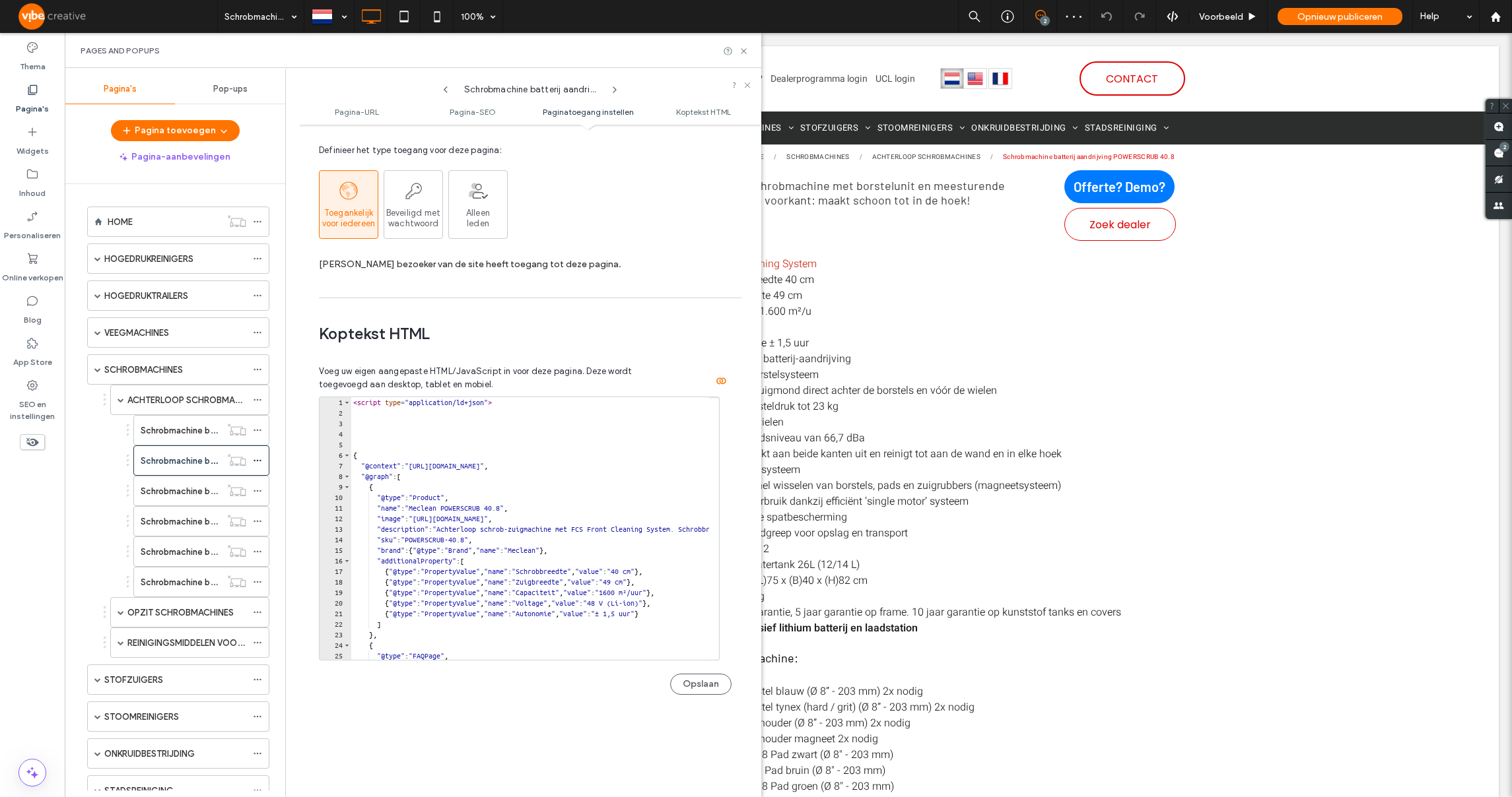
scroll to position [1098, 0]
type textarea "**********"
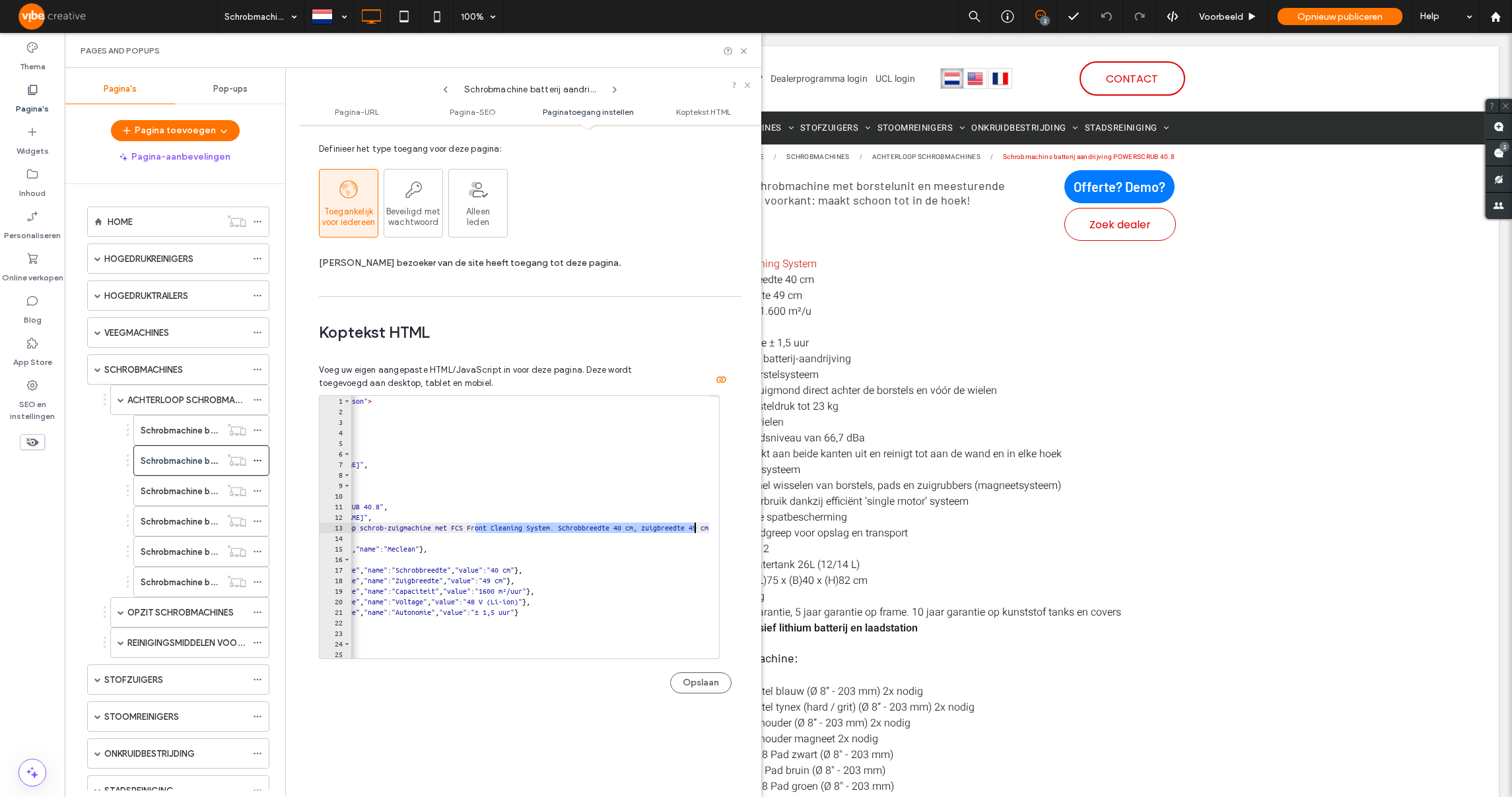
scroll to position [0, 220]
drag, startPoint x: 596, startPoint y: 531, endPoint x: 517, endPoint y: 529, distance: 79.0
click at [517, 529] on div "< script type = "application/ld+json" > { "@context" : "https://schema.org" , "…" at bounding box center [709, 533] width 1156 height 274
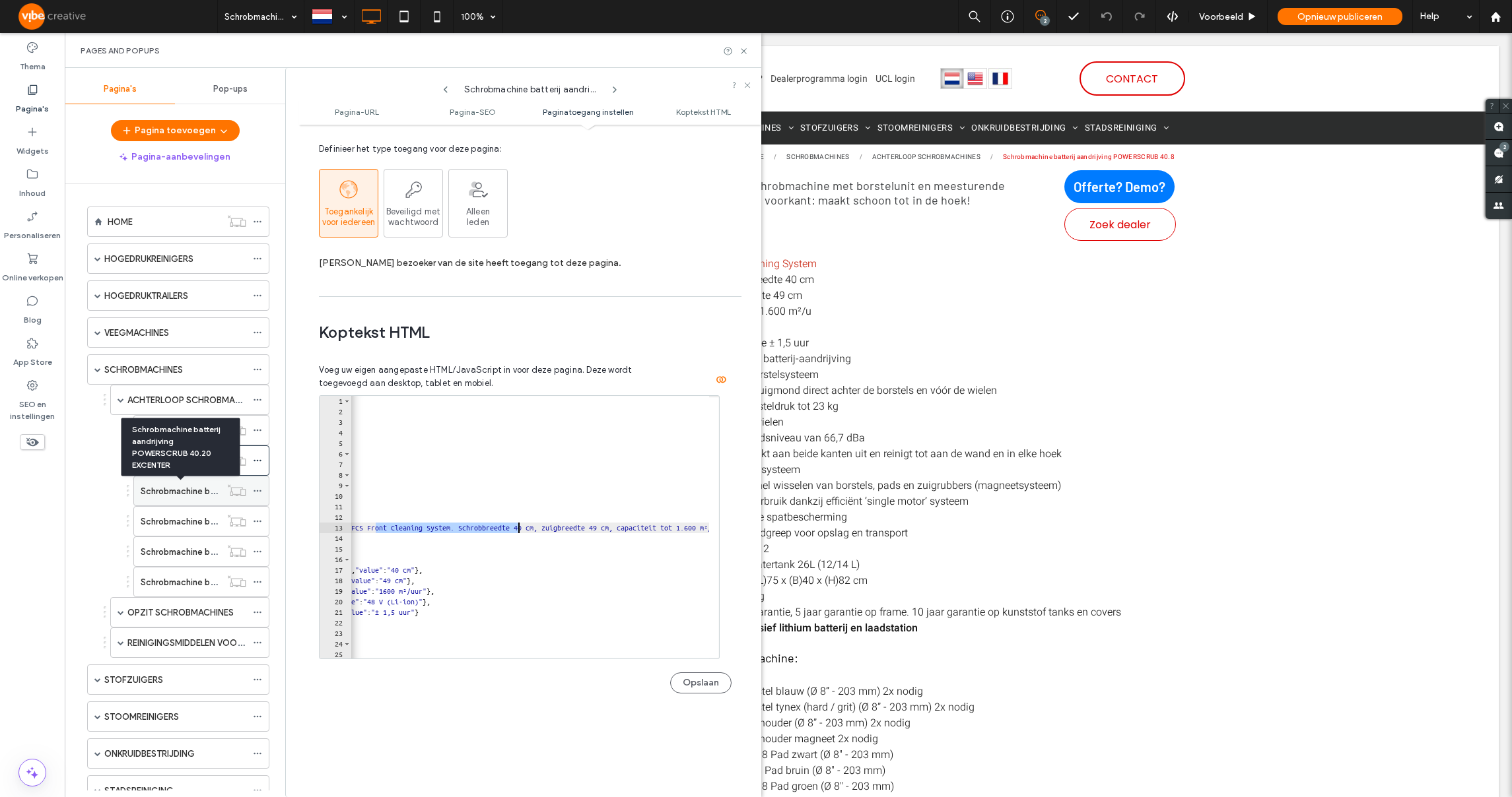
click at [203, 490] on label "Schrobmachine batterij aandrijving POWERSCRUB 40.20 EXCENTER" at bounding box center [273, 491] width 266 height 23
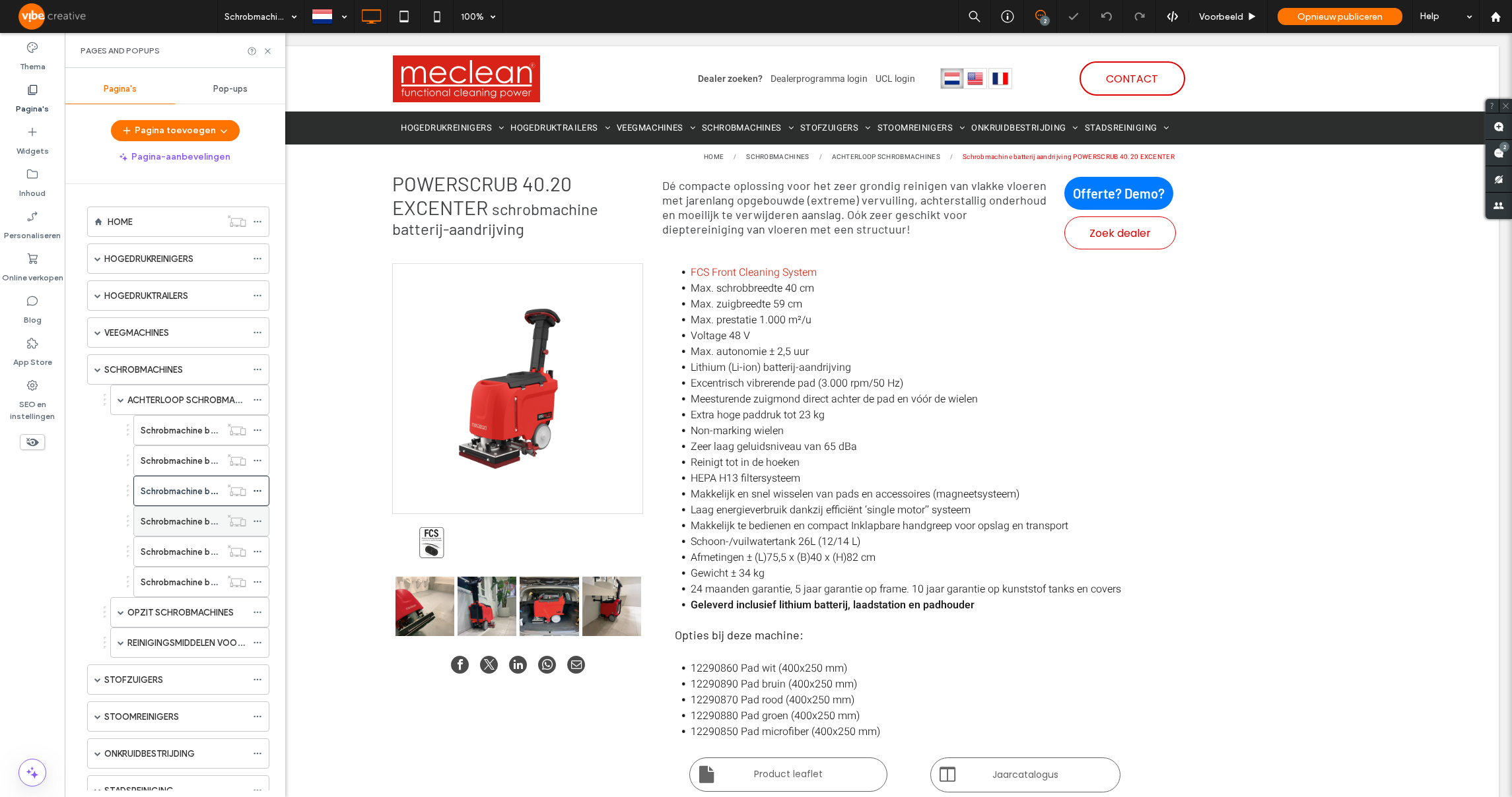
click at [200, 518] on label "Schrobmachine batterij aandrijving POWERSCRUB 50.8" at bounding box center [248, 522] width 216 height 23
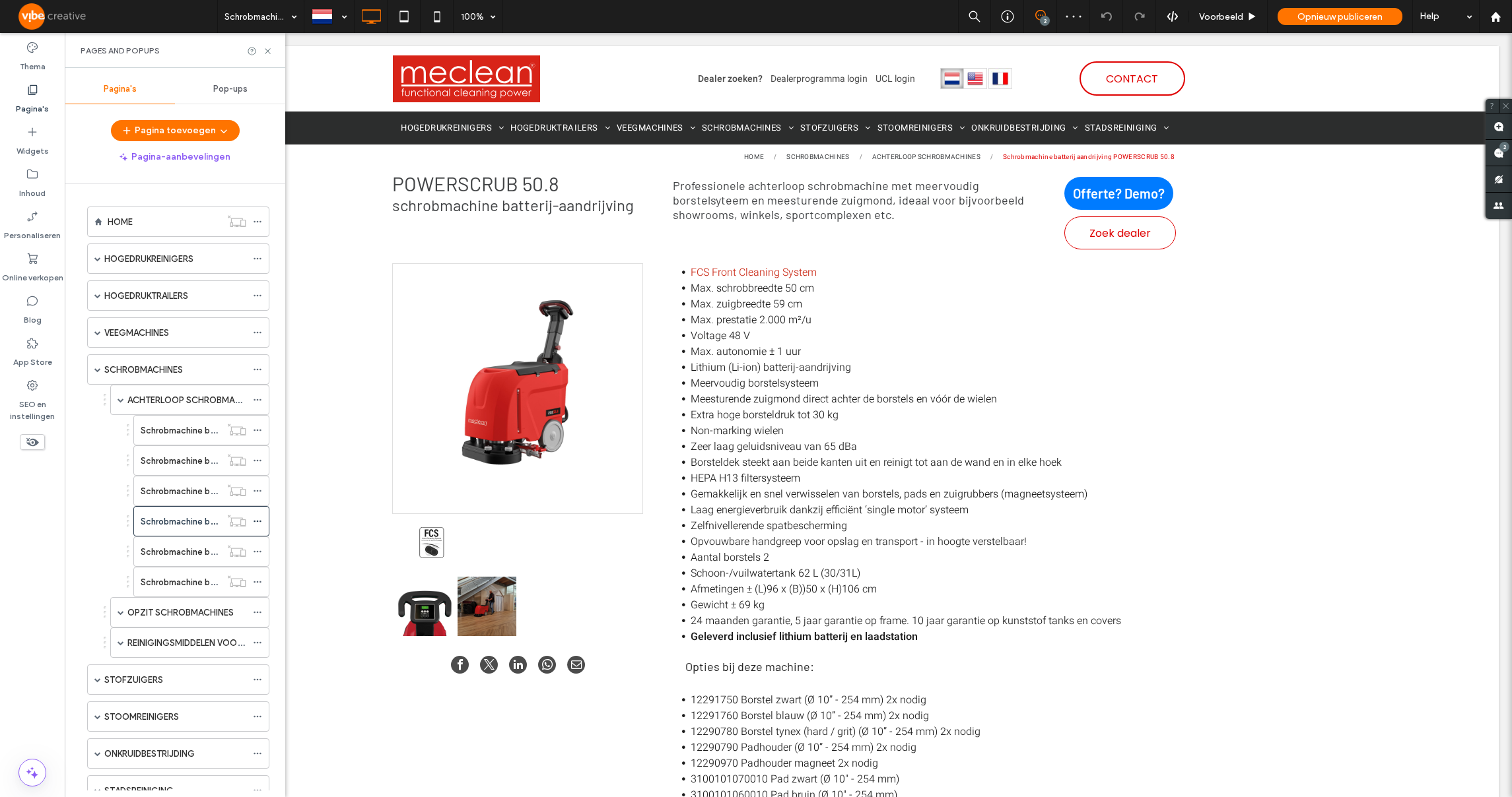
click at [259, 522] on use at bounding box center [257, 522] width 7 height 2
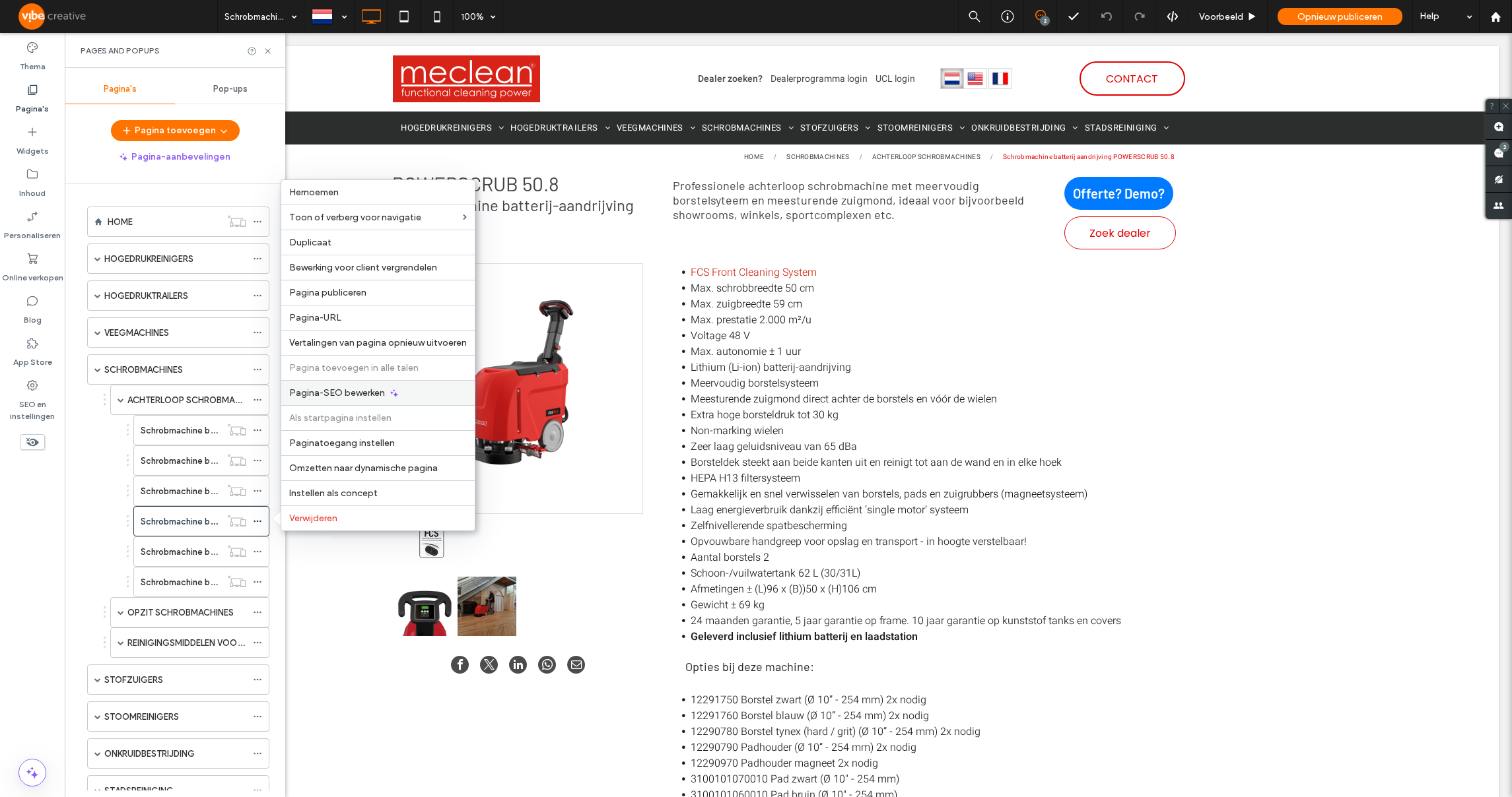
click at [331, 395] on span "Pagina-SEO bewerken" at bounding box center [337, 393] width 96 height 11
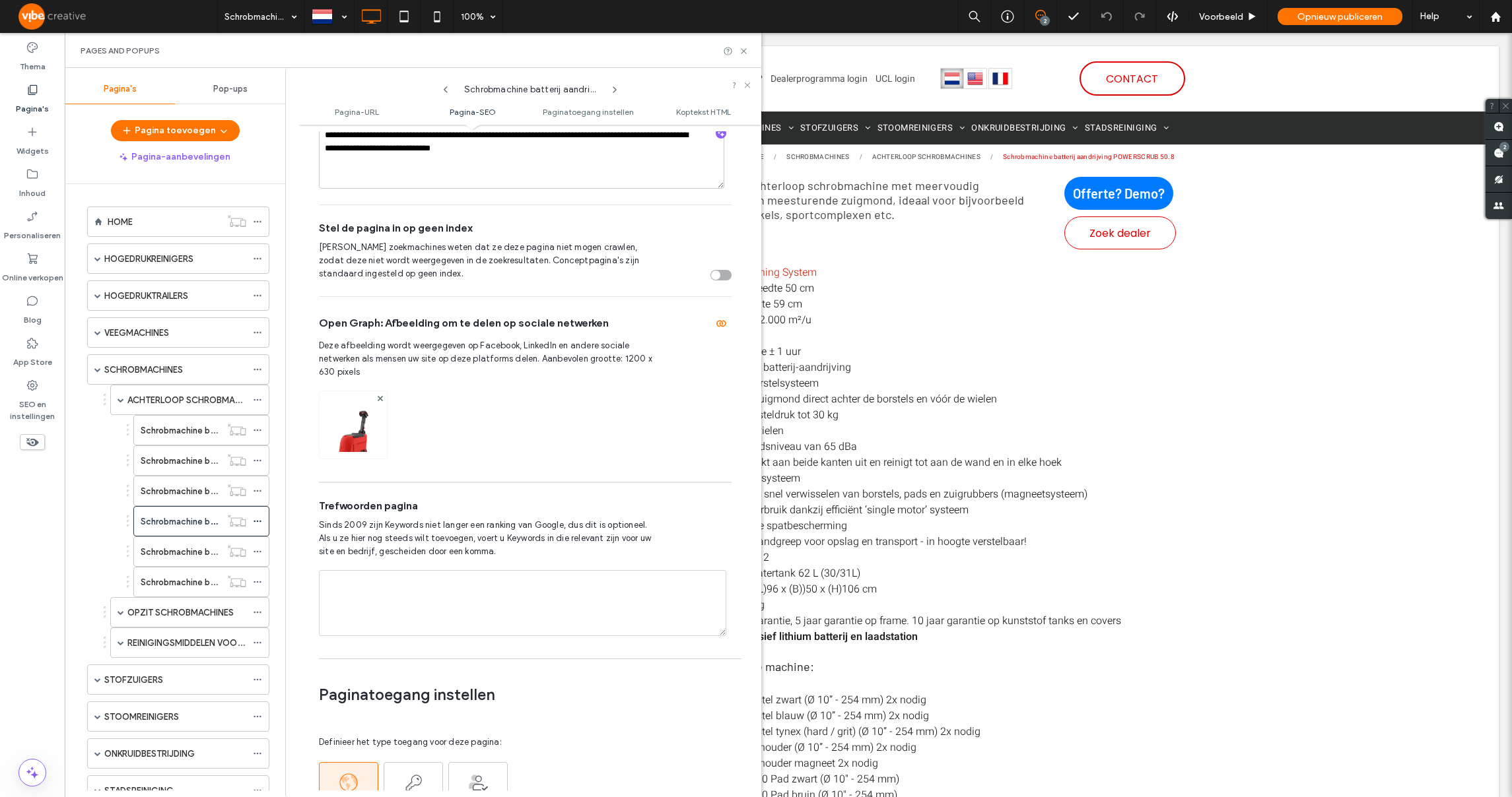
scroll to position [1272, 0]
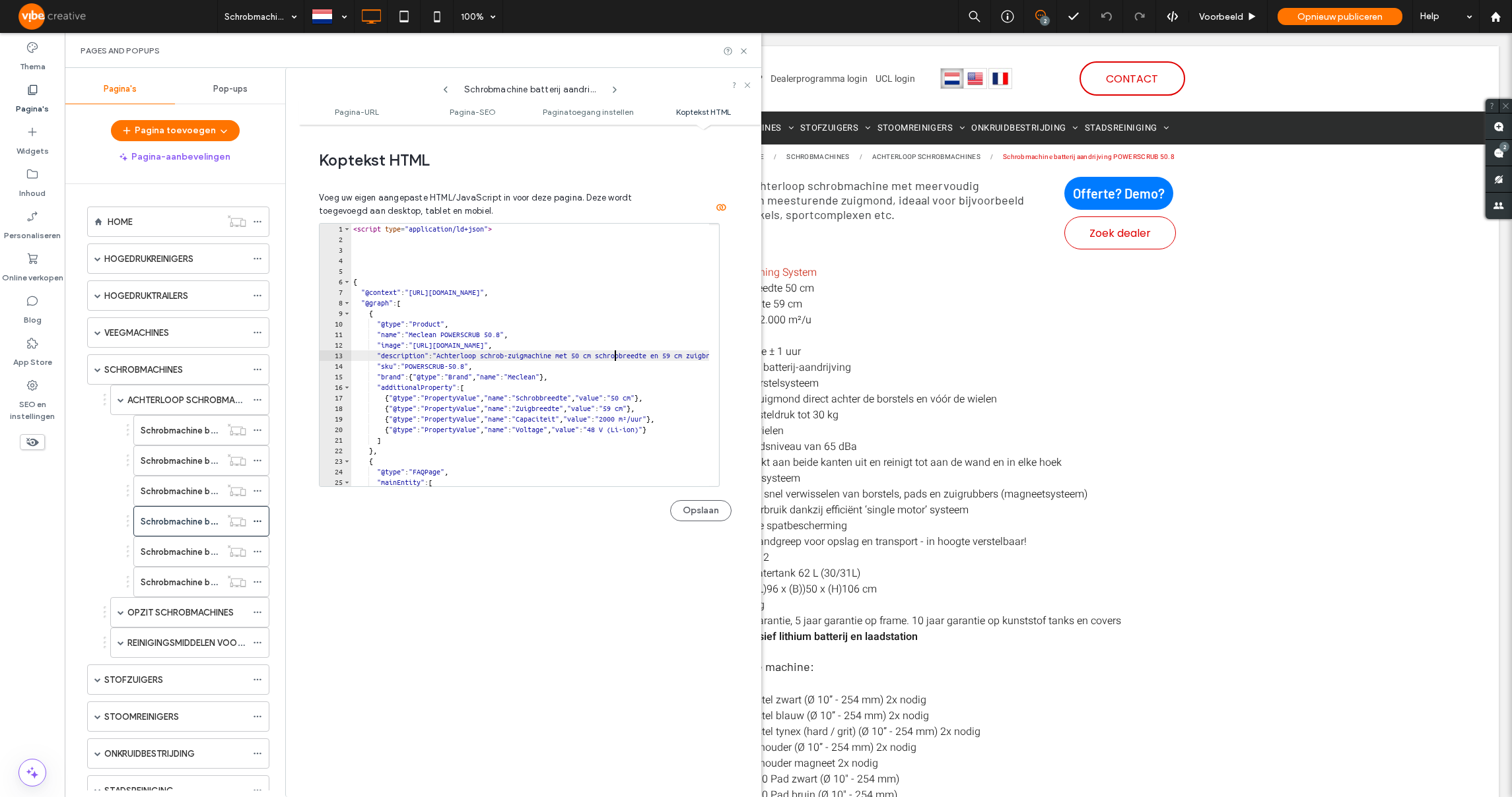
click at [615, 355] on div "< script type = "application/ld+json" > { "@context" : "https://schema.org" , "…" at bounding box center [878, 361] width 1055 height 274
paste textarea "**********"
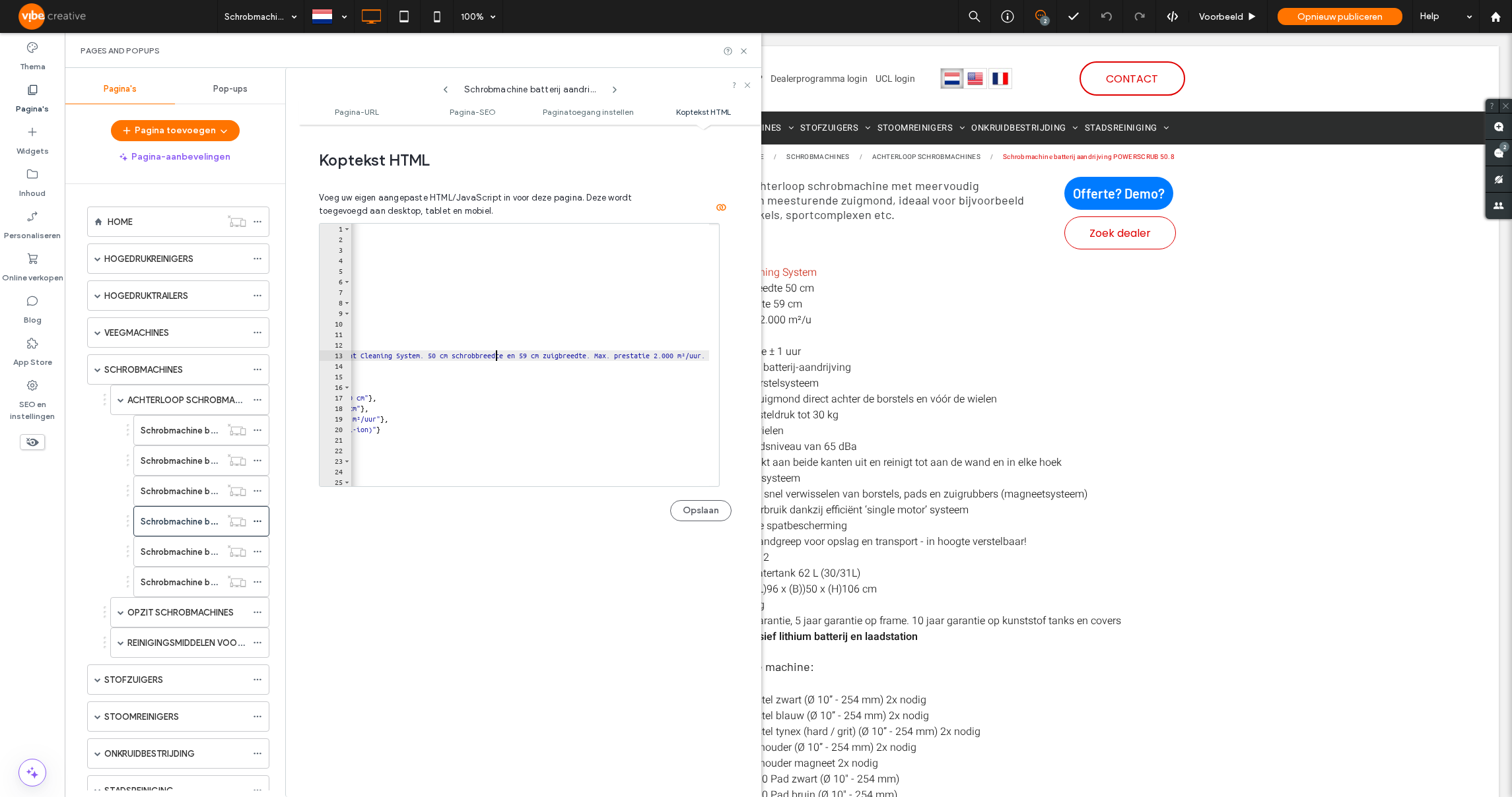
scroll to position [0, 266]
type textarea "**********"
click at [694, 505] on button "Opslaan" at bounding box center [700, 511] width 62 height 21
click at [259, 552] on icon at bounding box center [257, 552] width 9 height 9
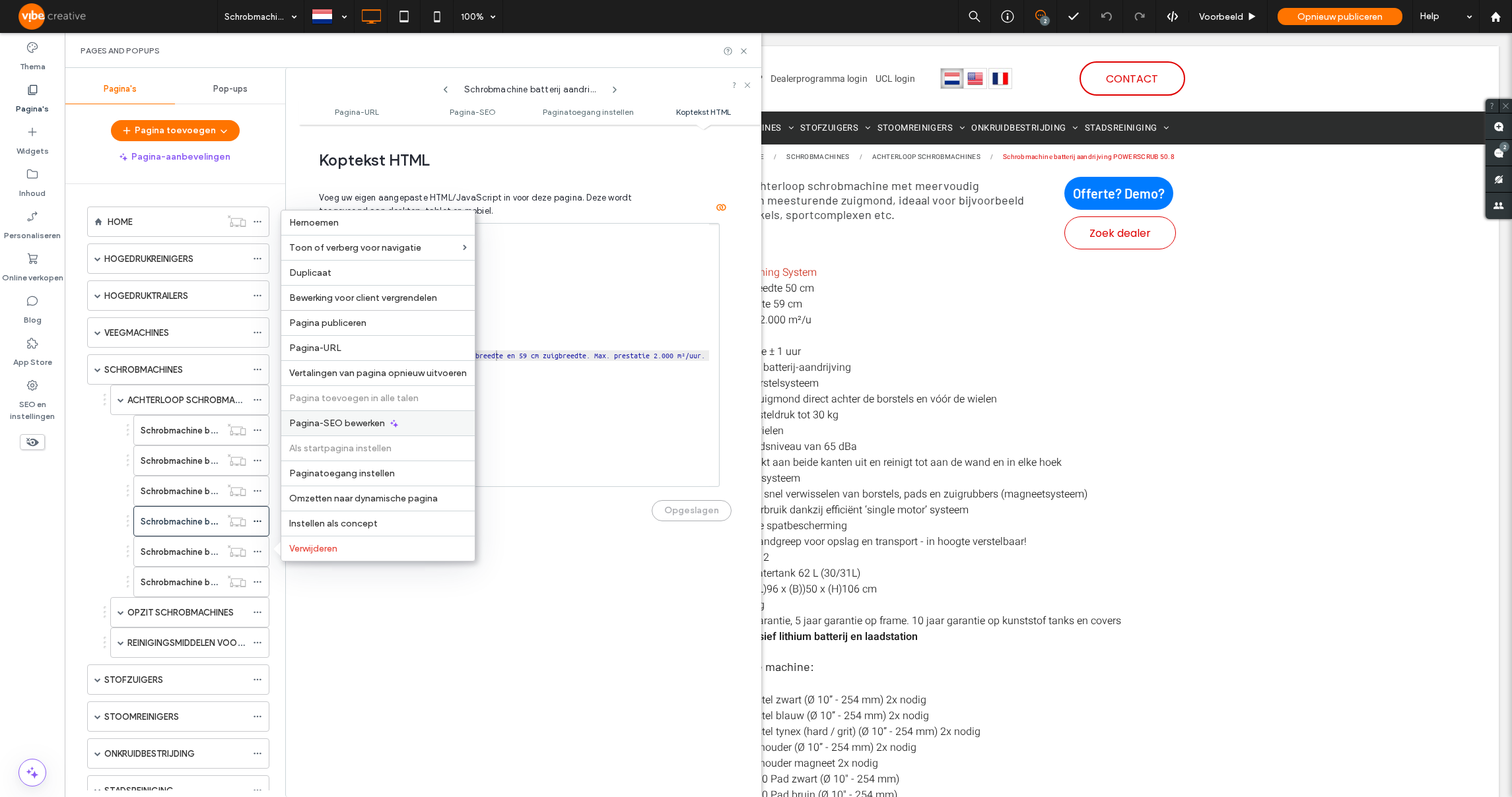
click at [318, 427] on span "Pagina-SEO bewerken" at bounding box center [337, 423] width 96 height 11
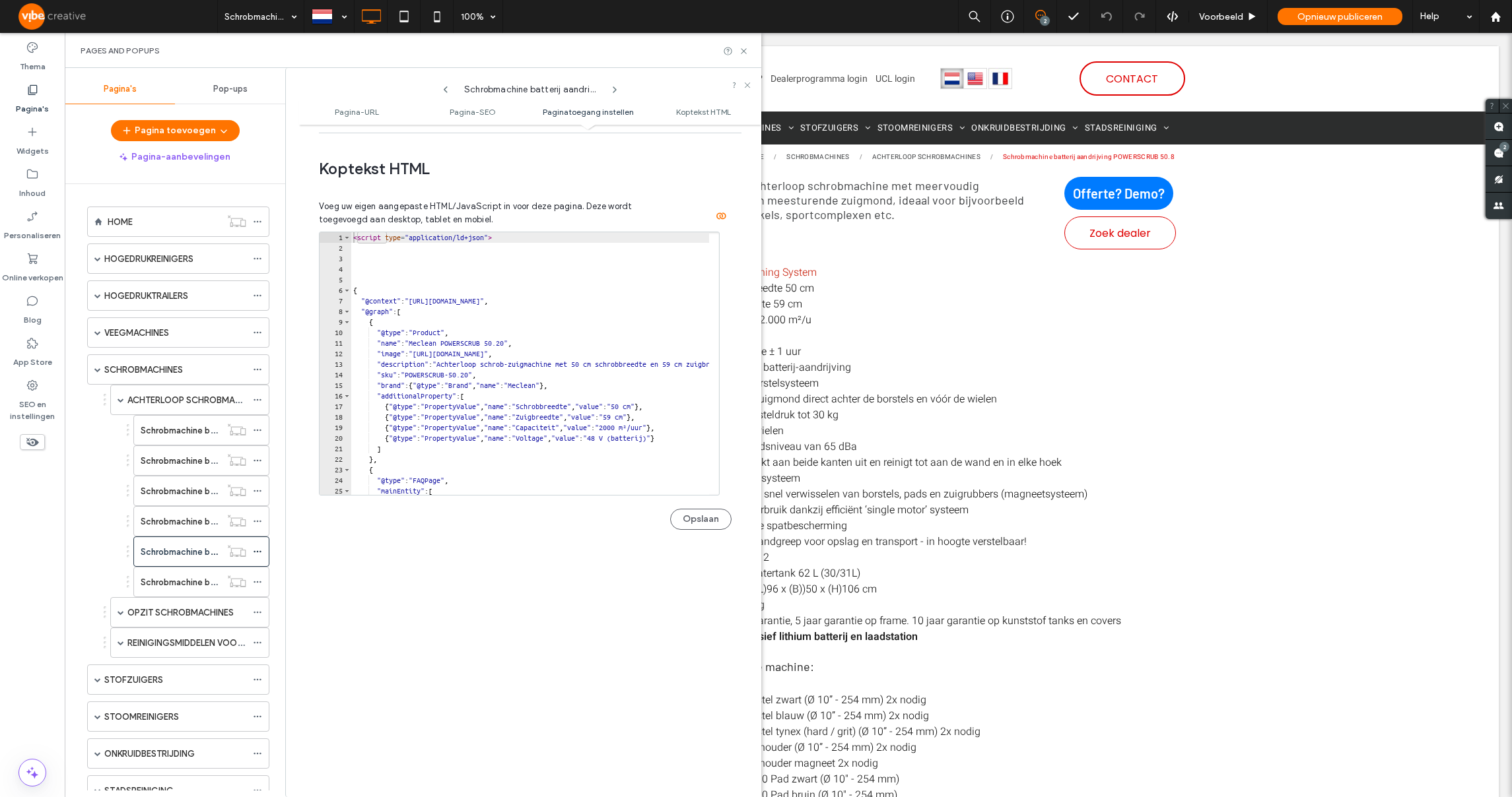
scroll to position [1249, 0]
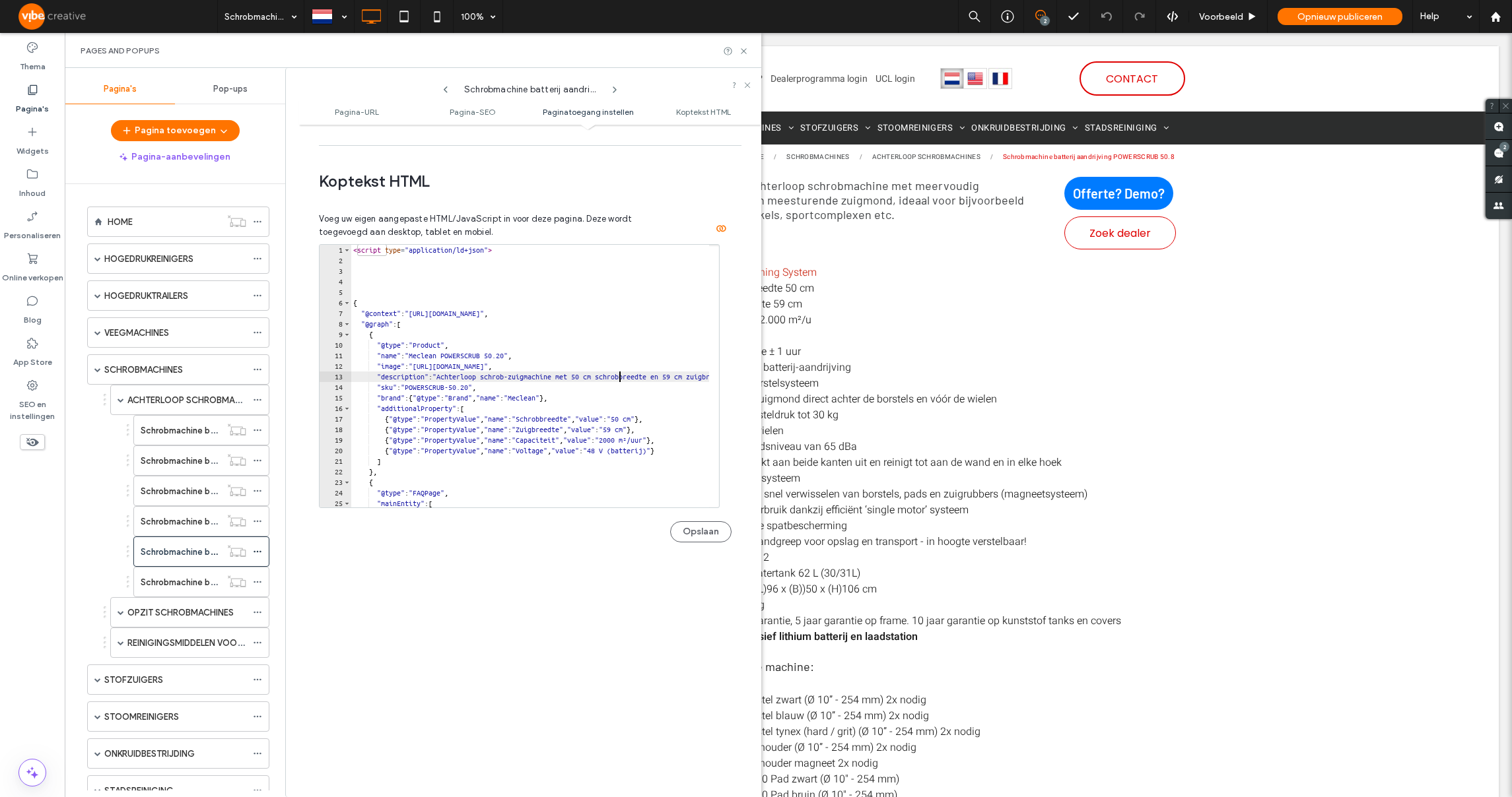
click at [618, 379] on div "< script type = "application/ld+json" > { "@context" : "https://schema.org" , "…" at bounding box center [888, 381] width 1075 height 274
click at [615, 381] on div "< script type = "application/ld+json" > { "@context" : "https://schema.org" , "…" at bounding box center [888, 381] width 1075 height 274
paste textarea "**********"
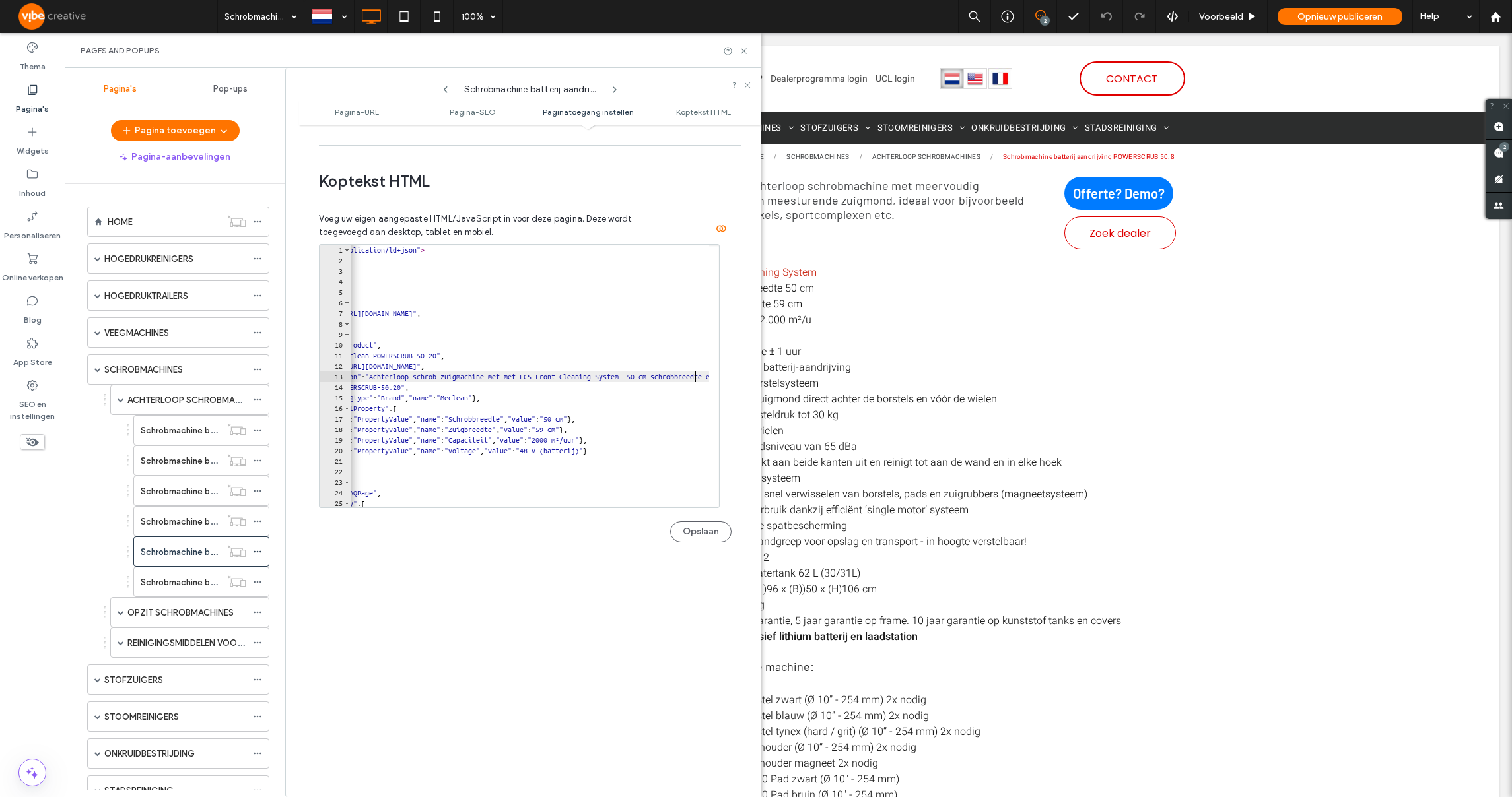
scroll to position [0, 68]
type textarea "**********"
click at [702, 534] on button "Opslaan" at bounding box center [700, 532] width 62 height 21
click at [201, 586] on label "Schrobmachine batterij aandrijving POWERSCRUB 70.20D" at bounding box center [254, 582] width 227 height 23
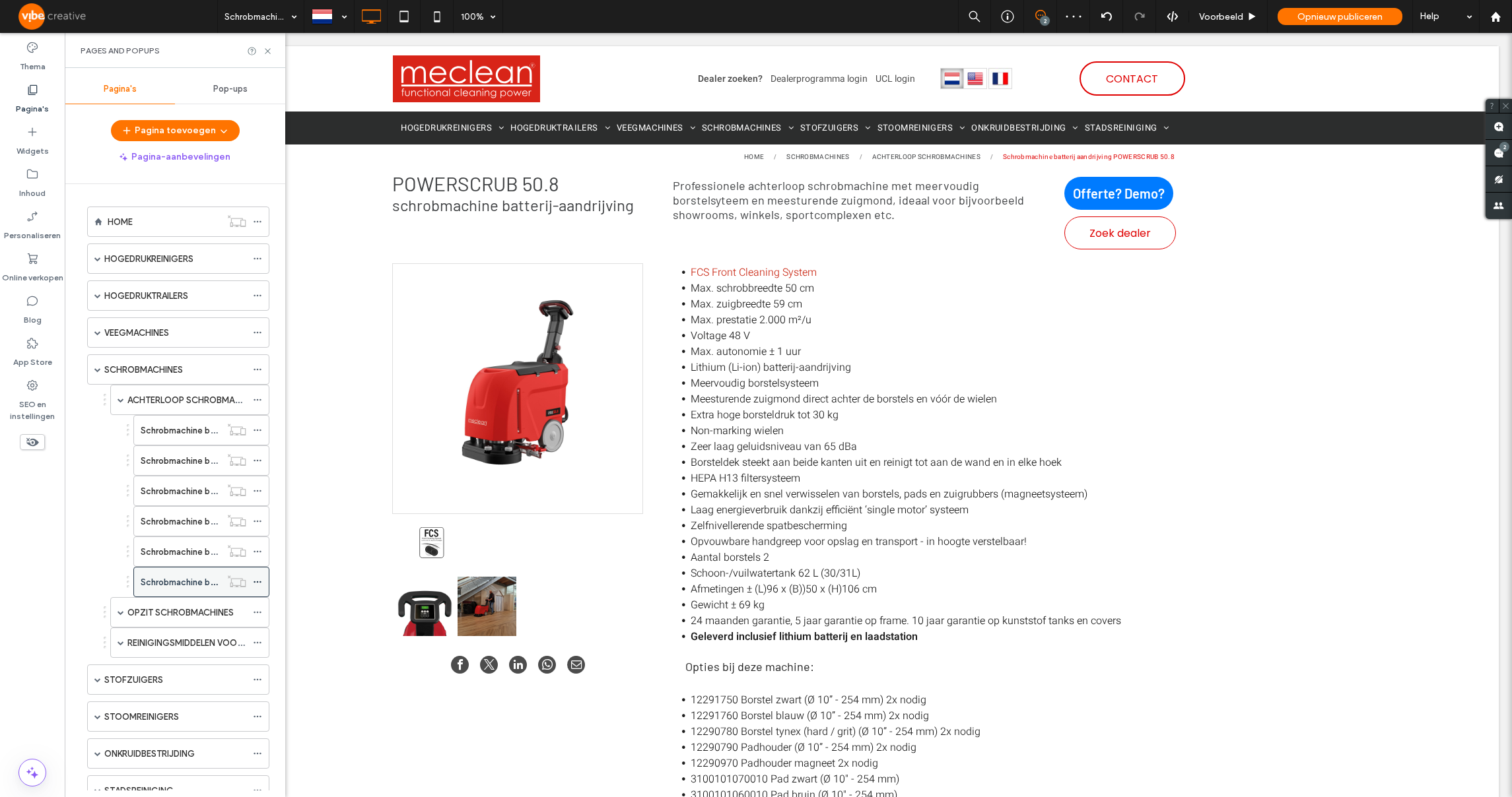
click at [257, 581] on icon at bounding box center [257, 582] width 9 height 9
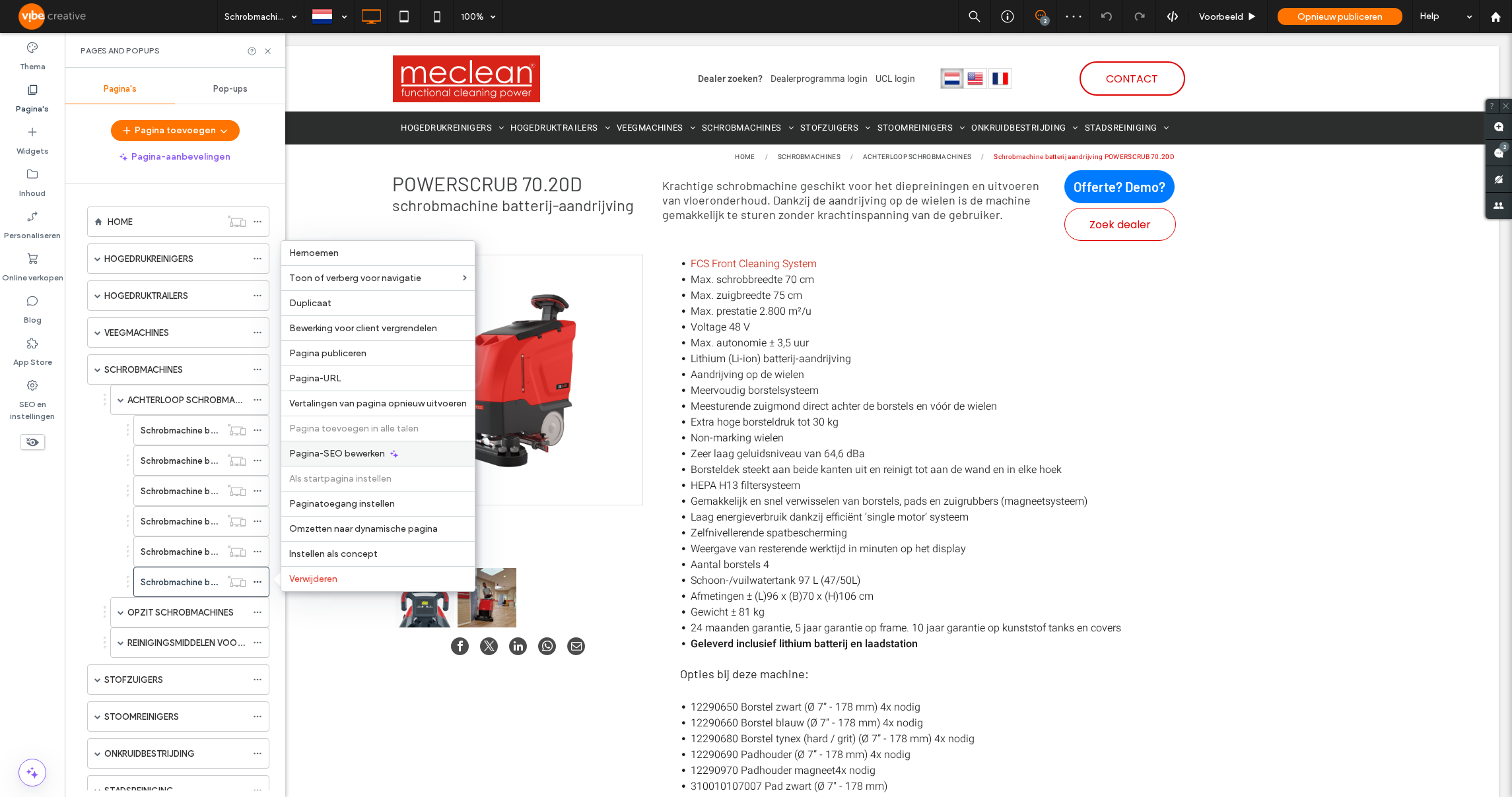
click at [310, 455] on span "Pagina-SEO bewerken" at bounding box center [337, 453] width 96 height 11
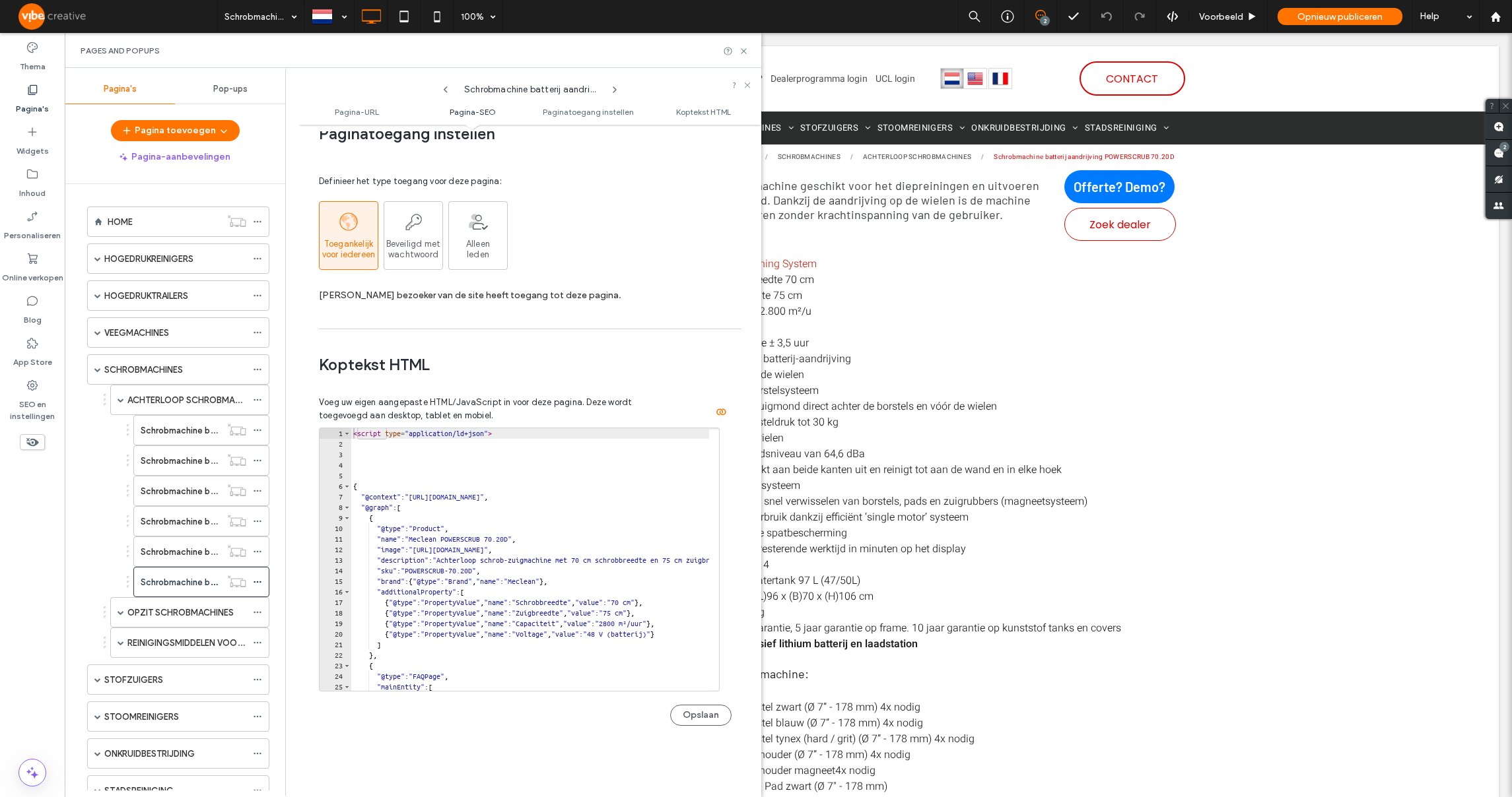
scroll to position [1228, 0]
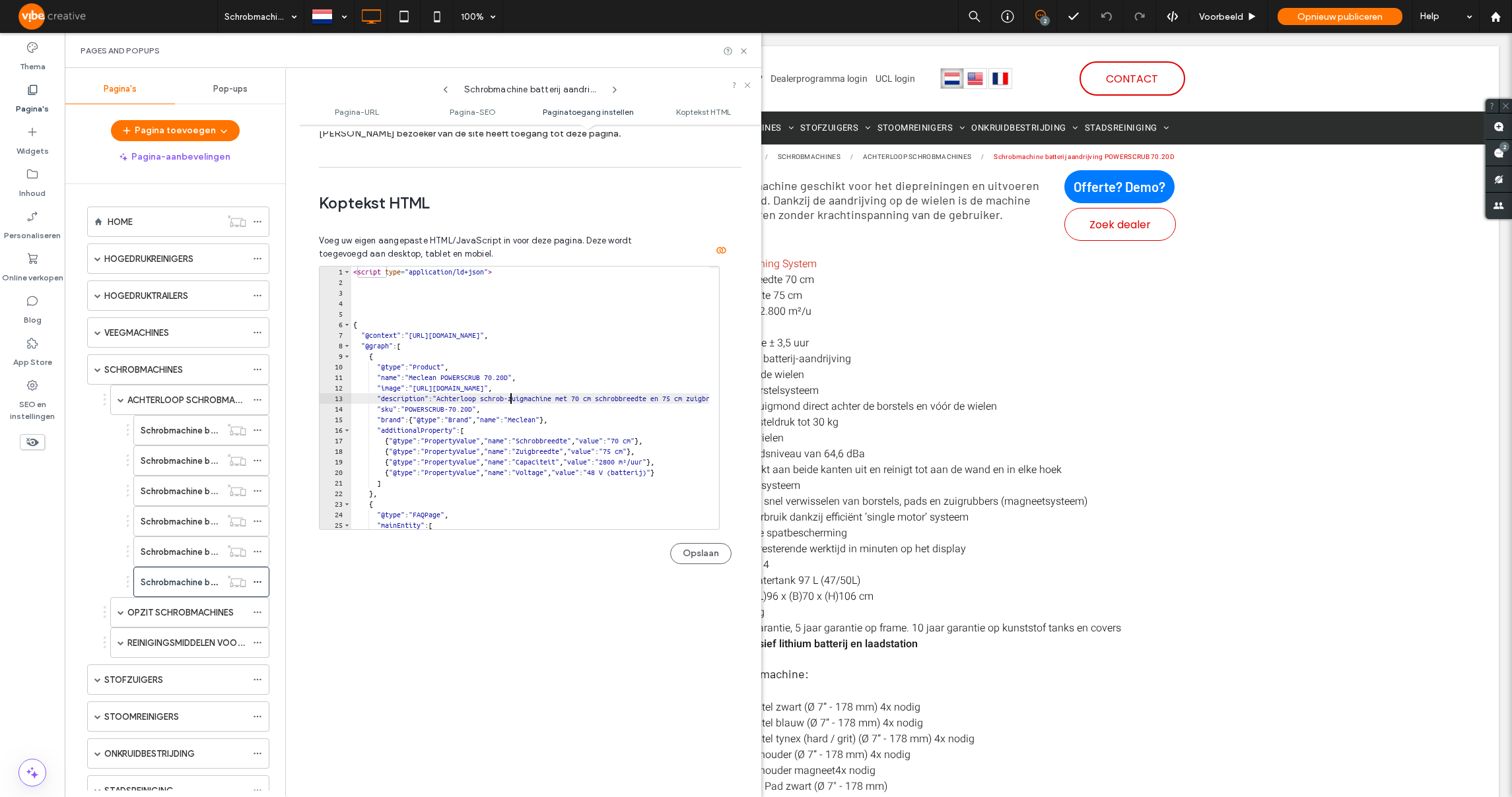
click at [512, 404] on div "< script type = "application/ld+json" > { "@context" : "https://schema.org" , "…" at bounding box center [907, 404] width 1113 height 274
click at [616, 398] on div "< script type = "application/ld+json" > { "@context" : "https://schema.org" , "…" at bounding box center [907, 404] width 1113 height 274
paste textarea "**********"
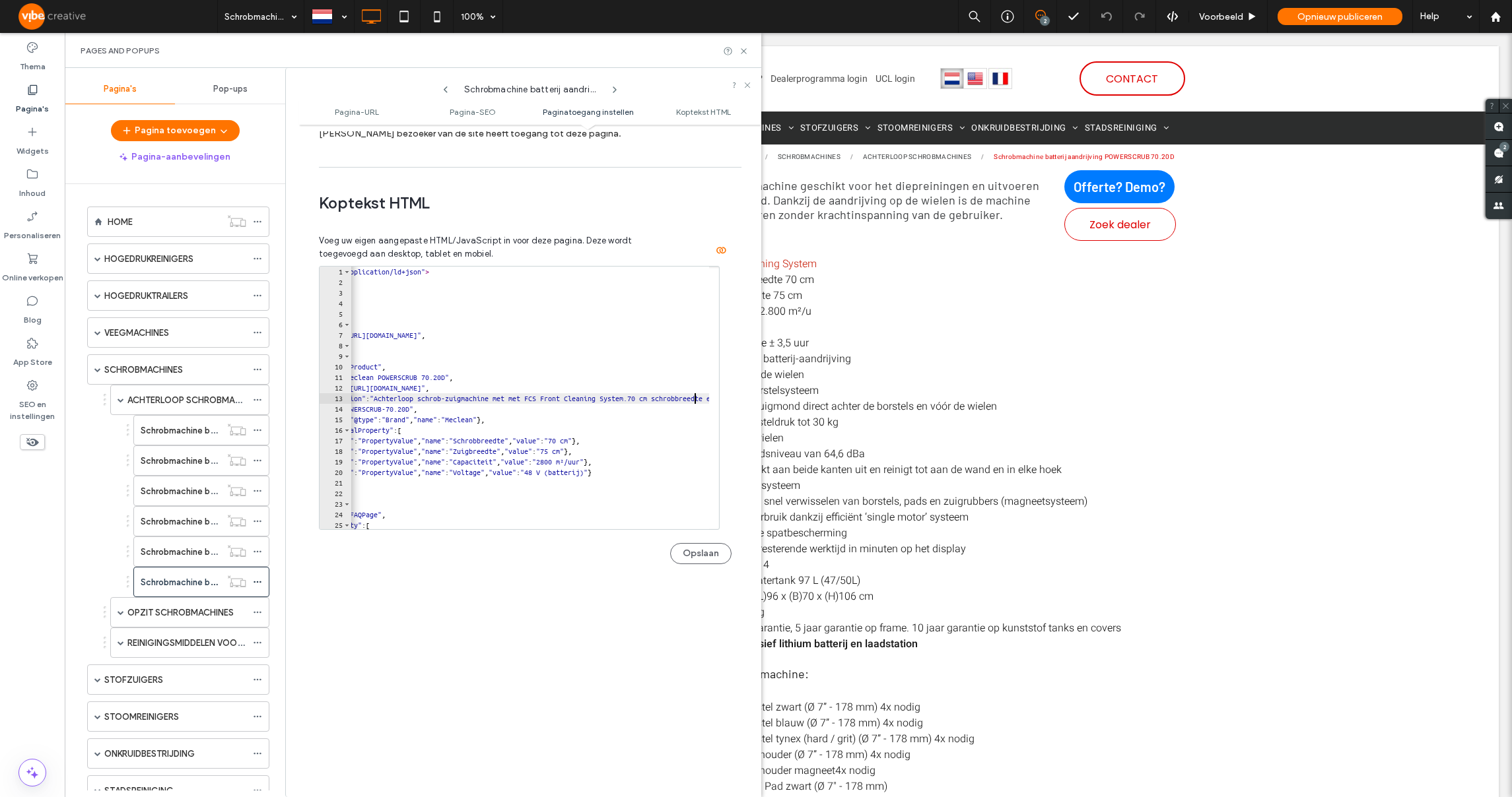
scroll to position [0, 68]
type textarea "**********"
click at [687, 552] on button "Opslaan" at bounding box center [700, 553] width 62 height 21
click at [118, 612] on span at bounding box center [121, 612] width 7 height 7
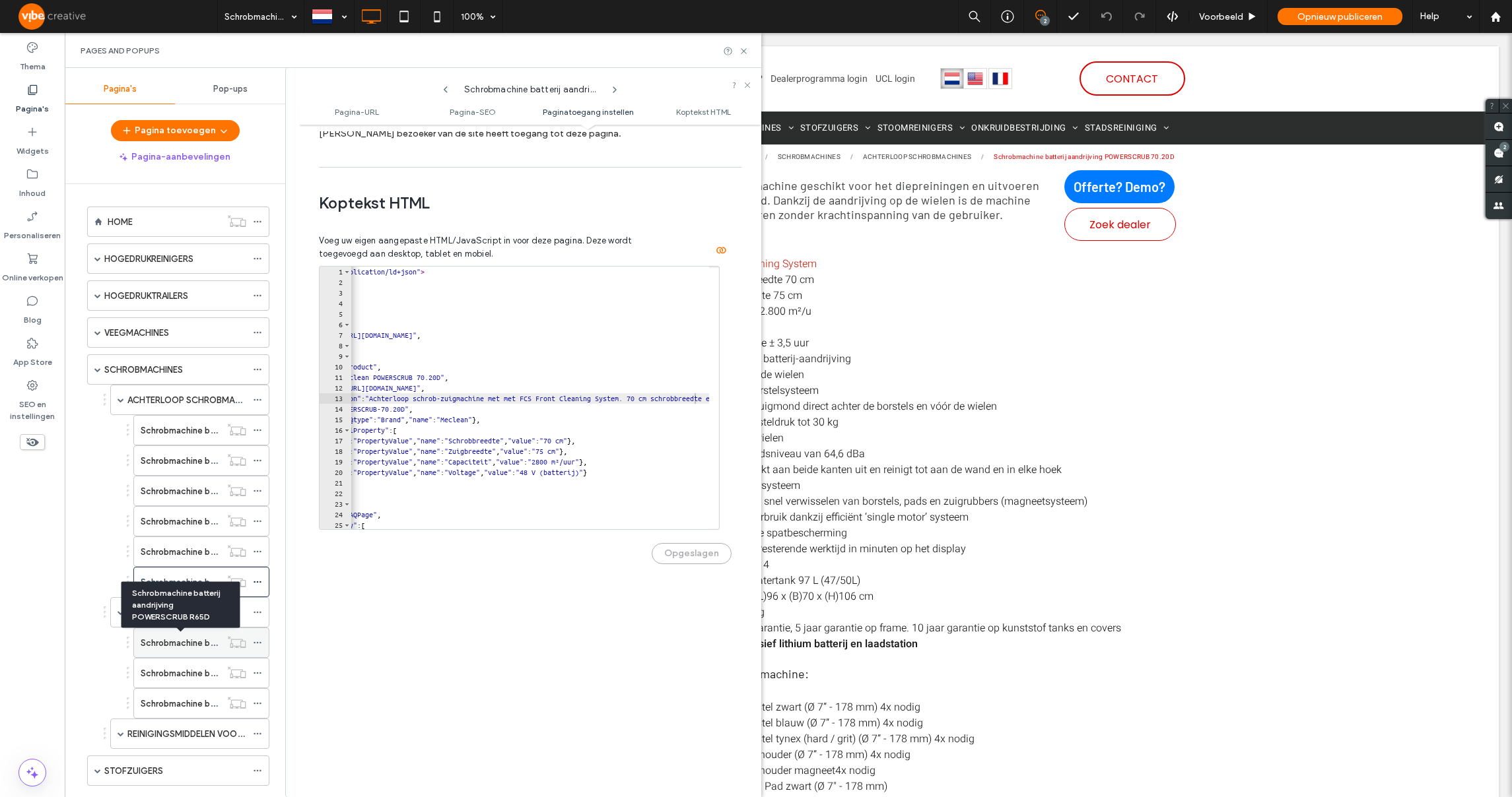
click at [166, 642] on label "Schrobmachine batterij aandrijving POWERSCRUB R65D" at bounding box center [250, 643] width 219 height 23
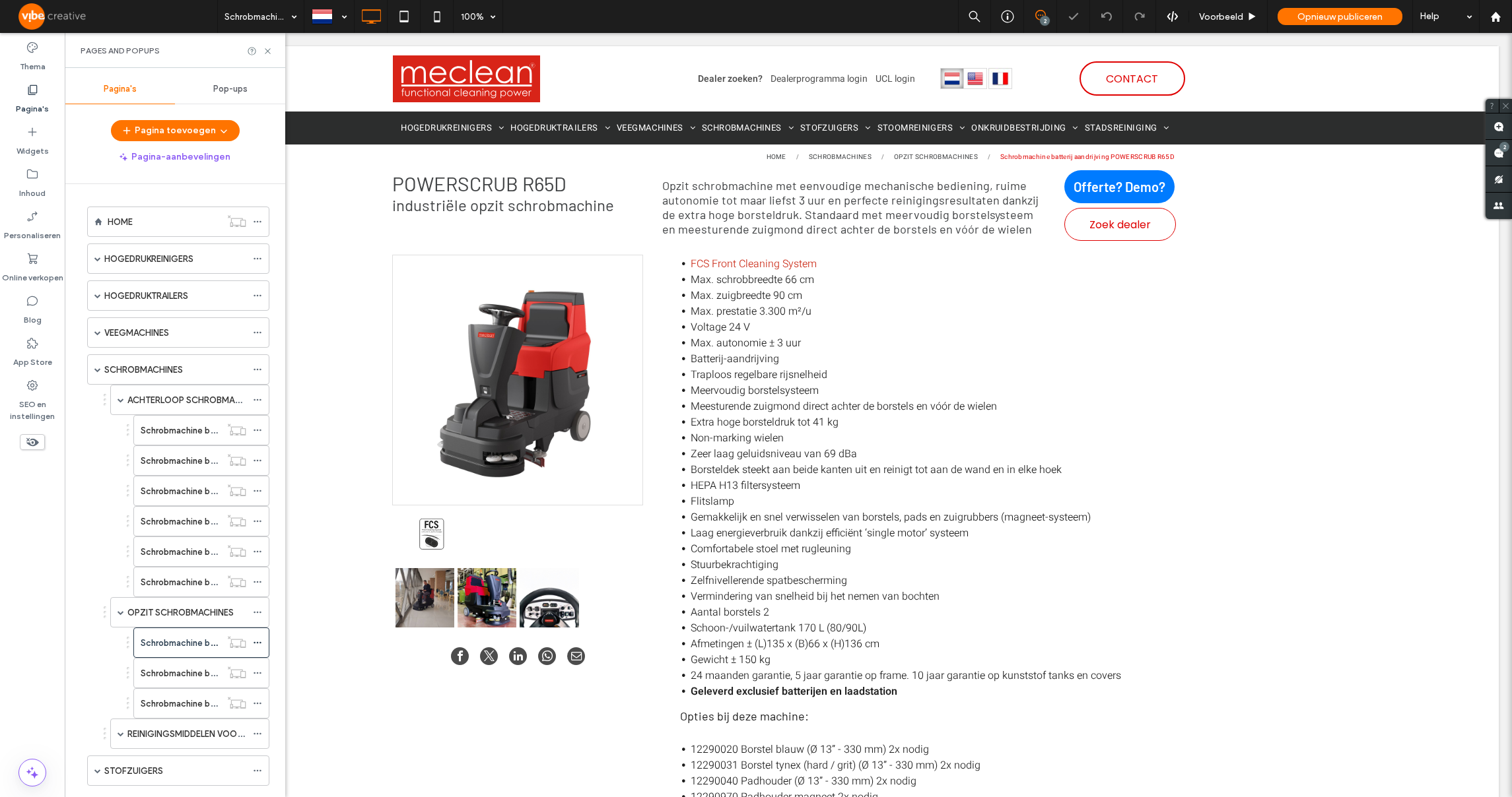
click at [259, 644] on icon at bounding box center [257, 642] width 9 height 9
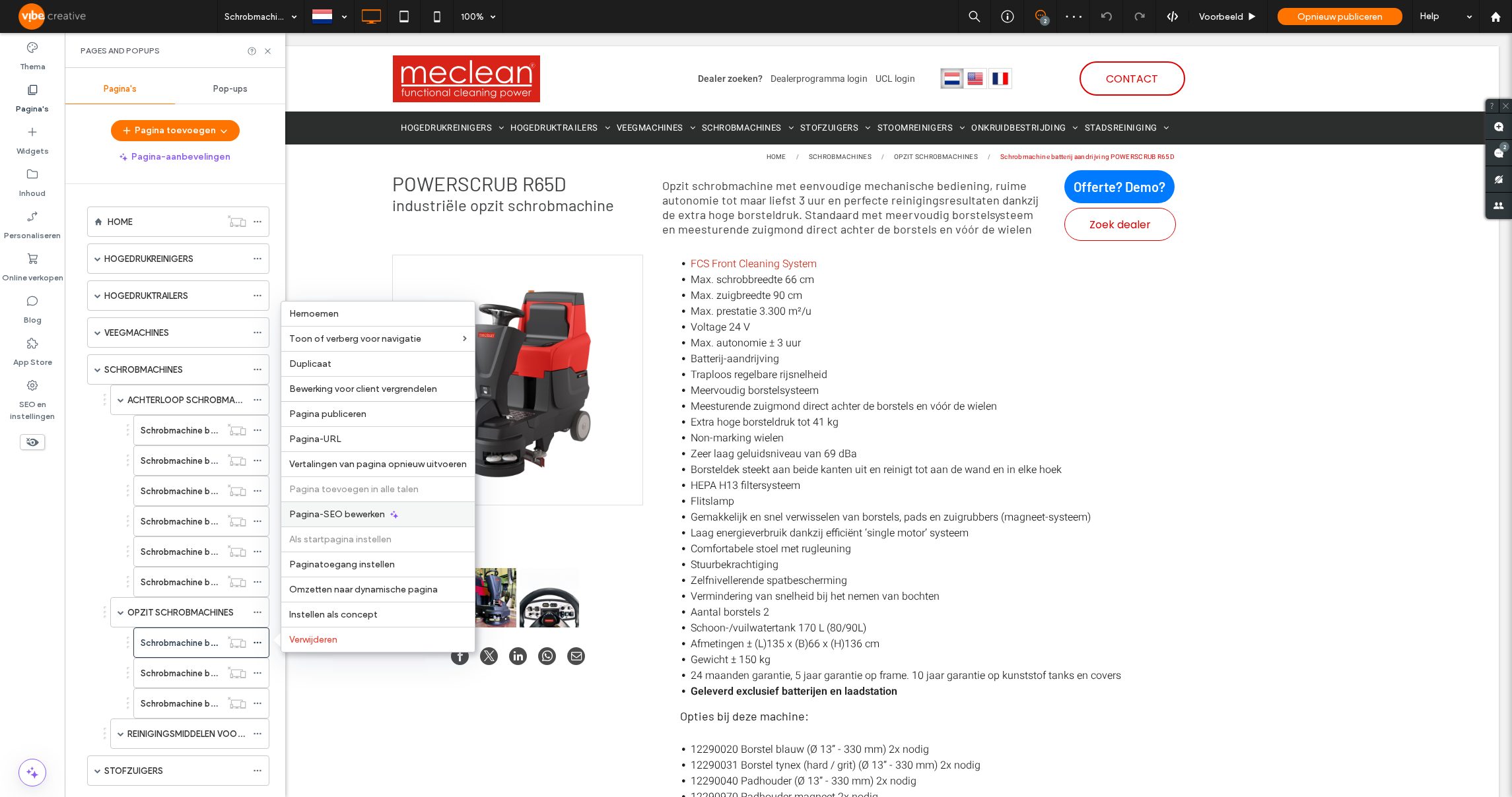
click at [314, 514] on span "Pagina-SEO bewerken" at bounding box center [337, 514] width 96 height 11
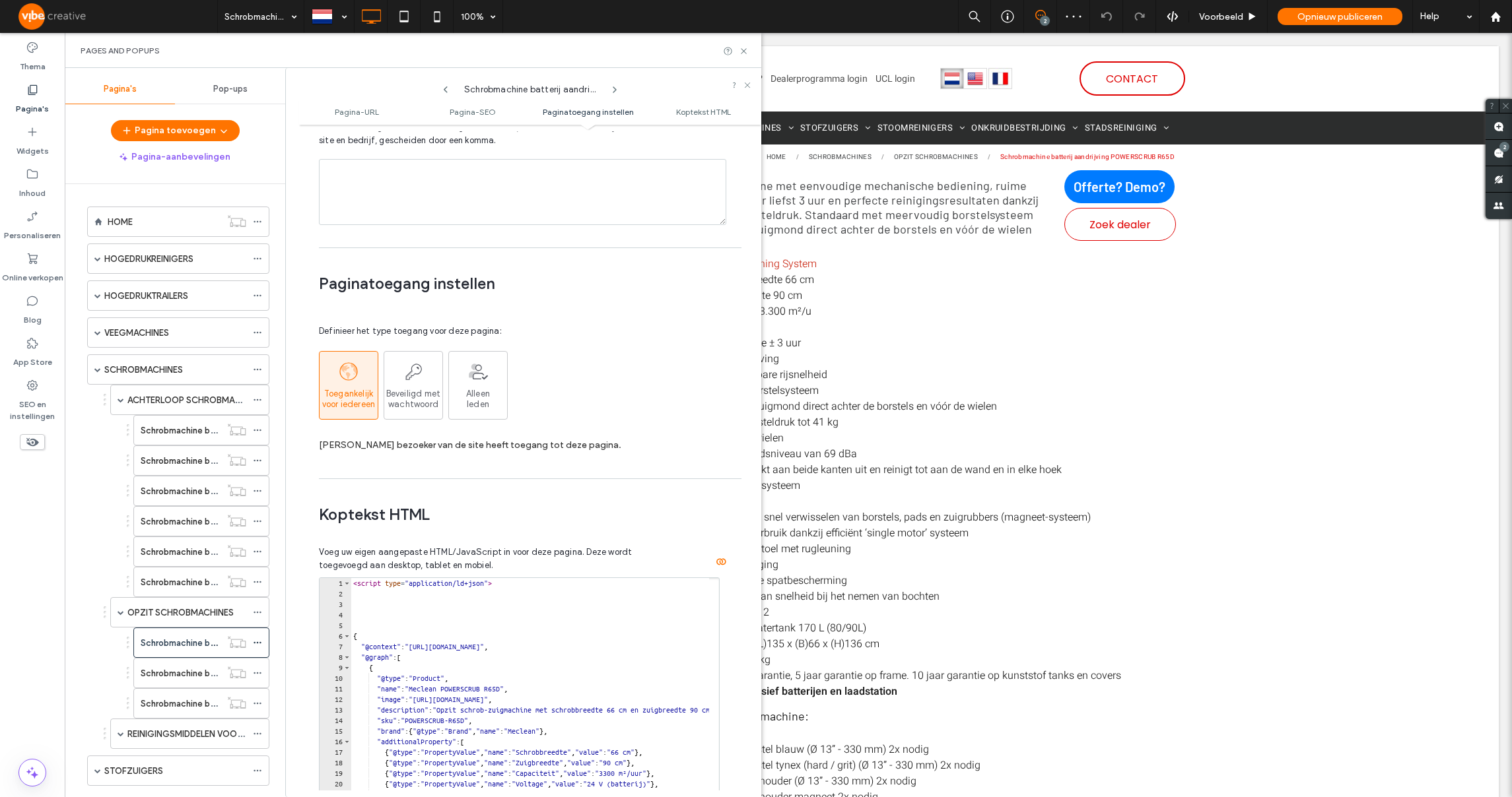
scroll to position [1116, 0]
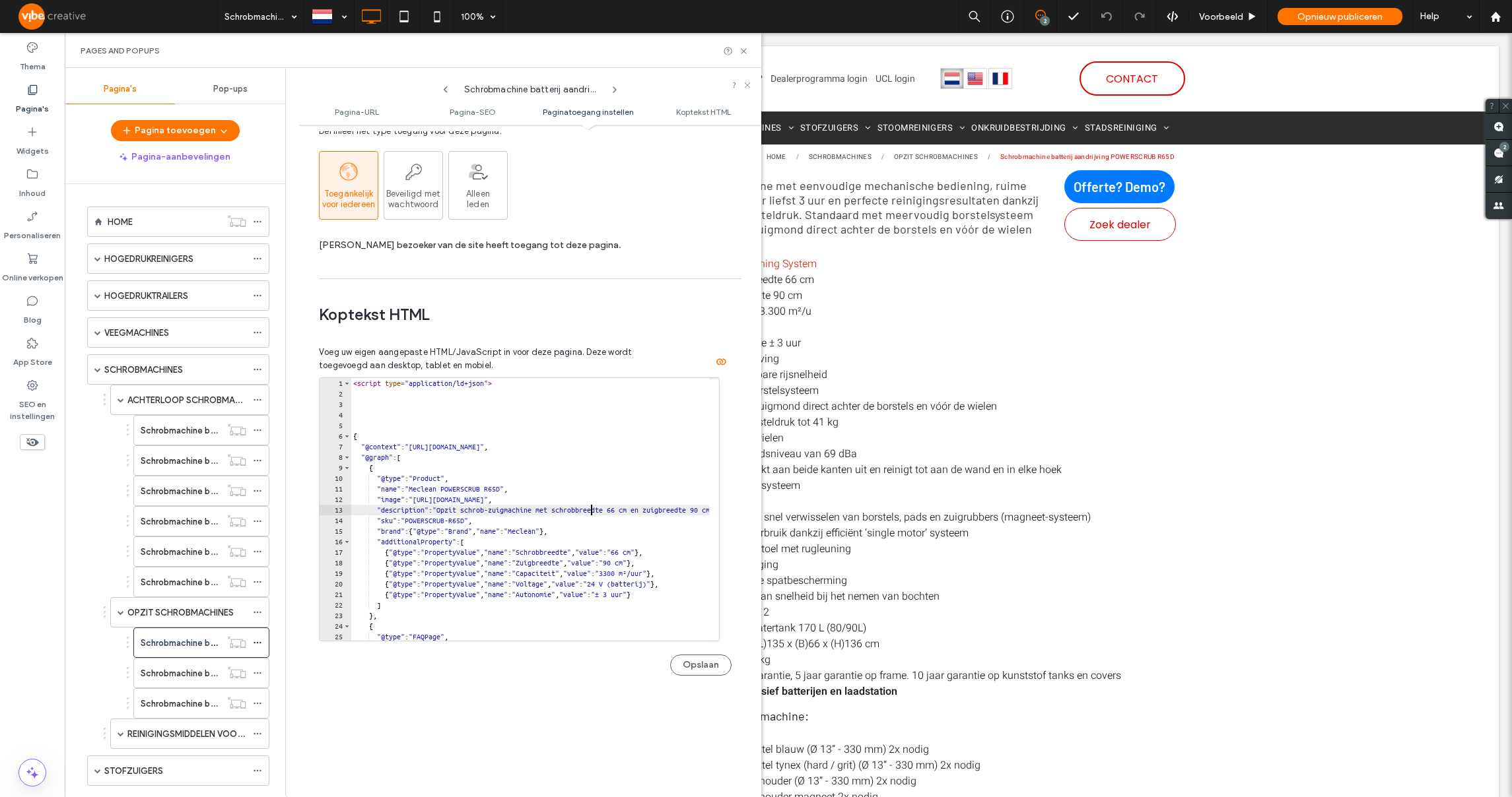
click at [591, 515] on div "< script type = "application/ld+json" > { "@context" : "https://schema.org" , "…" at bounding box center [852, 515] width 1003 height 274
paste textarea "**********"
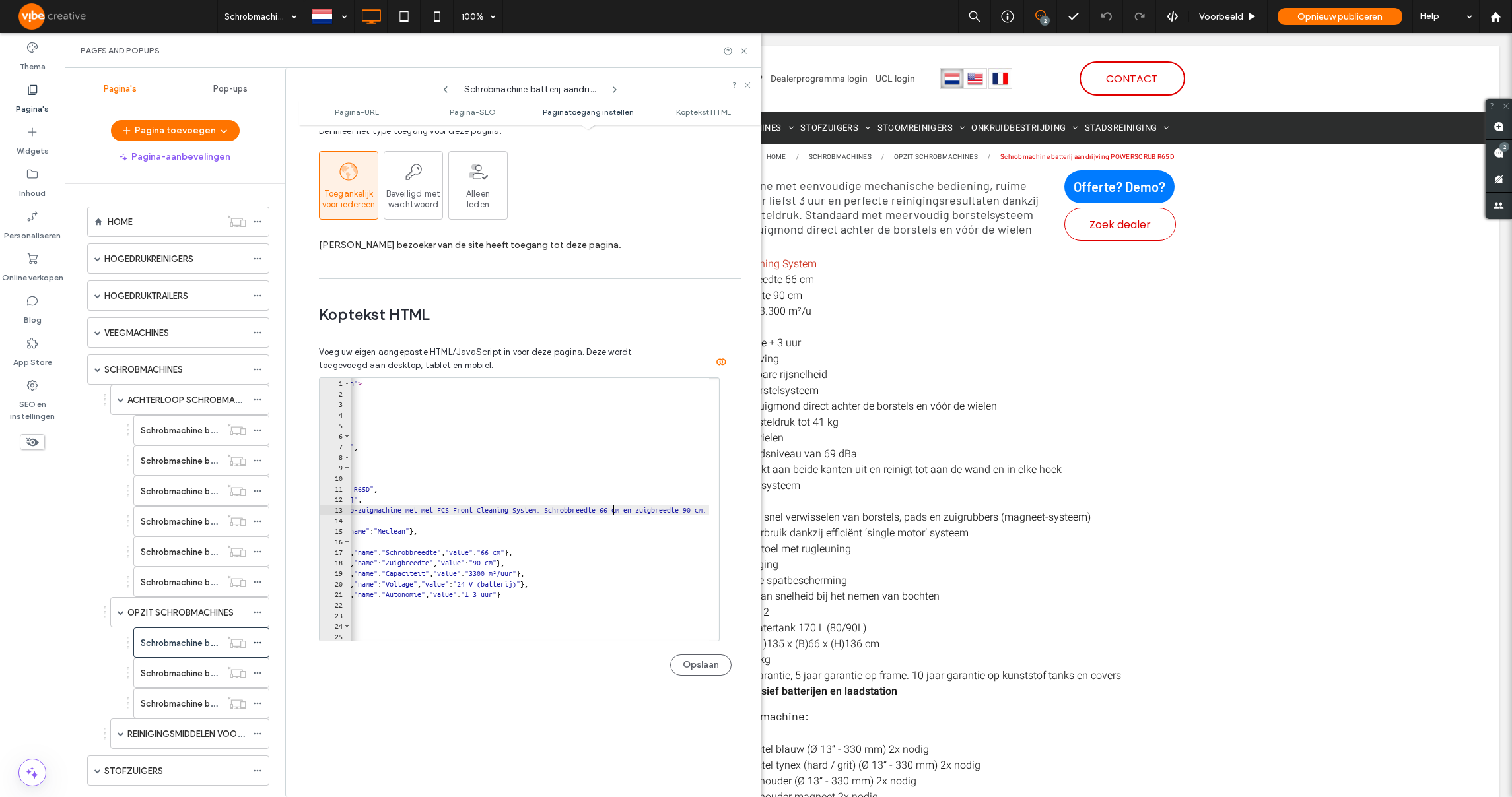
scroll to position [0, 282]
type textarea "**********"
click at [687, 663] on button "Opslaan" at bounding box center [700, 665] width 62 height 21
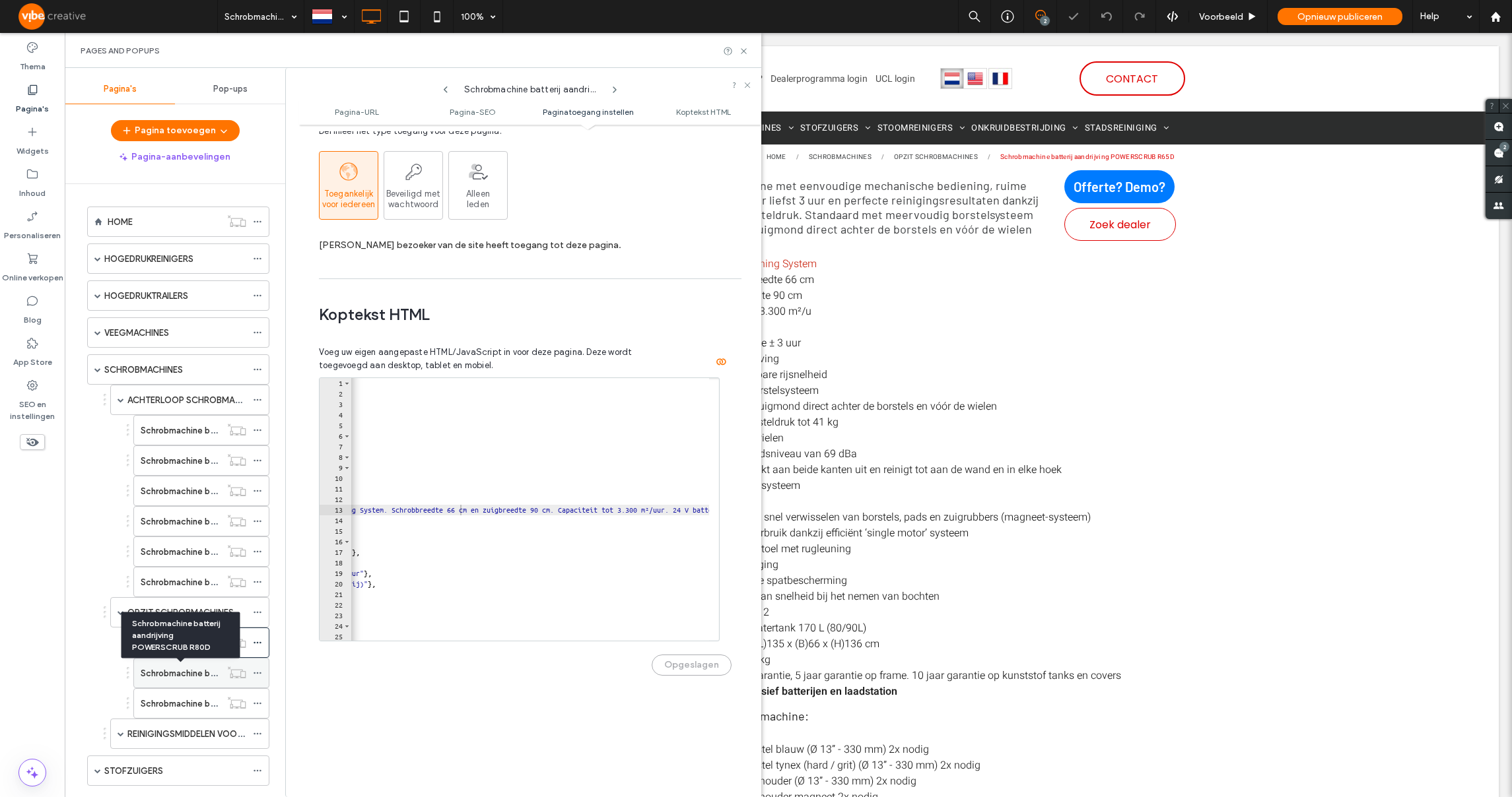
click at [181, 673] on label "Schrobmachine batterij aandrijving POWERSCRUB R80D" at bounding box center [250, 673] width 220 height 23
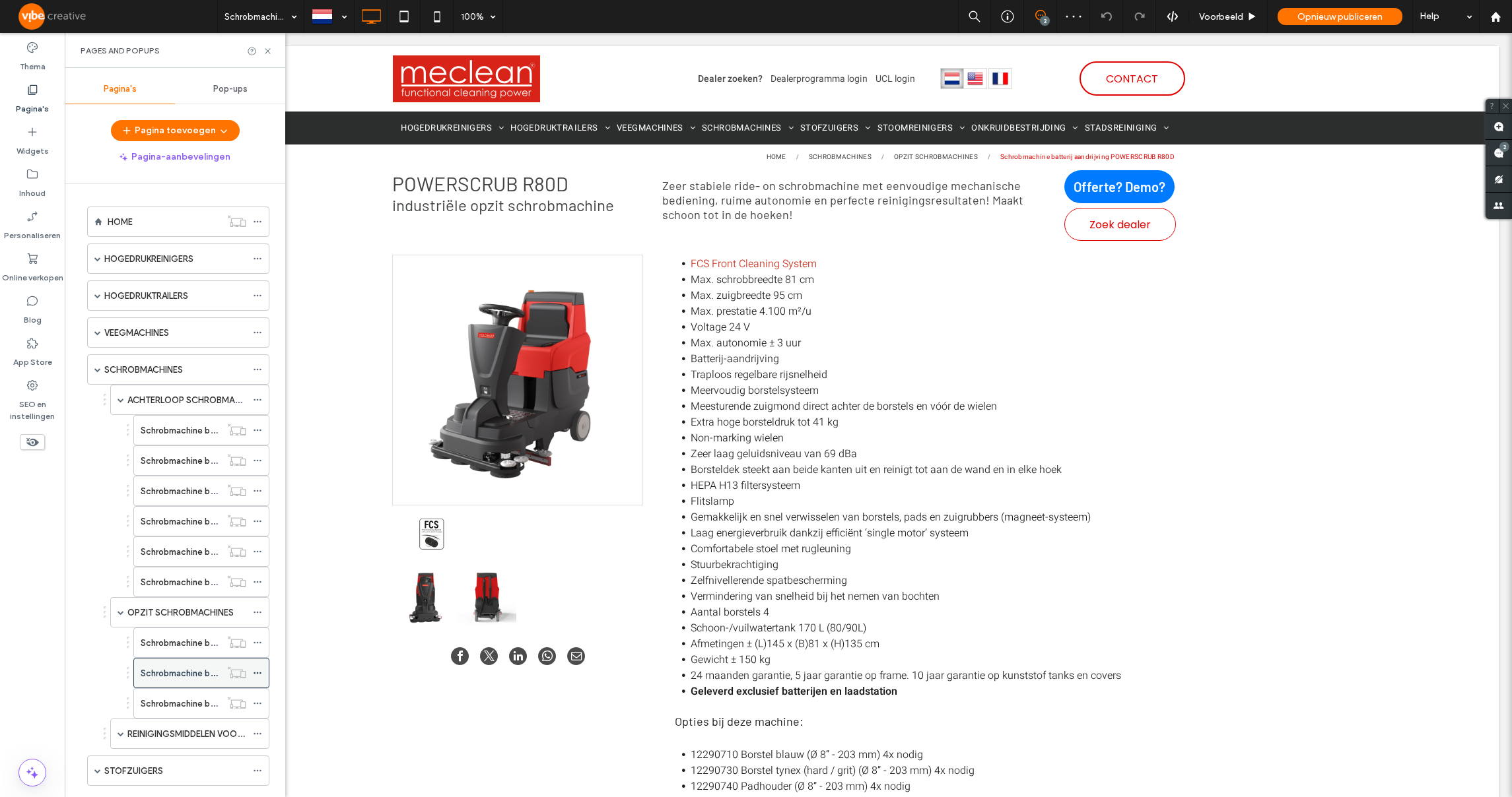
click at [259, 671] on icon at bounding box center [257, 673] width 9 height 9
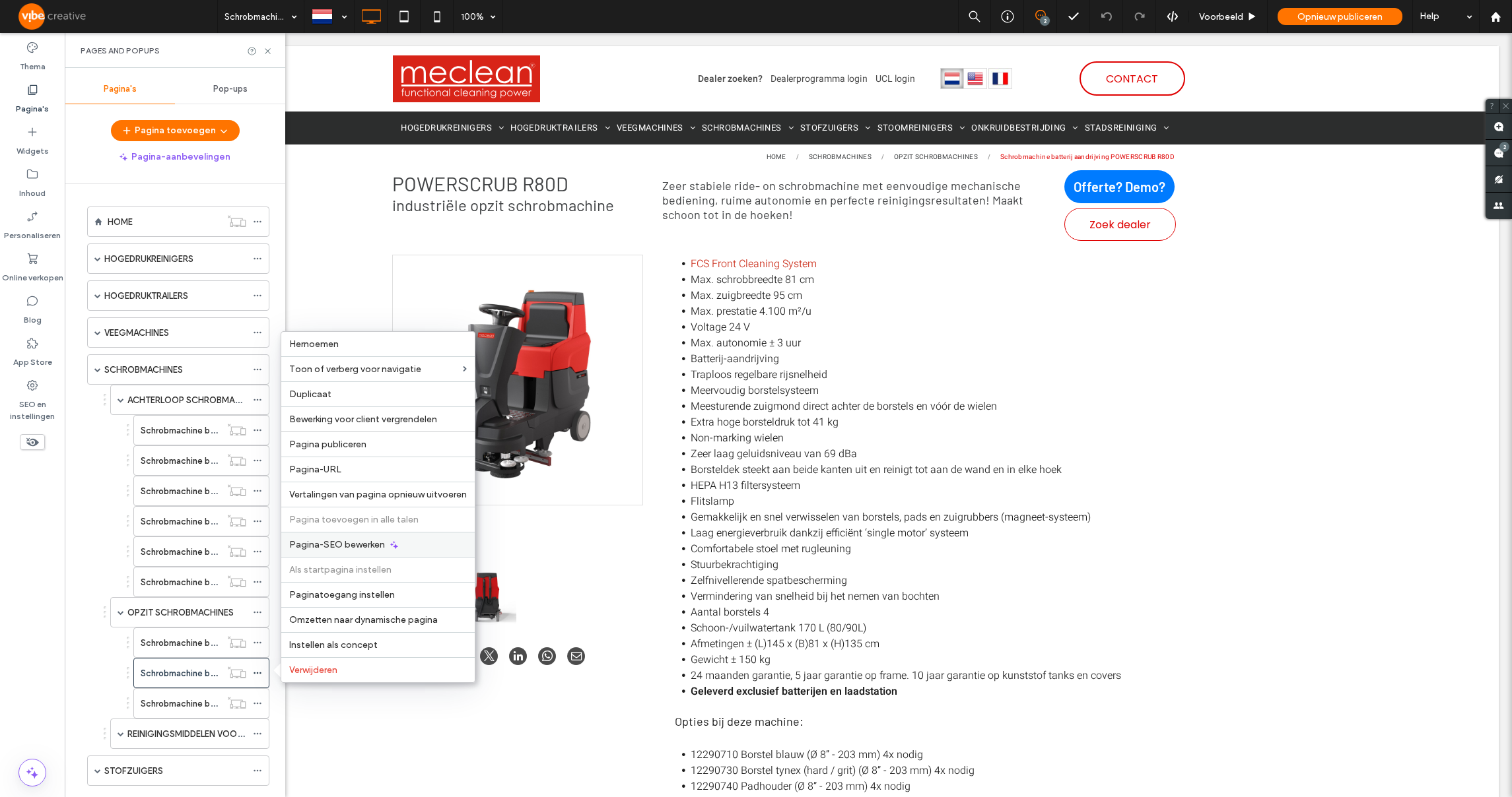
click at [335, 548] on span "Pagina-SEO bewerken" at bounding box center [337, 545] width 96 height 11
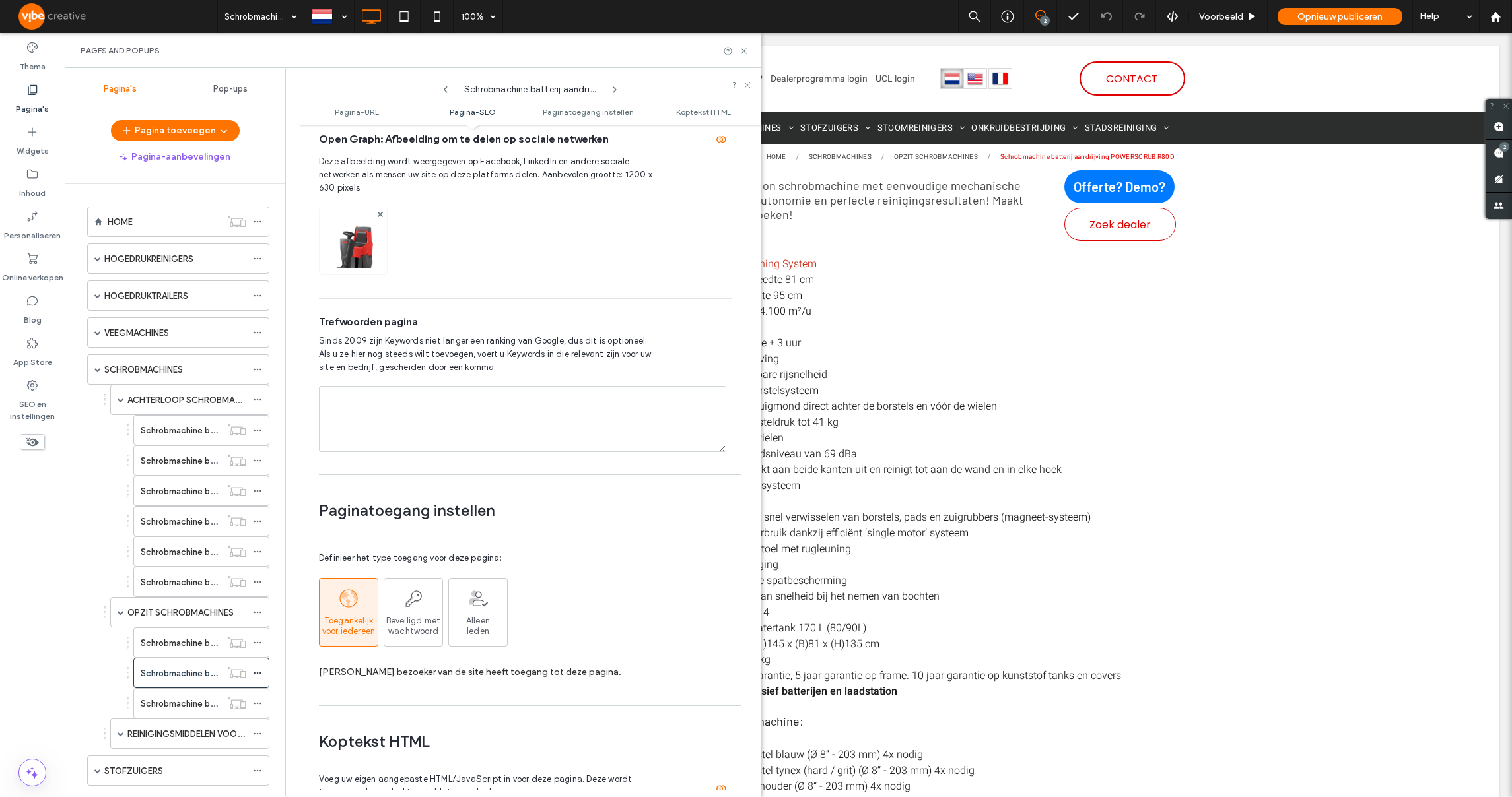
scroll to position [1272, 0]
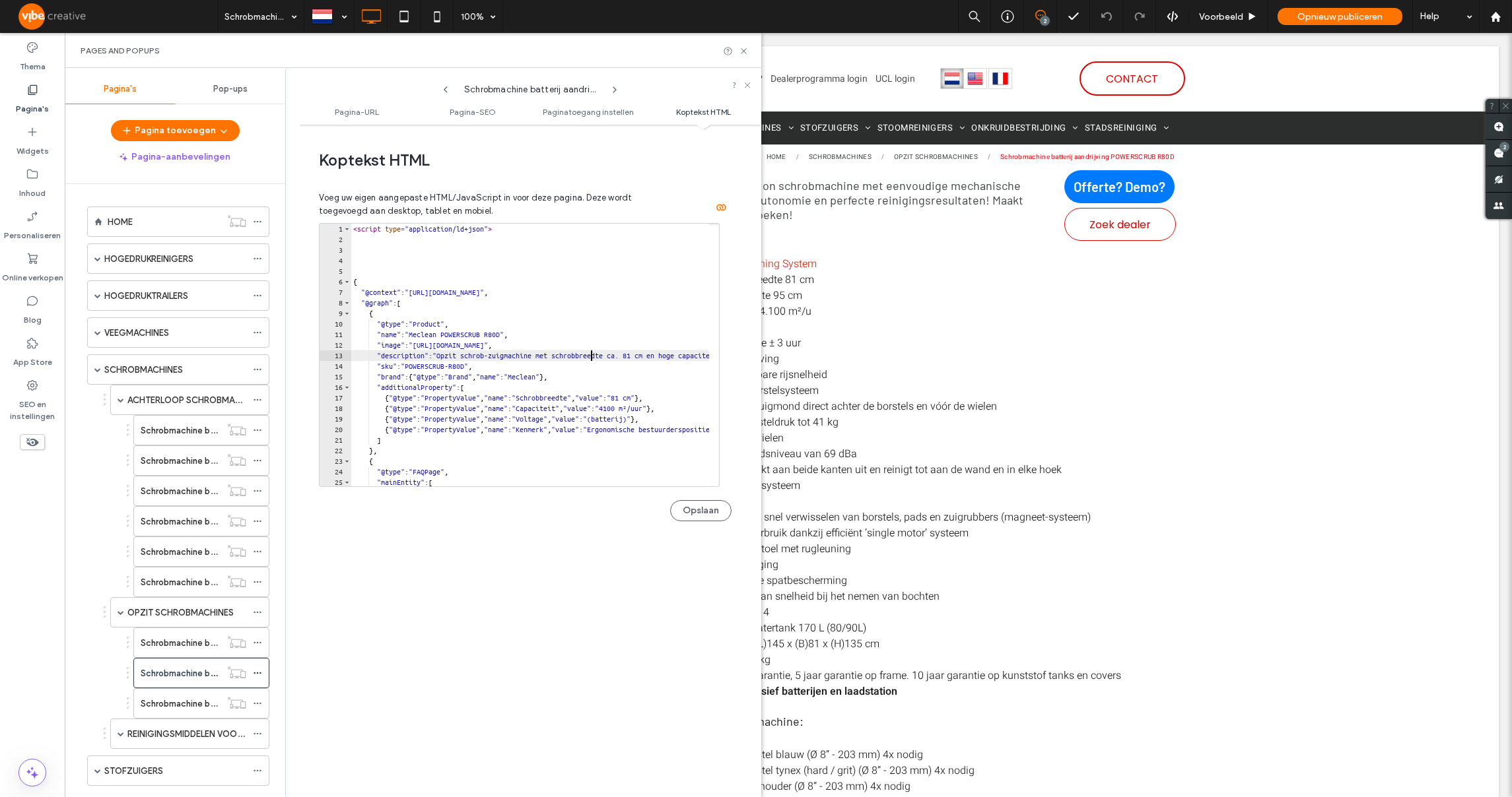
click at [594, 352] on div "< script type = "application/ld+json" > { "@context" : "https://schema.org" , "…" at bounding box center [917, 361] width 1132 height 274
paste textarea "**********"
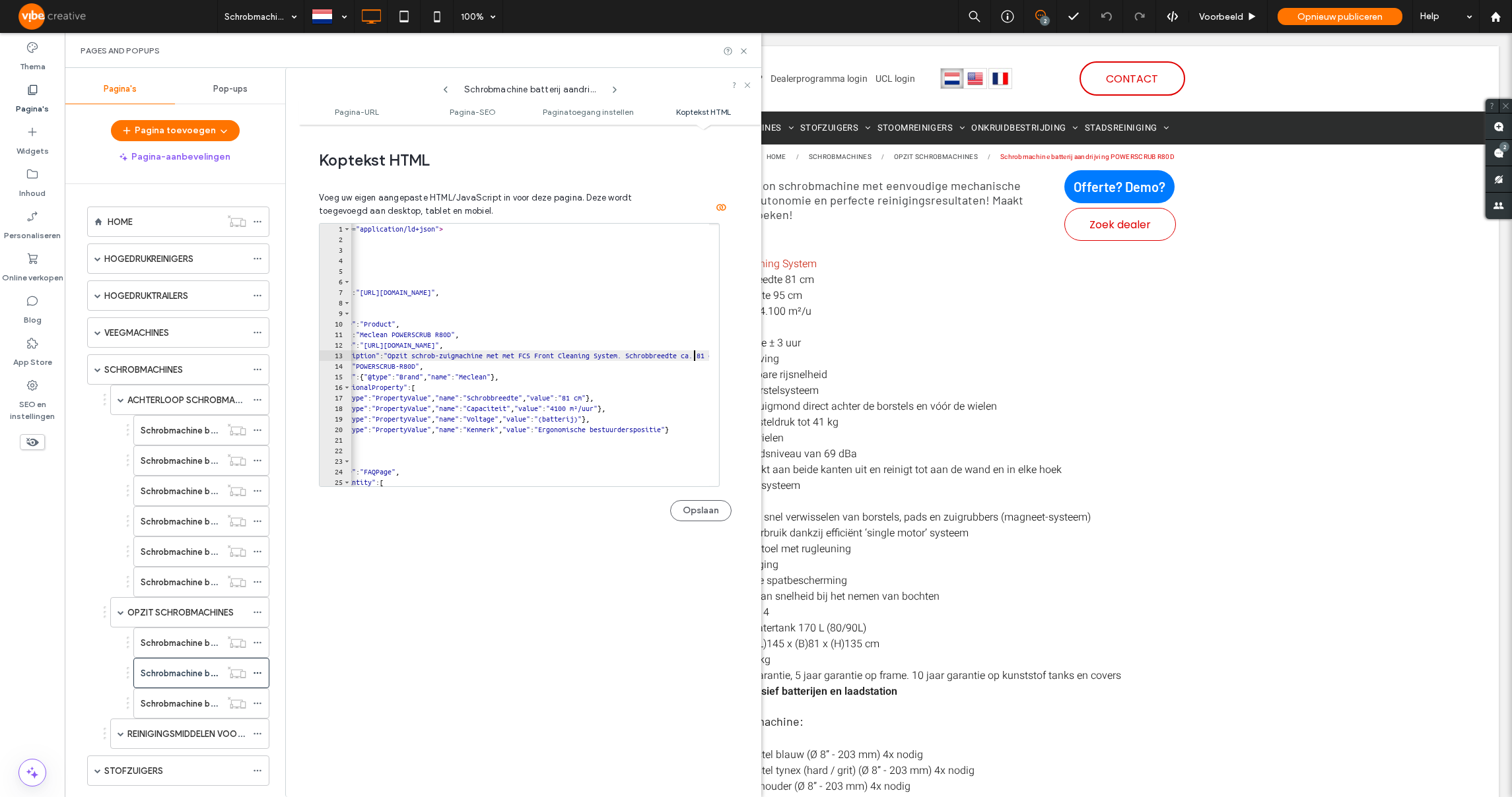
scroll to position [0, 32]
type textarea "**********"
click at [670, 511] on button "Opslaan" at bounding box center [700, 511] width 62 height 21
click at [178, 702] on label "Schrobmachine batterij aandrijving POWERSCRUB R100D" at bounding box center [252, 704] width 224 height 23
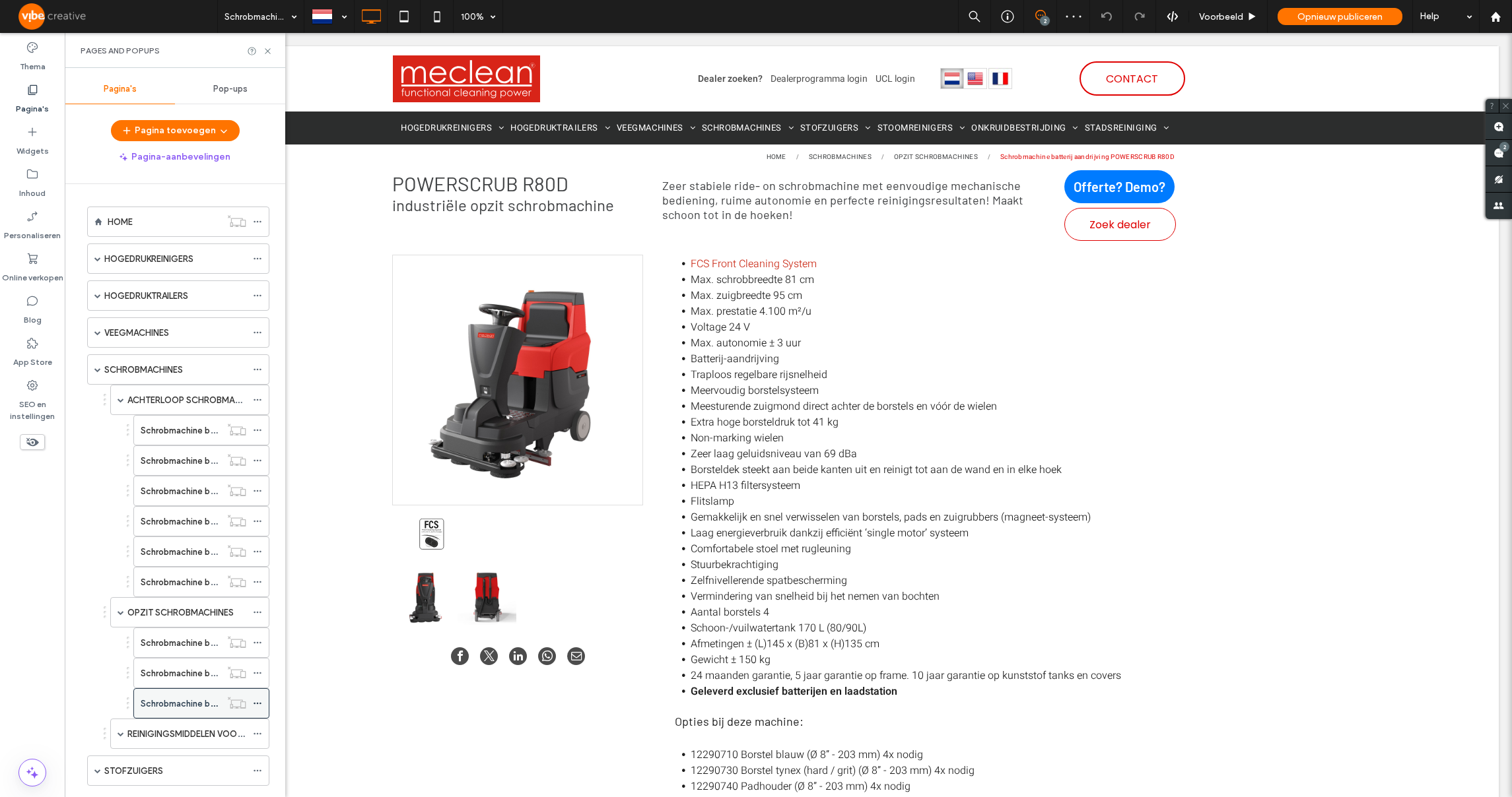
click at [257, 704] on use at bounding box center [257, 704] width 7 height 2
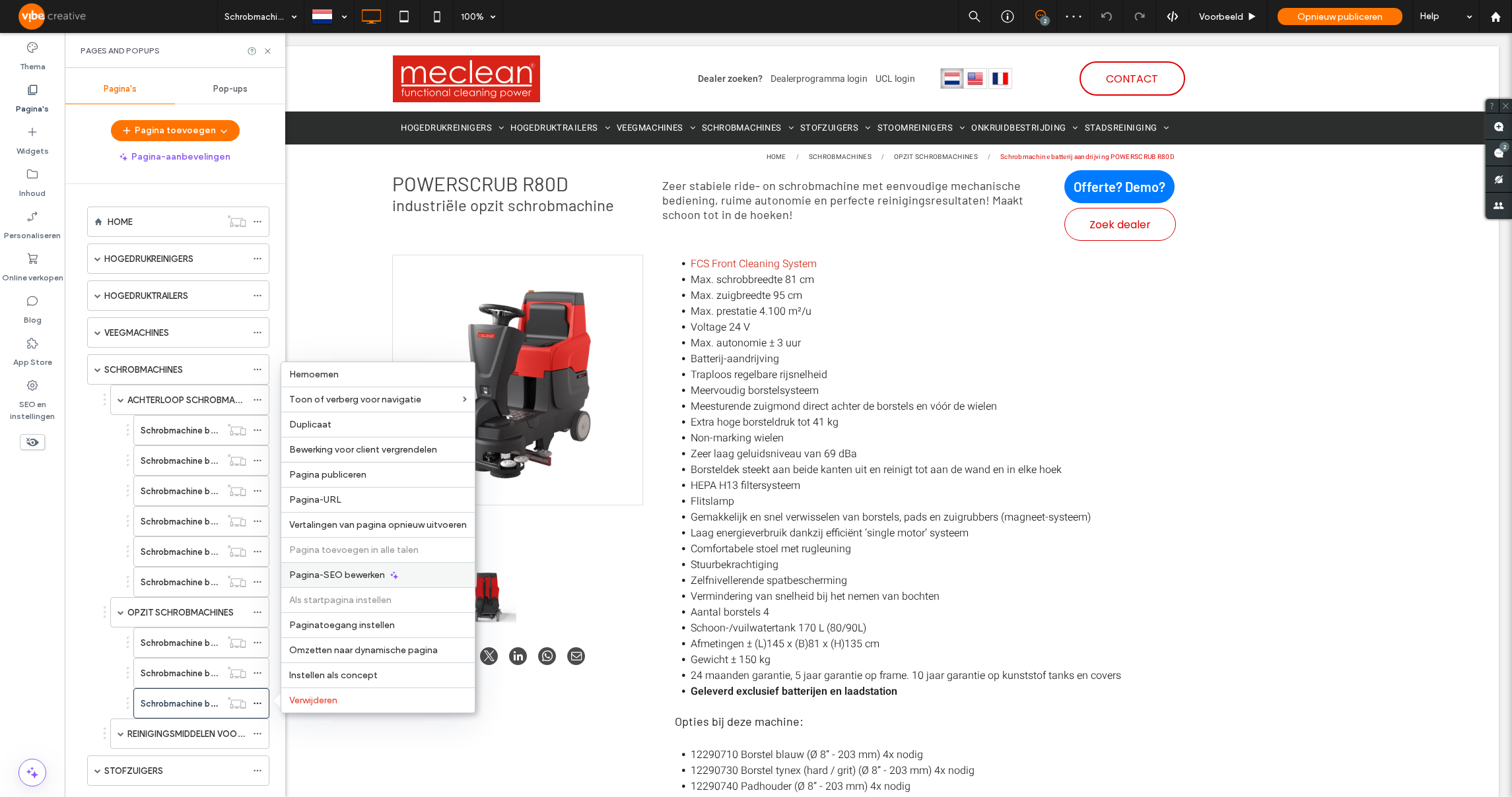
click at [308, 575] on span "Pagina-SEO bewerken" at bounding box center [337, 575] width 96 height 11
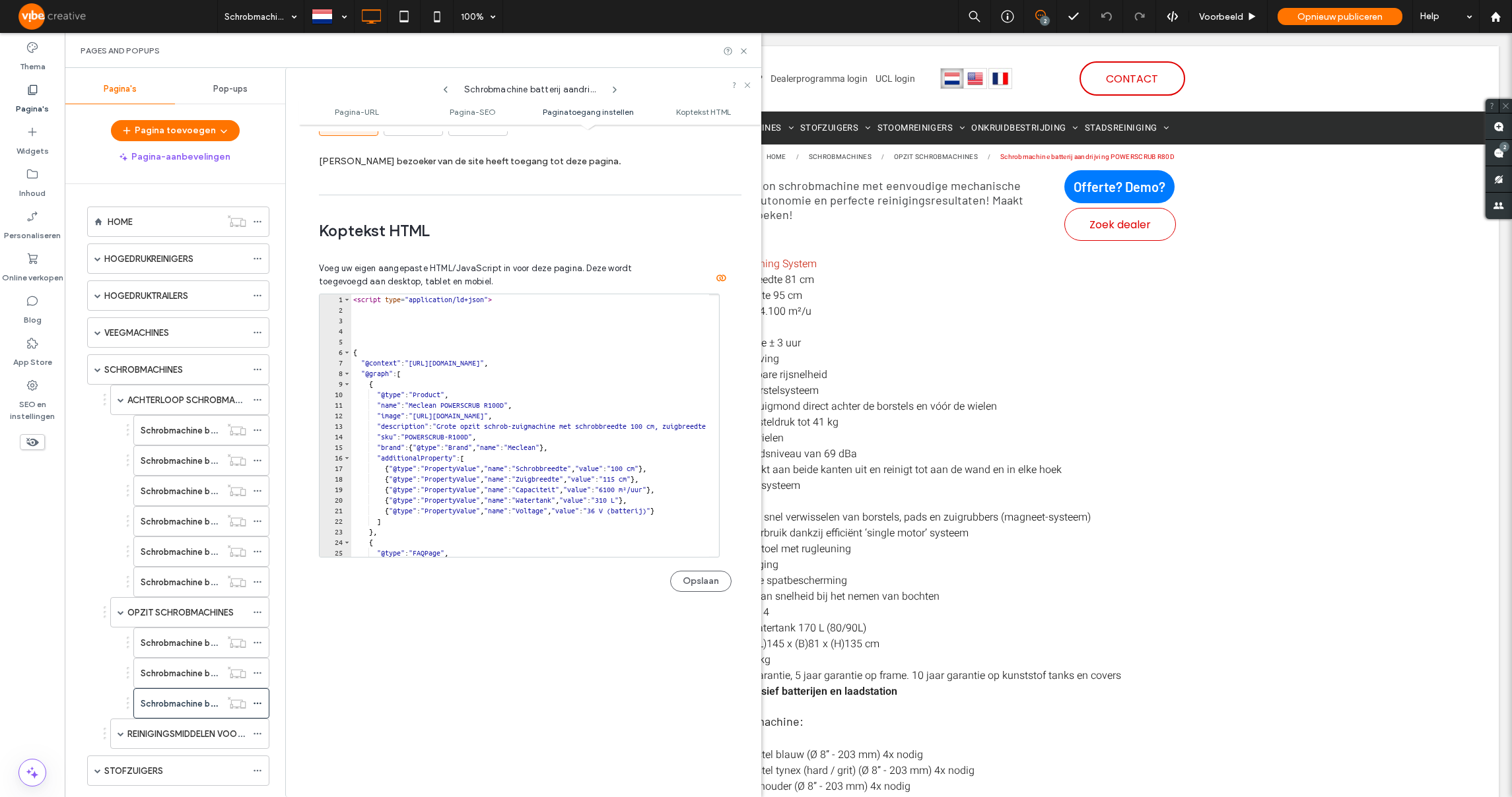
scroll to position [1242, 0]
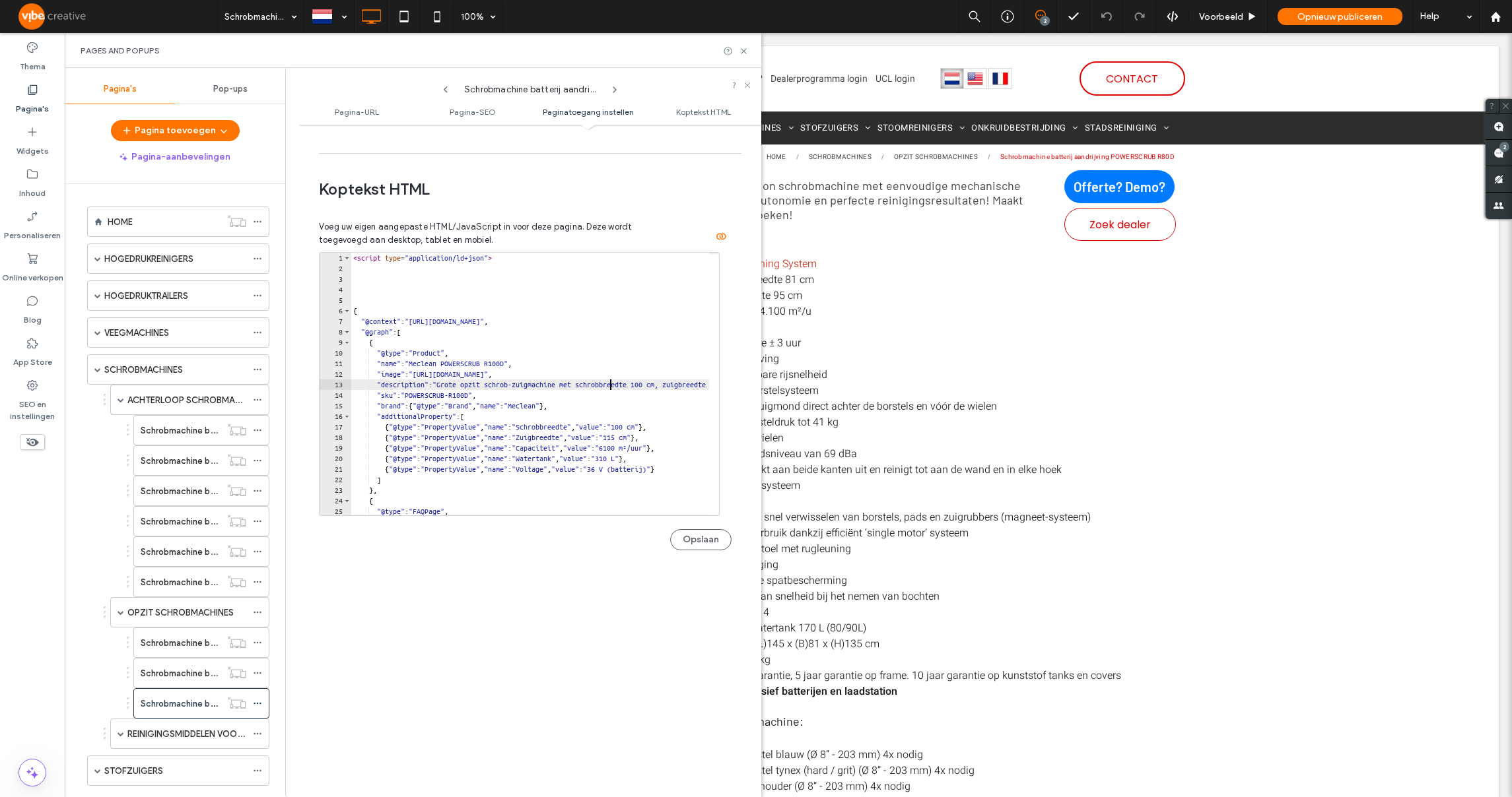
click at [609, 391] on div "< script type = "application/ld+json" > { "@context" : "https://schema.org" , "…" at bounding box center [971, 390] width 1241 height 274
click at [621, 387] on div "< script type = "application/ld+json" > { "@context" : "https://schema.org" , "…" at bounding box center [971, 390] width 1241 height 274
paste textarea "**********"
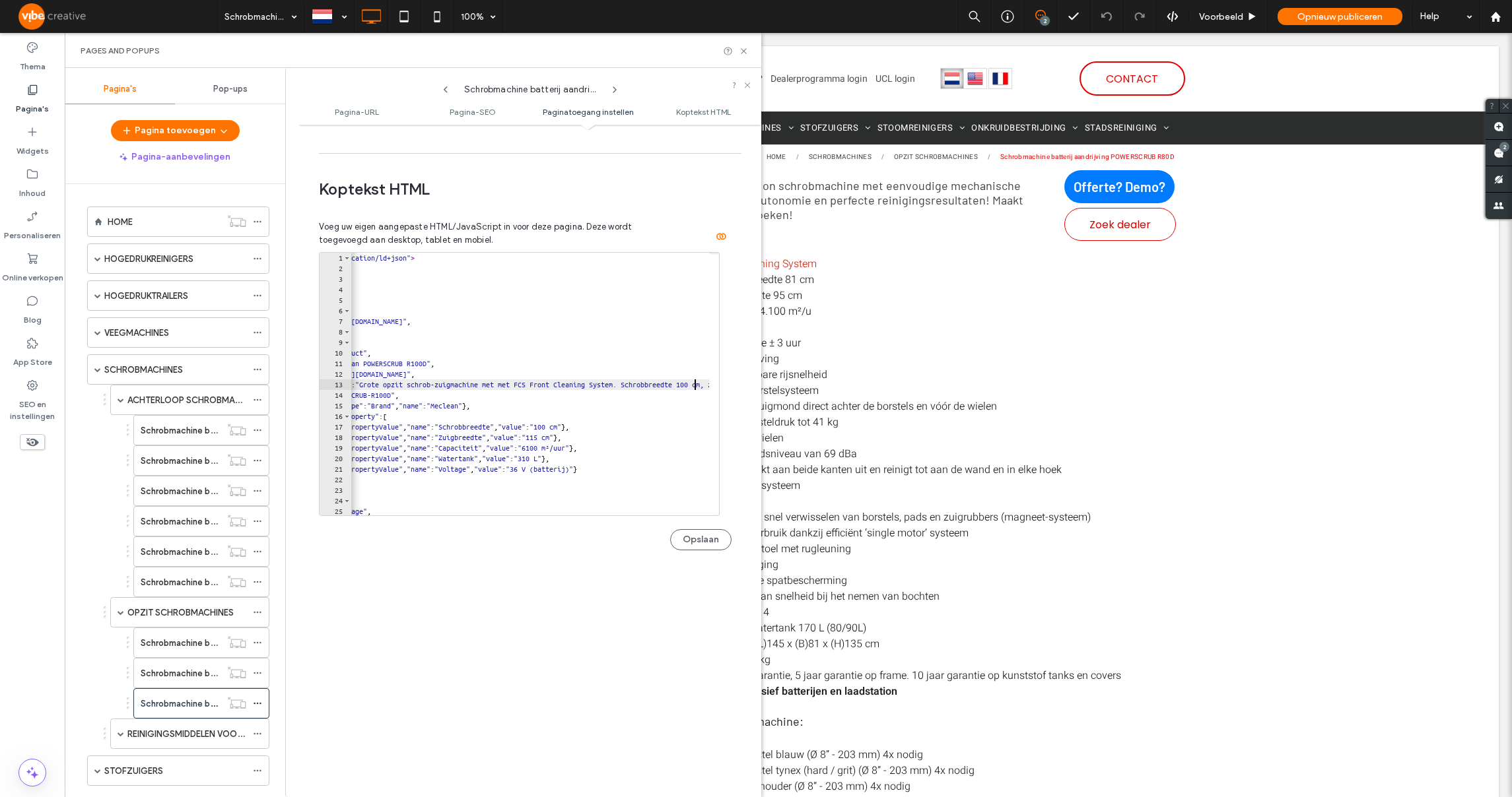
scroll to position [0, 34]
type textarea "**********"
click at [694, 548] on button "Opslaan" at bounding box center [700, 540] width 62 height 21
click at [746, 50] on icon at bounding box center [744, 51] width 10 height 10
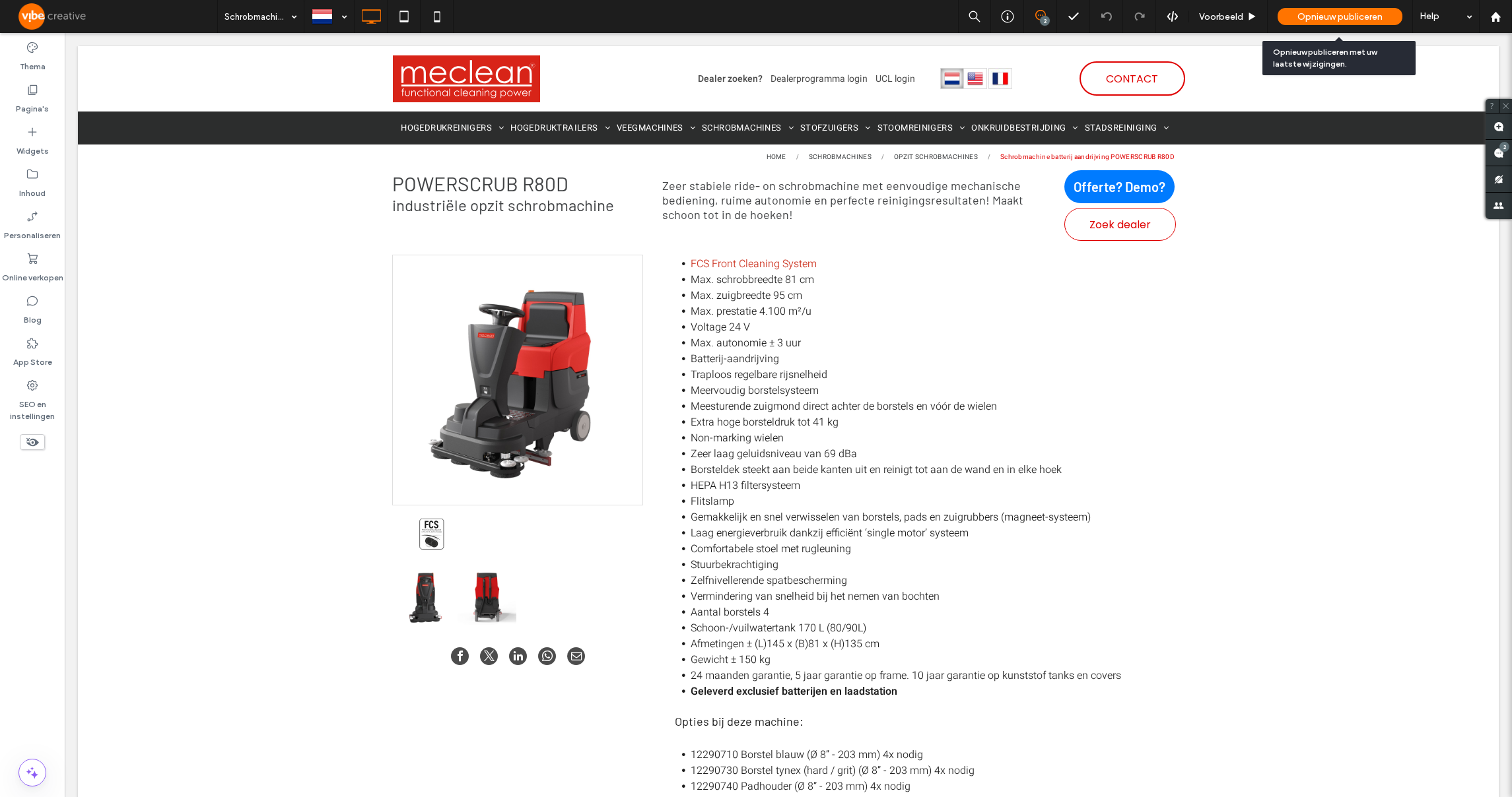
click at [1346, 21] on span "Opnieuw publiceren" at bounding box center [1340, 16] width 86 height 11
